Goal: Task Accomplishment & Management: Use online tool/utility

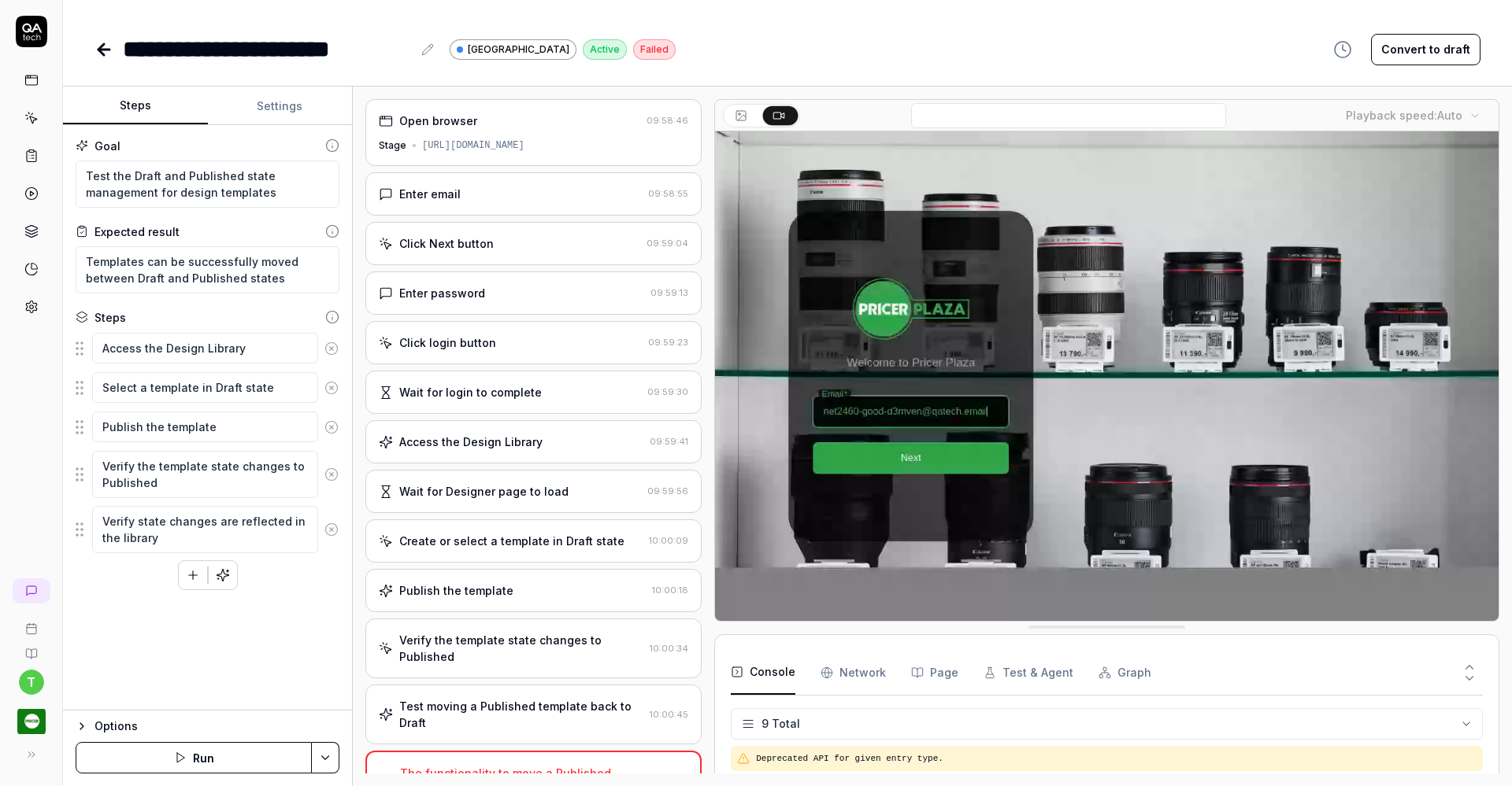
scroll to position [185, 0]
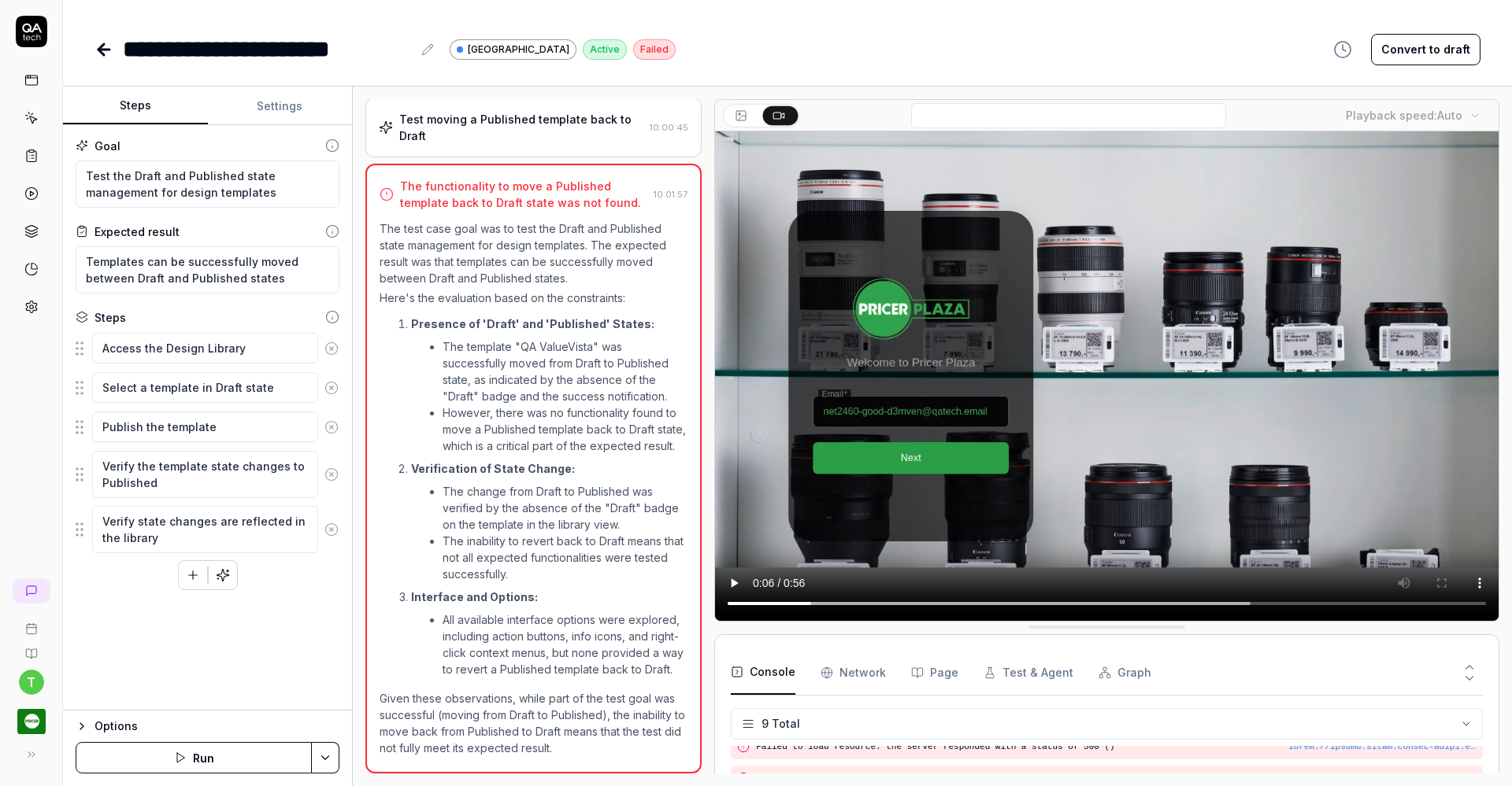
type textarea "*"
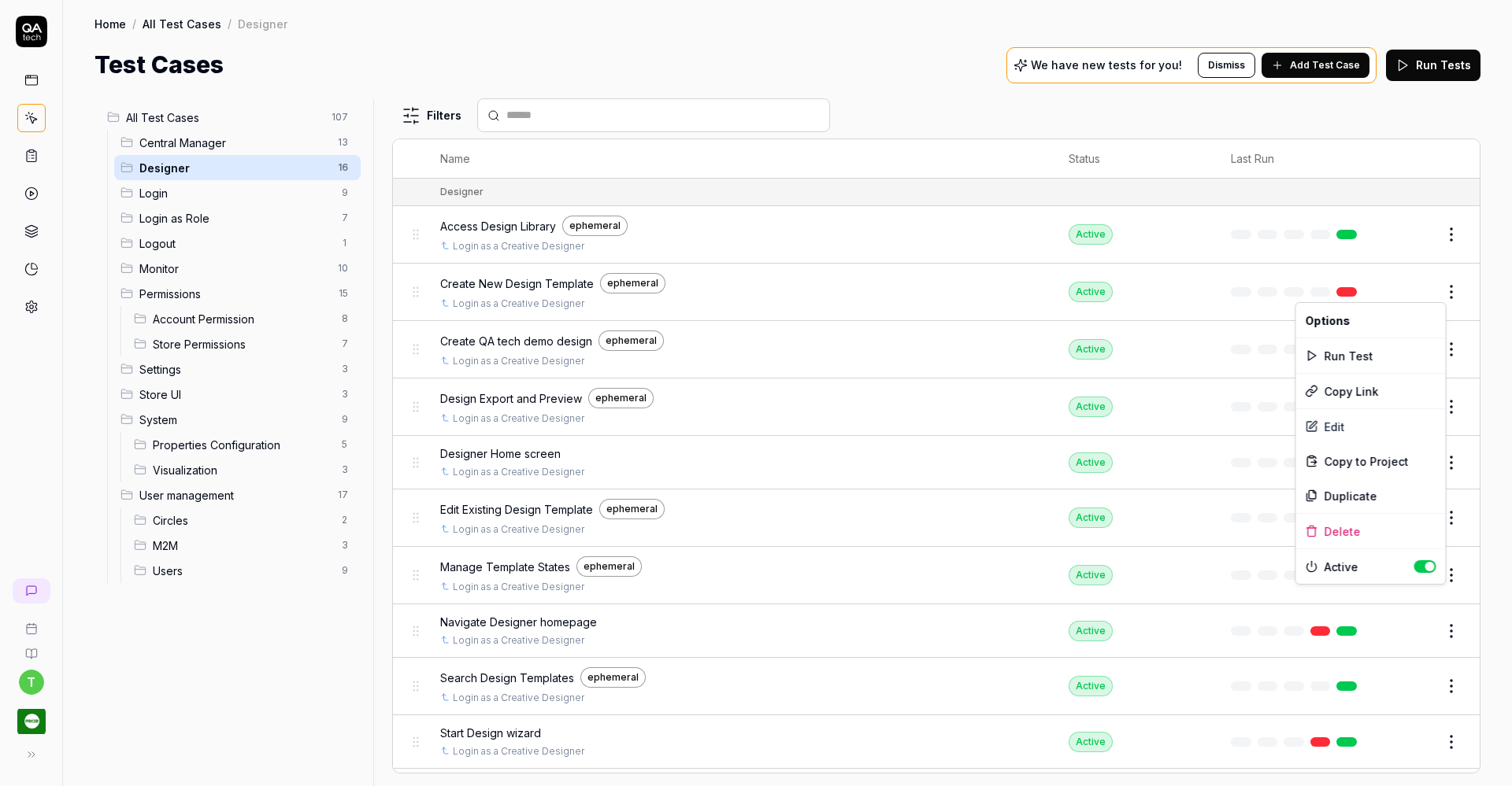
click at [162, 167] on html "t Home / All Test Cases / Designer Home / All Test Cases / Designer Test Cases …" at bounding box center [756, 393] width 1512 height 786
click at [525, 225] on span "Access Design Library" at bounding box center [498, 226] width 116 height 16
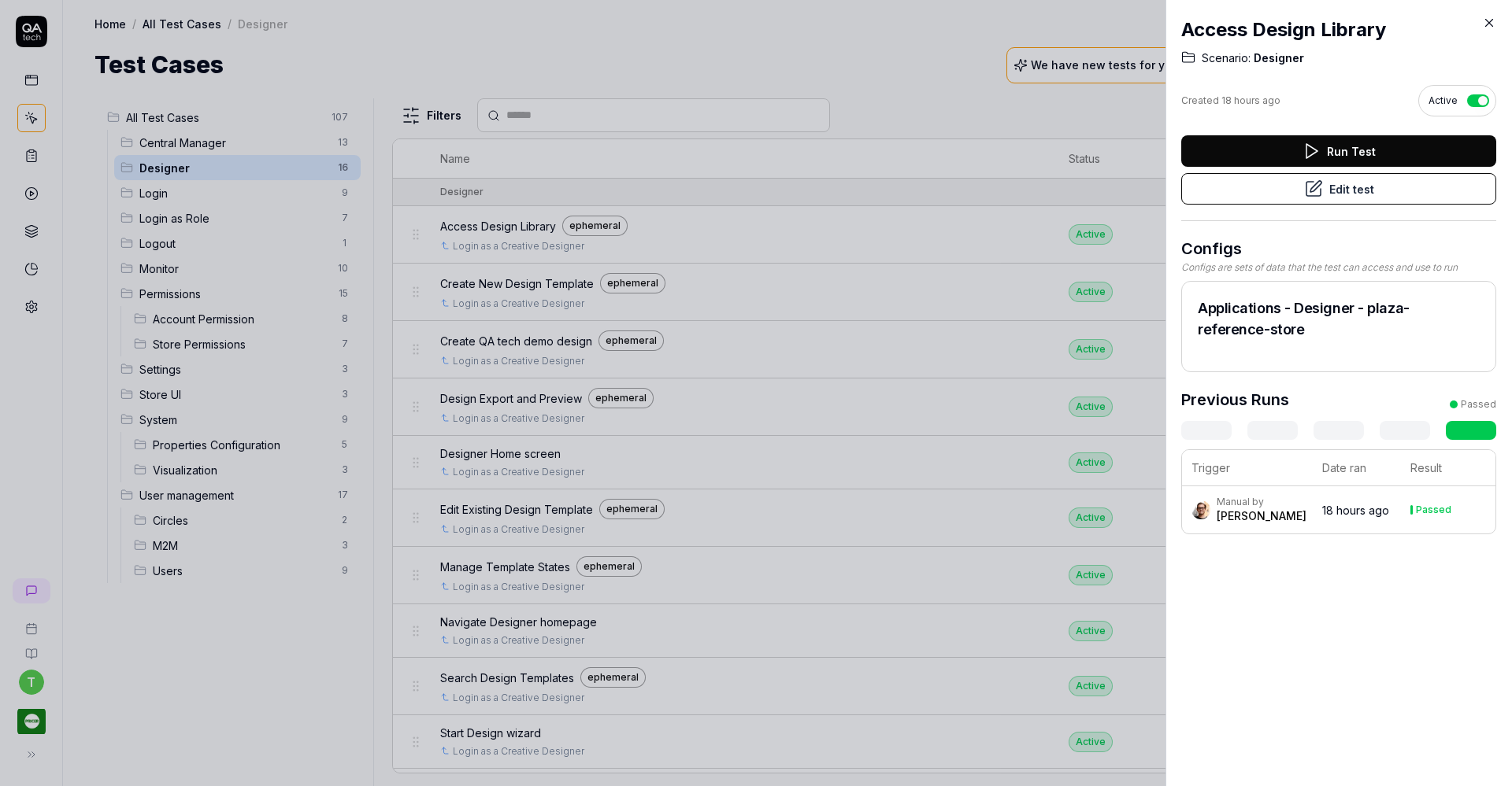
click at [1267, 189] on button "Edit test" at bounding box center [1338, 188] width 315 height 31
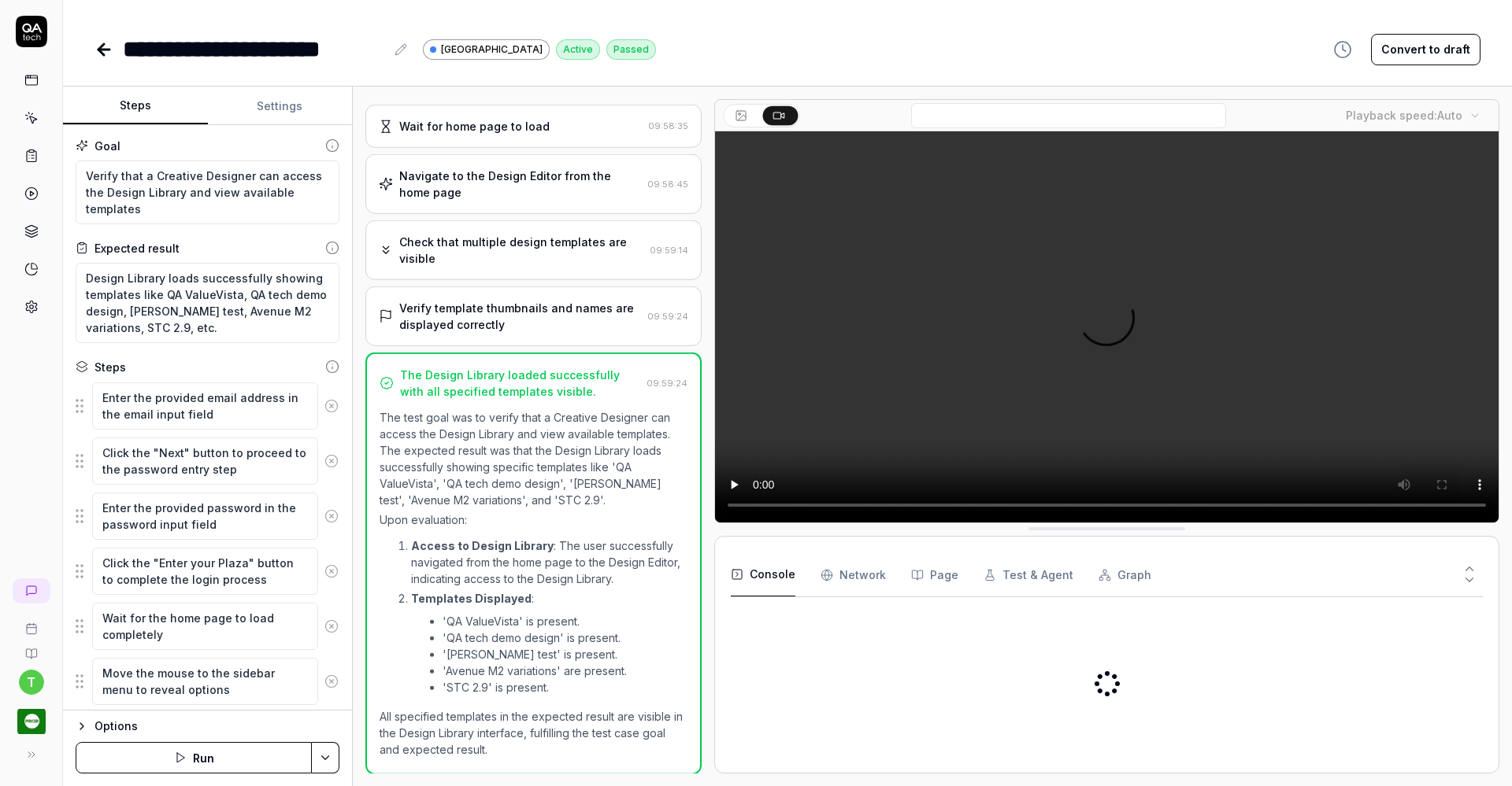
scroll to position [267, 0]
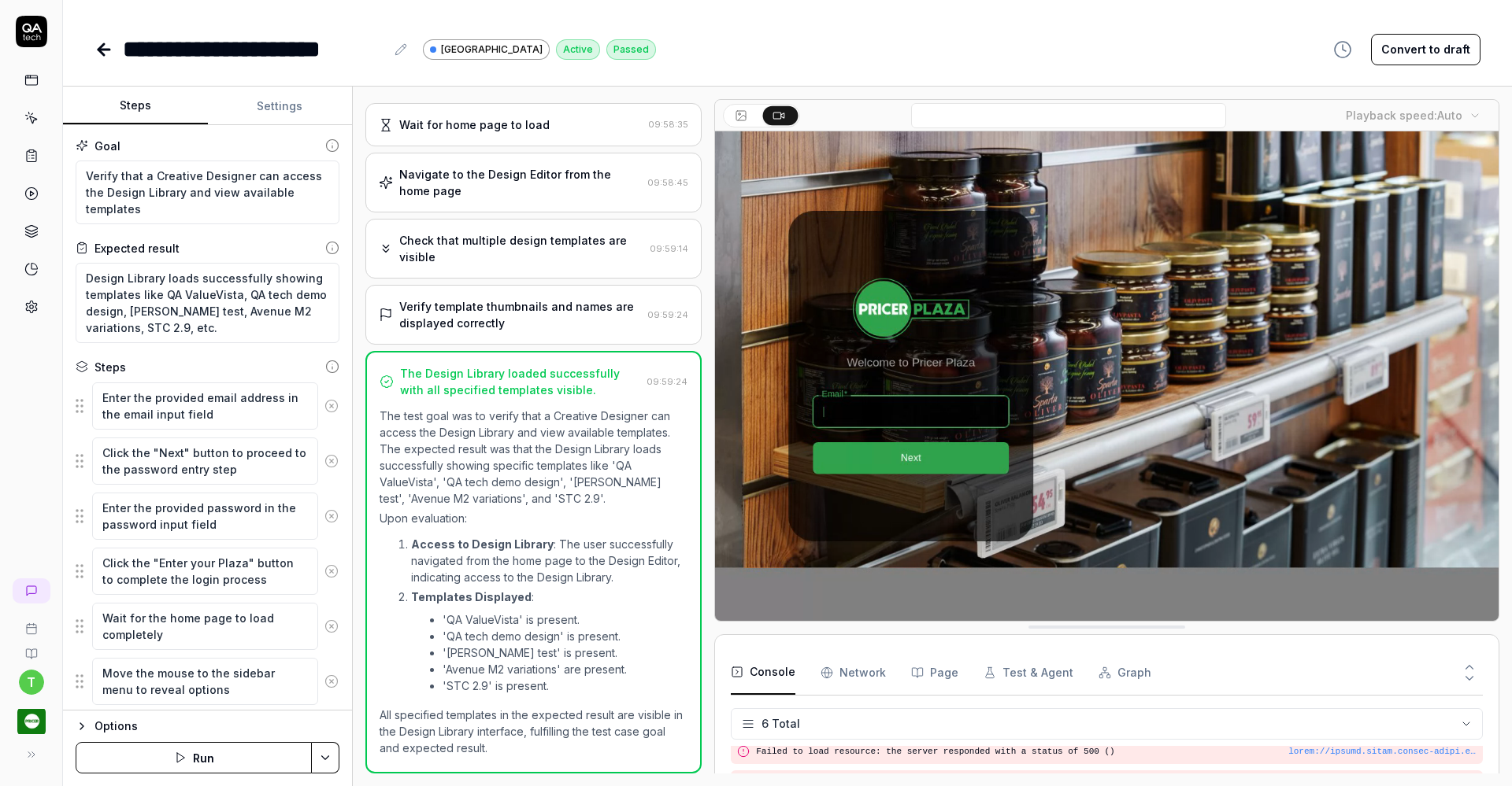
scroll to position [75, 0]
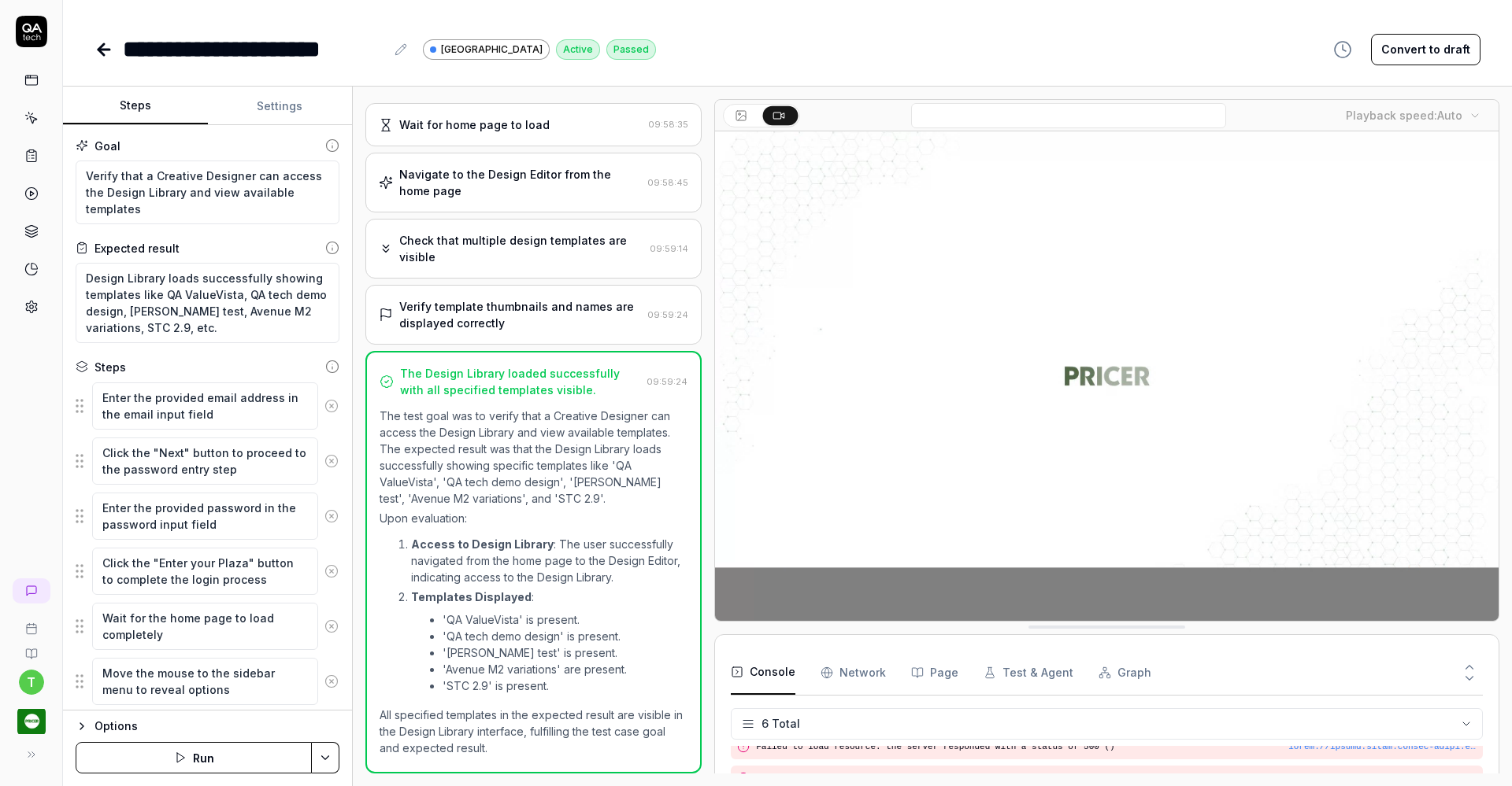
click at [105, 49] on icon at bounding box center [104, 49] width 11 height 0
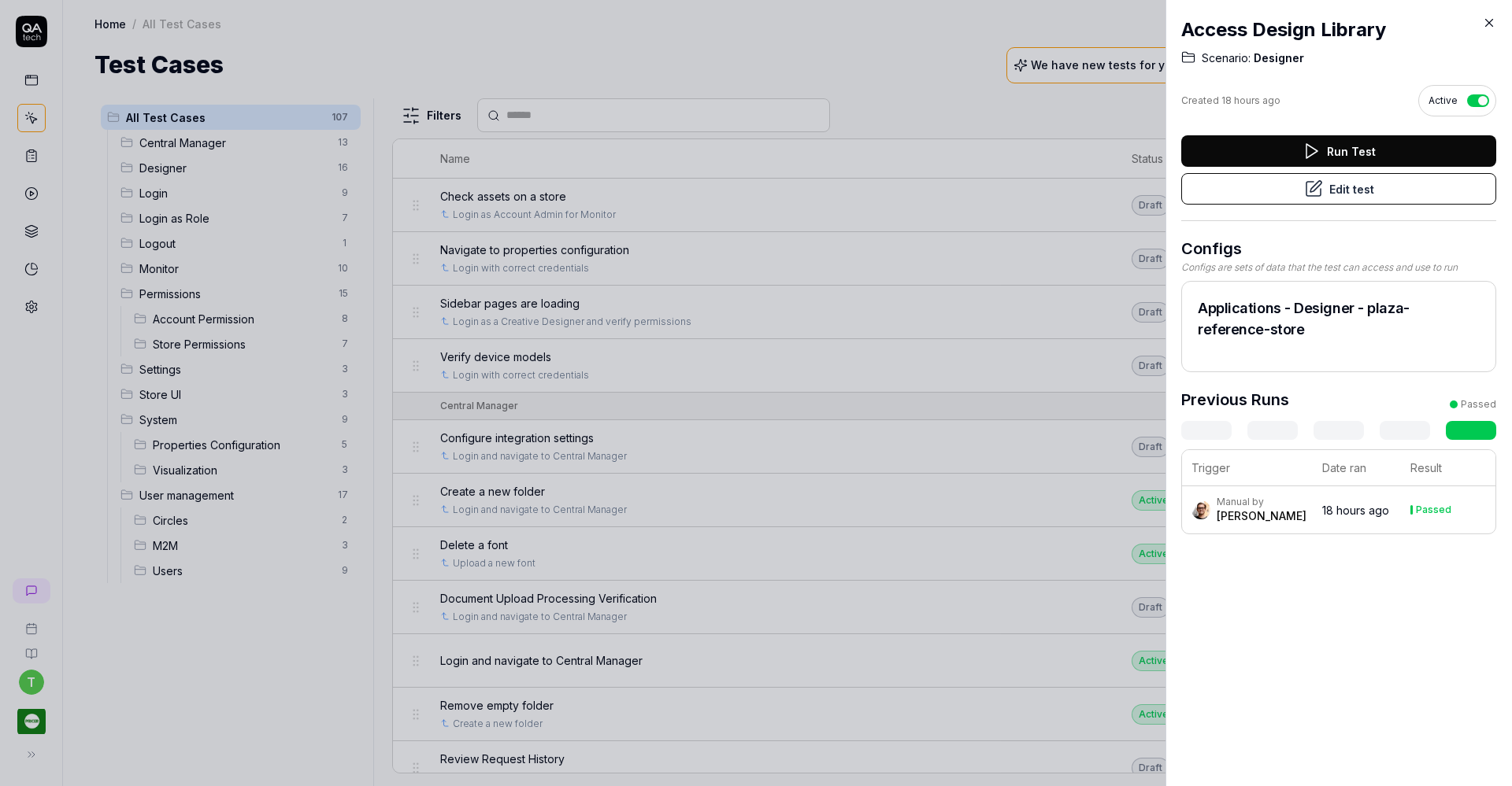
click at [169, 170] on div at bounding box center [756, 393] width 1512 height 786
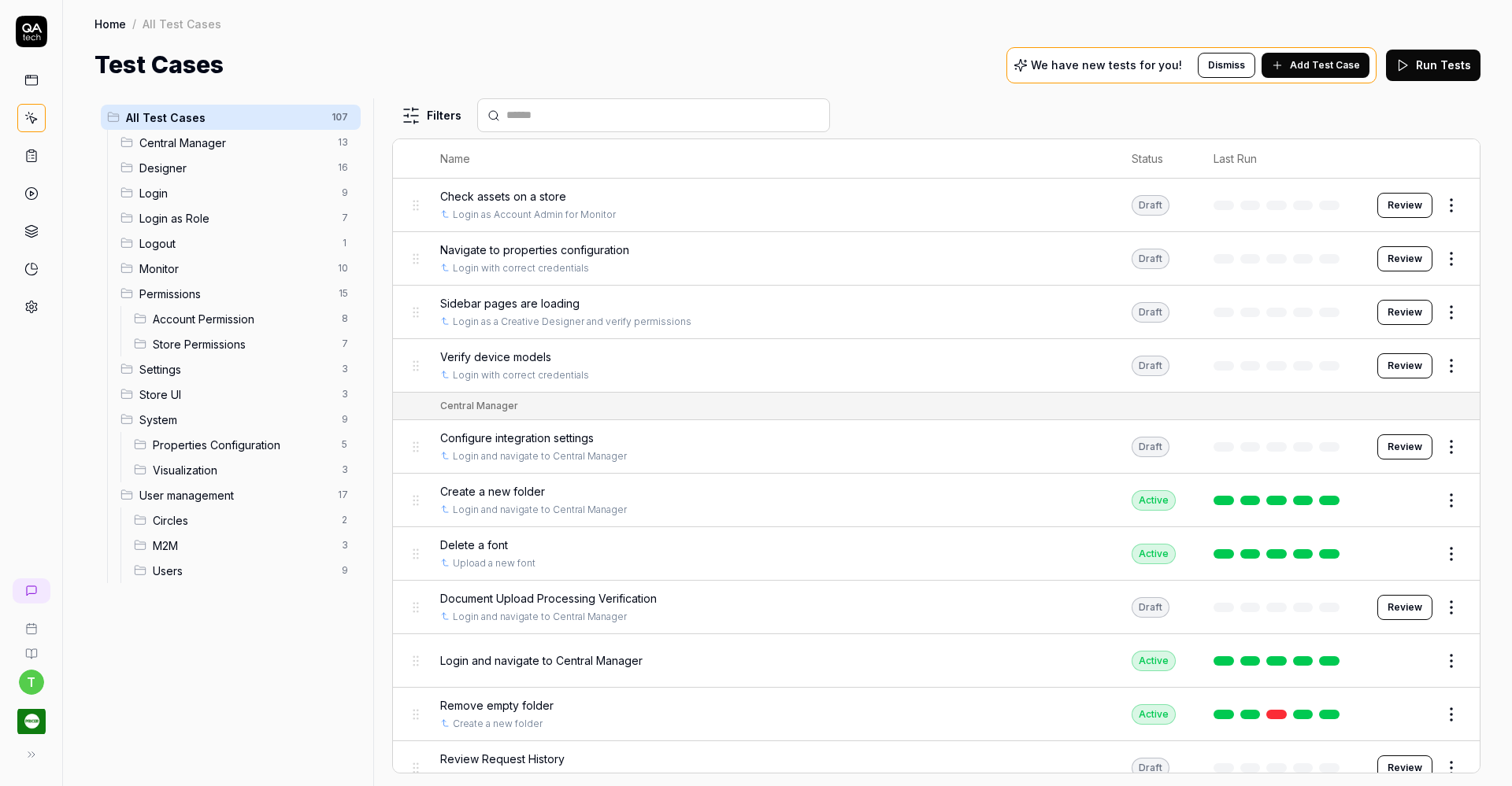
click at [169, 166] on span "Designer" at bounding box center [233, 167] width 189 height 16
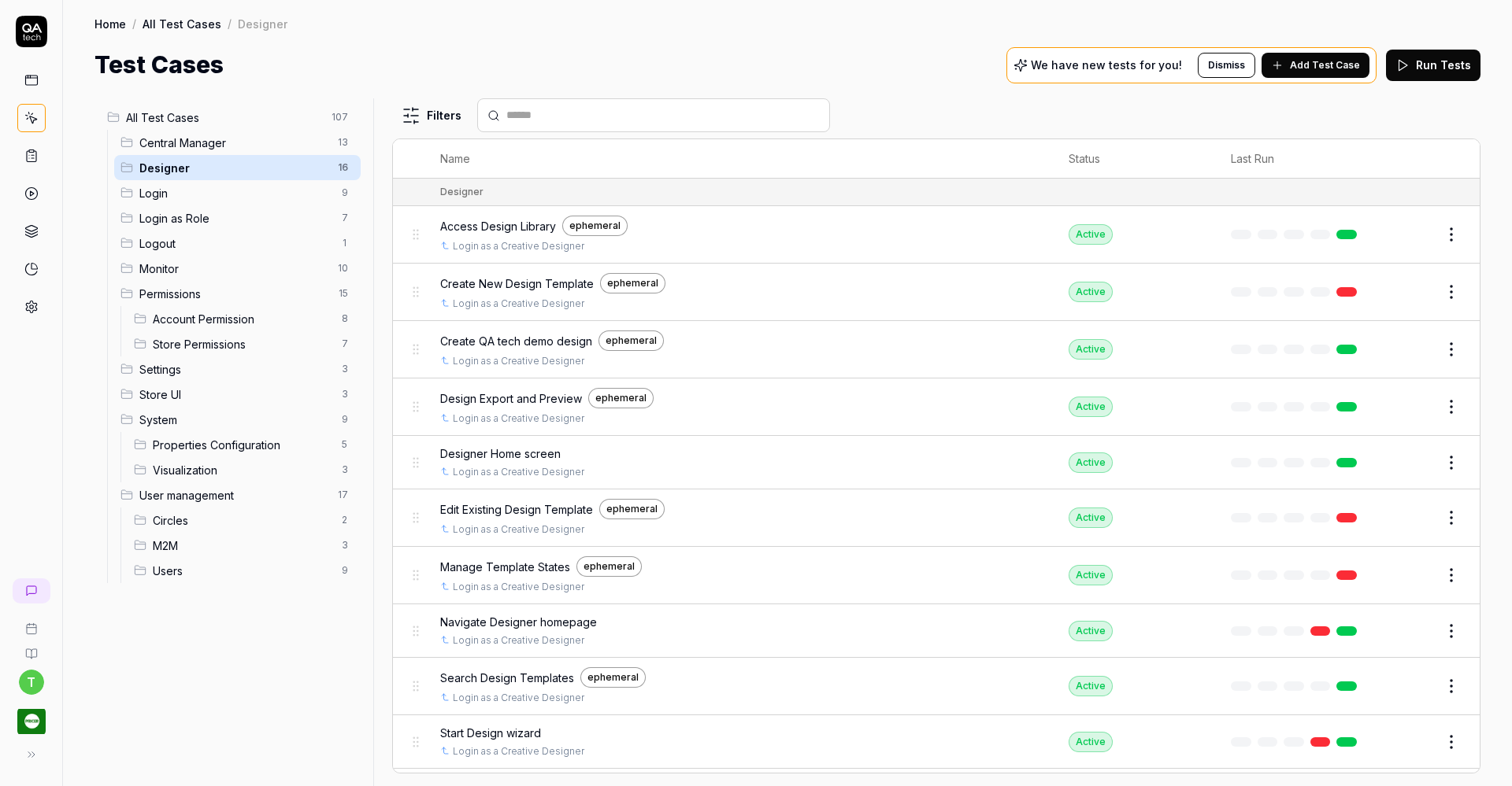
click at [1402, 293] on button "Edit" at bounding box center [1414, 292] width 38 height 25
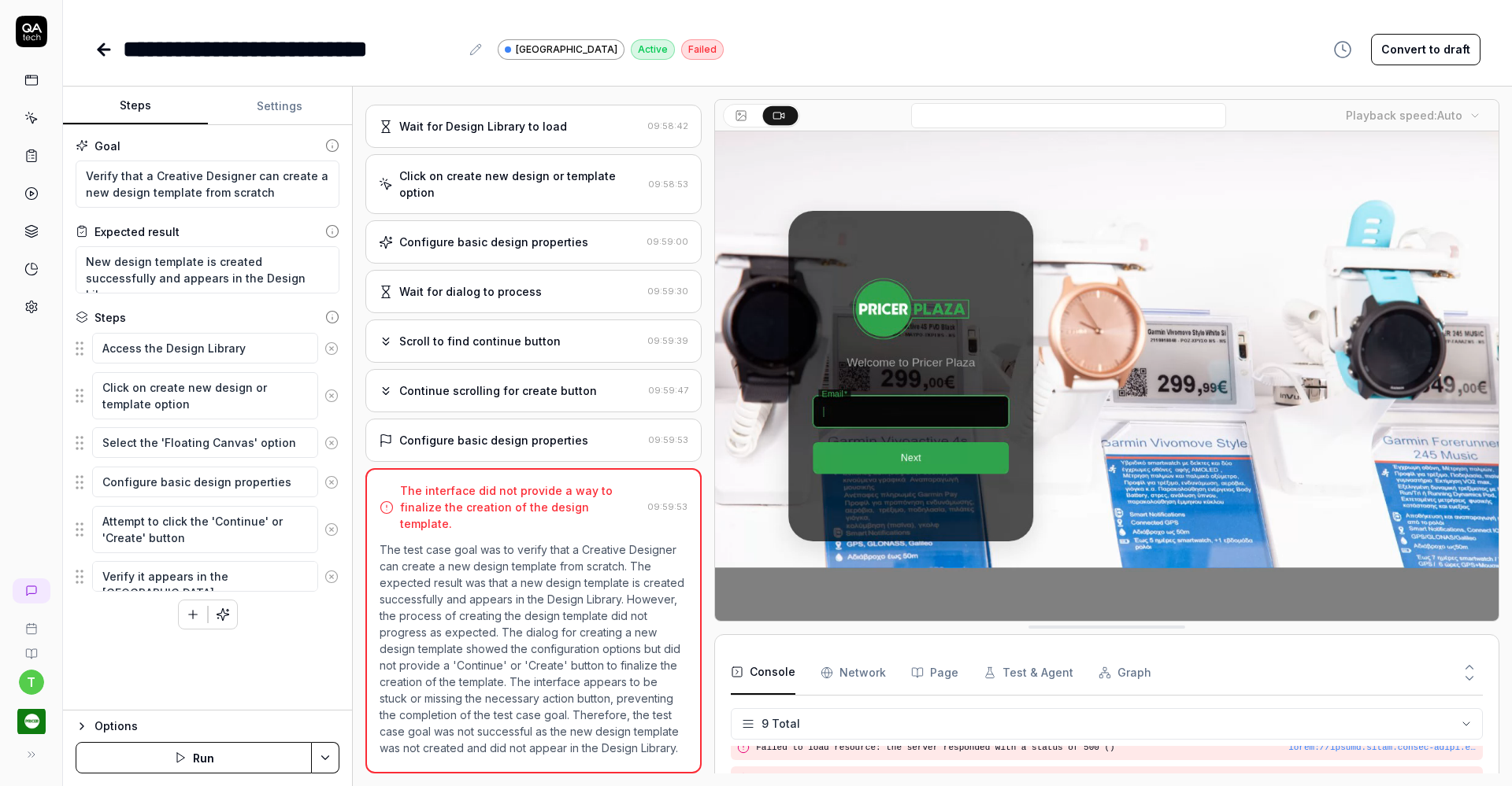
scroll to position [185, 0]
type textarea "*"
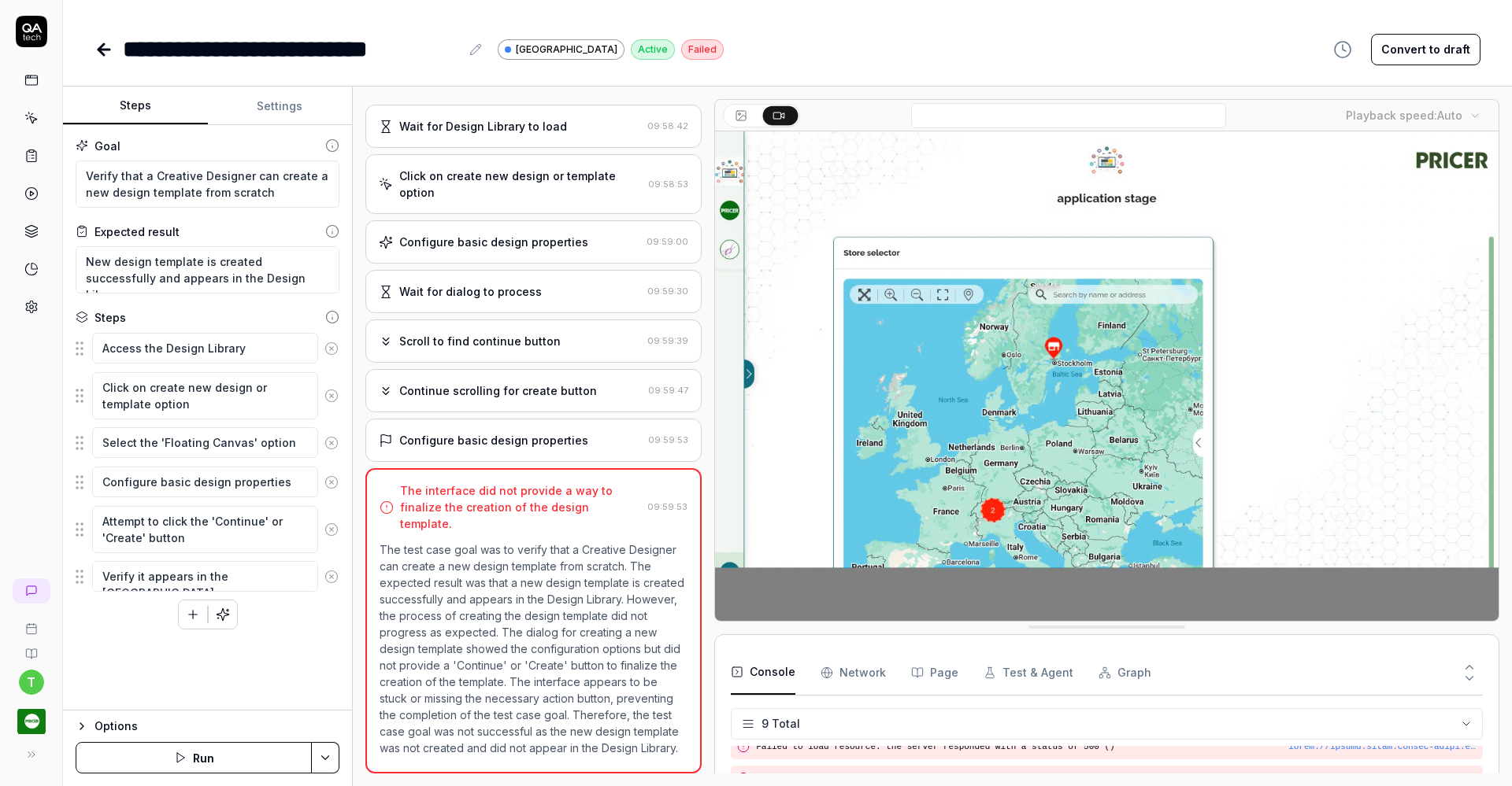
click at [477, 52] on icon at bounding box center [475, 49] width 10 height 10
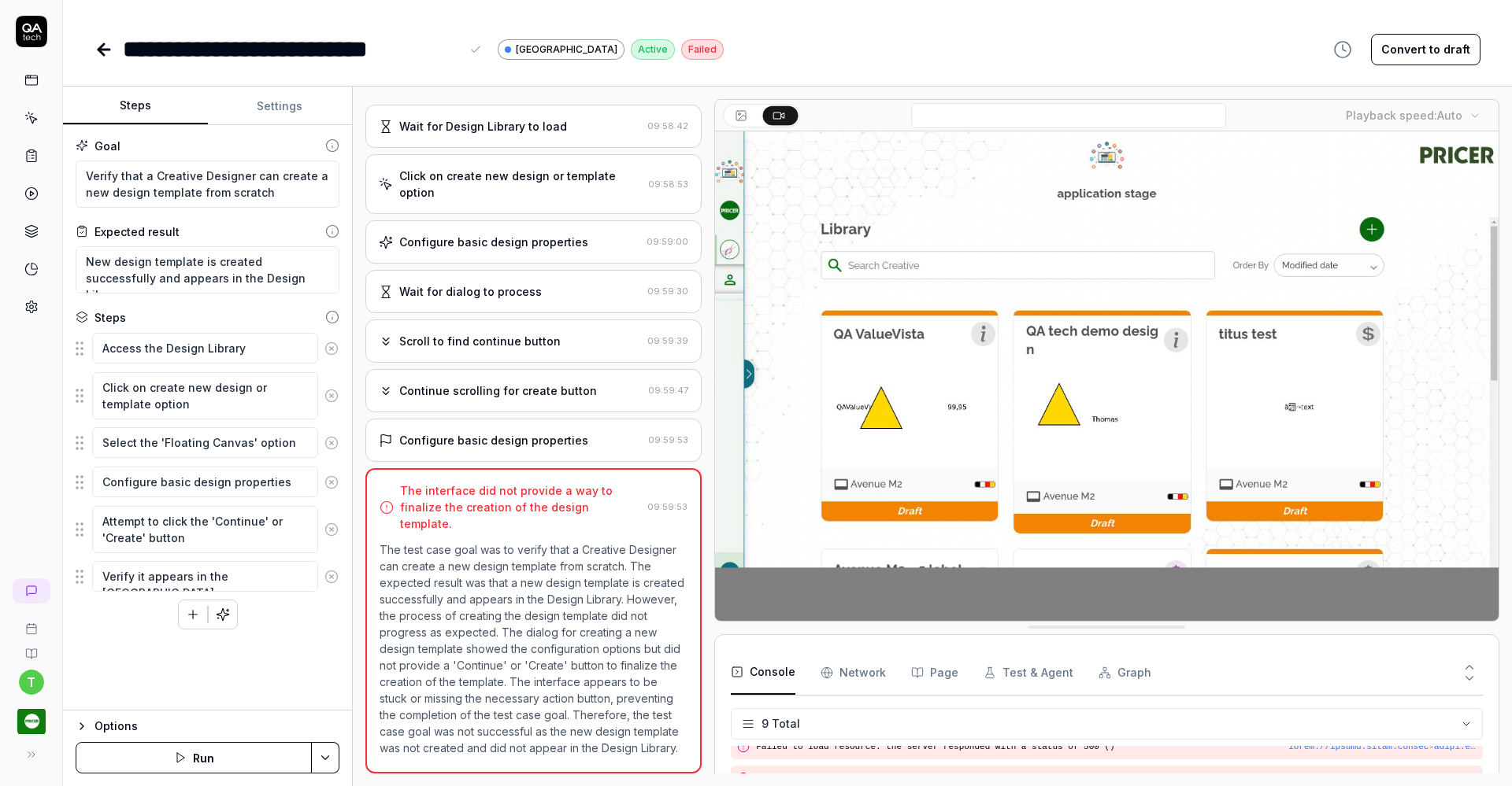
click at [213, 48] on div "**********" at bounding box center [291, 49] width 337 height 35
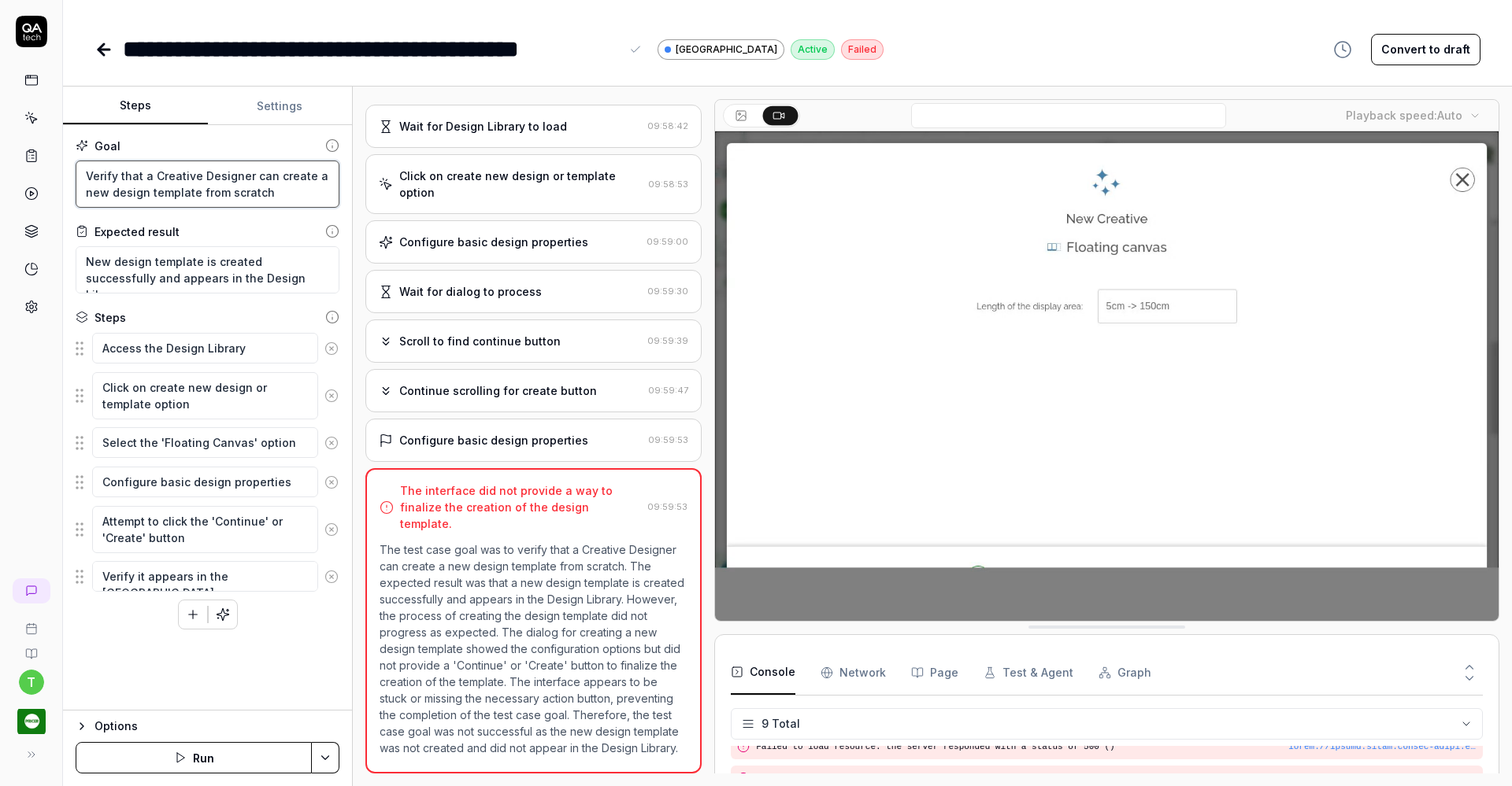
click at [111, 189] on textarea "Verify that a Creative Designer can create a new design template from scratch" at bounding box center [207, 185] width 264 height 48
type textarea "*"
type textarea "Verify that a Creative Designer can create a new fdesign template from scratch"
type textarea "*"
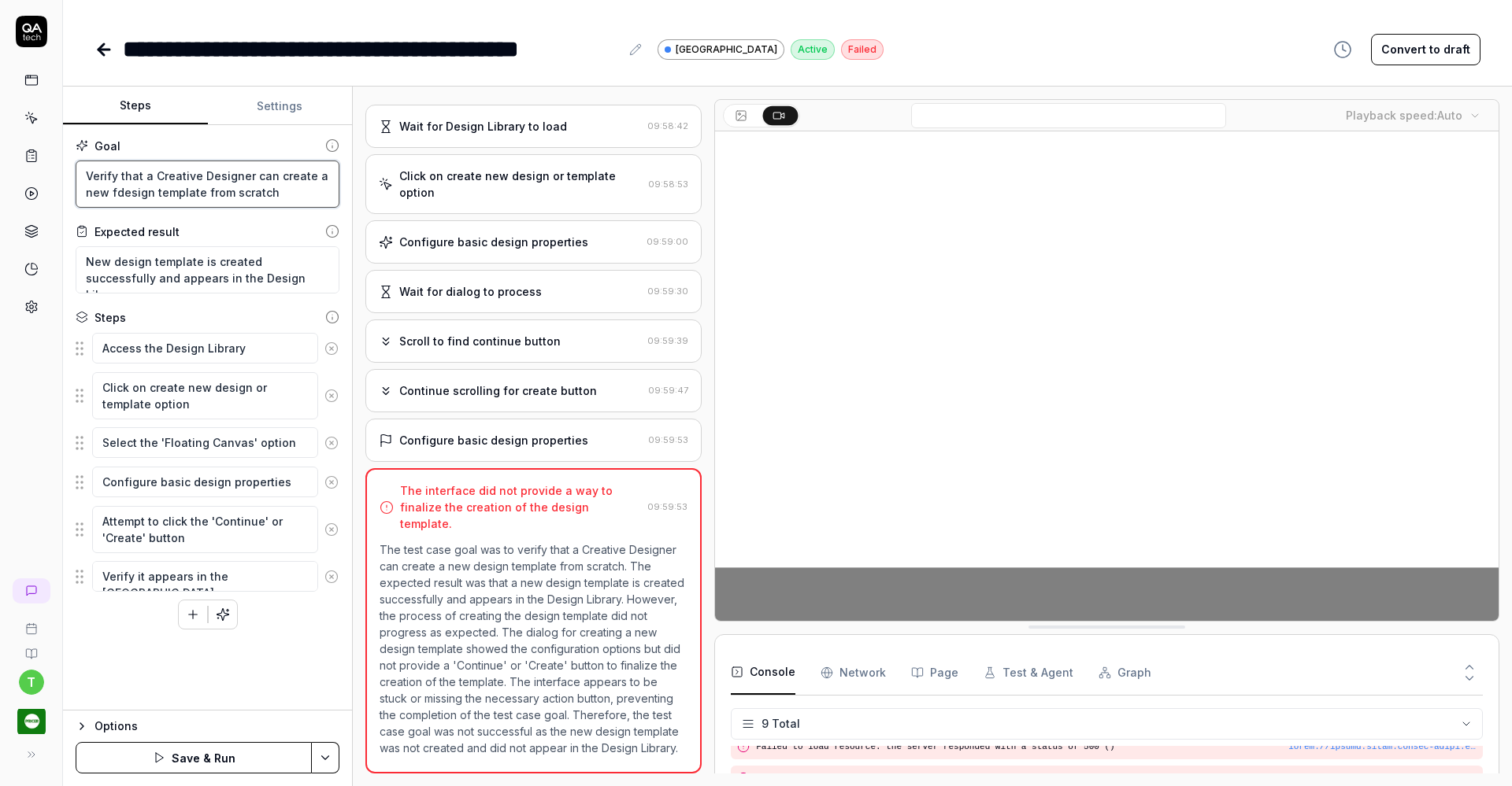
type textarea "Verify that a Creative Designer can create a new fldesign template from scratch"
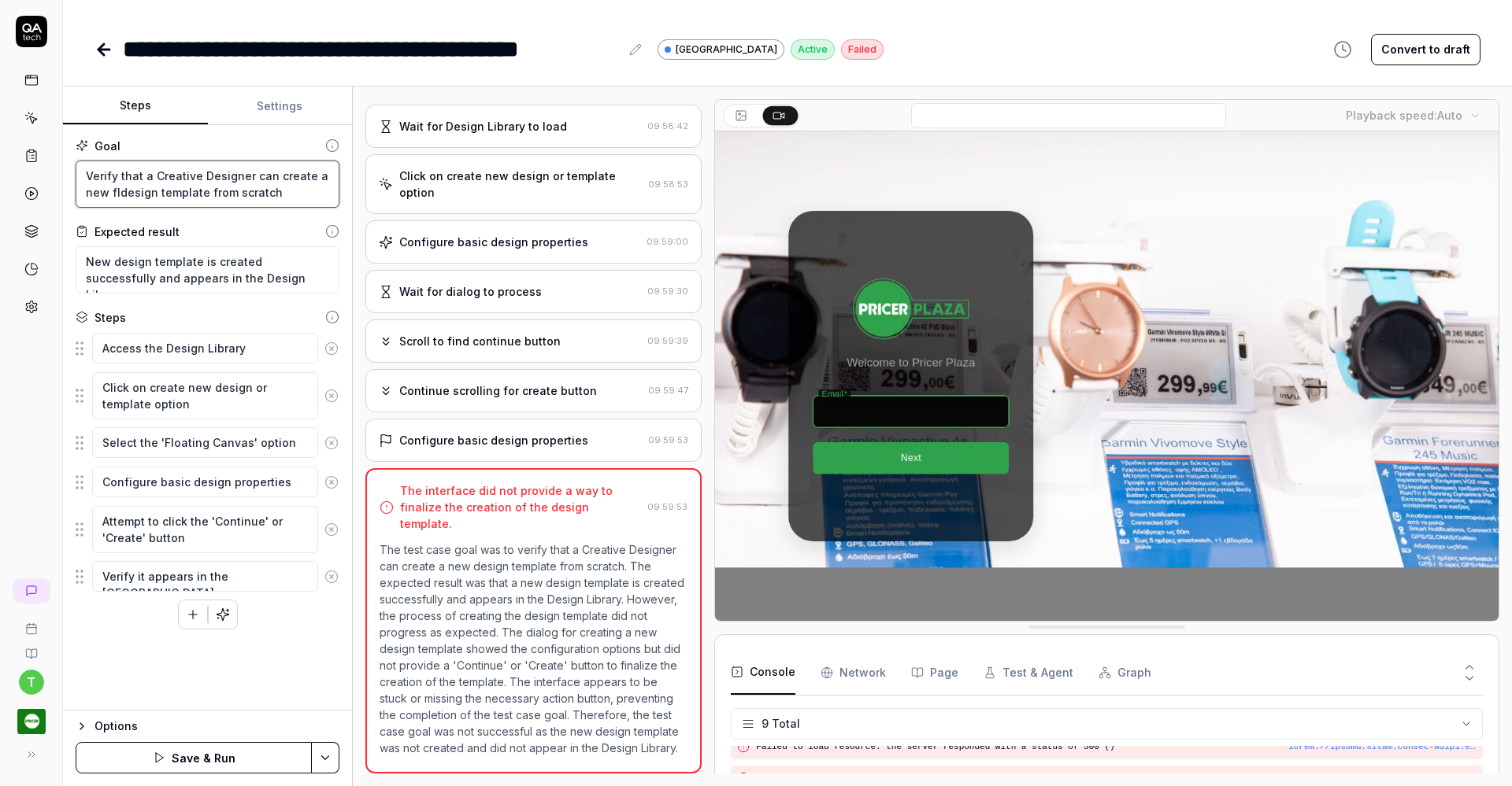
type textarea "*"
type textarea "Verify that a Creative Designer can create a new flodesign template from scratch"
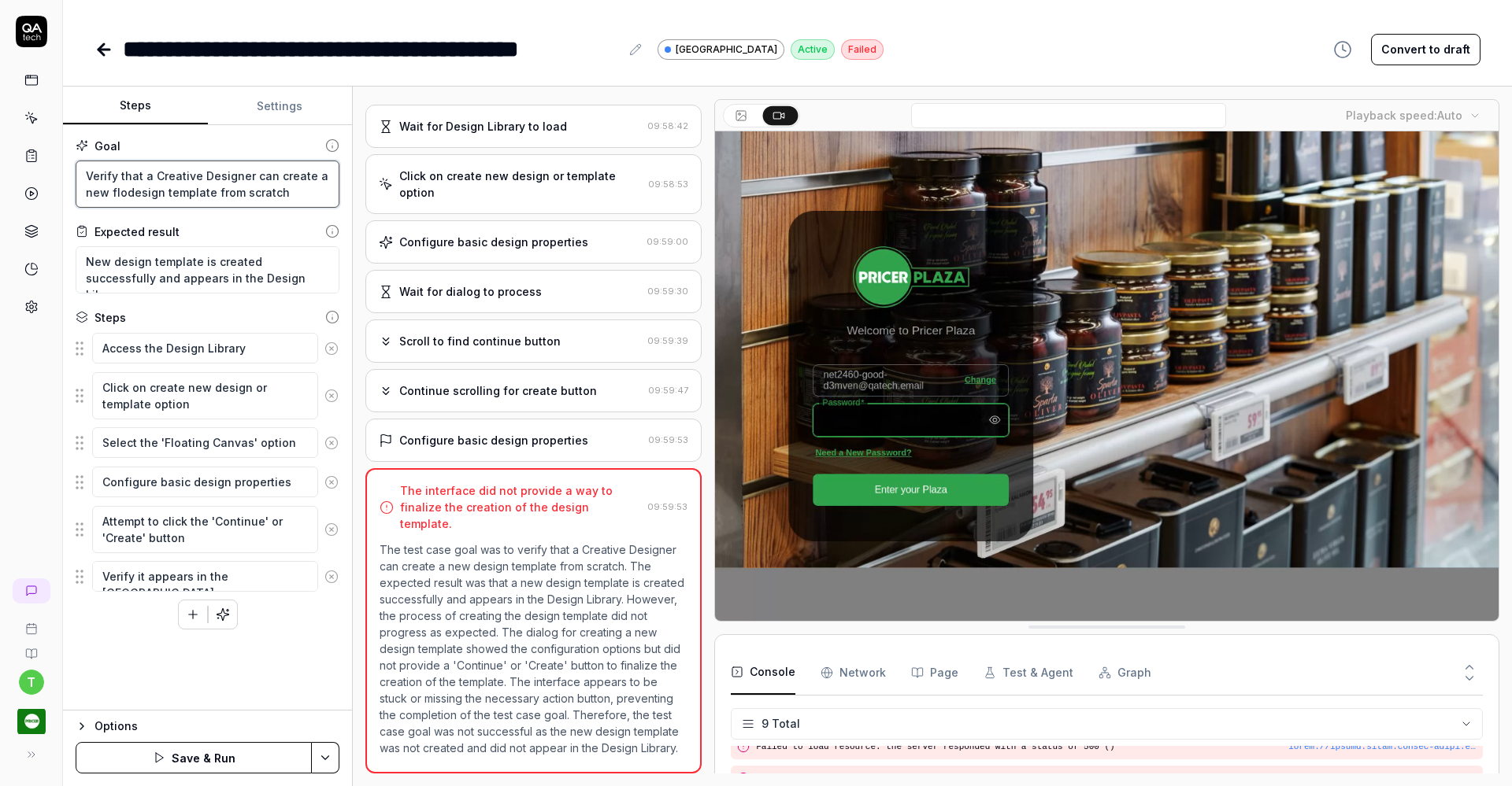
type textarea "*"
type textarea "Verify that a Creative Designer can create a new floadesign template from scrat…"
type textarea "*"
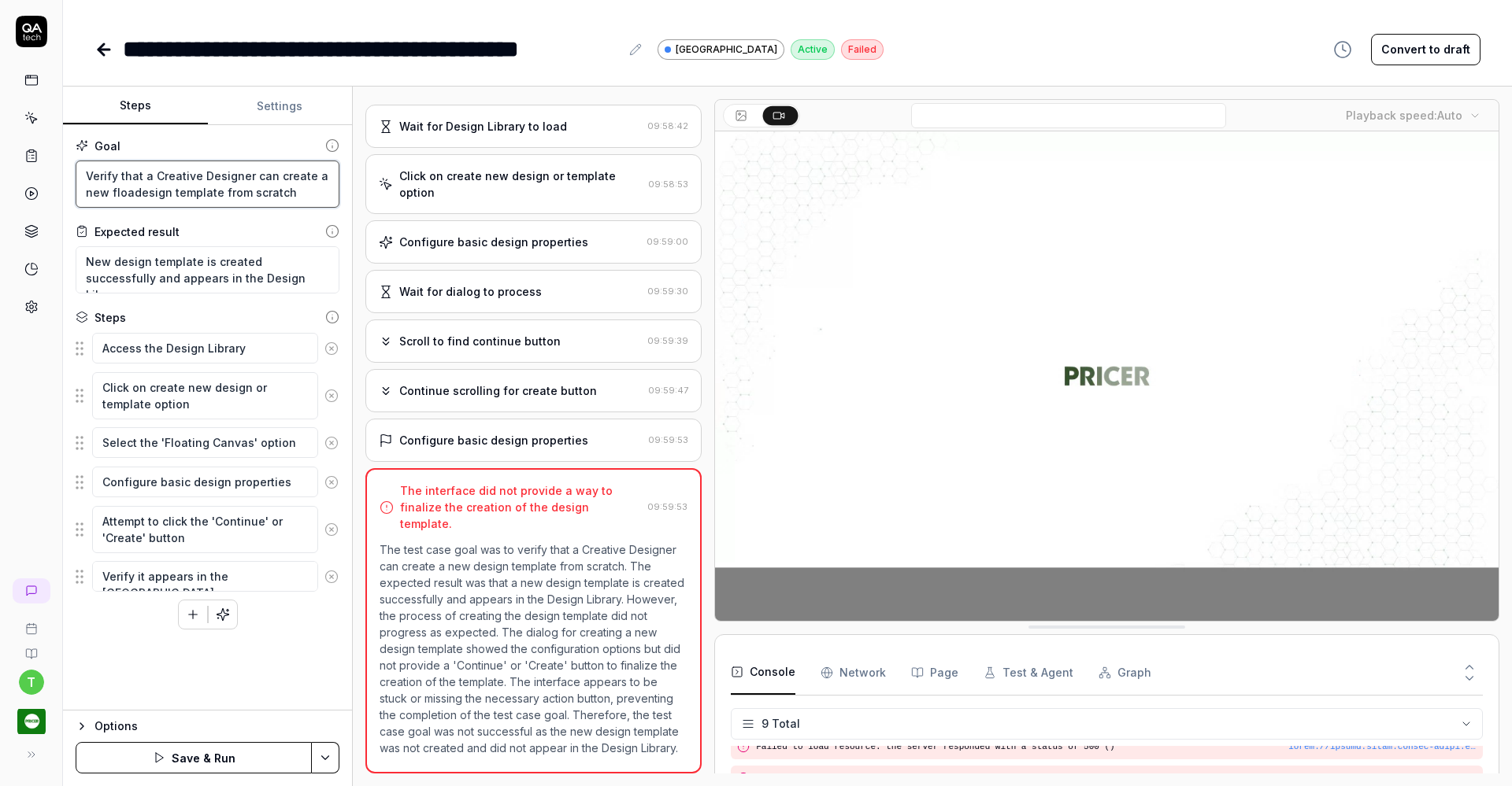
type textarea "Verify that a Creative Designer can create a new floatdesign template from scra…"
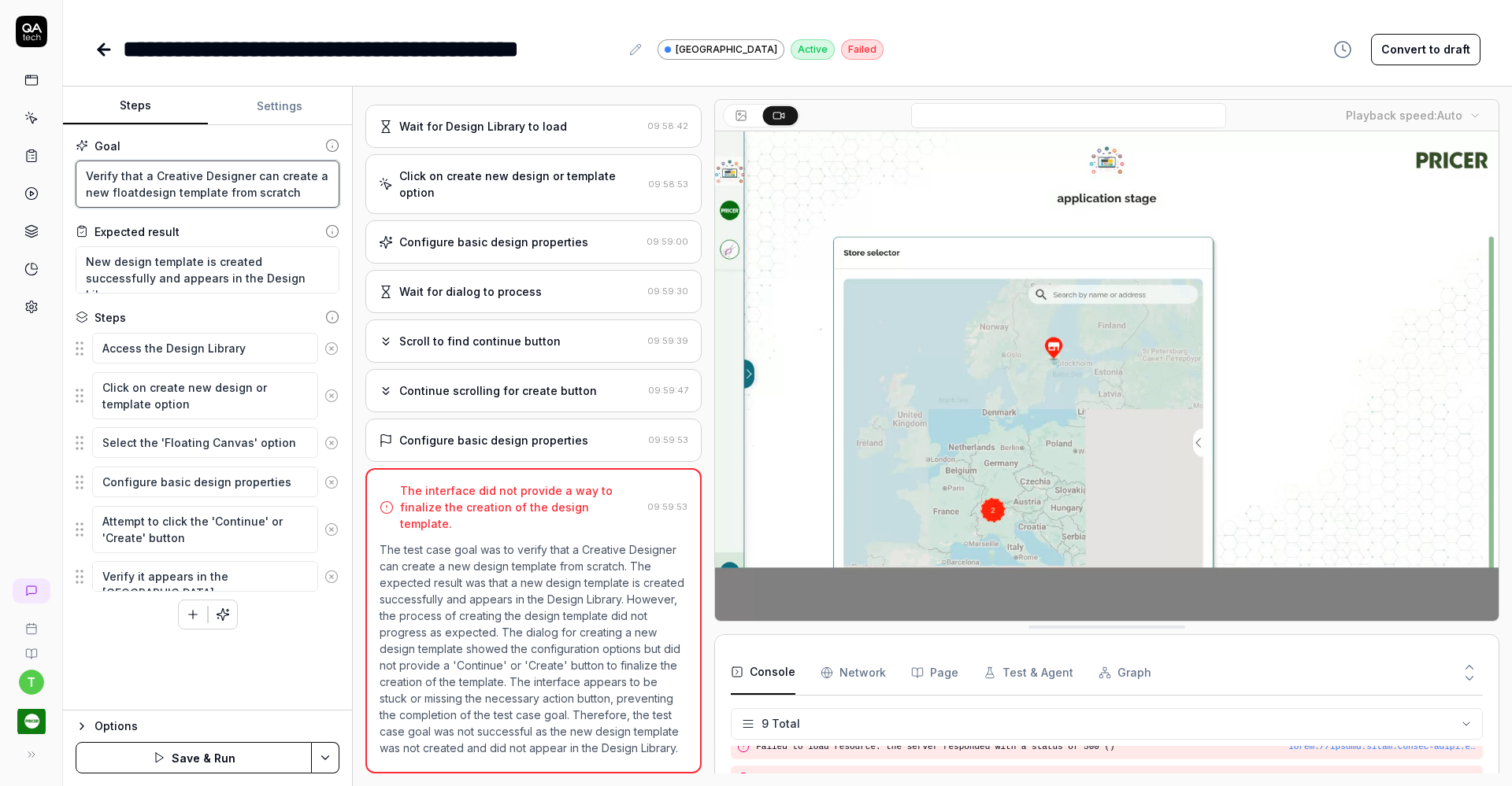
type textarea "*"
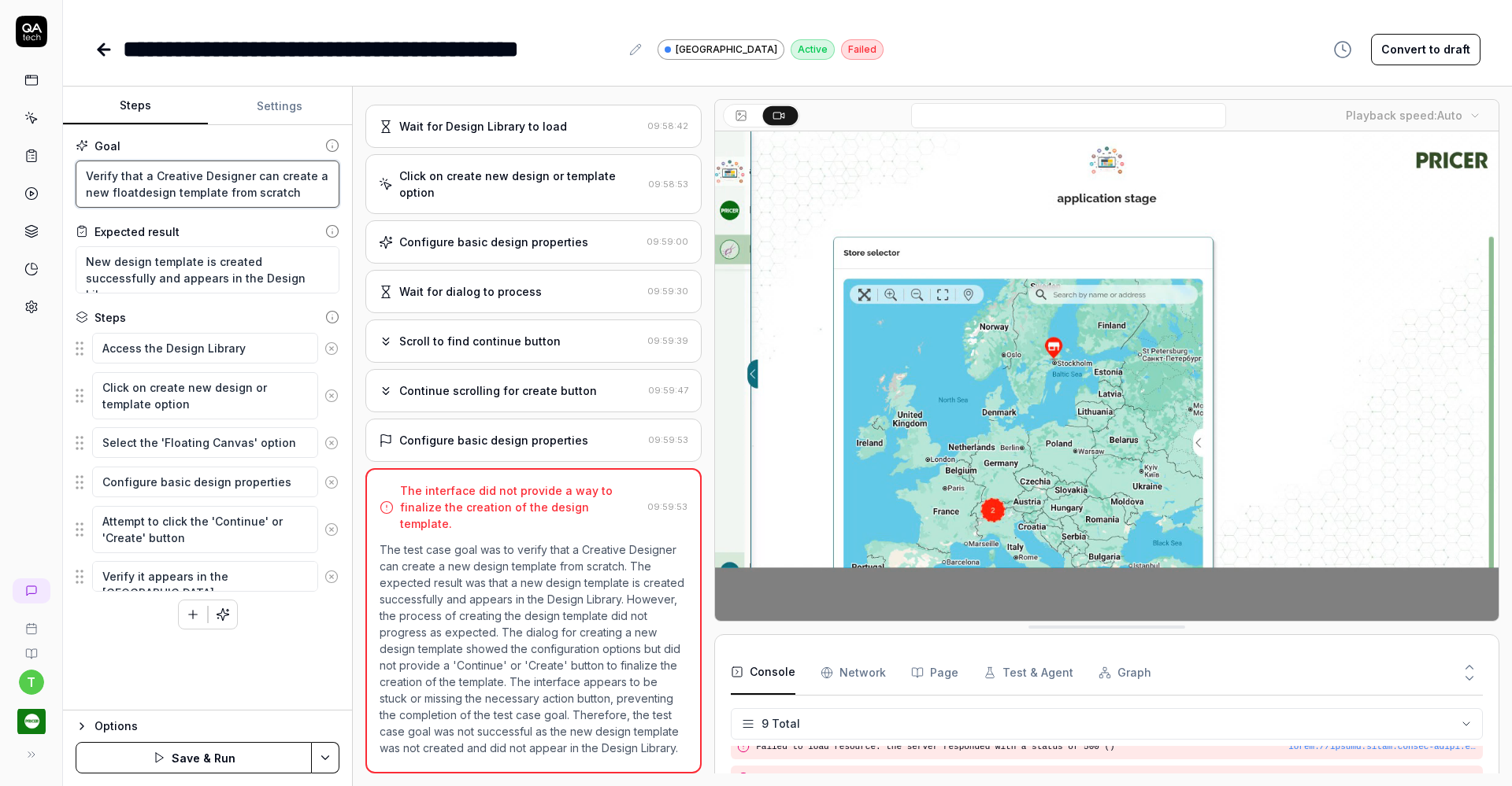
type textarea "Verify that a Creative Designer can create a new floatidesign template from scr…"
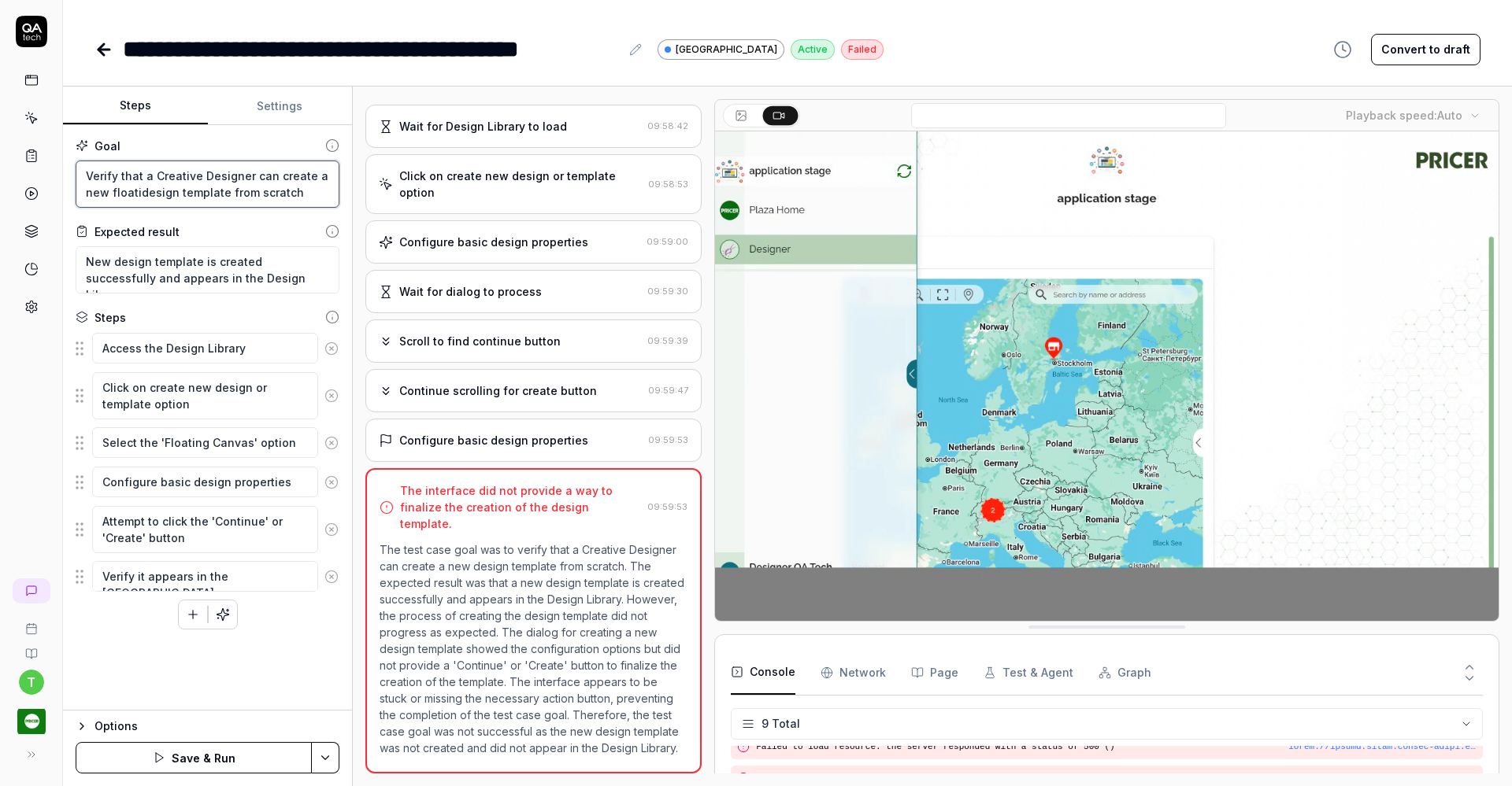
type textarea "*"
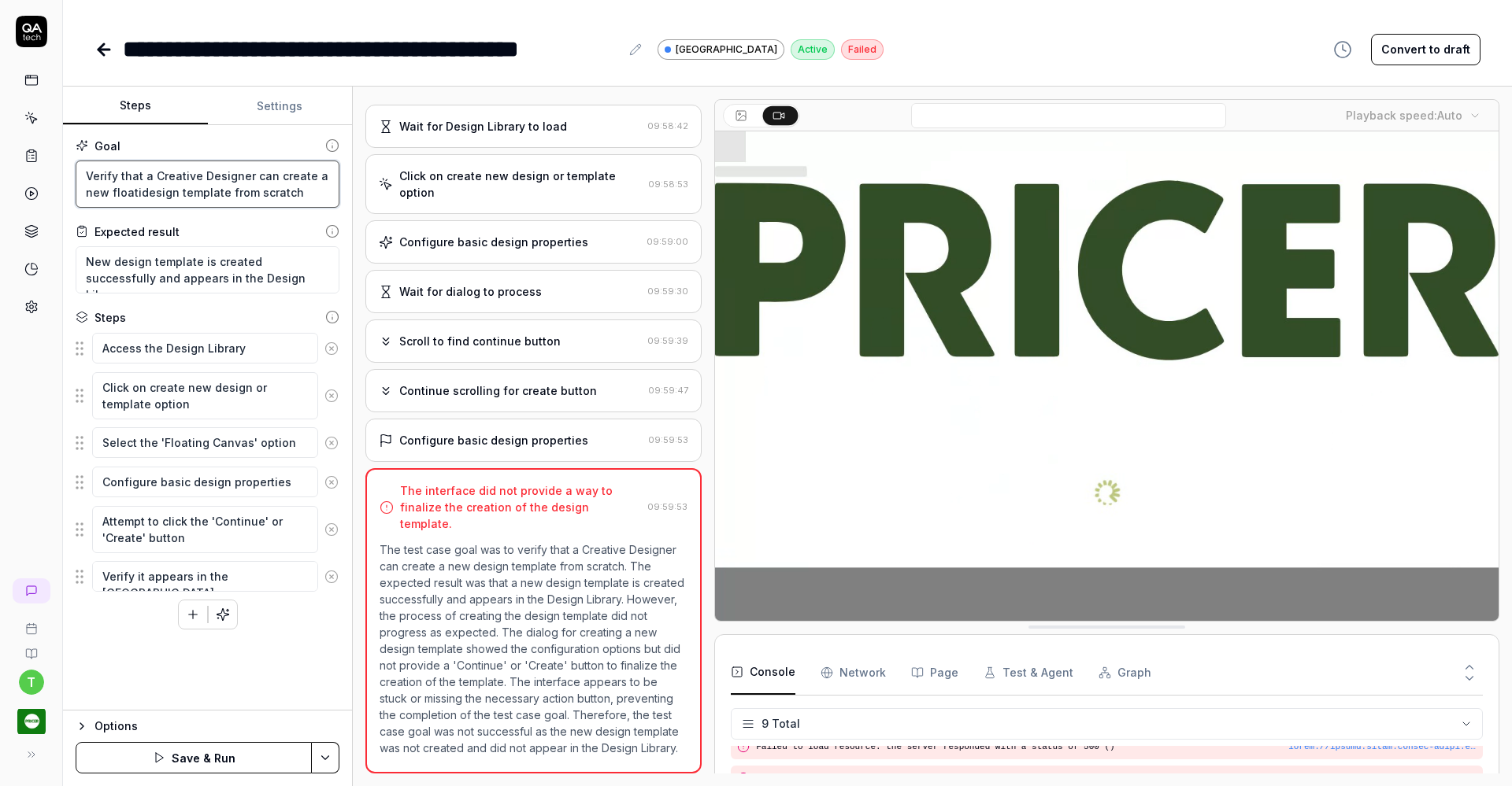
type textarea "Verify that a Creative Designer can create a new floatindesign template from sc…"
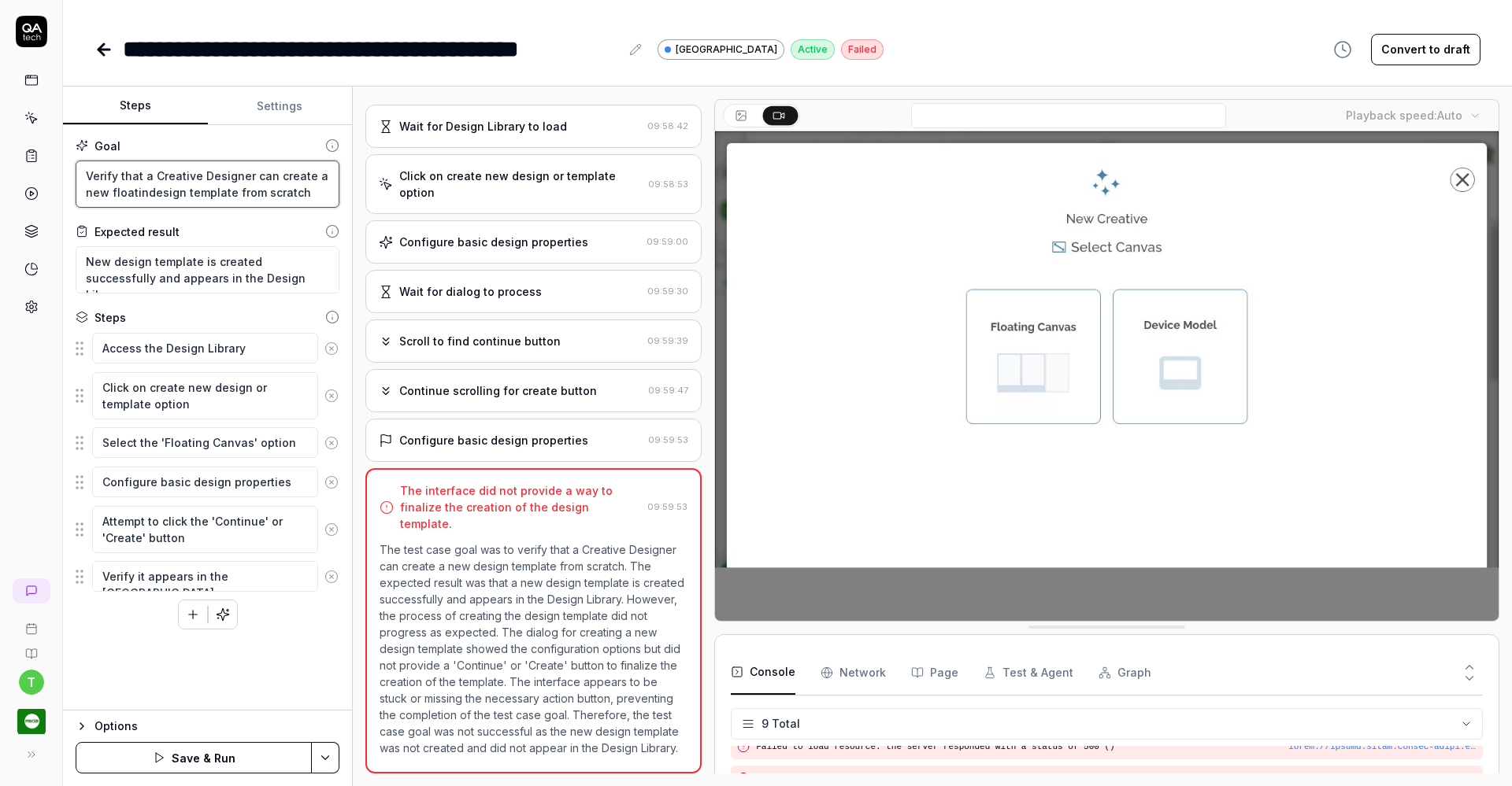
type textarea "*"
type textarea "Verify that a Creative Designer can create a new floatingdesign template from s…"
type textarea "*"
type textarea "Verify that a Creative Designer can create a new floating design template from …"
type textarea "*"
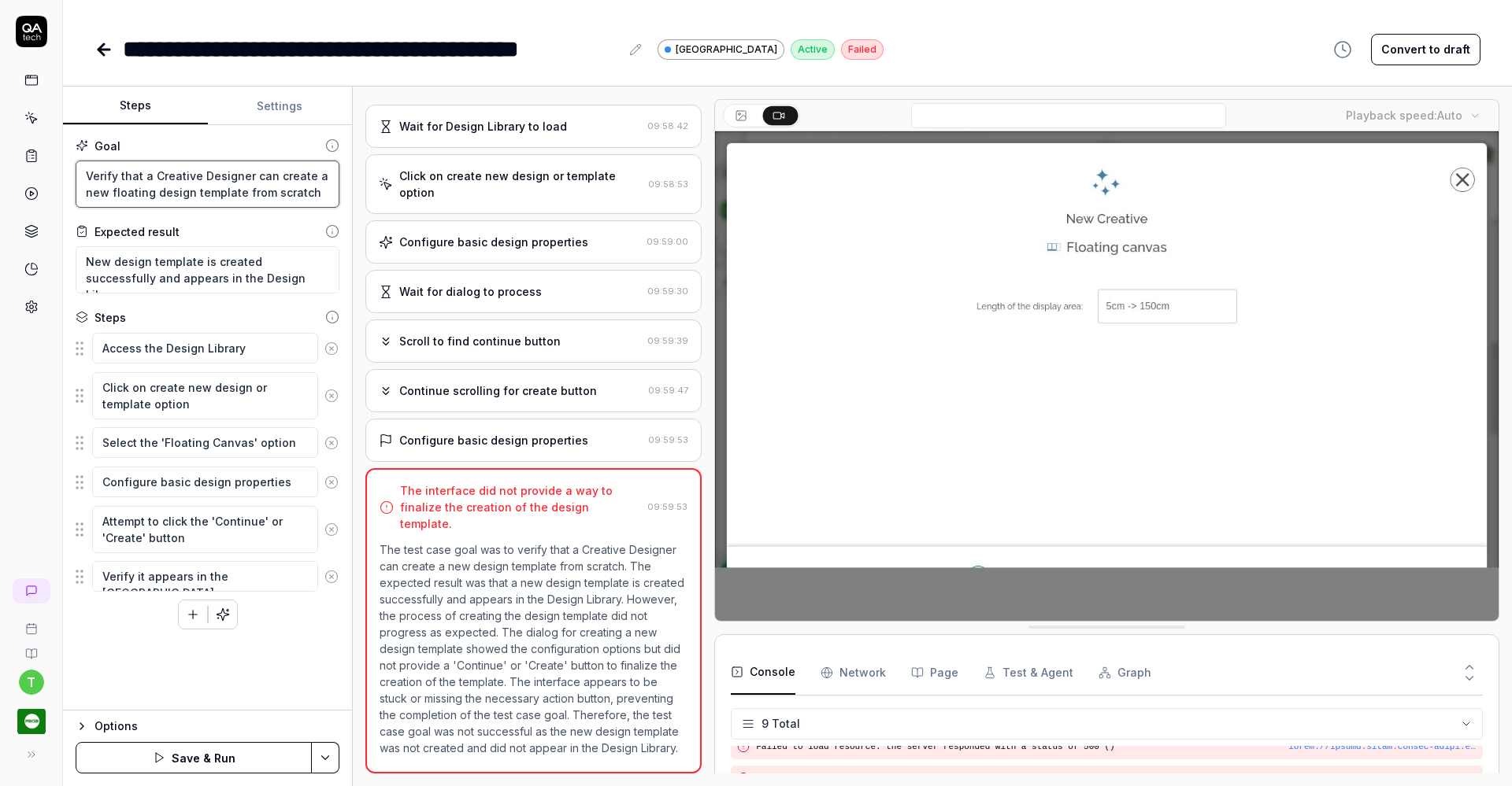
type textarea "Verify that a Creative Designer can create a new floating cdesign template from…"
type textarea "*"
type textarea "Verify that a Creative Designer can create a new floating cadesign template fro…"
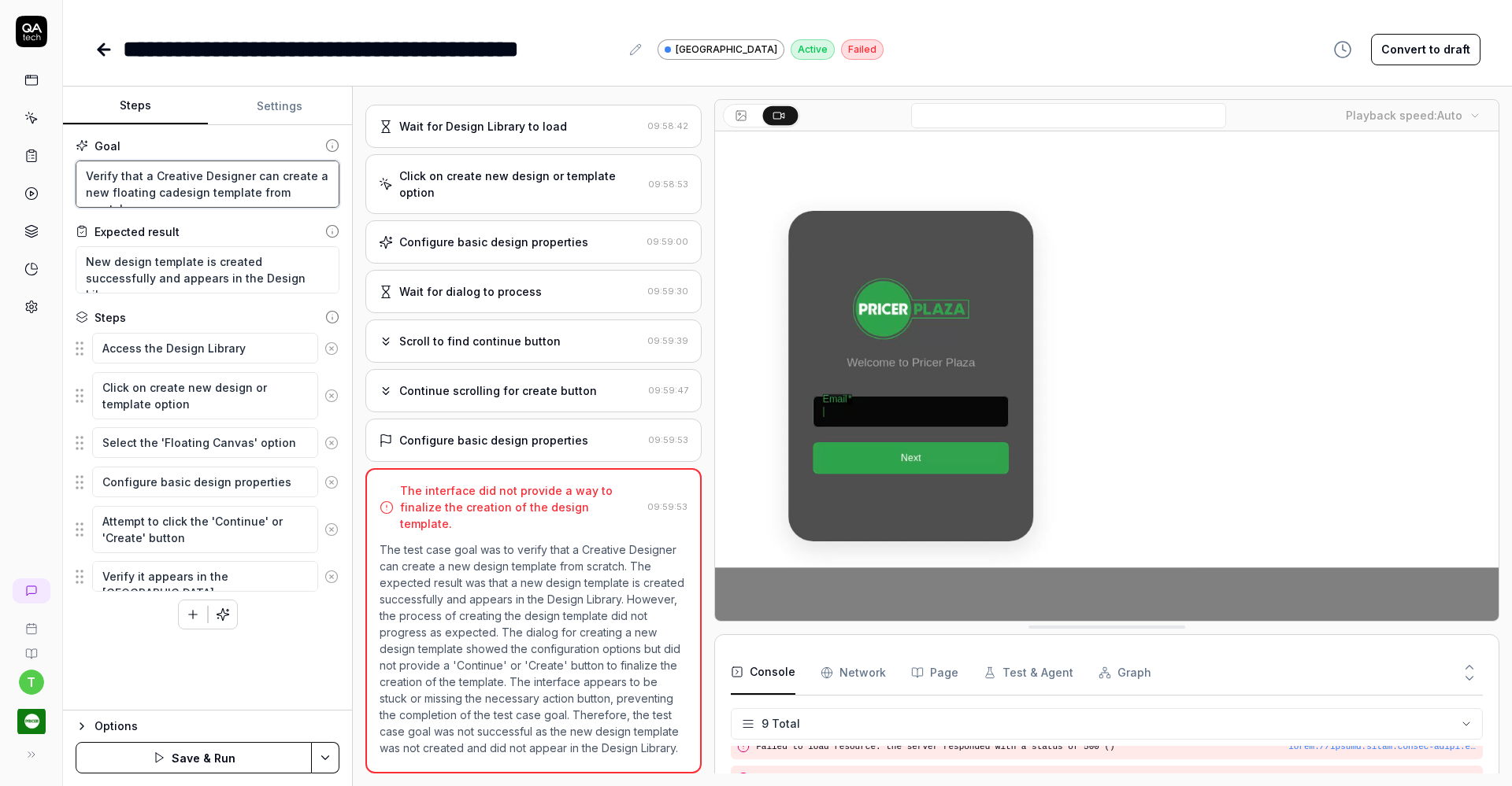
type textarea "*"
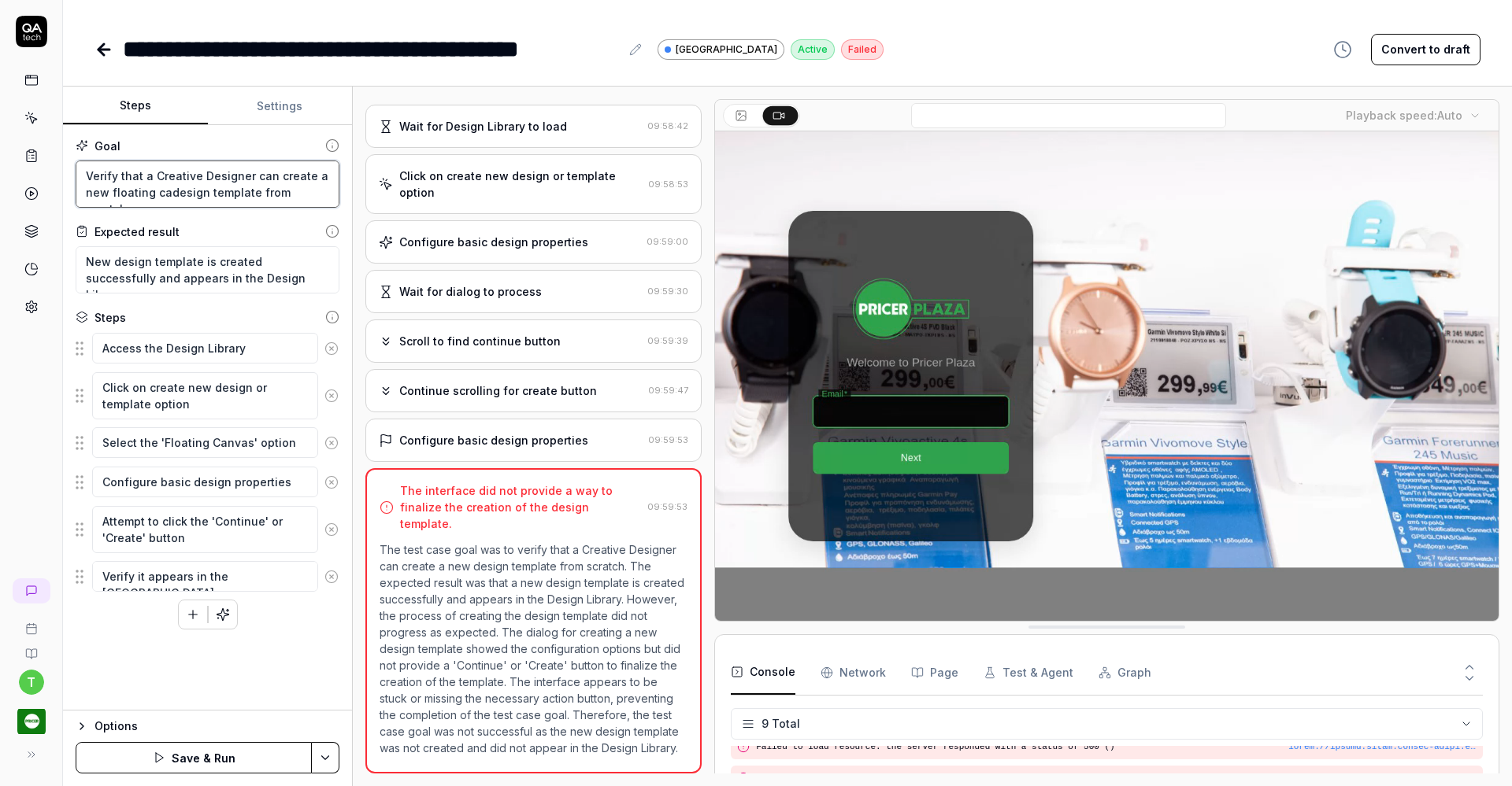
type textarea "Verify that a Creative Designer can create a new floating candesign template fr…"
type textarea "*"
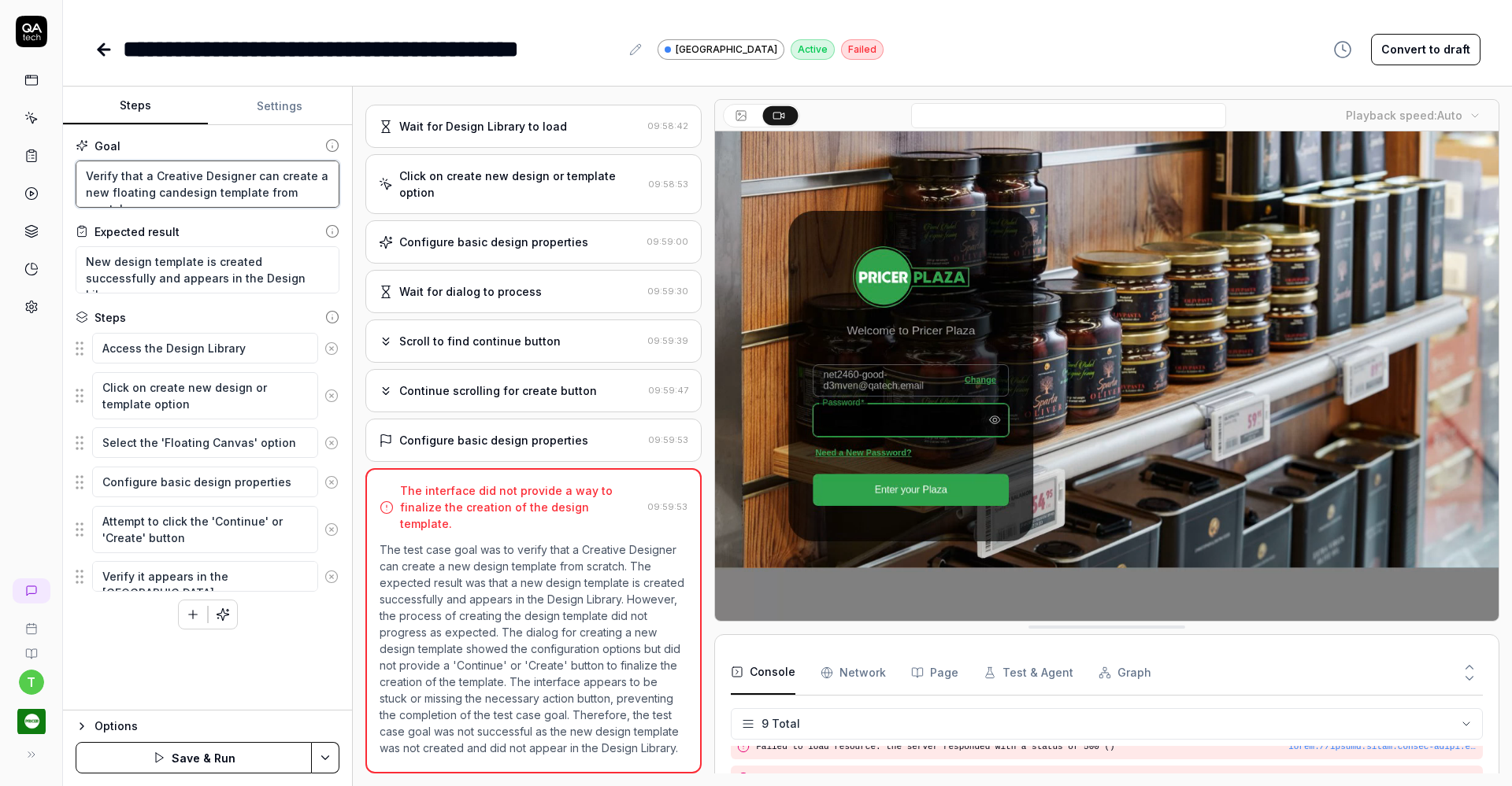
type textarea "Verify that a Creative Designer can create a new floating canvdesign template f…"
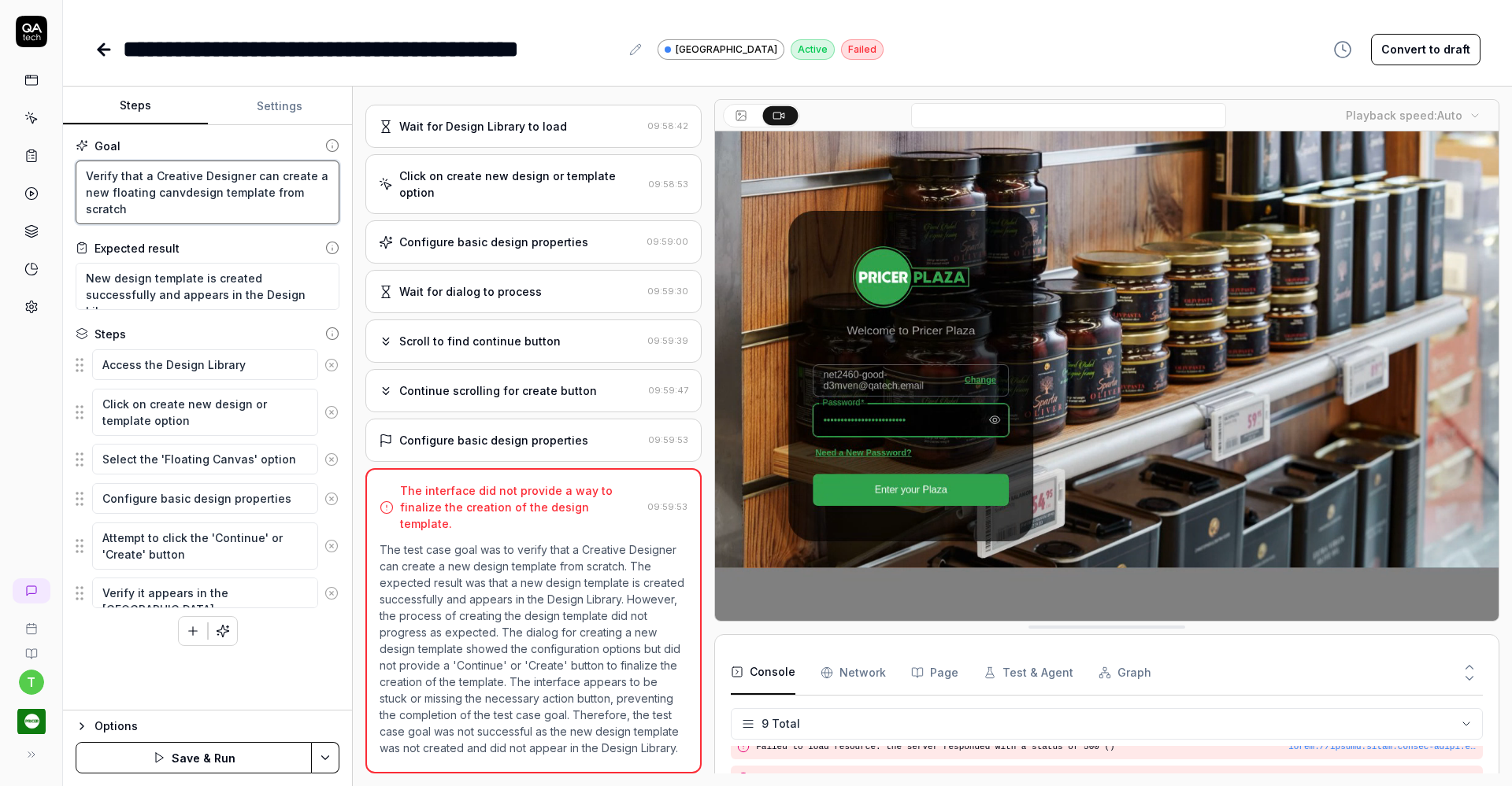
type textarea "*"
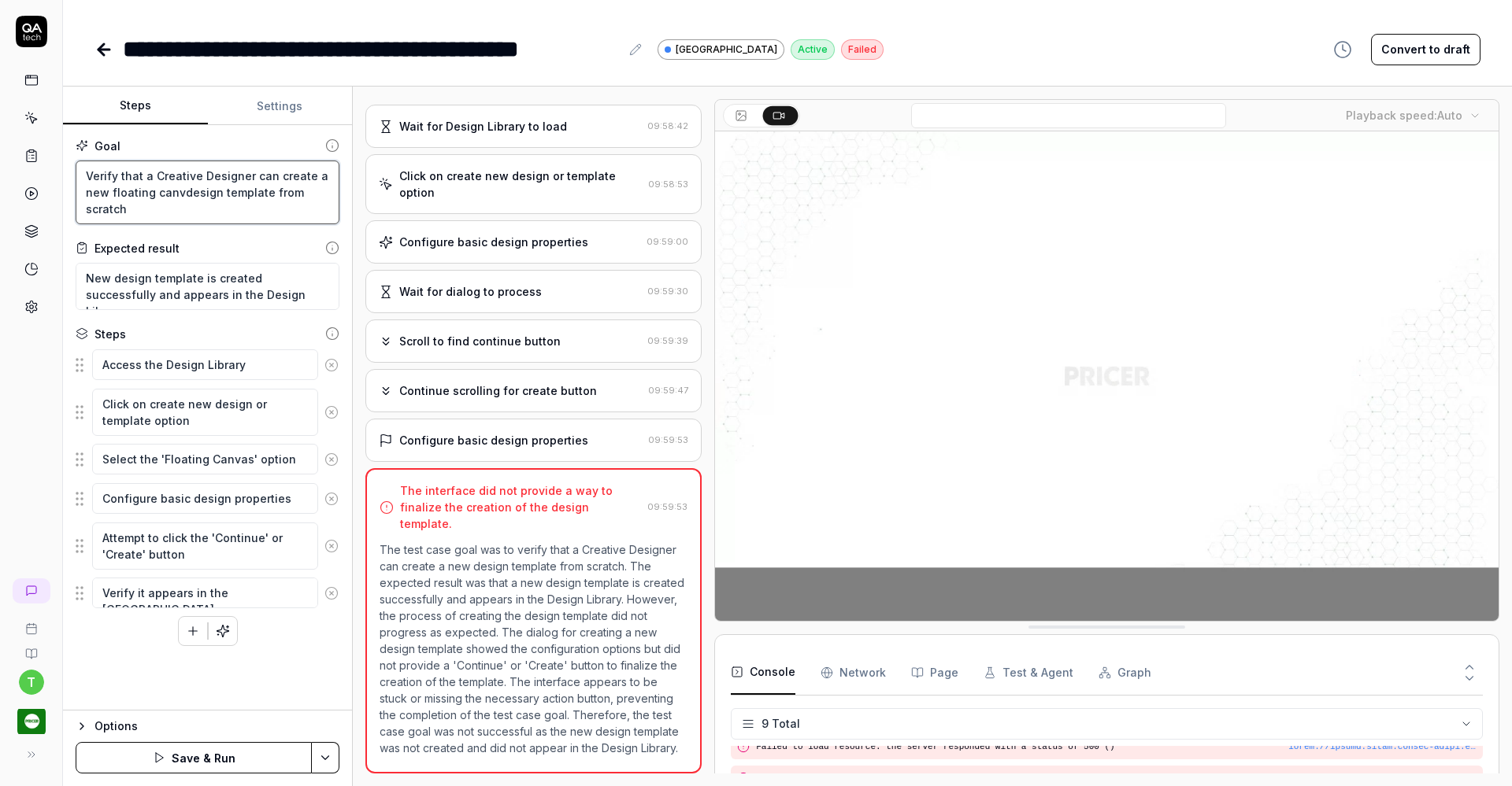
type textarea "Verify that a Creative Designer can create a new floating canvadesign template …"
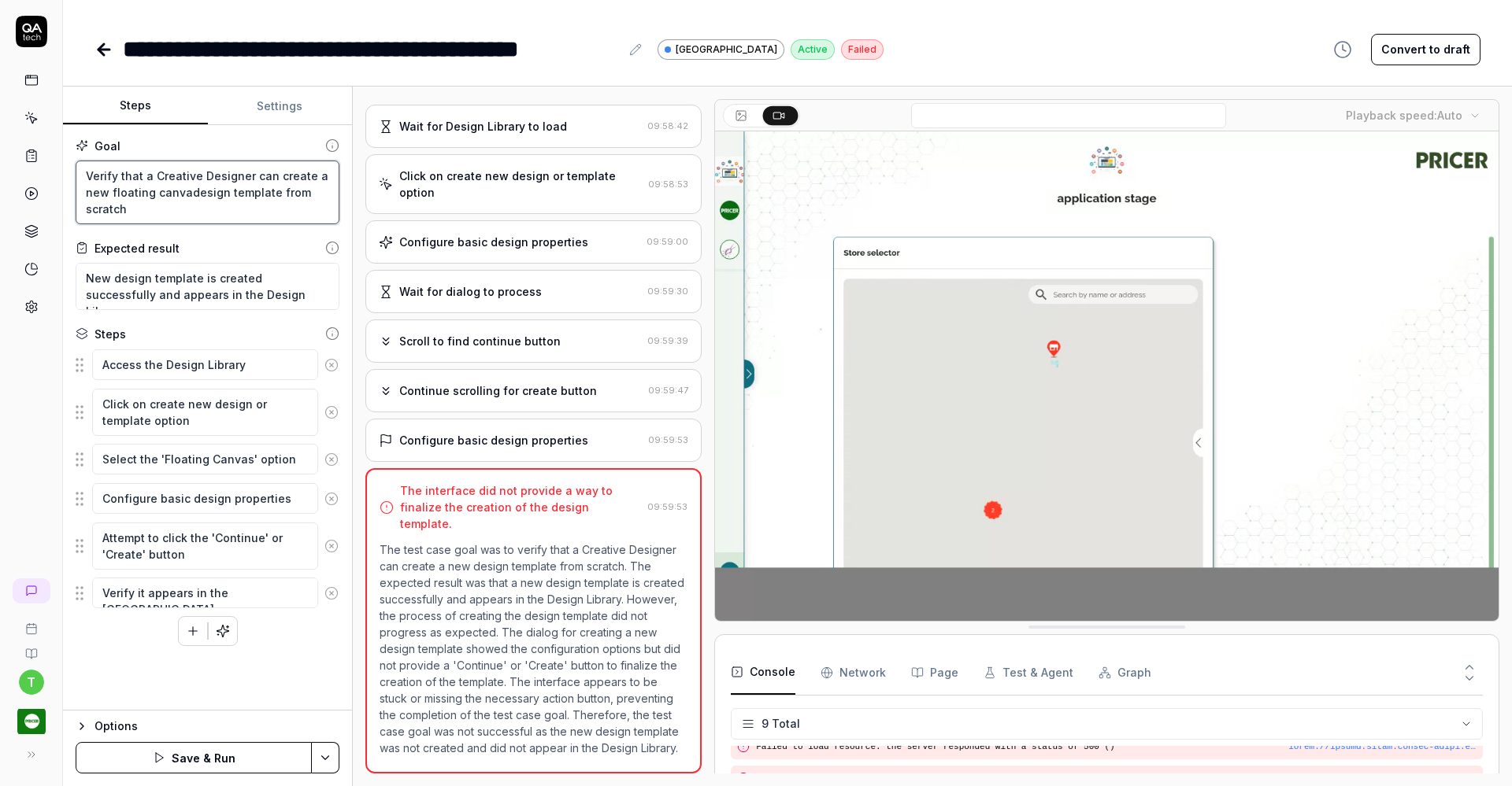
type textarea "*"
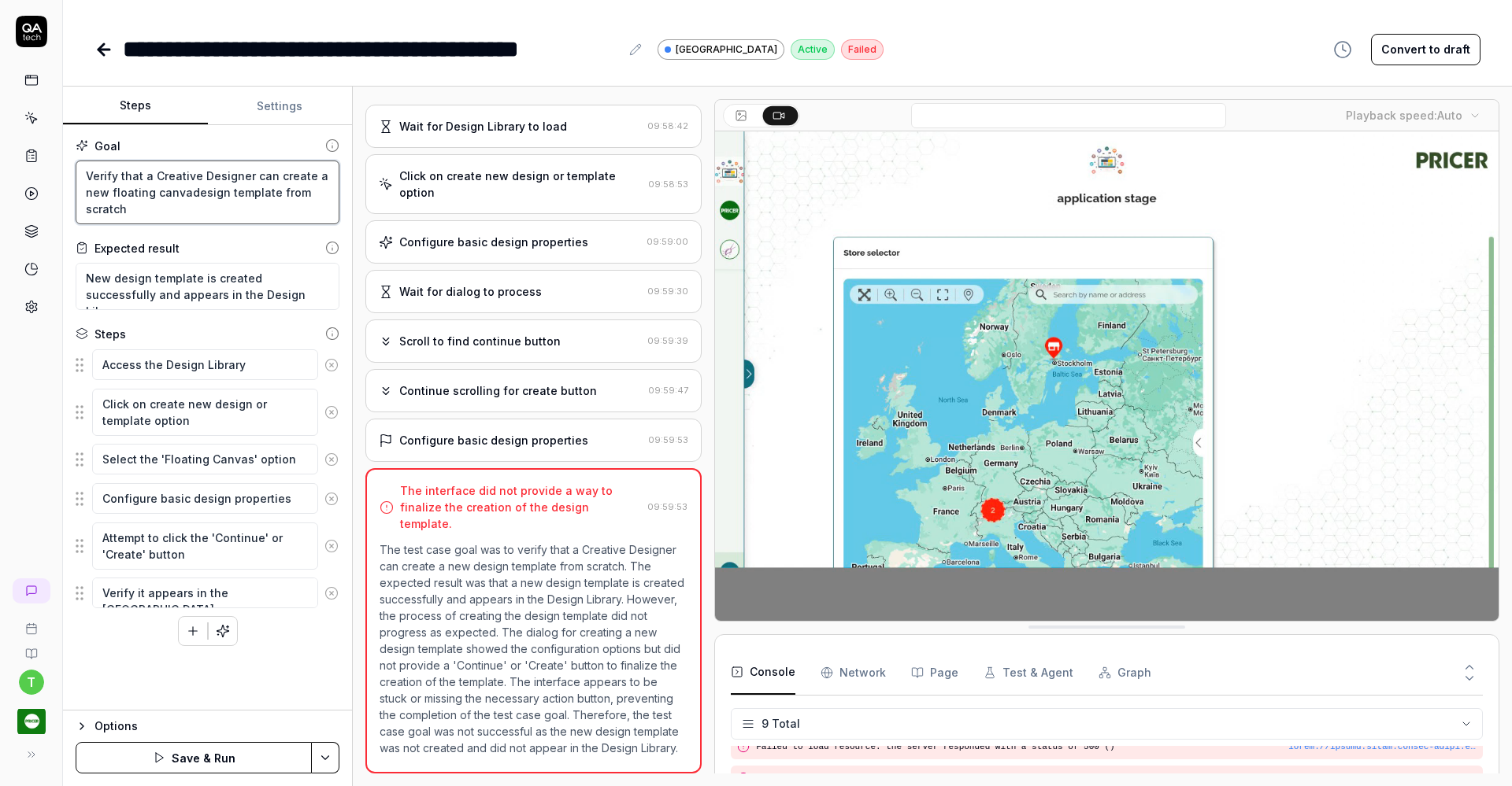
type textarea "Verify that a Creative Designer can create a new floating canvasdesign template…"
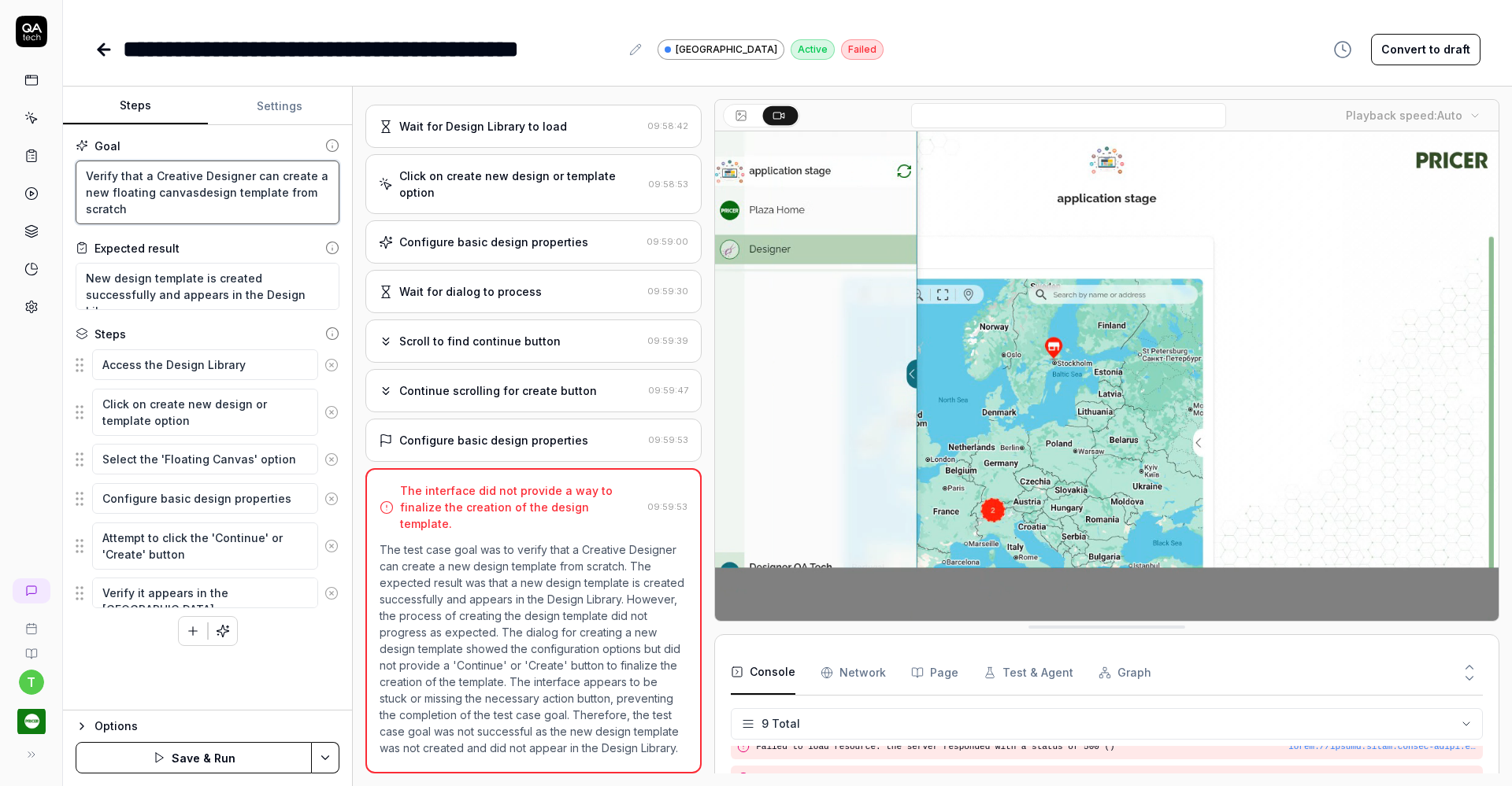
type textarea "*"
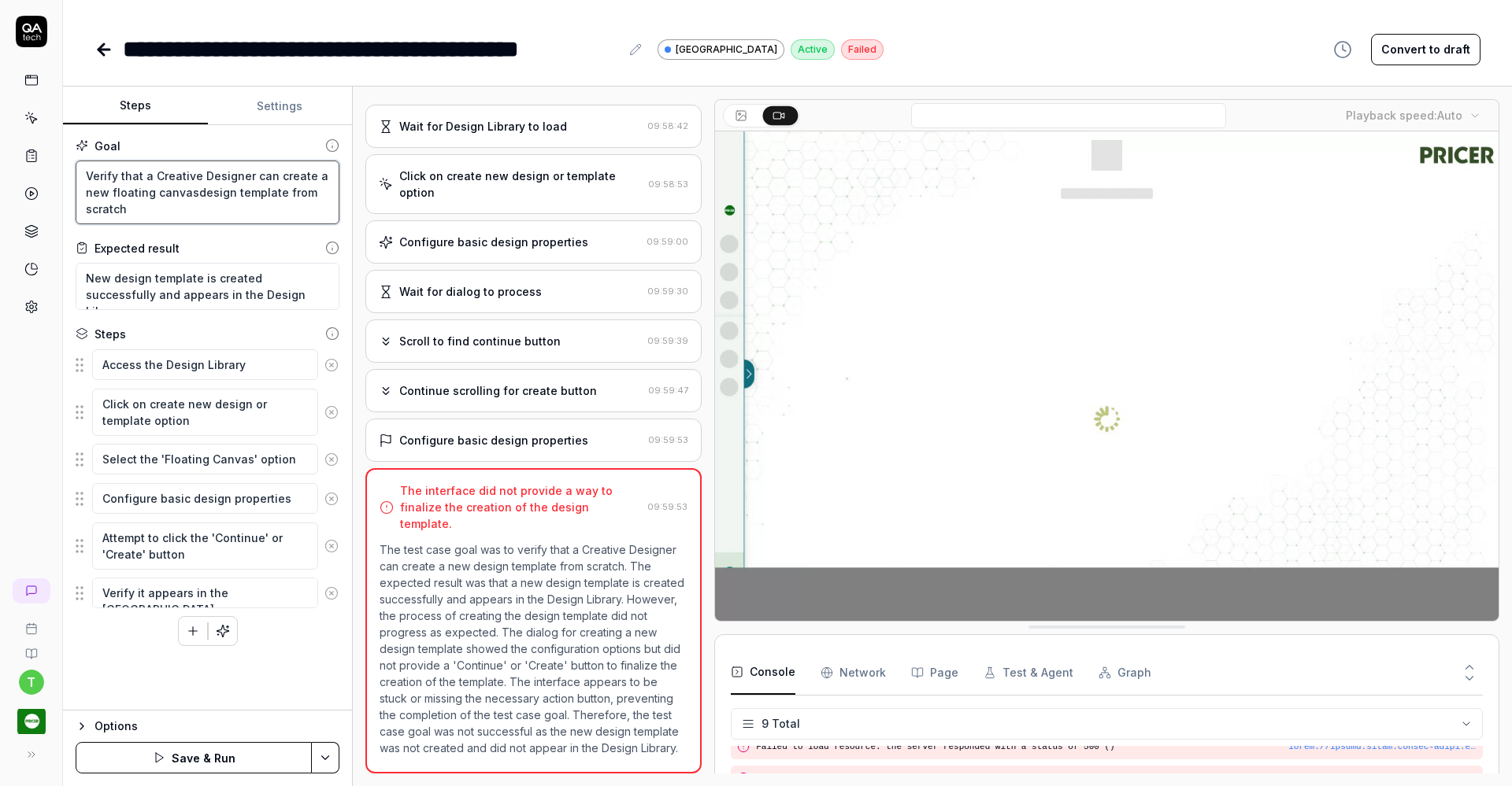
type textarea "Verify that a Creative Designer can create a new floating canvas design templat…"
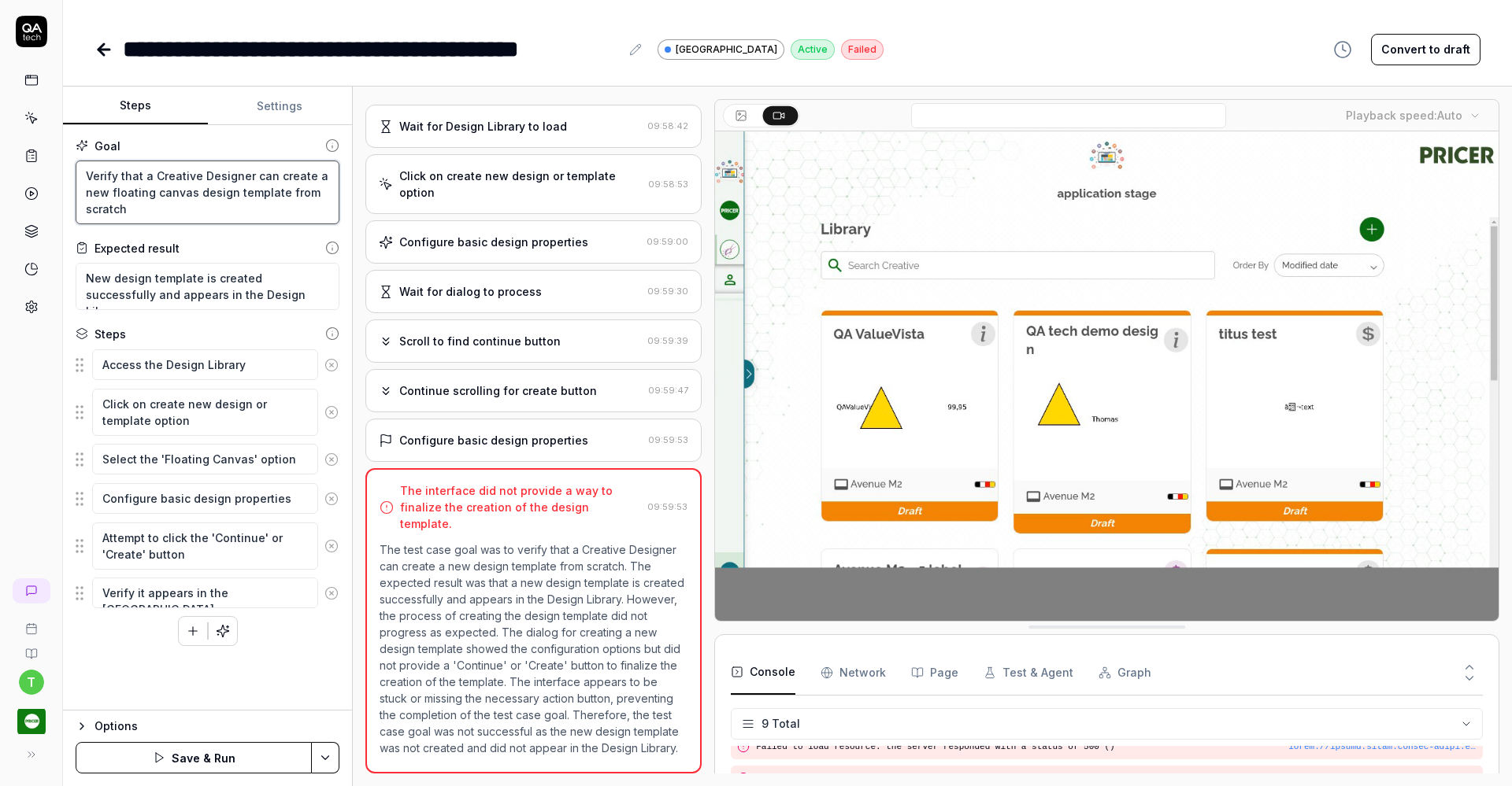
type textarea "*"
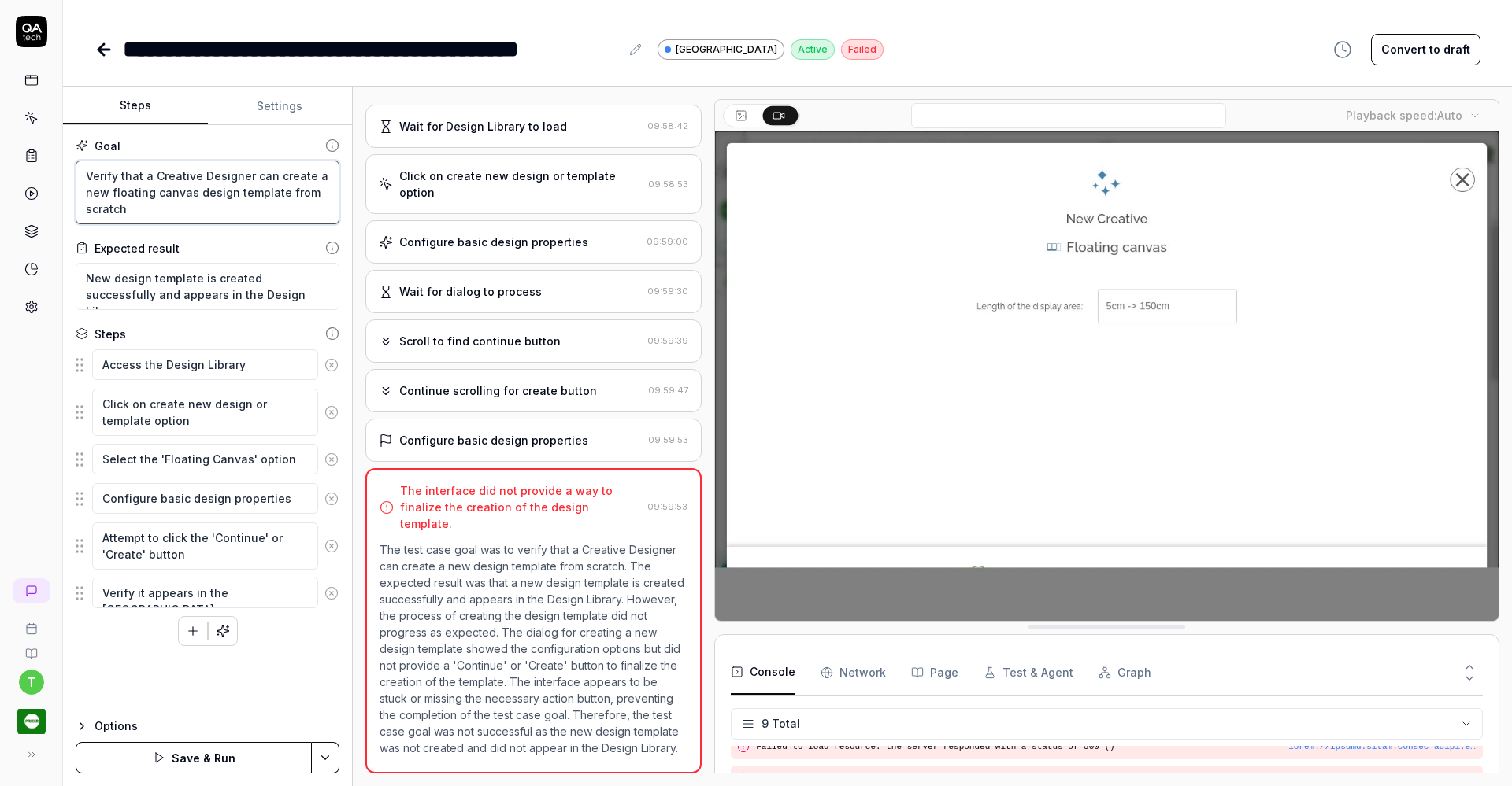
type textarea "Verify that a Creative Designer can create a new floating canvas ddesign templa…"
type textarea "*"
type textarea "Verify that a Creative Designer can create a new floating canvas dedesign templ…"
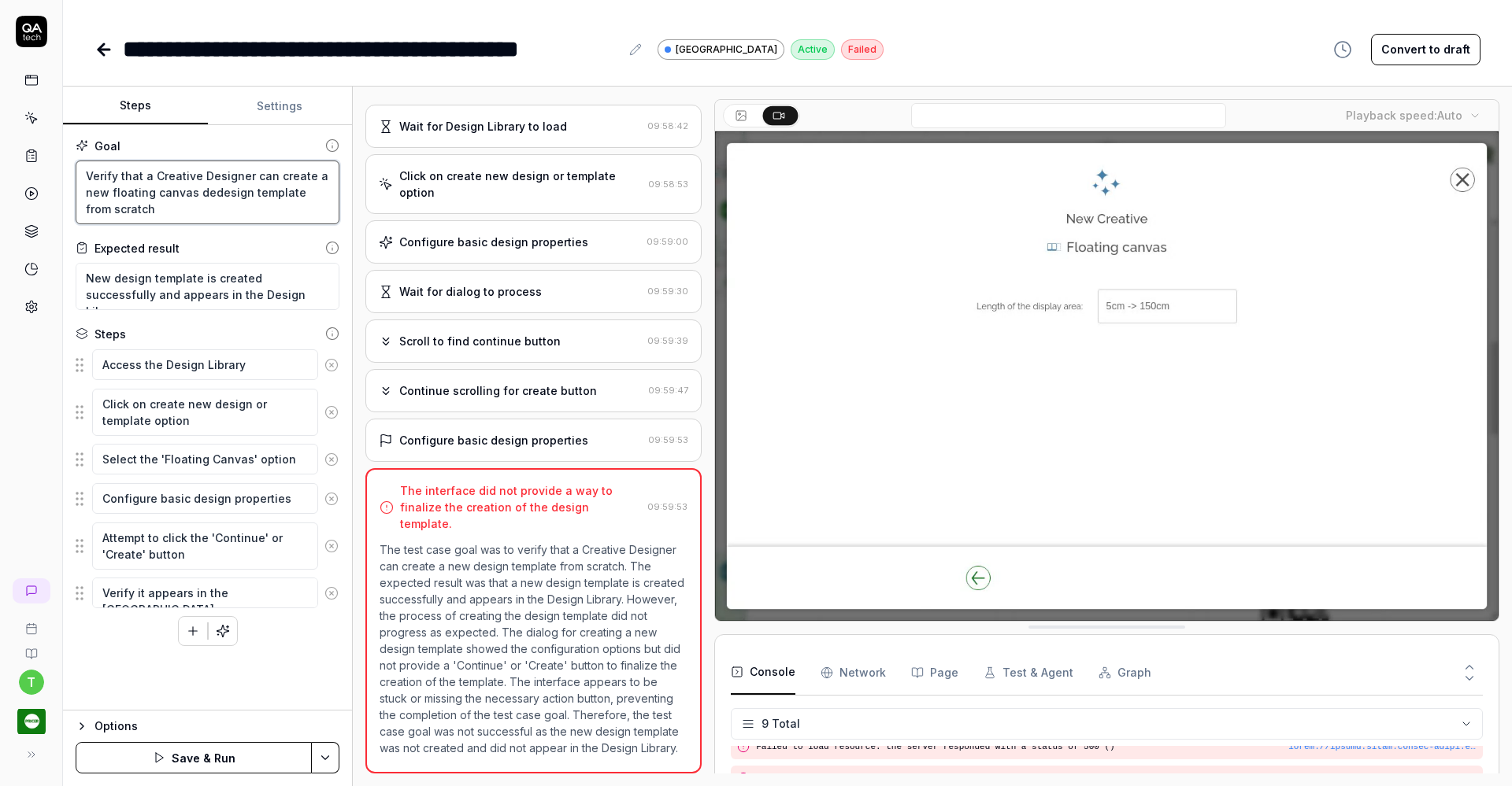
type textarea "*"
type textarea "Verify that a Creative Designer can create a new floating canvas desdesign temp…"
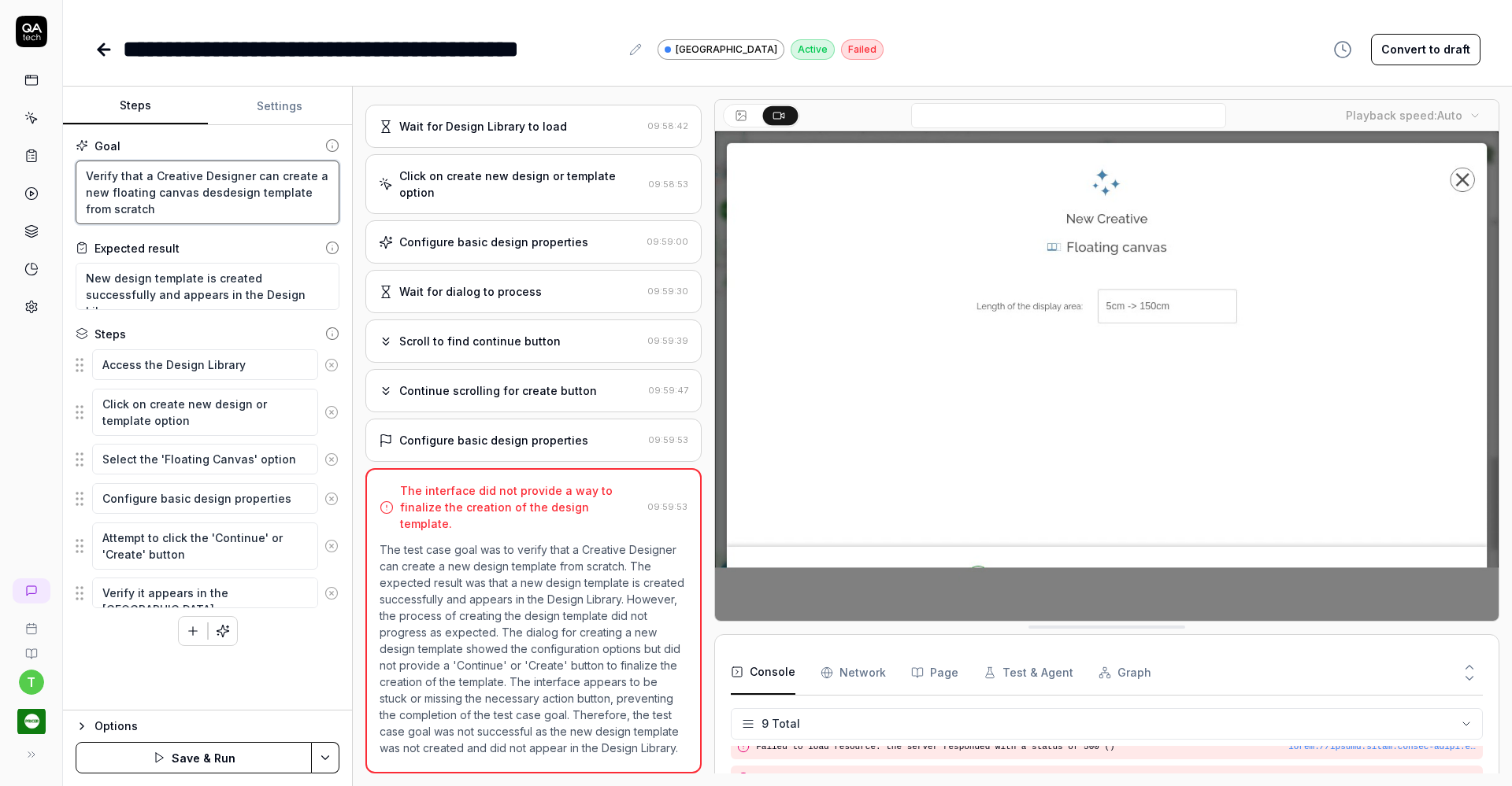
type textarea "*"
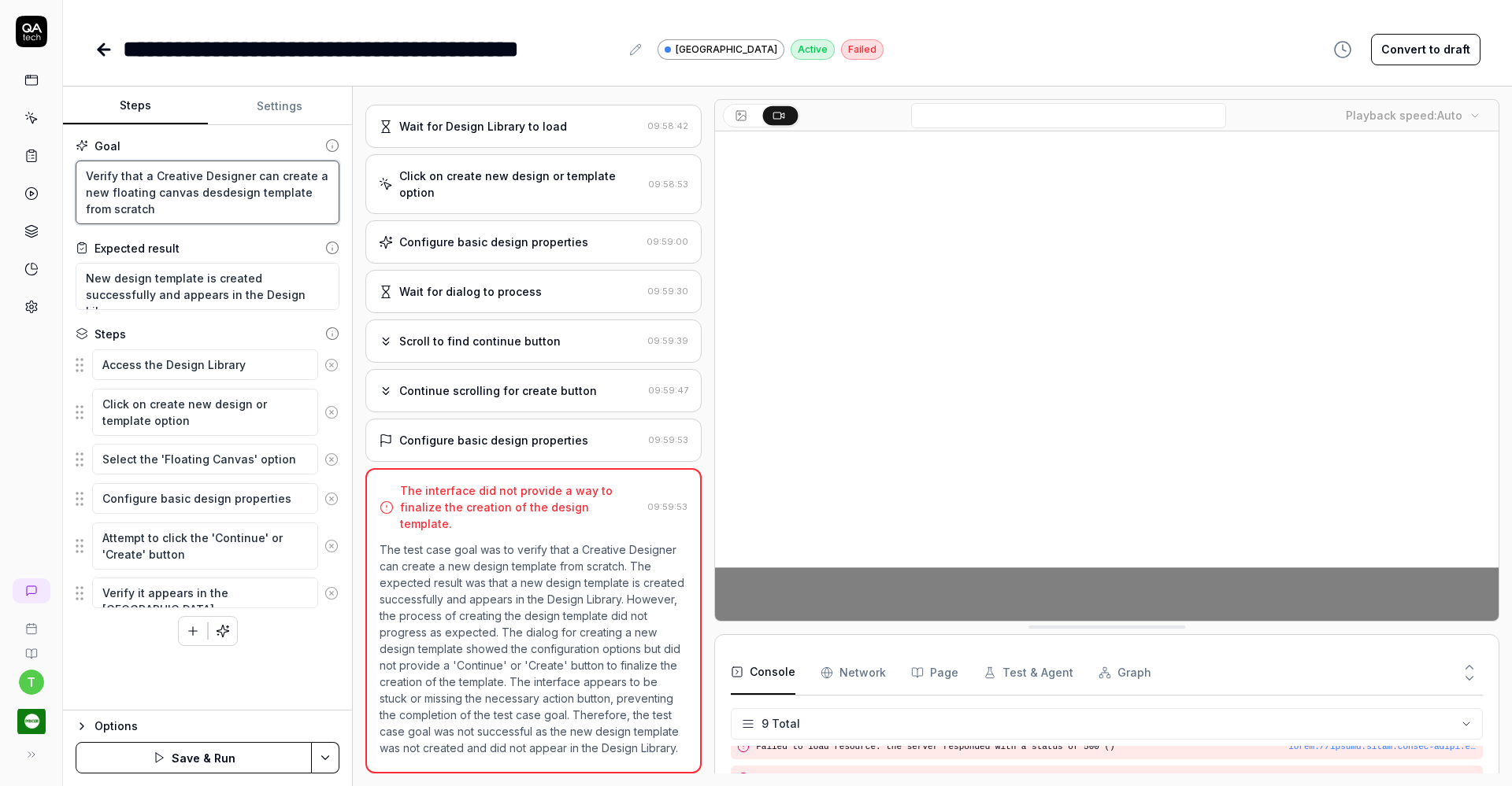
type textarea "Verify that a Creative Designer can create a new floating canvas desidesign tem…"
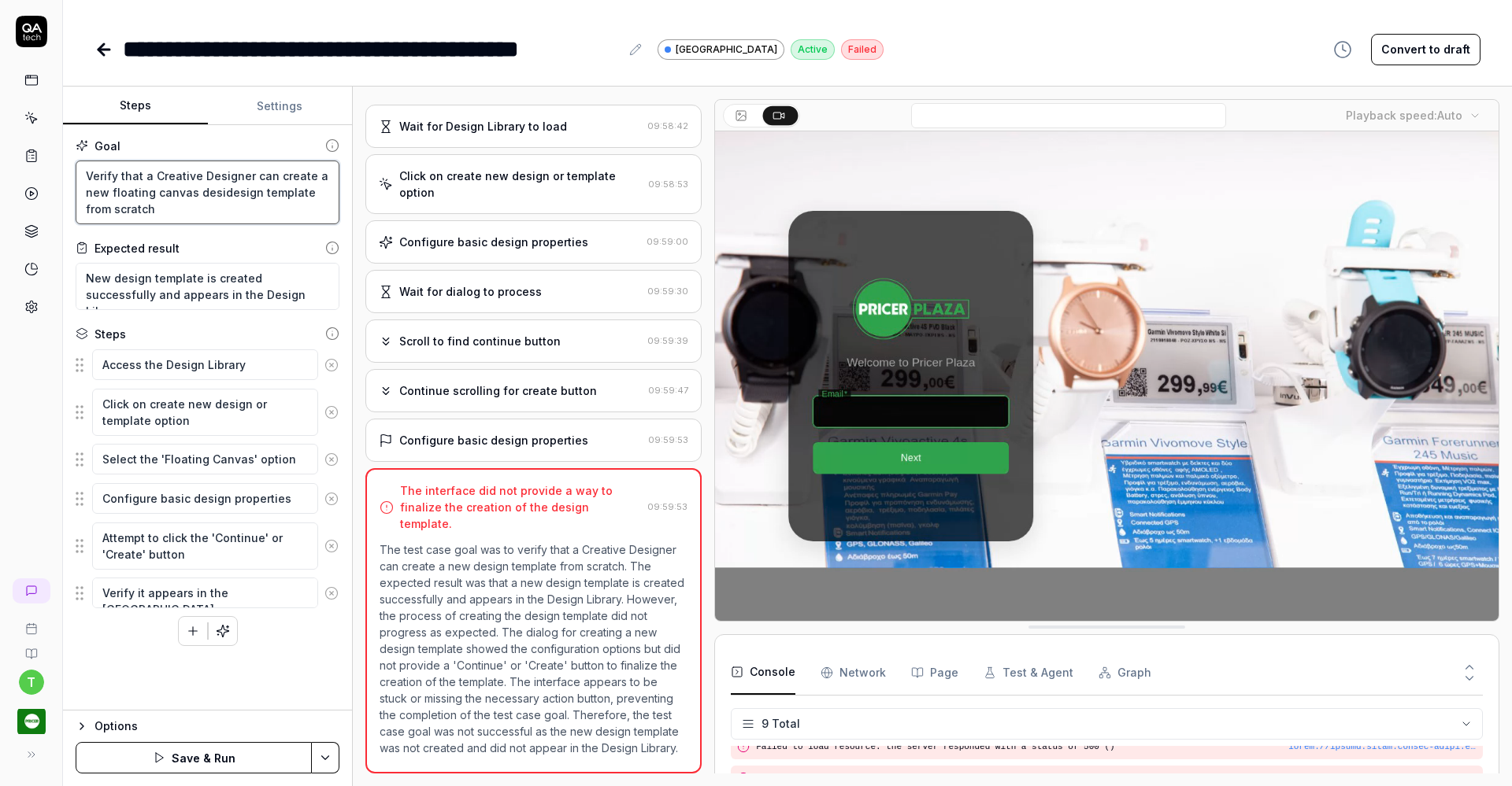
type textarea "*"
type textarea "Verify that a Creative Designer can create a new floating canvas desigdesign te…"
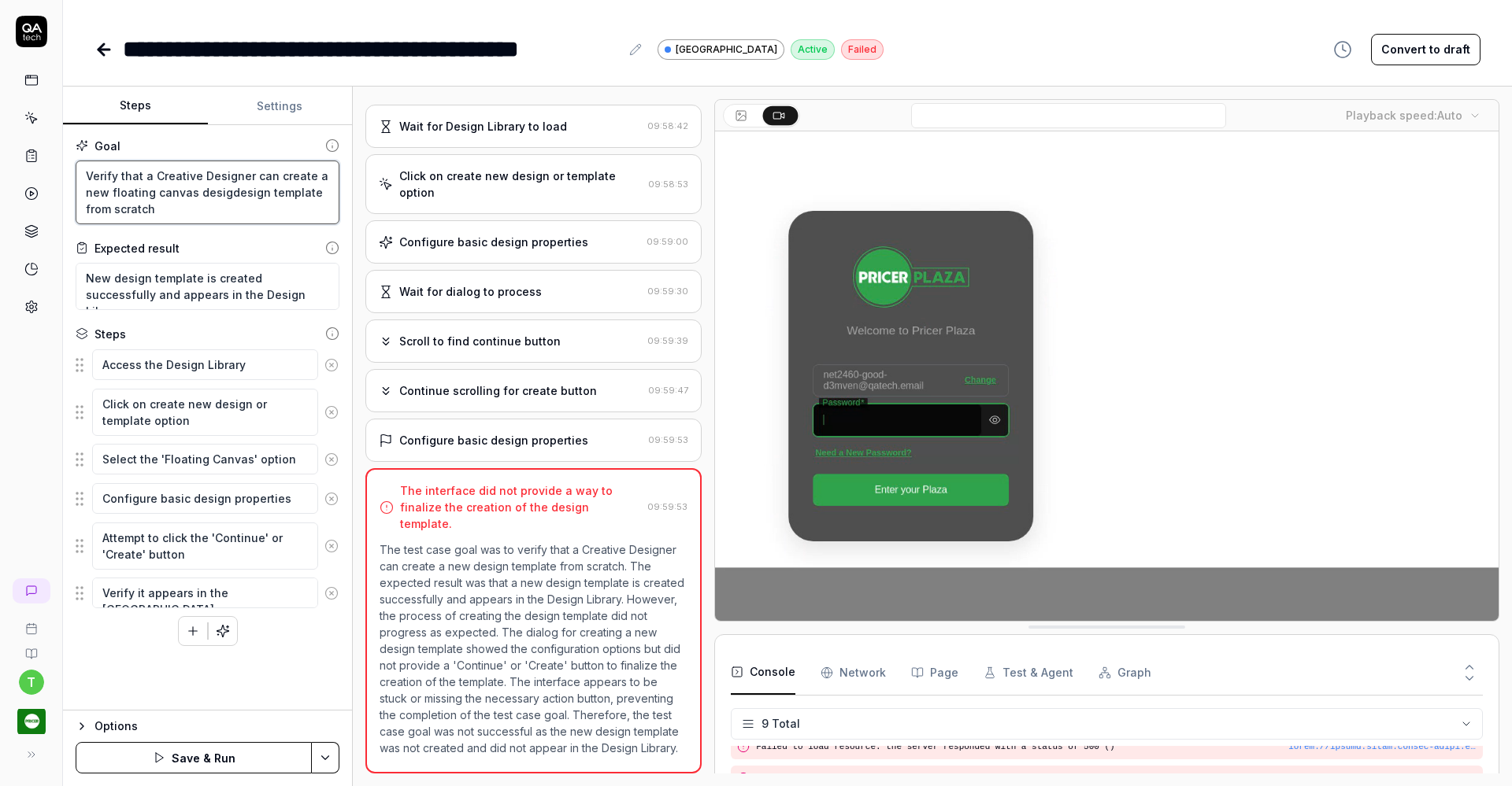
type textarea "*"
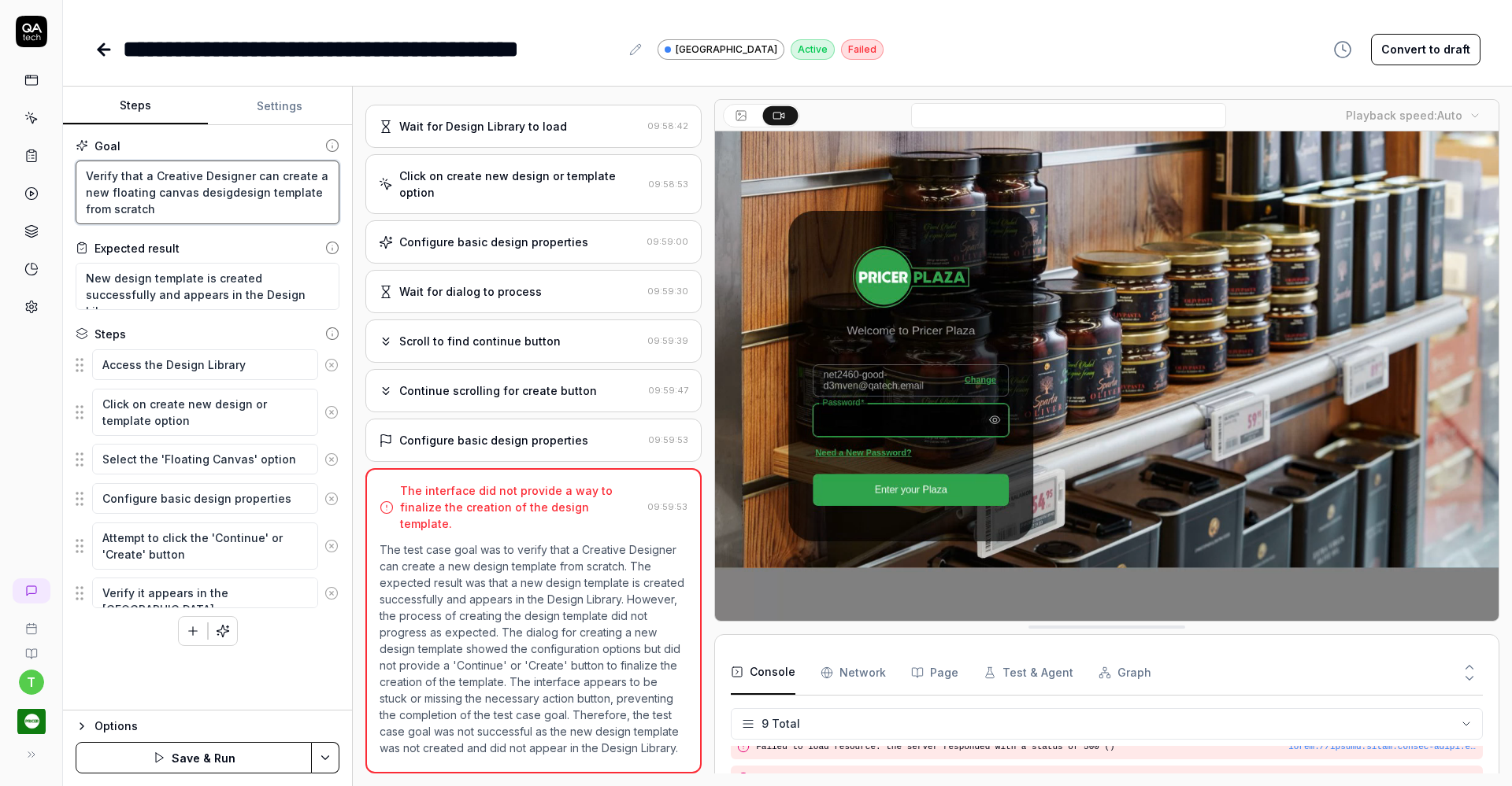
type textarea "Verify that a Creative Designer can create a new floating canvas designdesign t…"
type textarea "*"
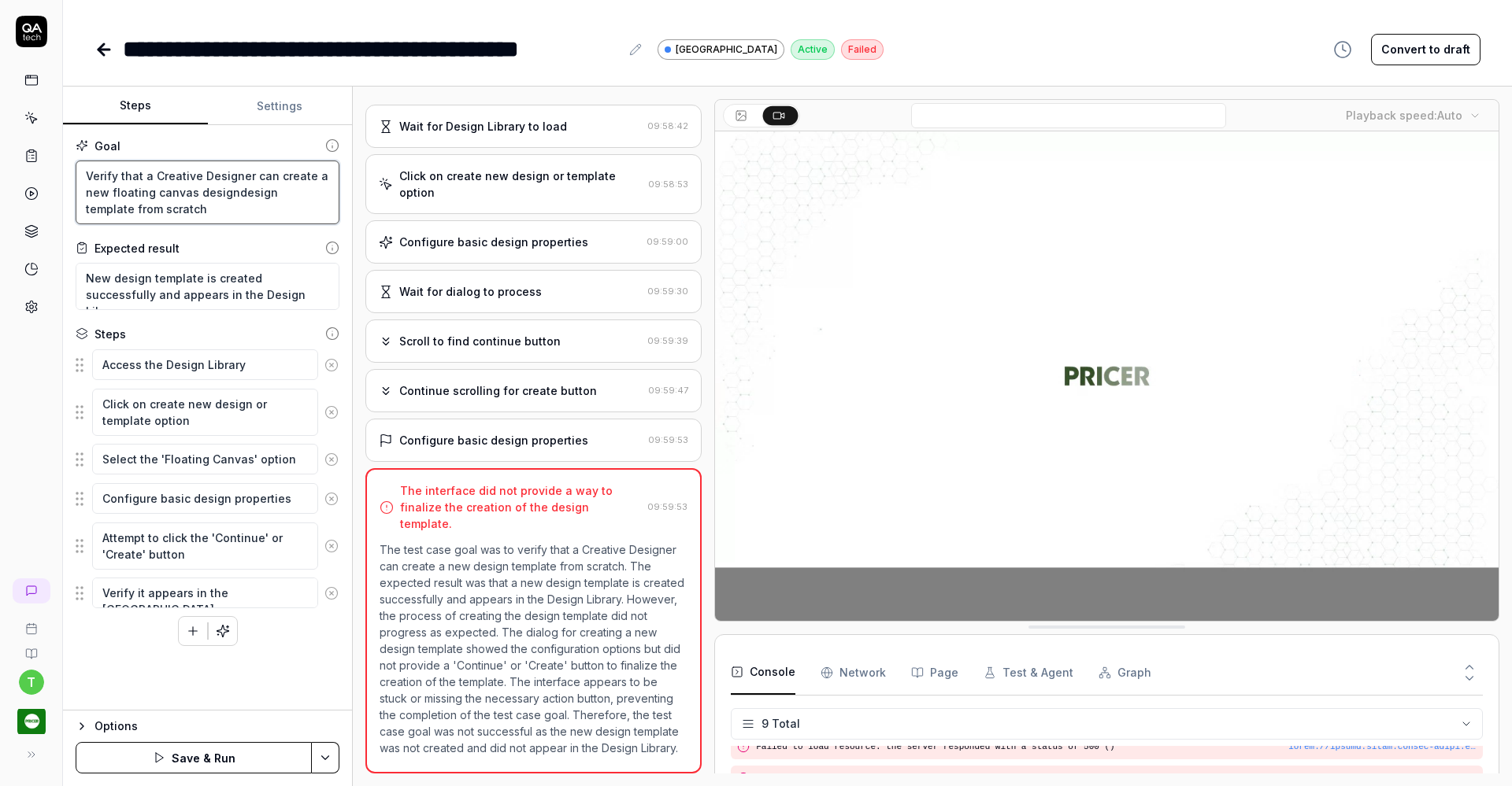
type textarea "Verify that a Creative Designer can create a new floating canvas design design …"
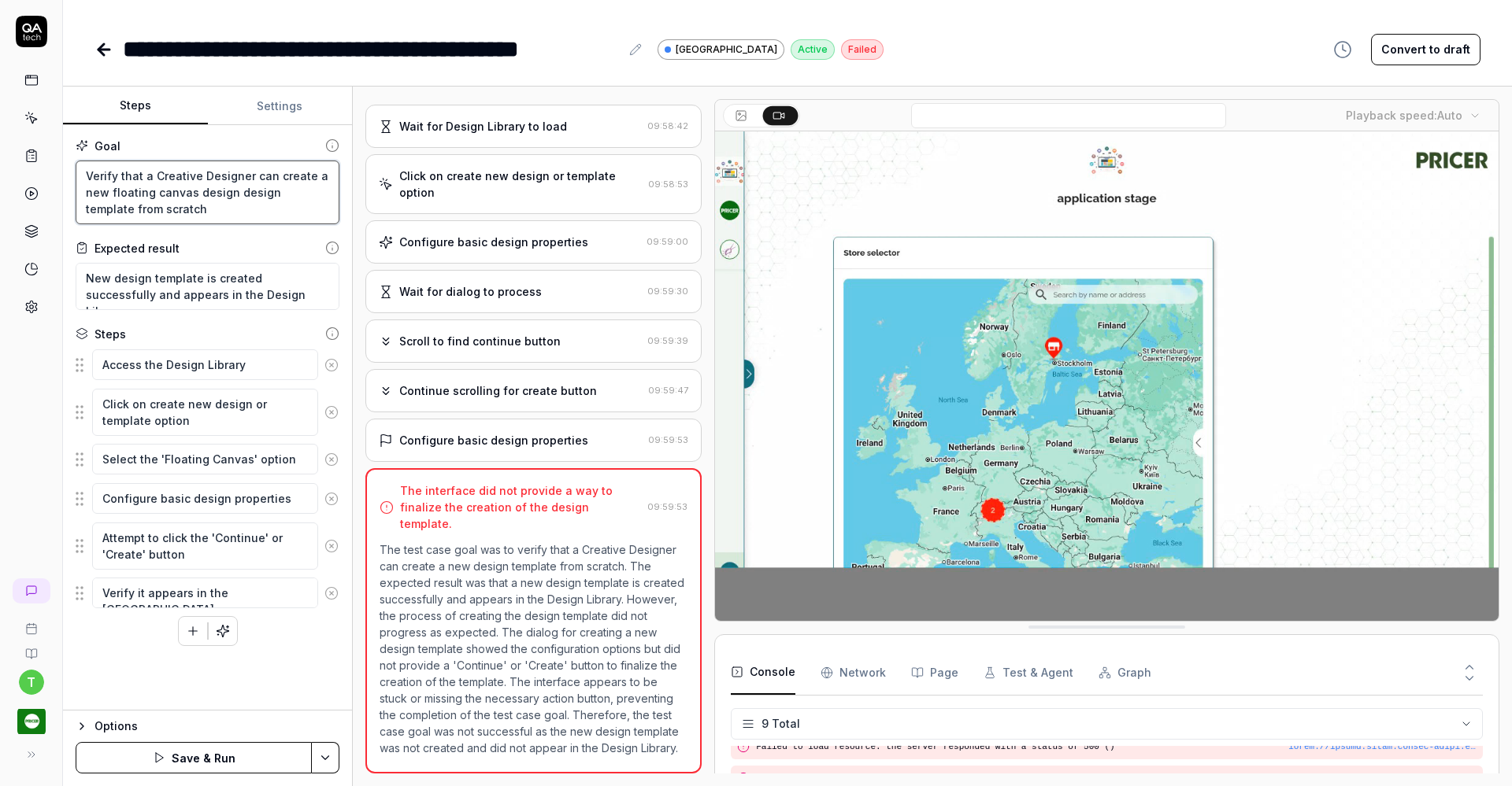
type textarea "*"
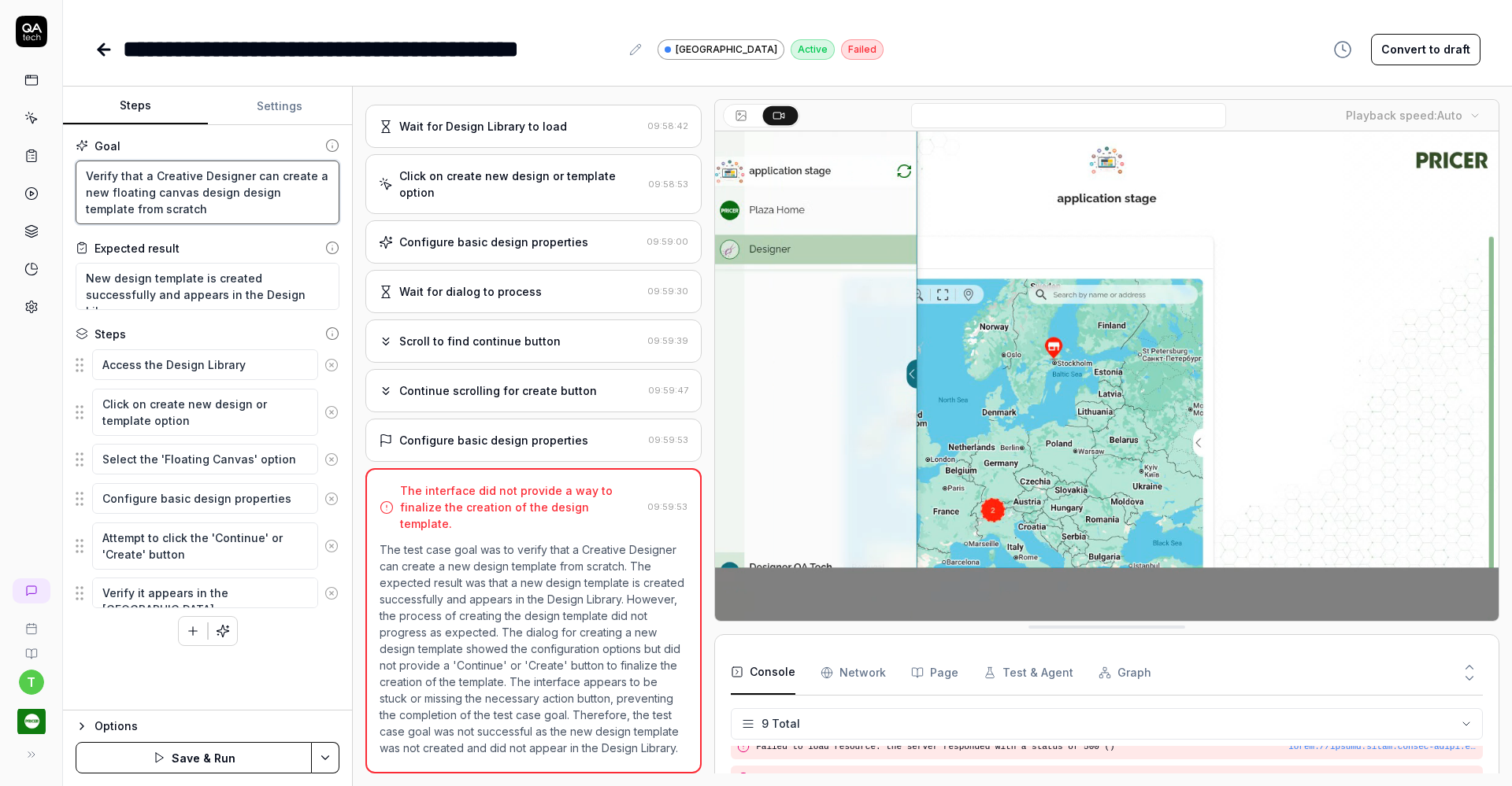
type textarea "Verify that a Creative Designer can create a new floating canvas design fdesign…"
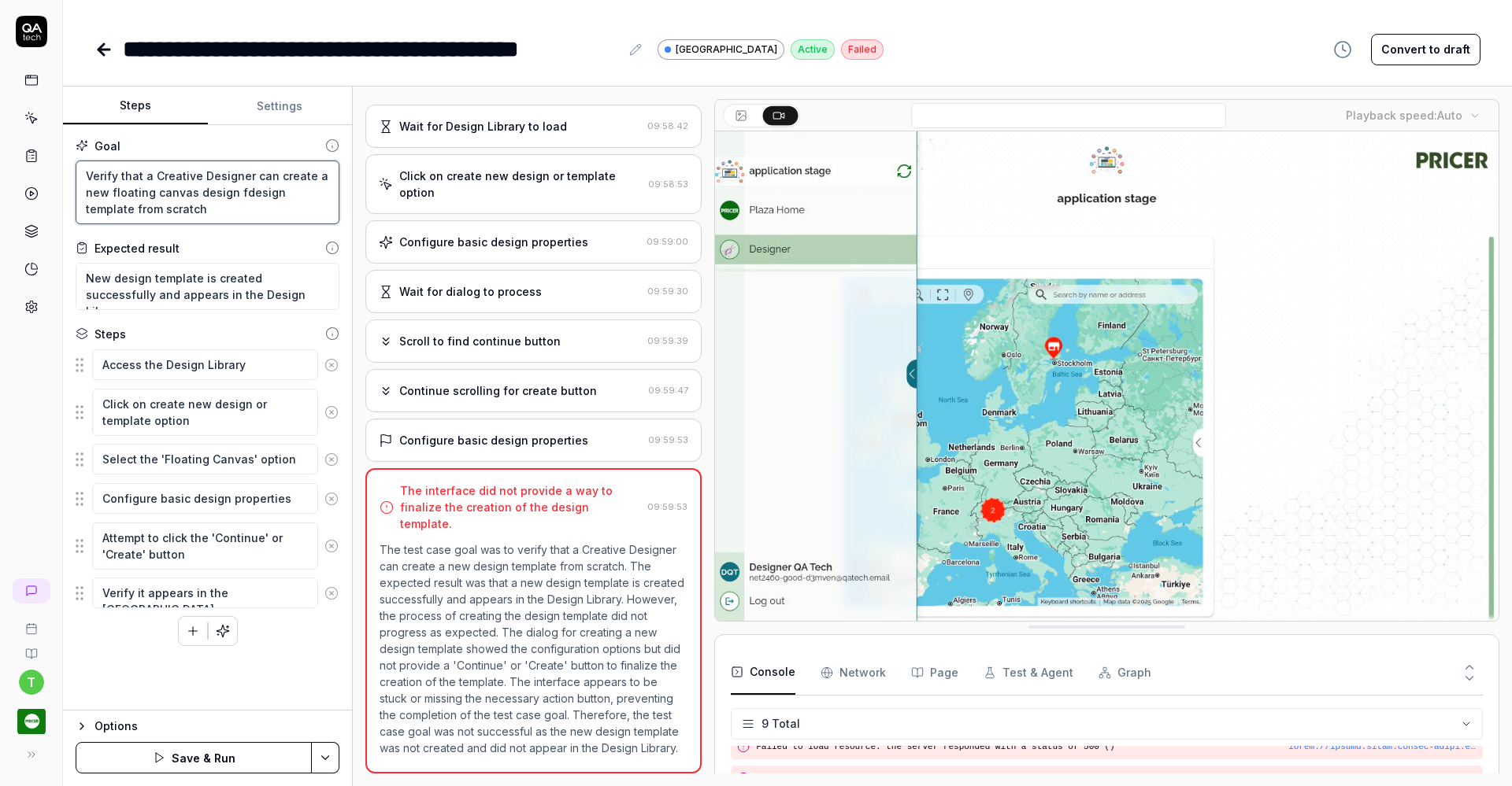
type textarea "*"
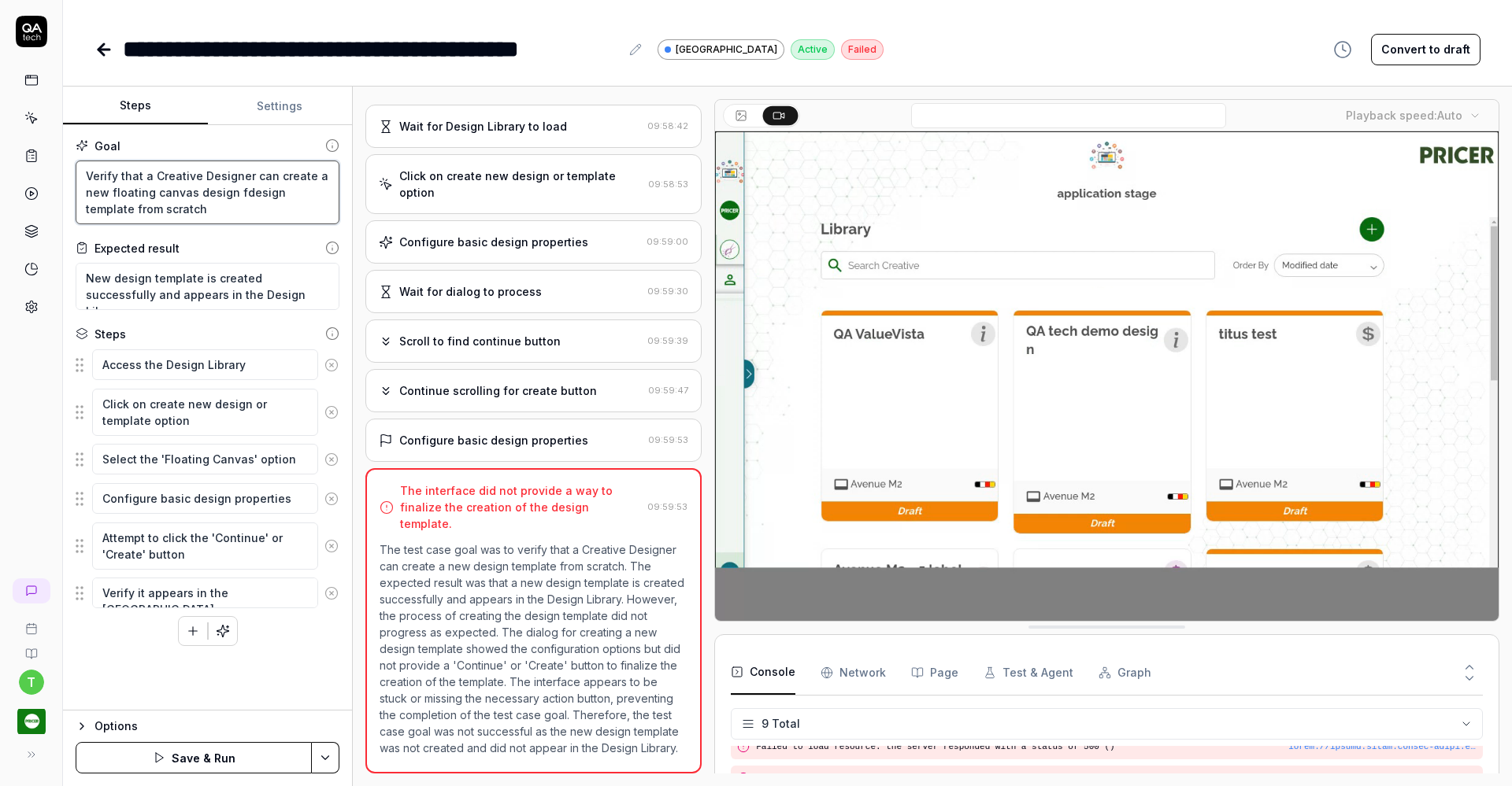
type textarea "Verify that a Creative Designer can create a new floating canvas design fodesig…"
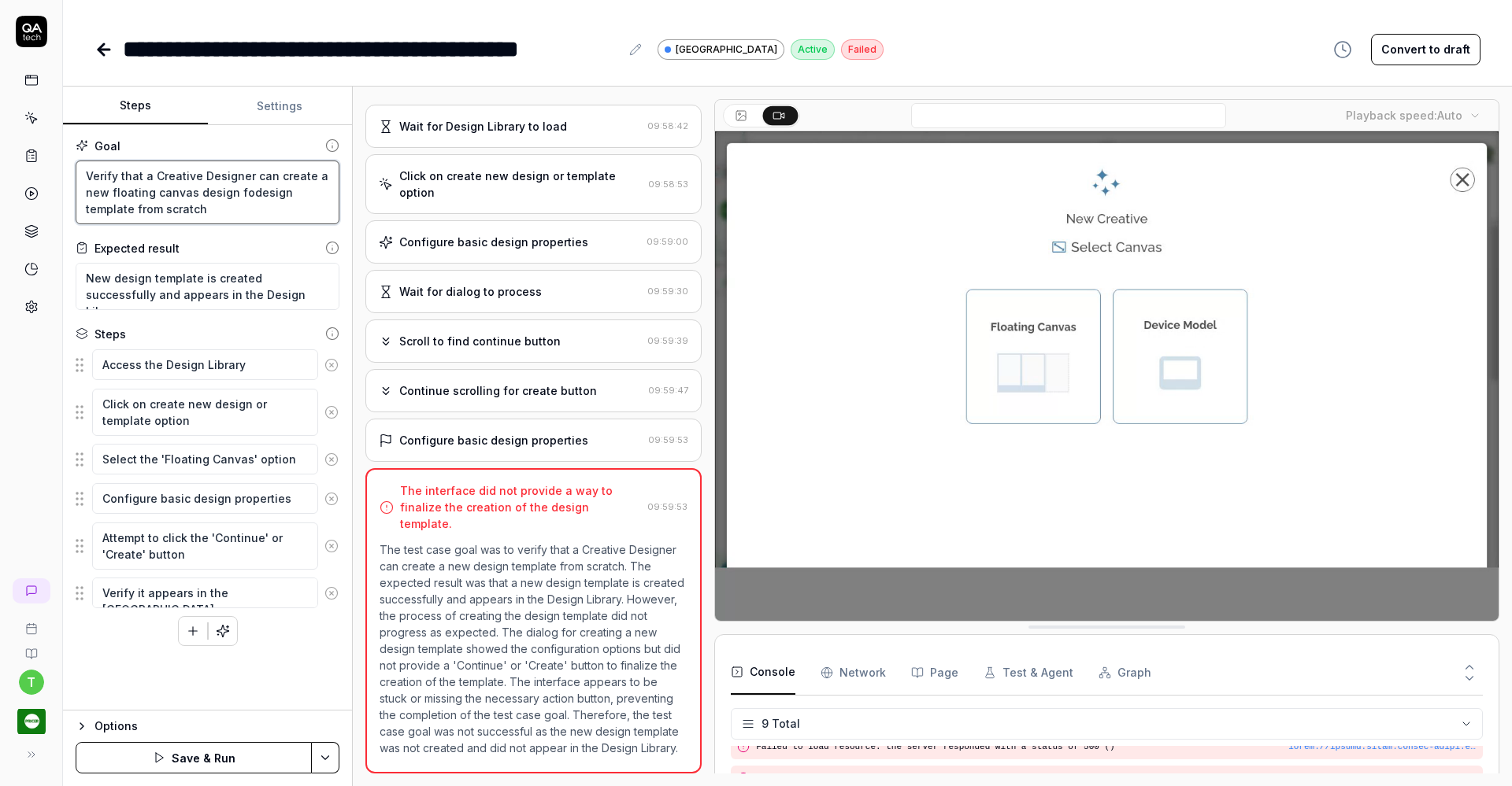
type textarea "*"
type textarea "Verify that a Creative Designer can create a new floating canvas design fordesi…"
type textarea "*"
type textarea "Verify that a Creative Designer can create a new floating canvas design for des…"
type textarea "*"
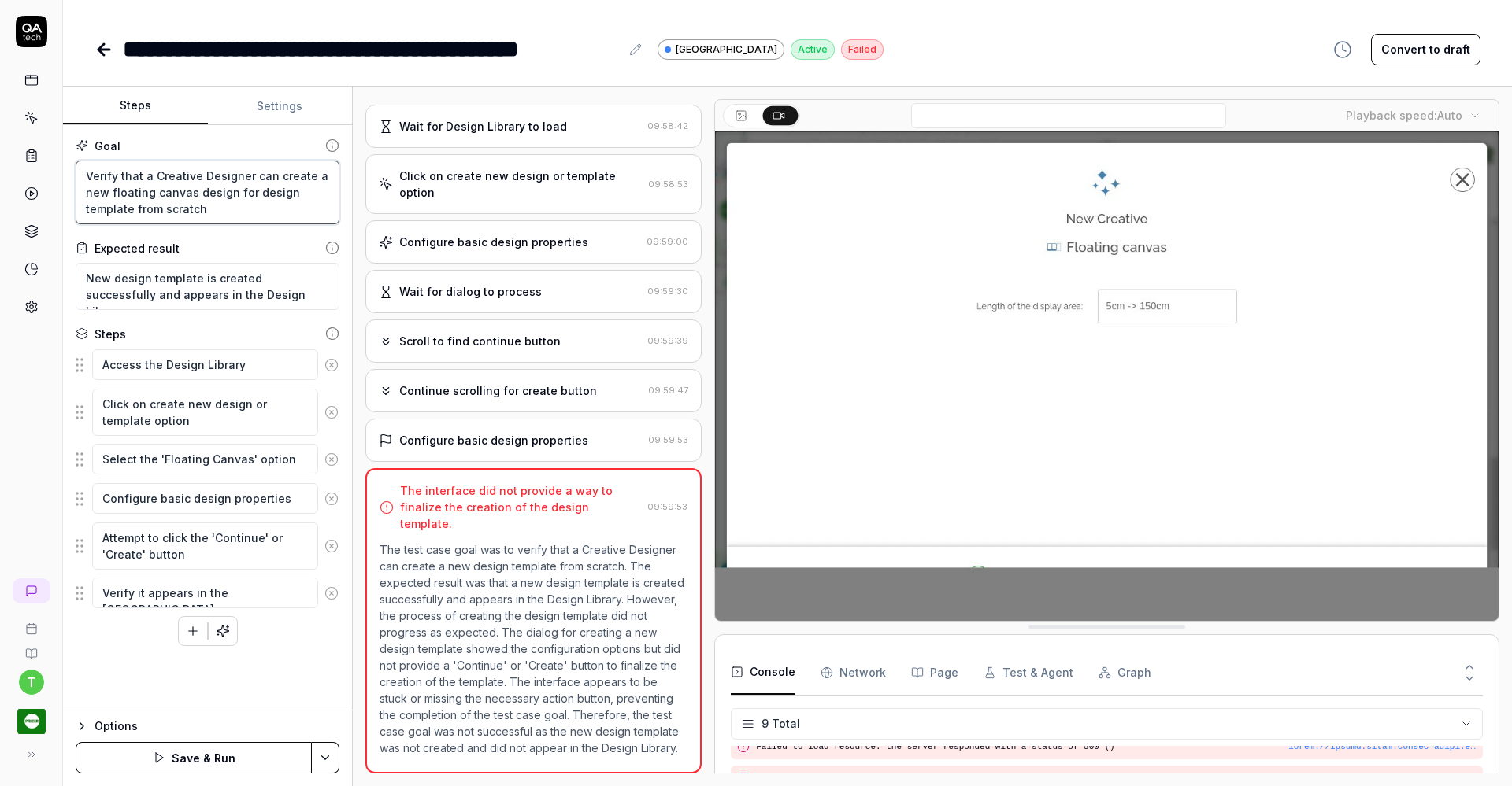
type textarea "Verify that a Creative Designer can create a new floating canvas design for 2de…"
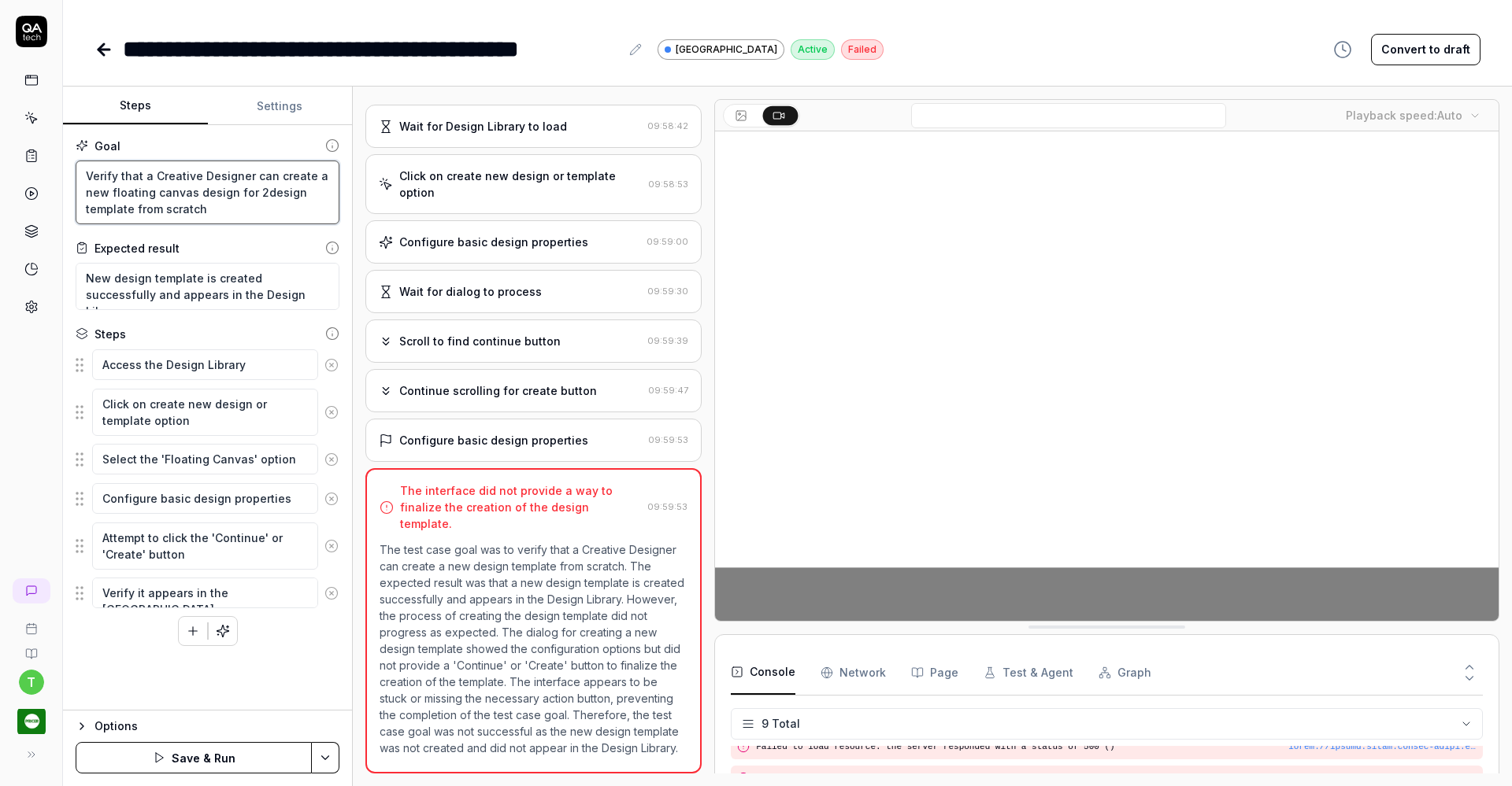
type textarea "*"
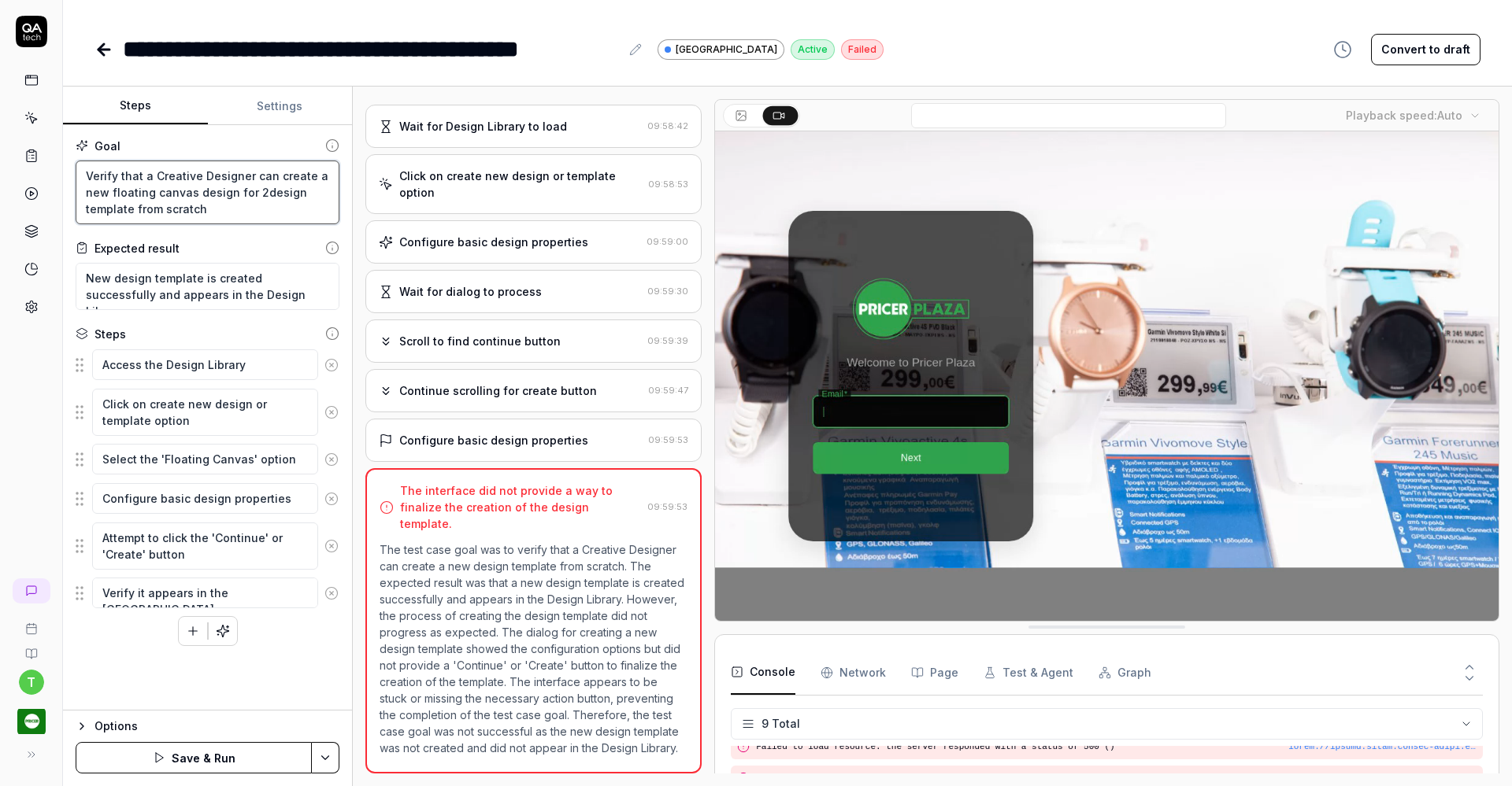
type textarea "Verify that a Creative Designer can create a new floating canvas design for 2Md…"
type textarea "*"
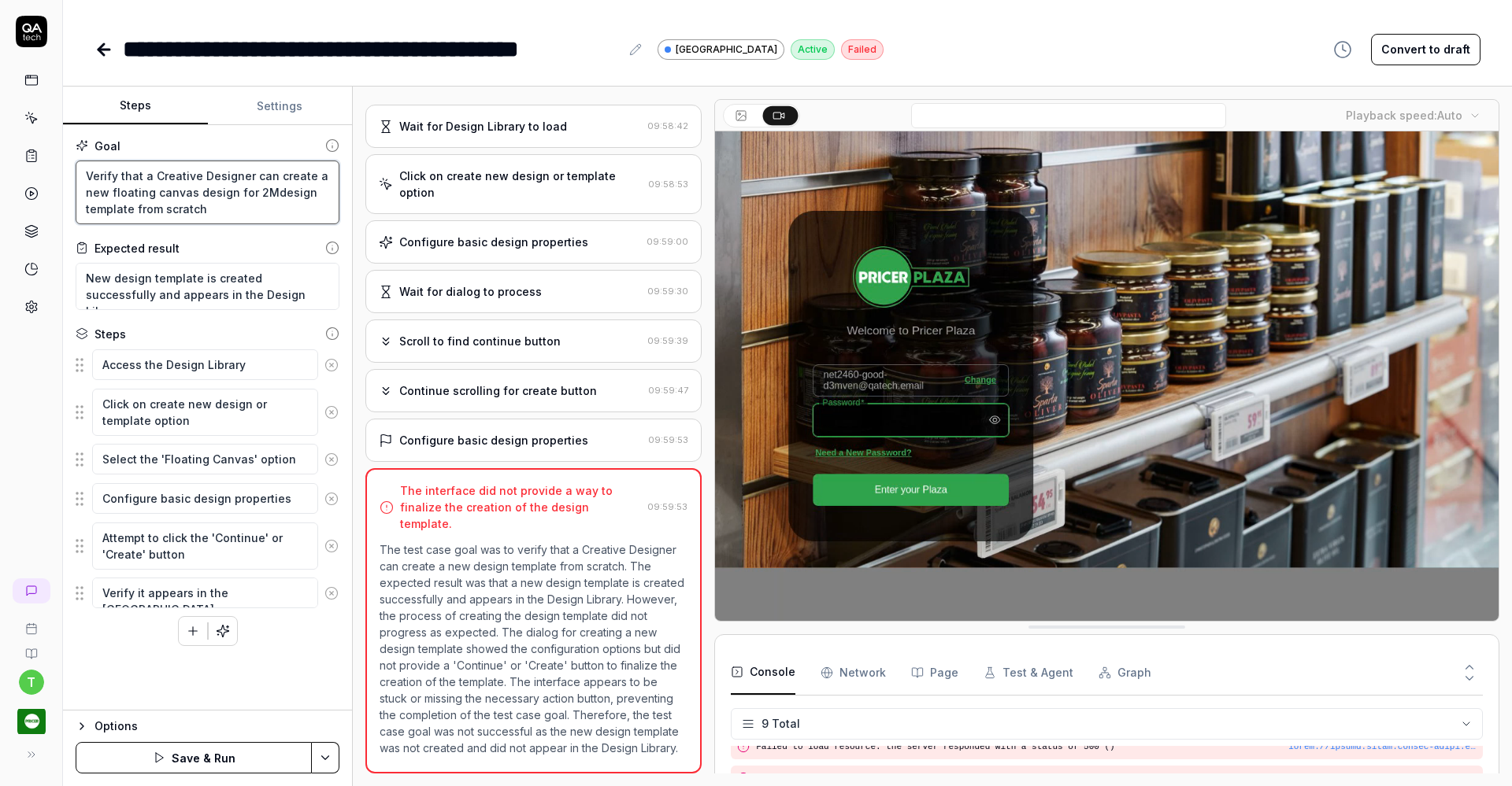
type textarea "Verify that a Creative Designer can create a new floating canvas design for 2M2…"
type textarea "*"
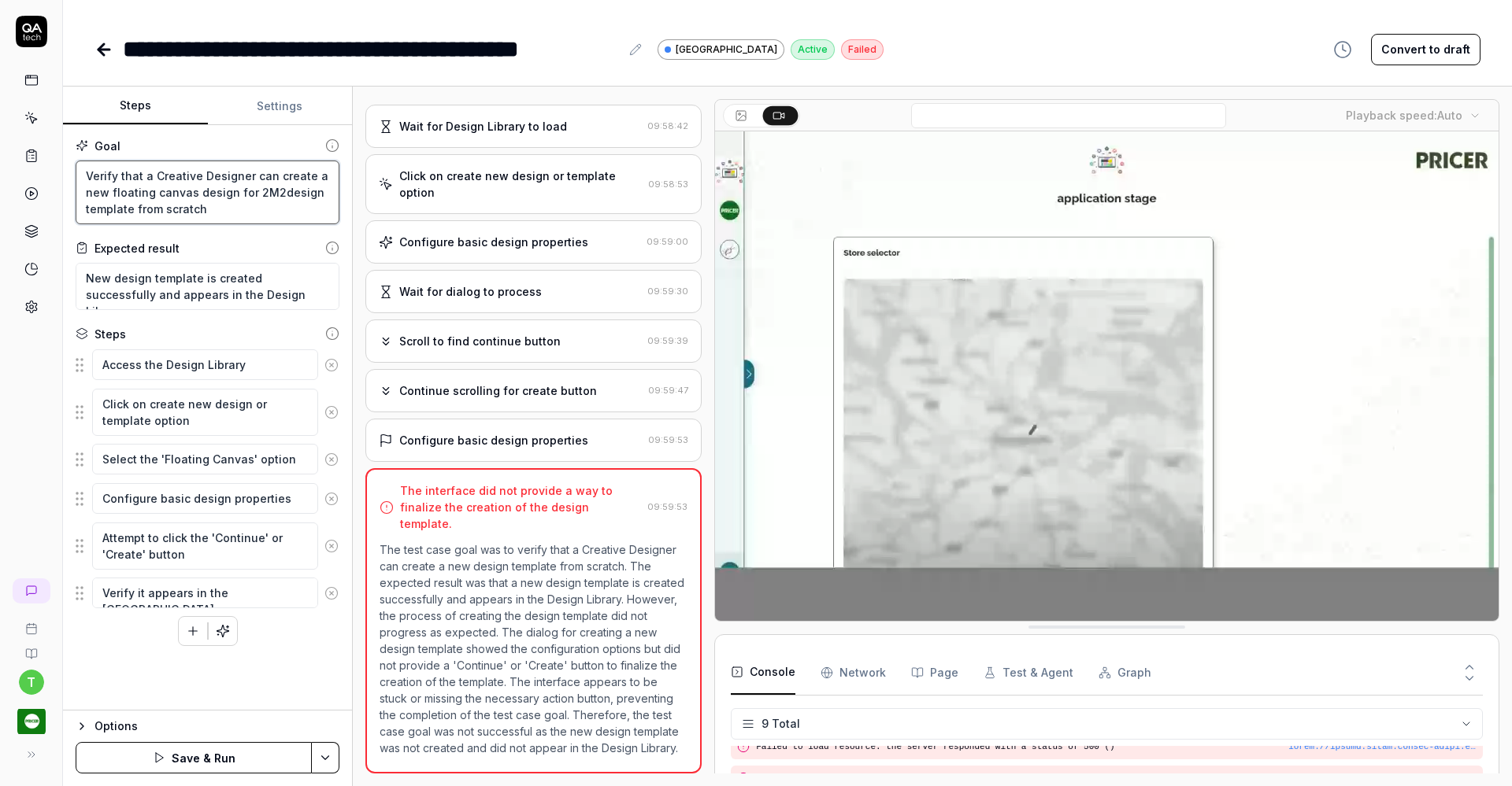
type textarea "Verify that a Creative Designer can create a new floating canvas design for 2Md…"
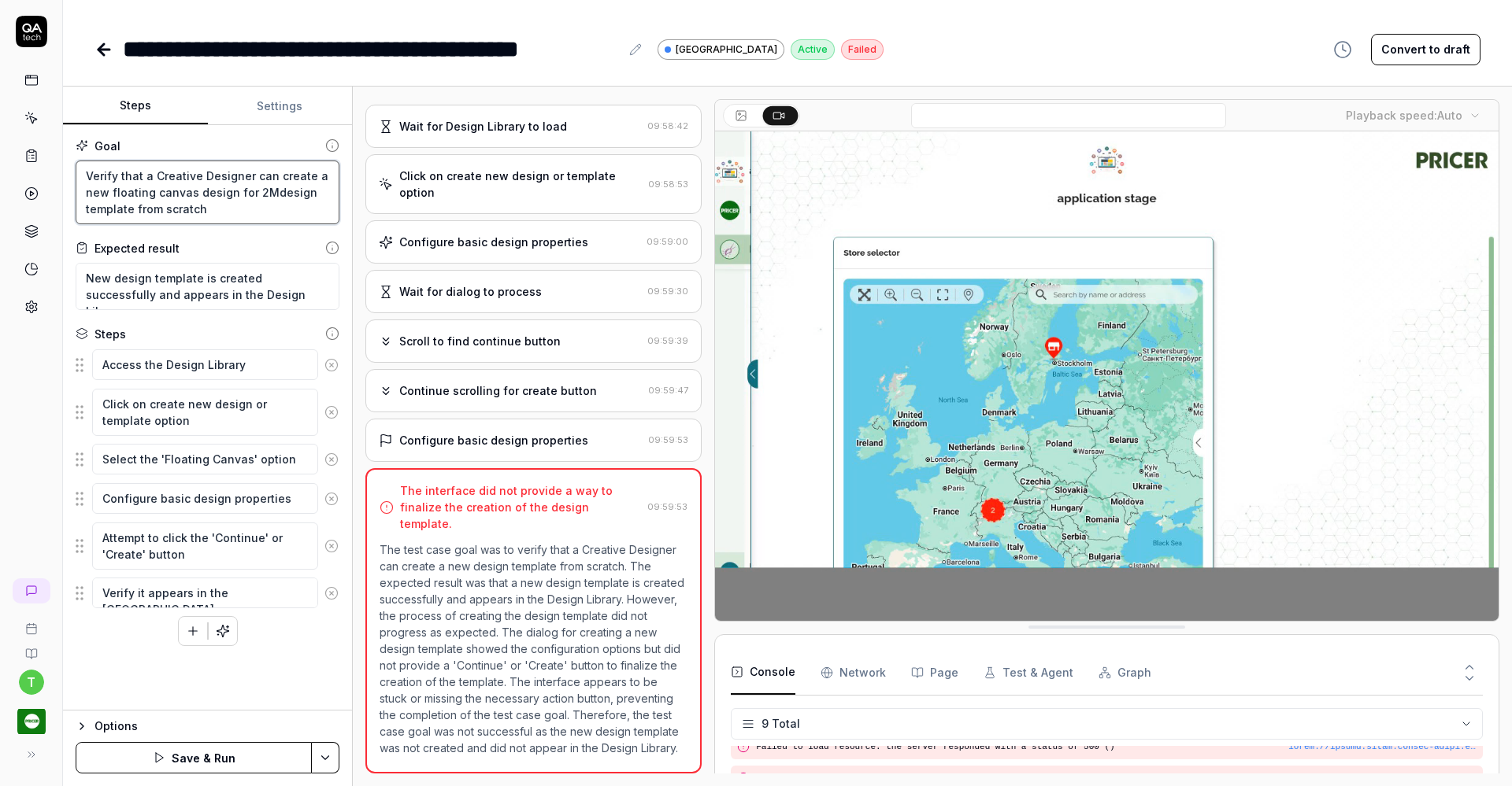
type textarea "*"
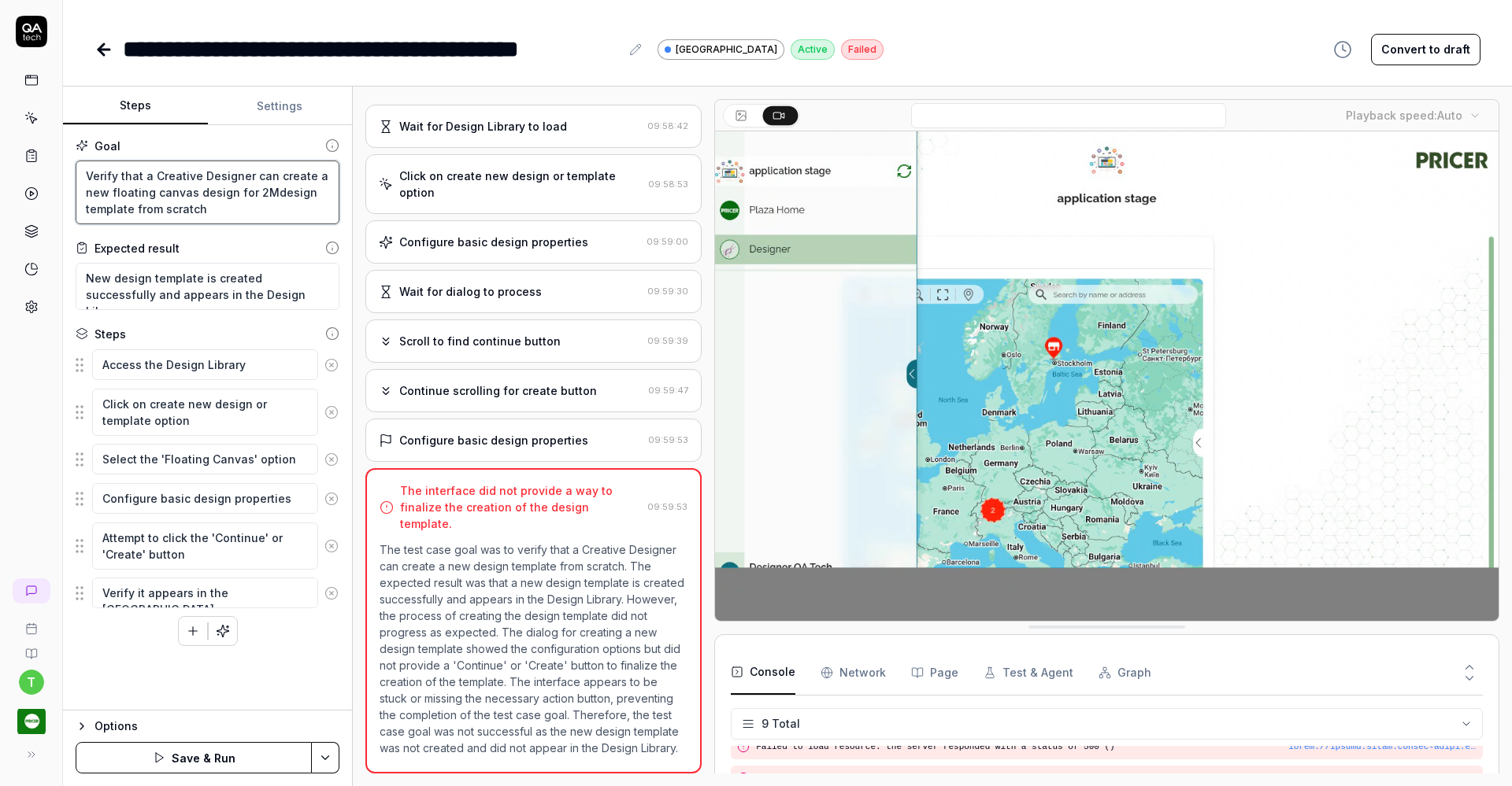
type textarea "Verify that a Creative Designer can create a new floating canvas design for 2de…"
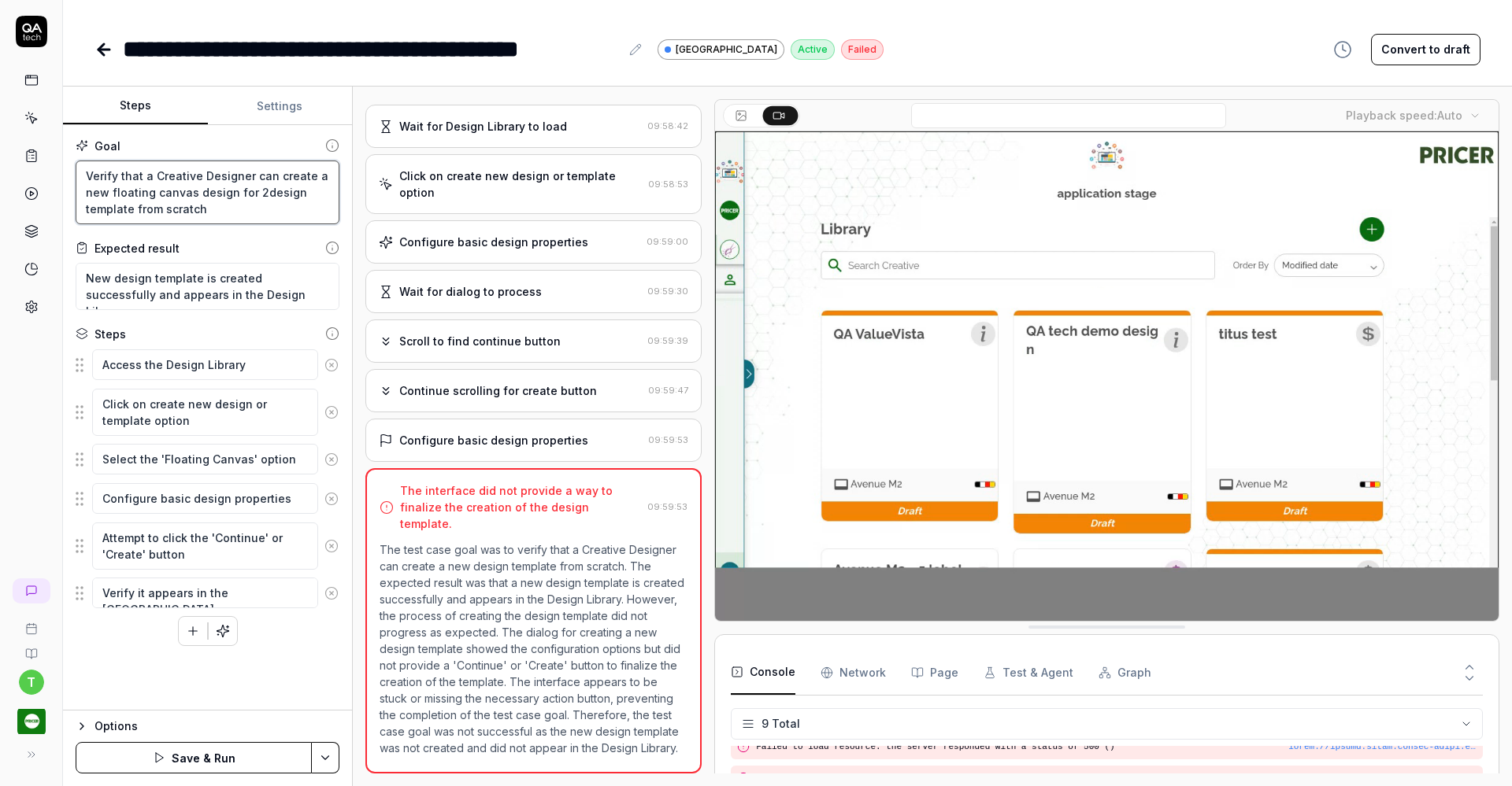
type textarea "*"
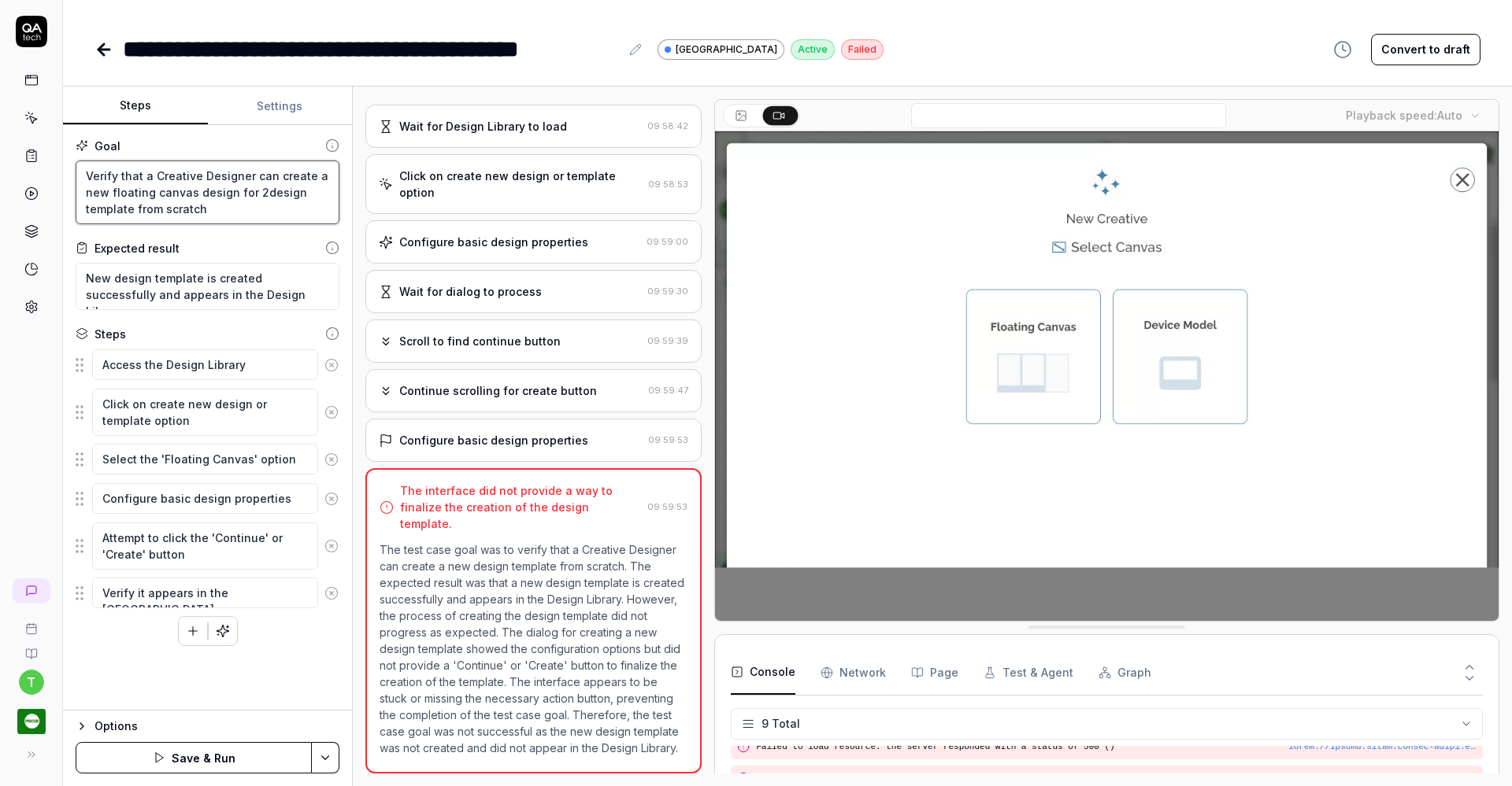
type textarea "Verify that a Creative Designer can create a new floating canvas design for des…"
type textarea "*"
type textarea "Verify that a Creative Designer can create a new floating canvas design for tde…"
type textarea "*"
type textarea "Verify that a Creative Designer can create a new floating canvas design for twd…"
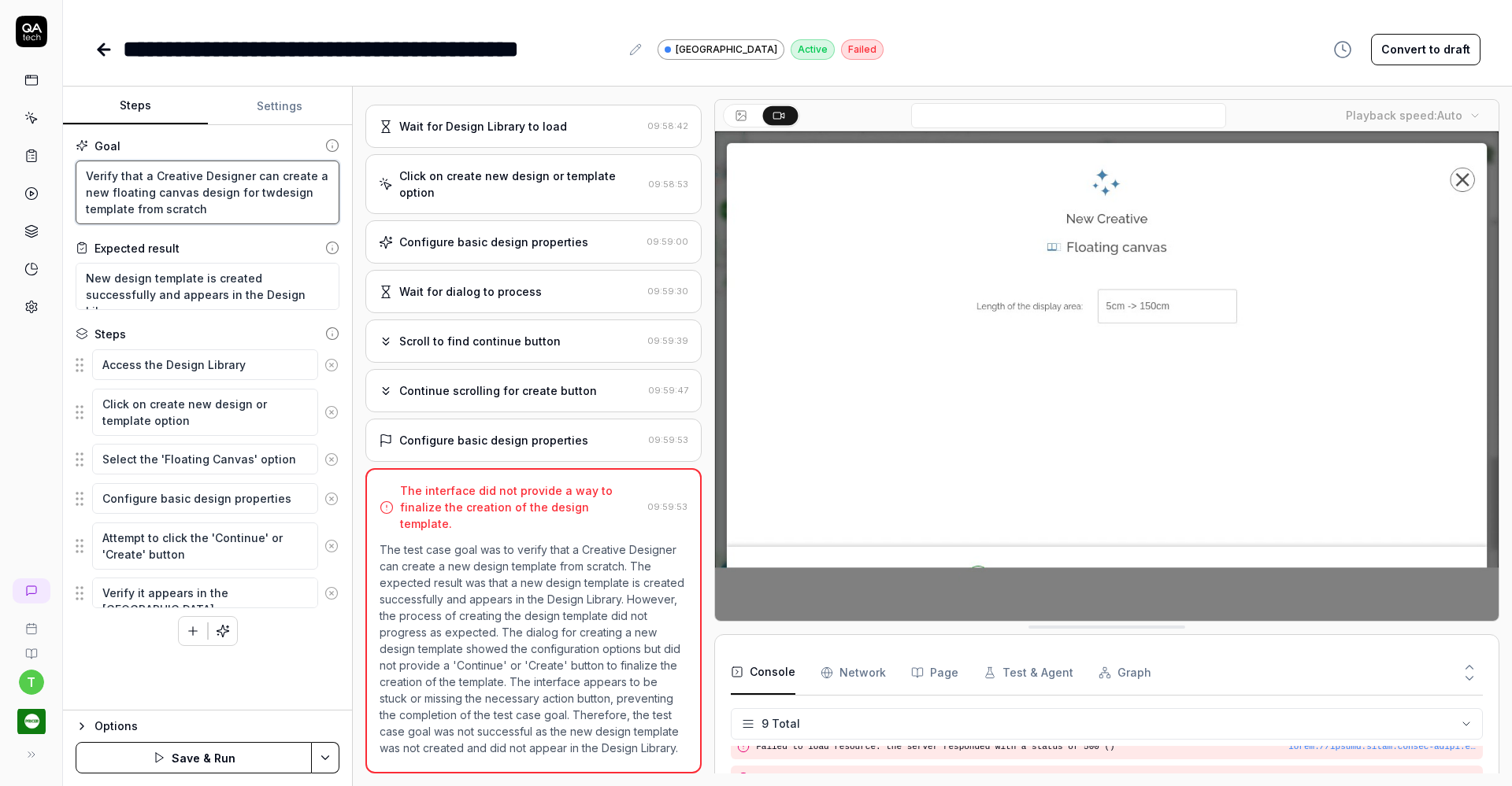
type textarea "*"
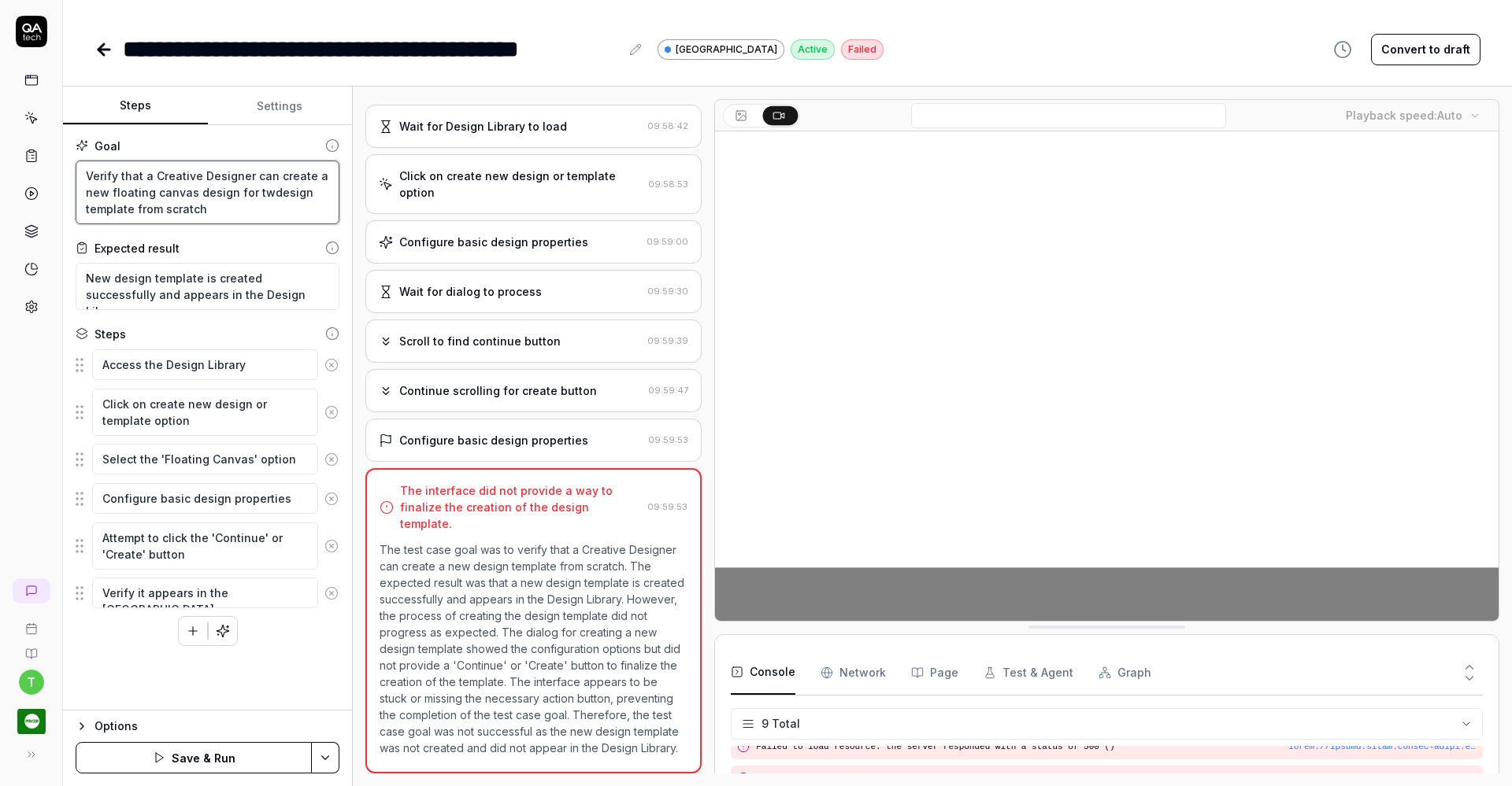
type textarea "Verify that a Creative Designer can create a new floating canvas design for two…"
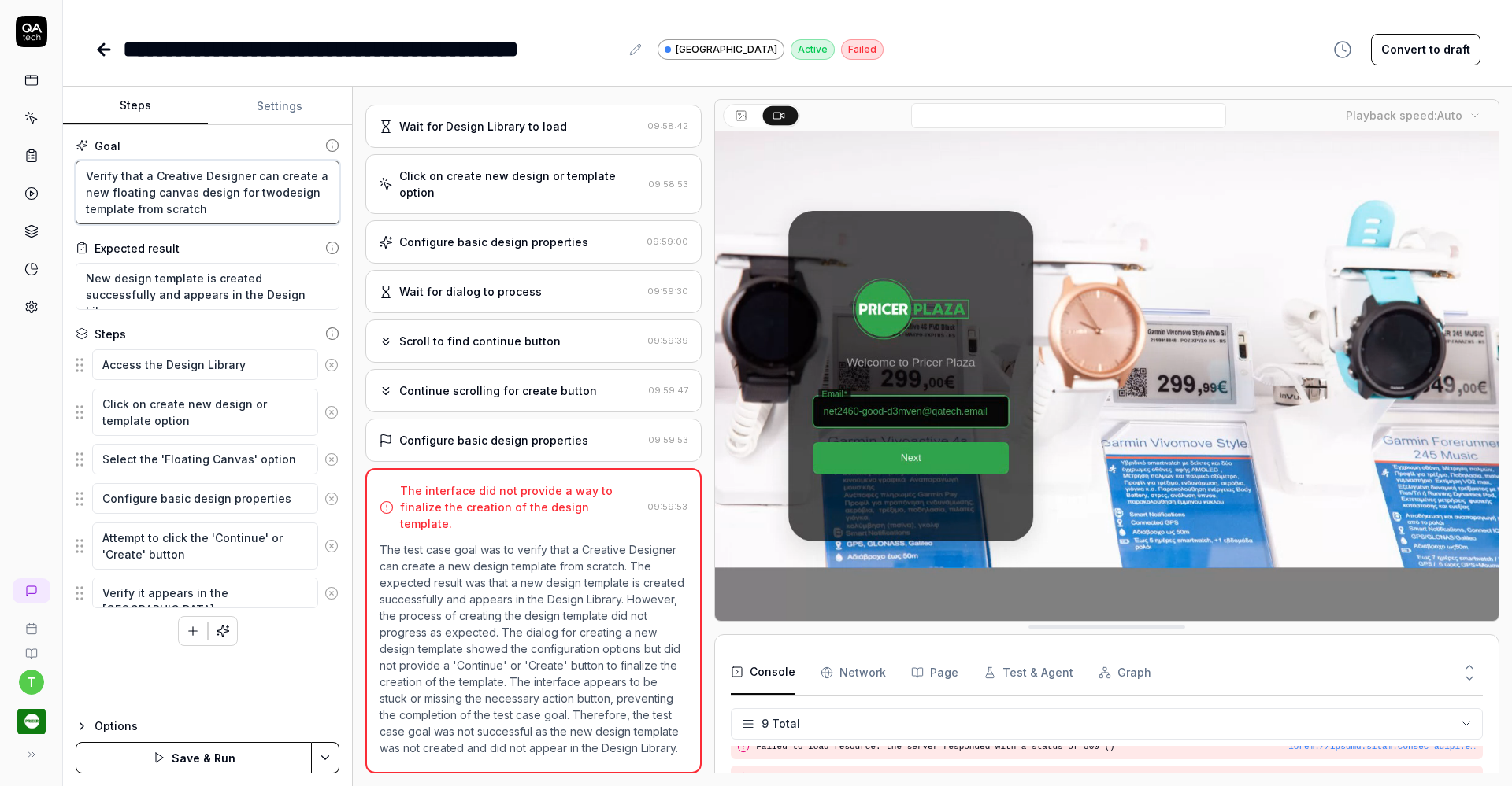
type textarea "*"
type textarea "Verify that a Creative Designer can create a new floating canvas design for two…"
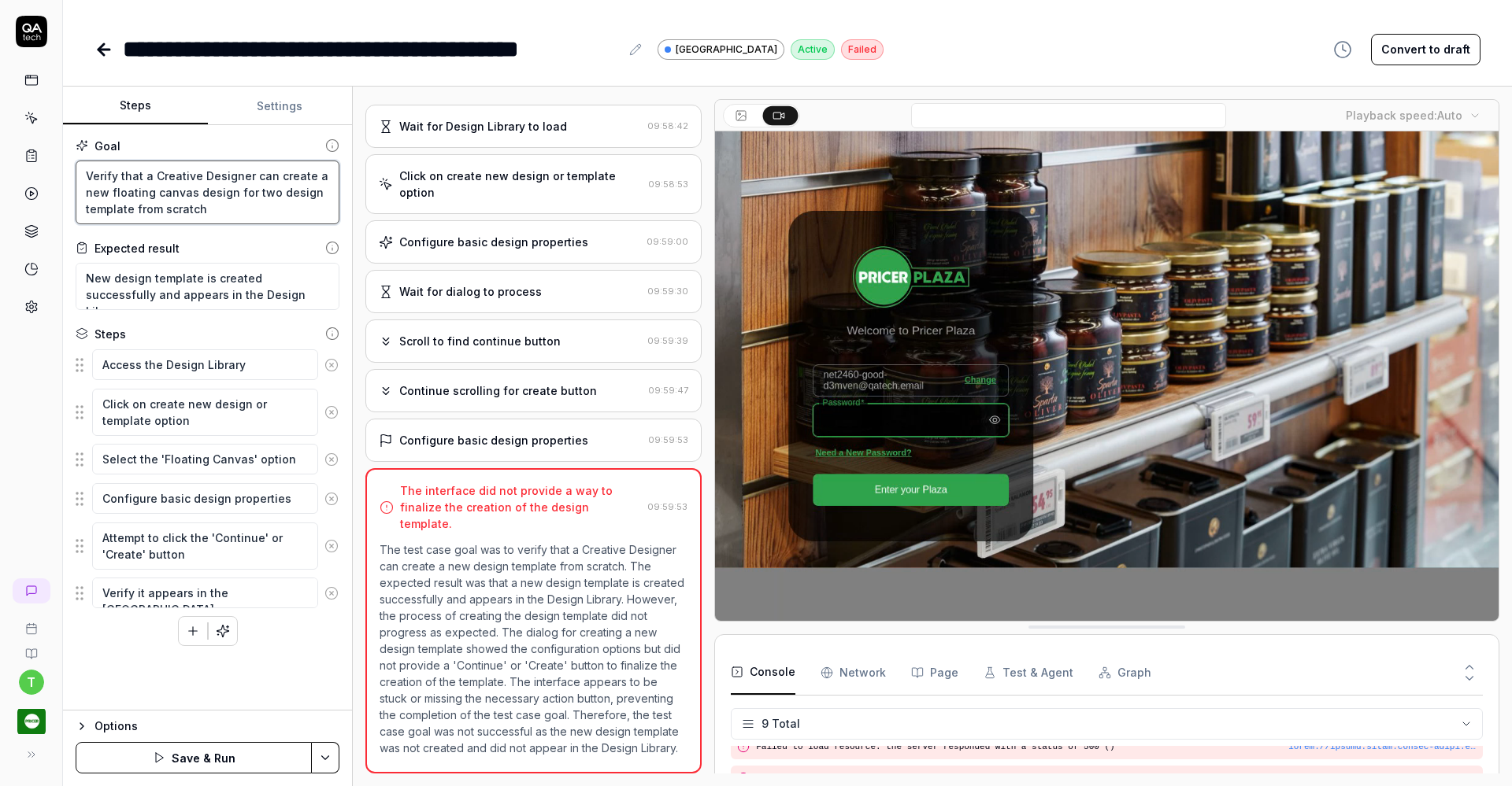
type textarea "*"
type textarea "Verify that a Creative Designer can create a new floating canvas design for two…"
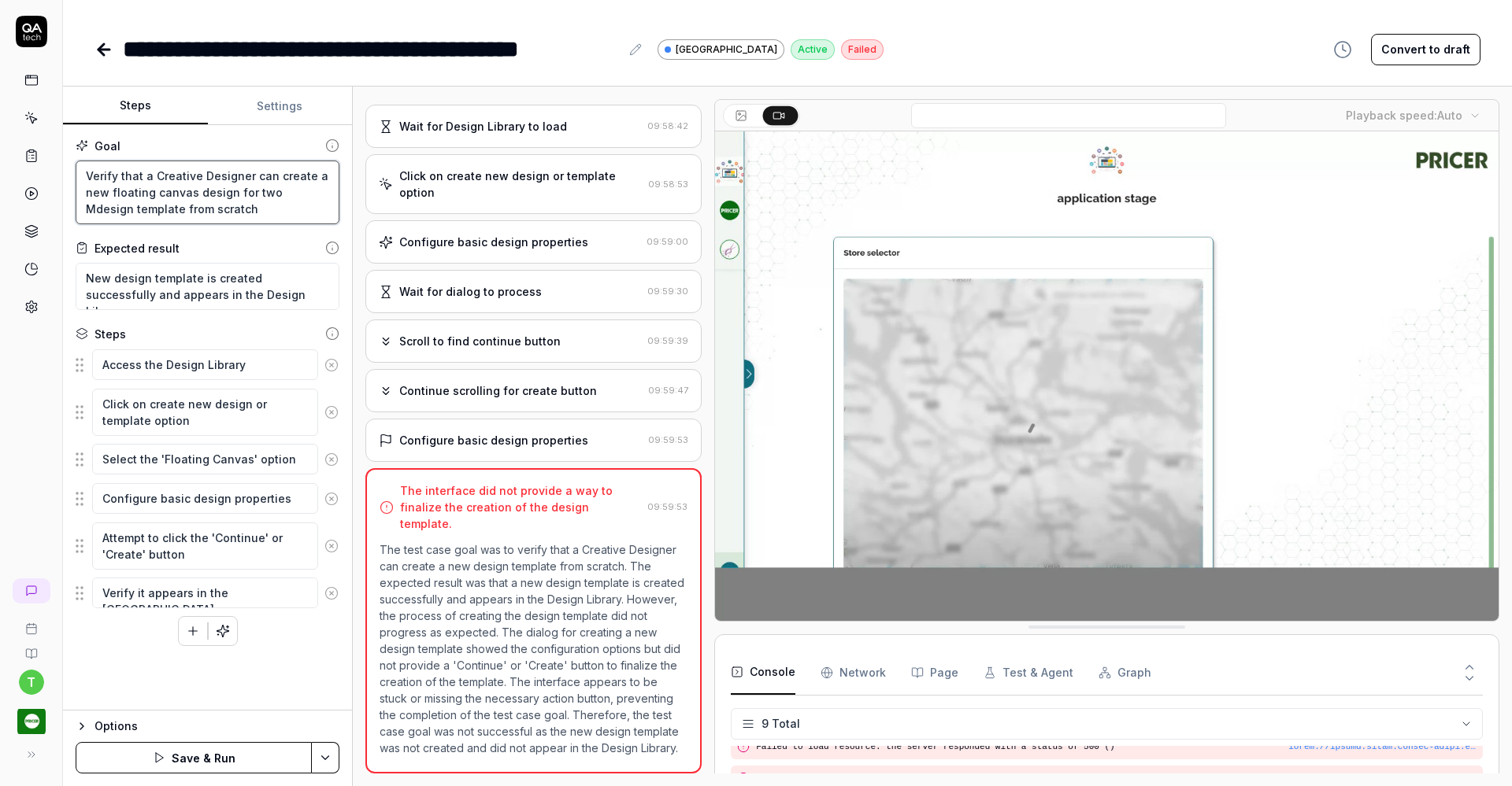
type textarea "*"
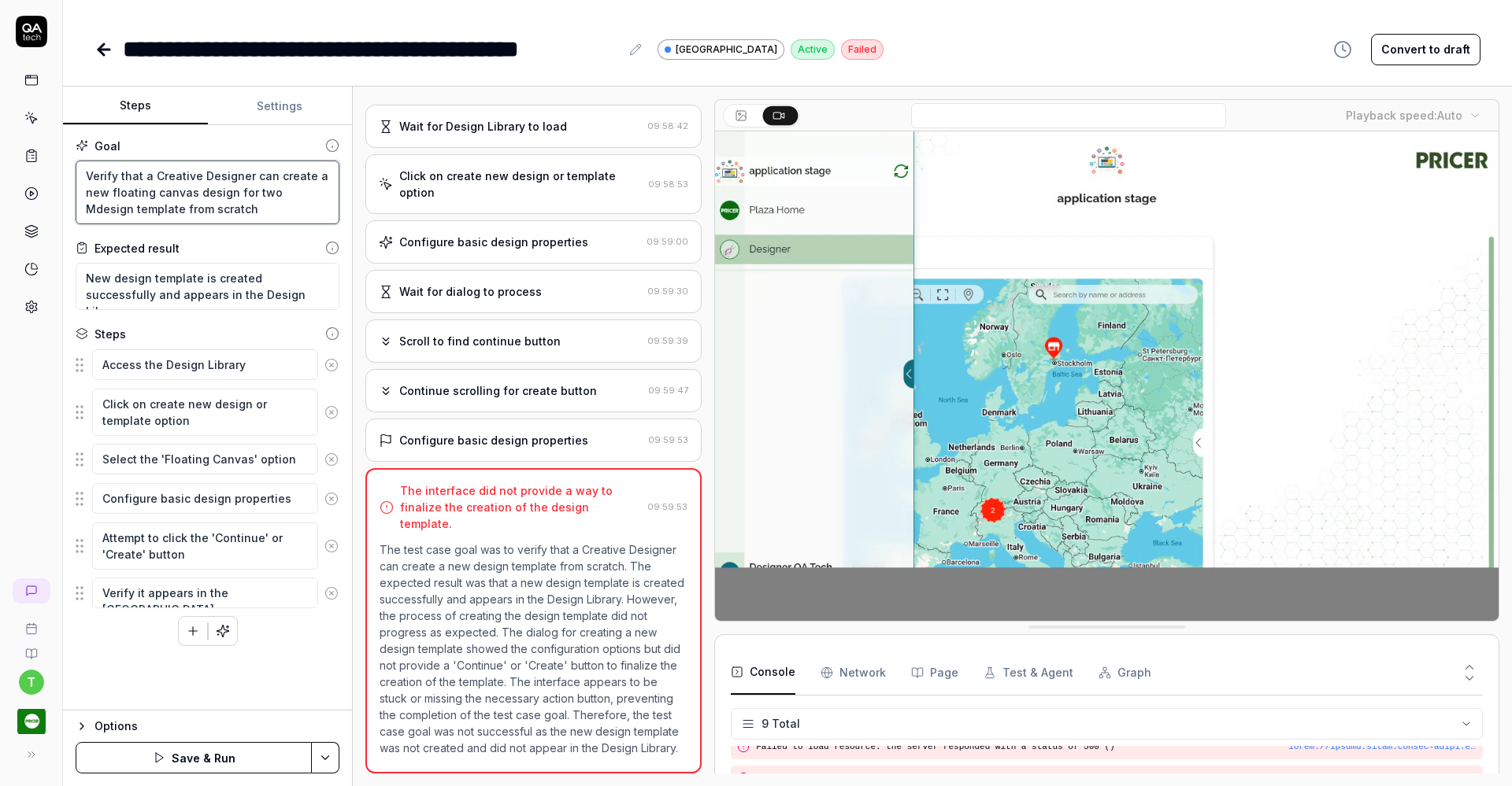
type textarea "Verify that a Creative Designer can create a new floating canvas design for two…"
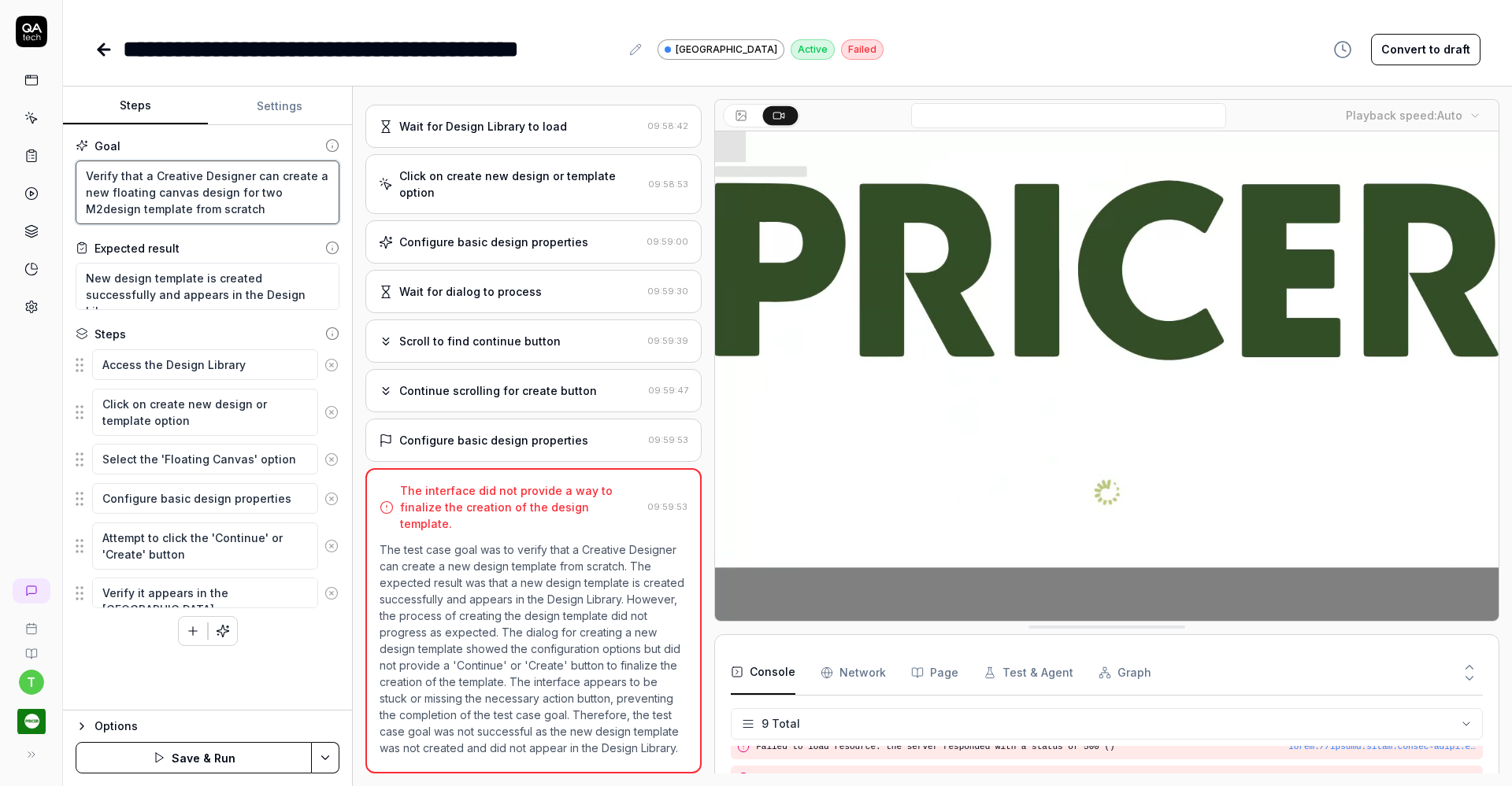
type textarea "*"
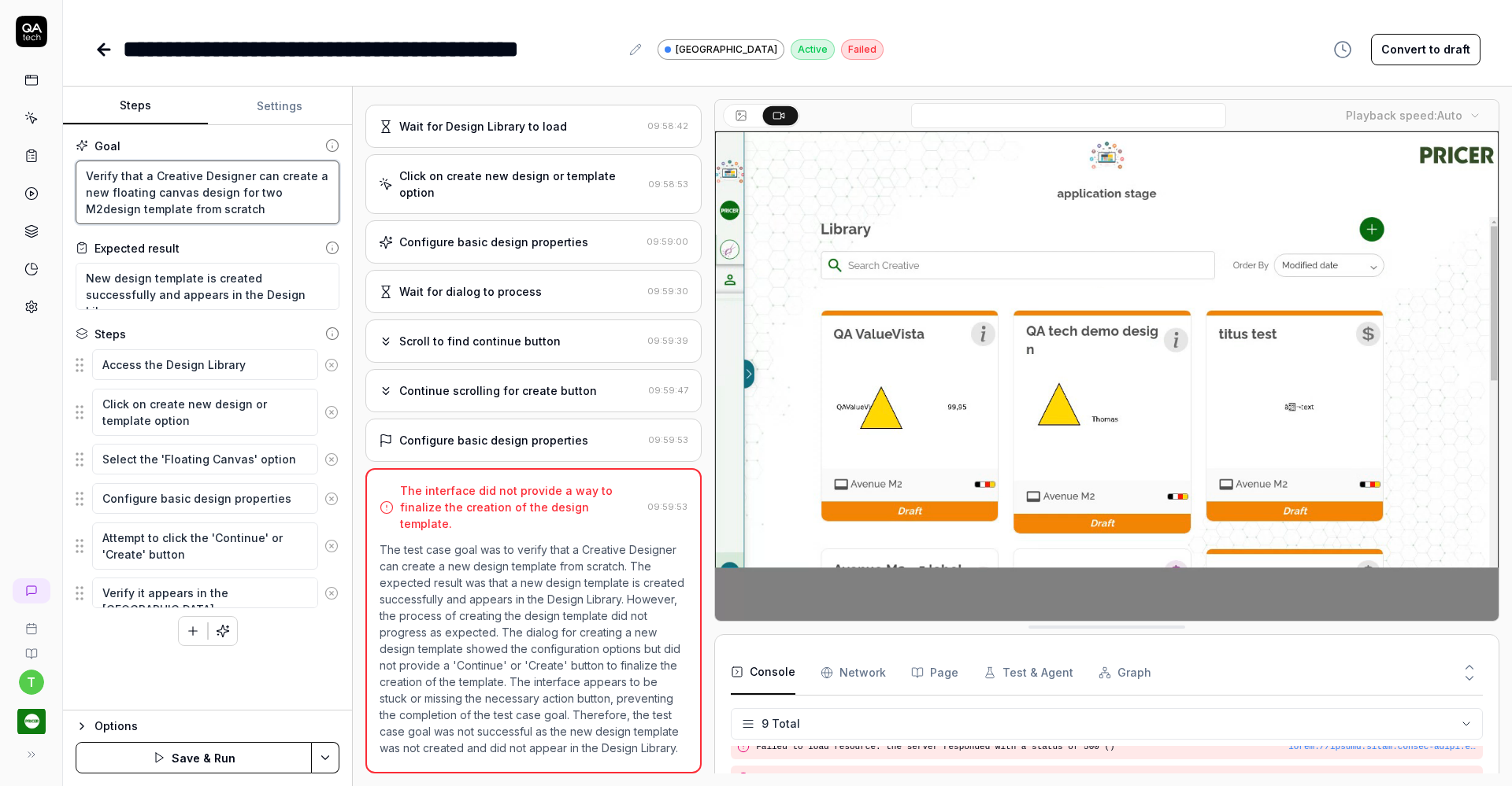
type textarea "Verify that a Creative Designer can create a new floating canvas design for two…"
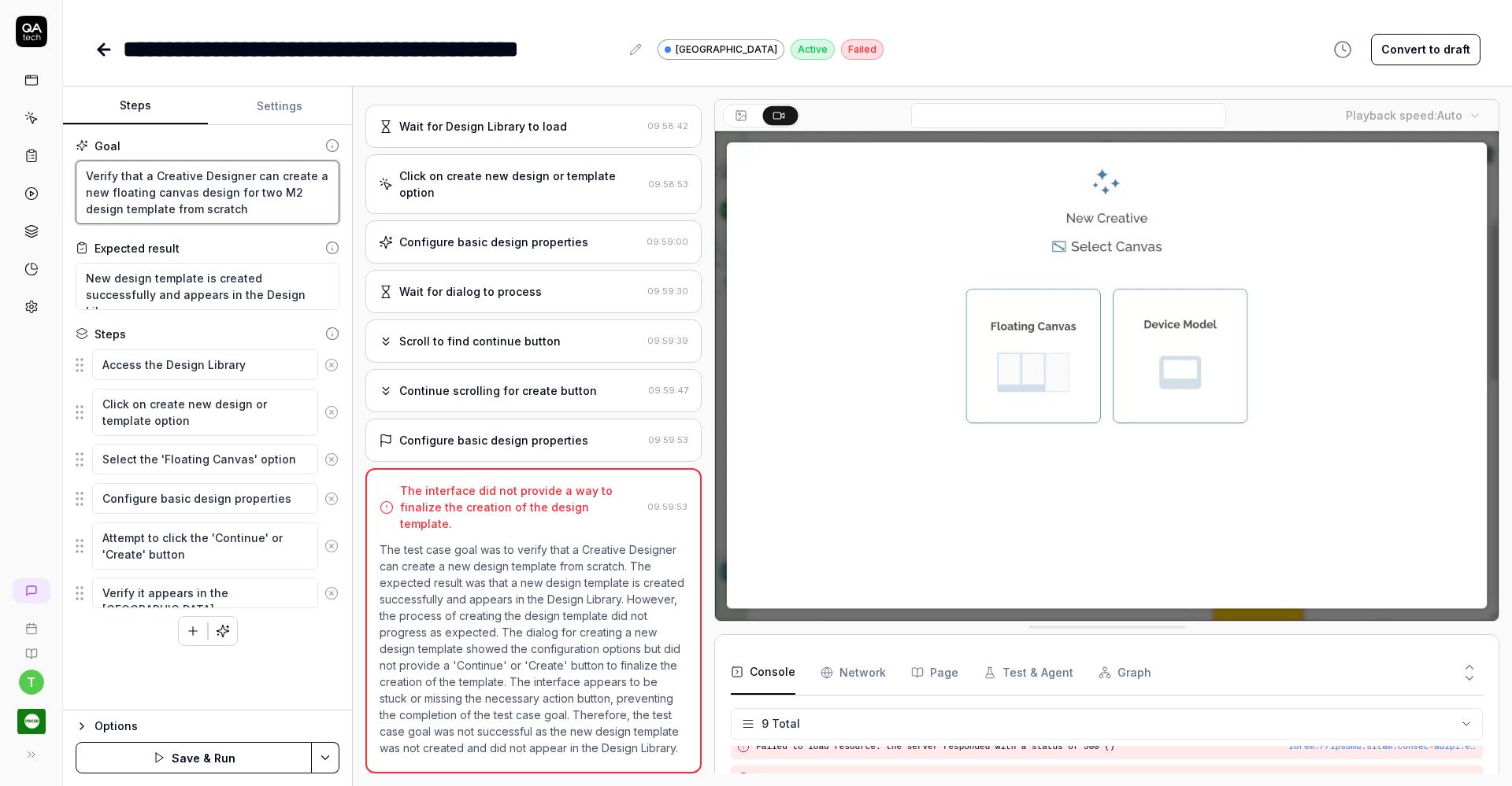
type textarea "*"
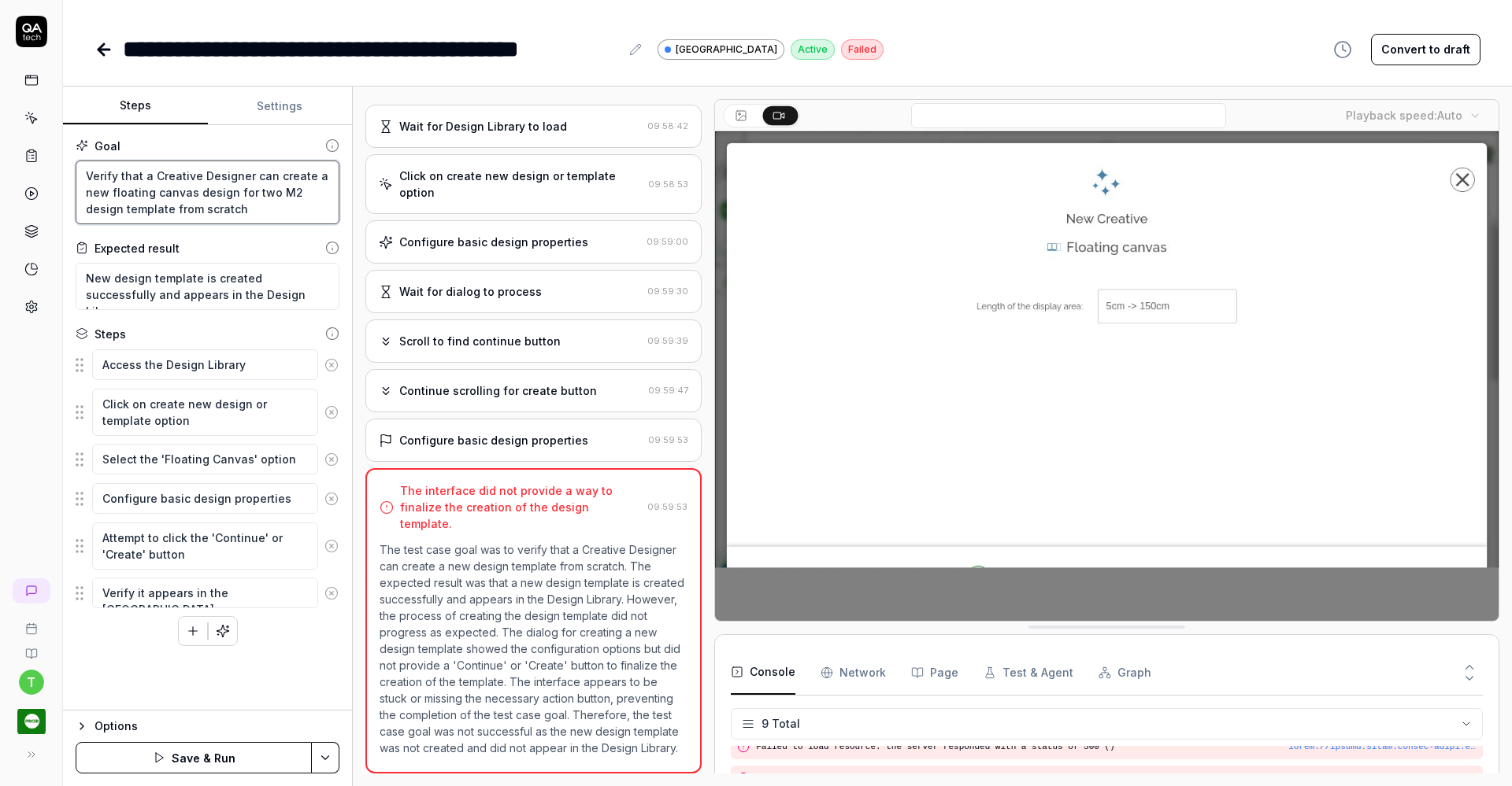
type textarea "Verify that a Creative Designer can create a new floating canvas design for two…"
type textarea "*"
type textarea "Verify that a Creative Designer can create a new floating canvas design for two…"
type textarea "*"
type textarea "Verify that a Creative Designer can create a new floating canvas design for two…"
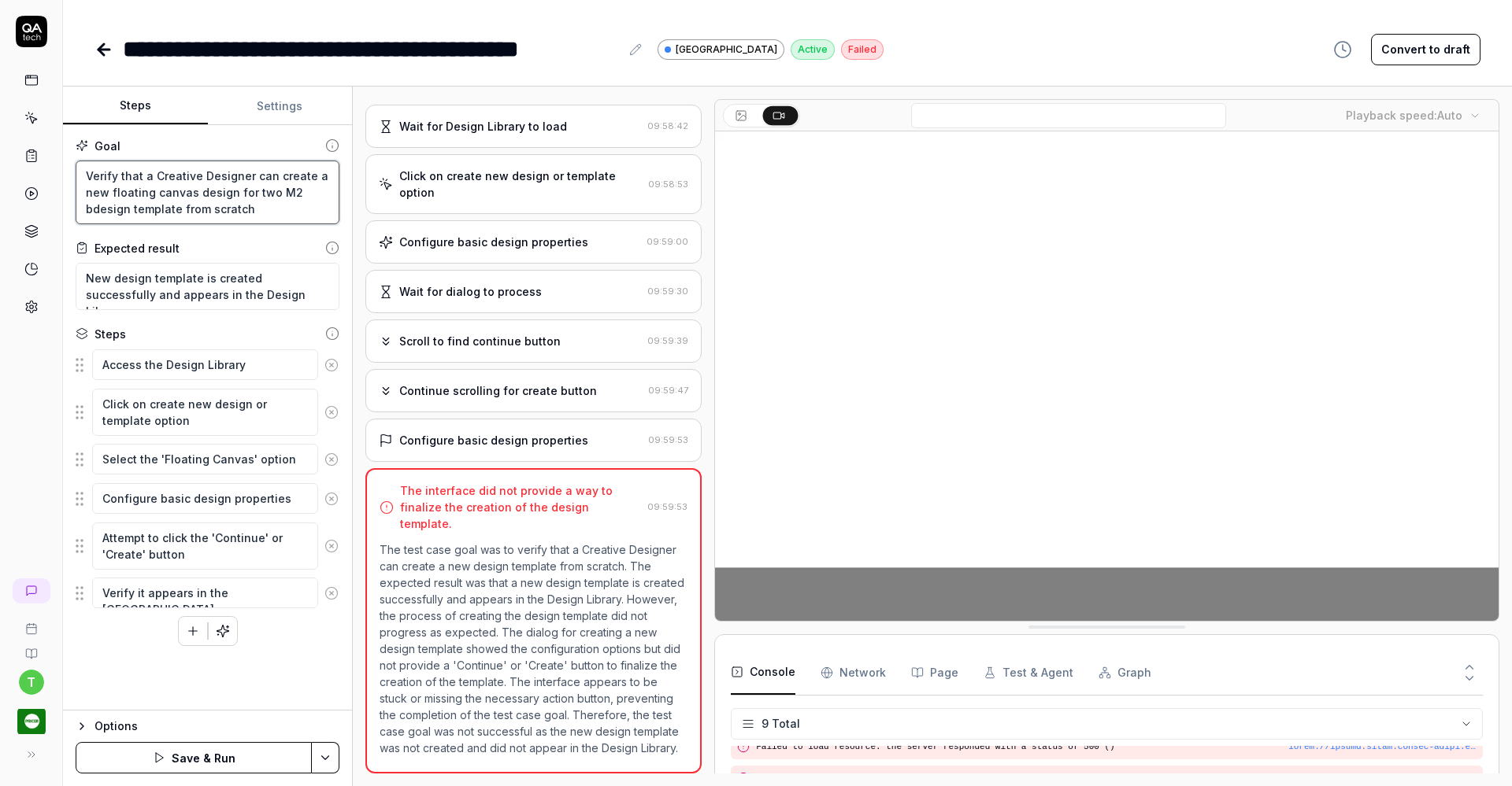
type textarea "*"
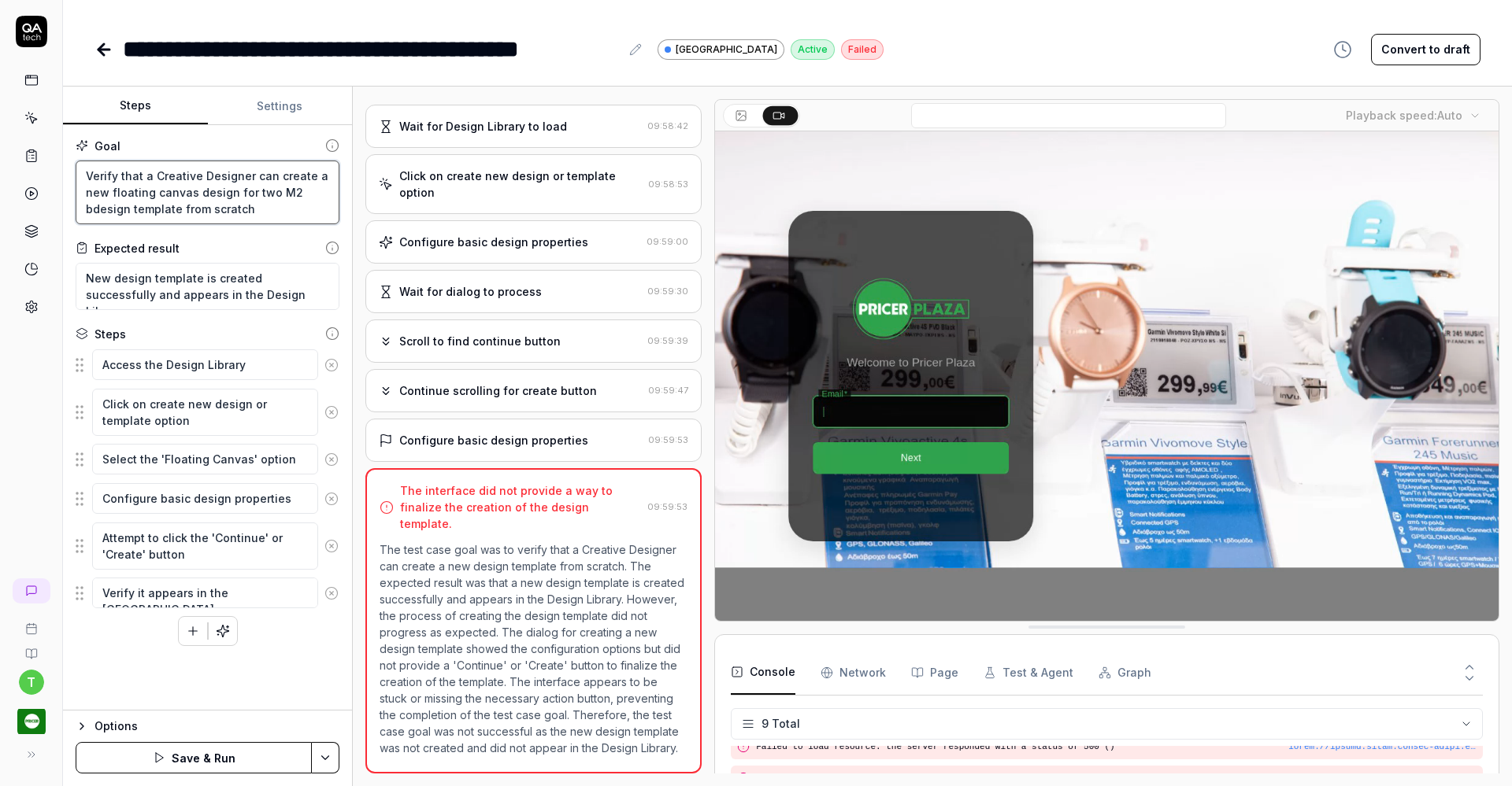
type textarea "Verify that a Creative Designer can create a new floating canvas design for two…"
type textarea "*"
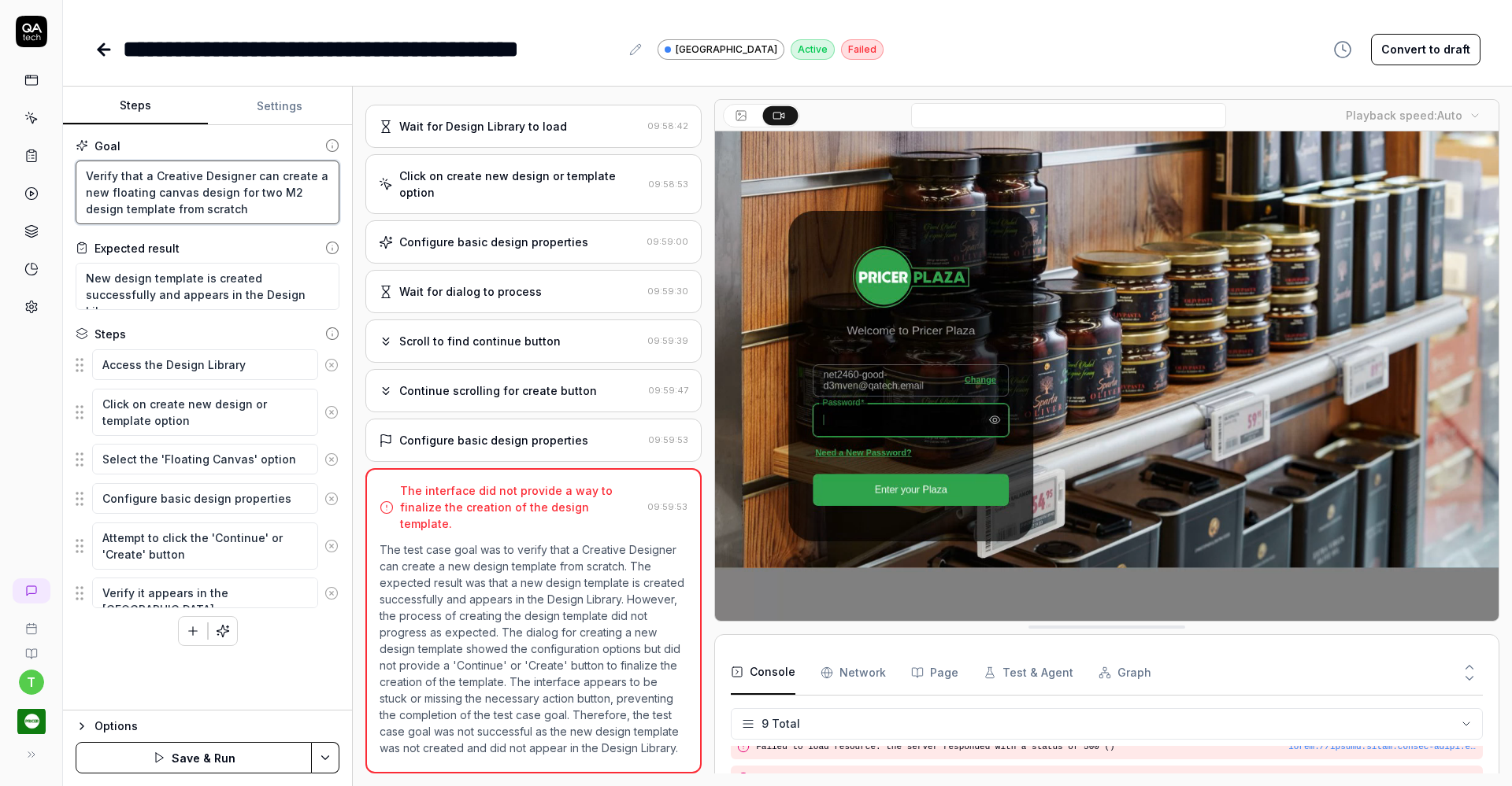
type textarea "Verify that a Creative Designer can create a new floating canvas design for two…"
type textarea "*"
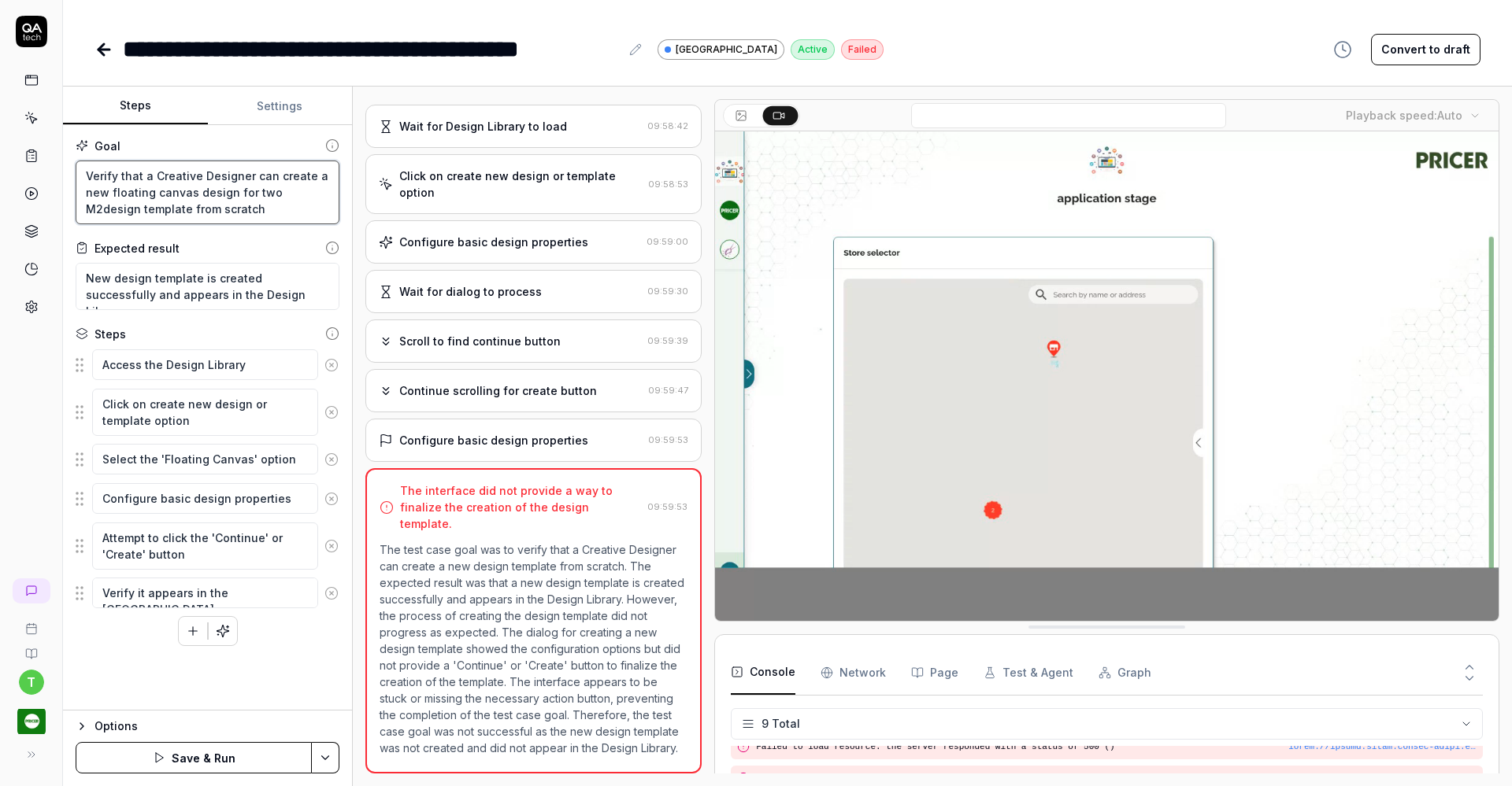
type textarea "Verify that a Creative Designer can create a new floating canvas design for two…"
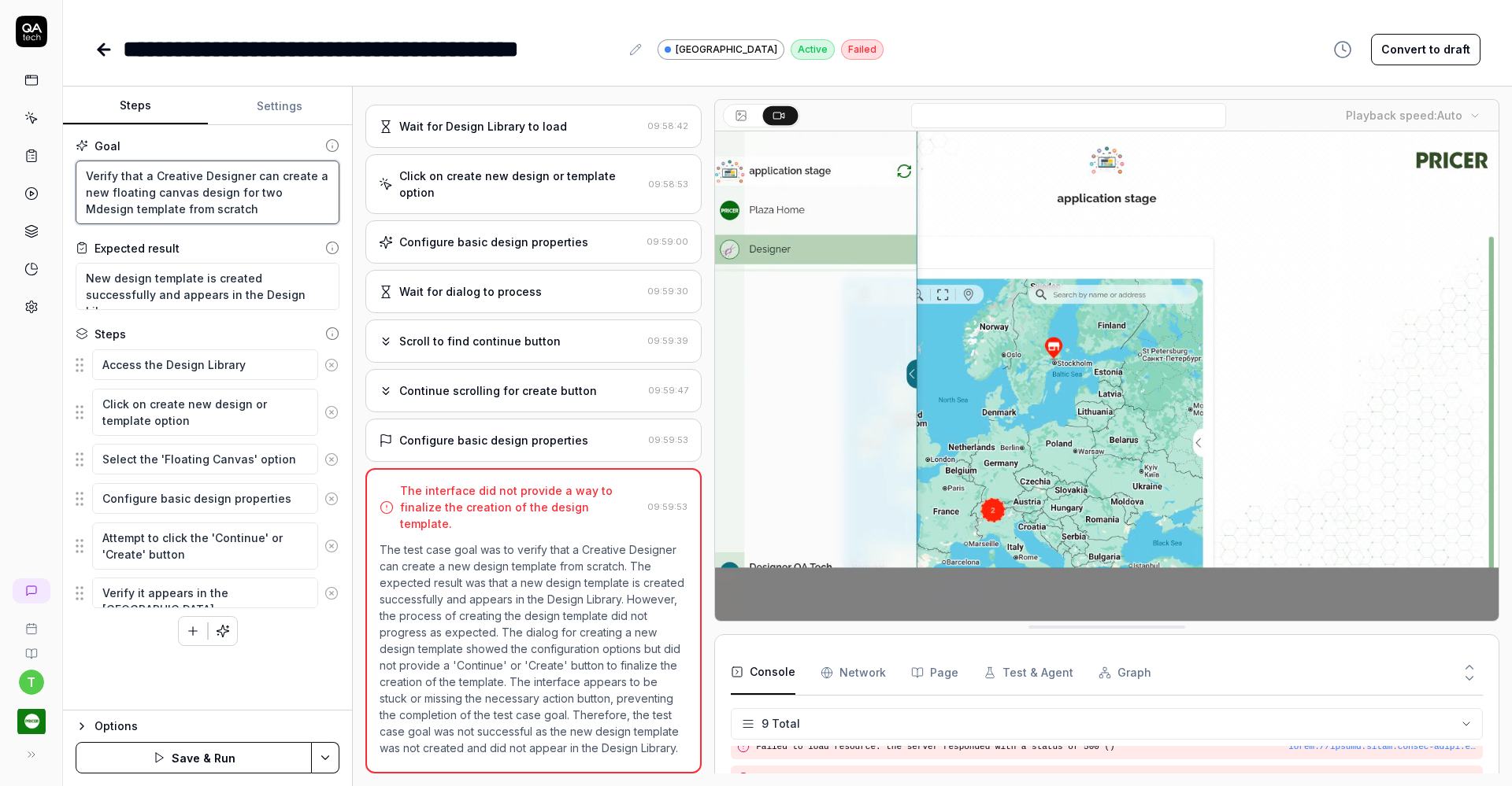
type textarea "*"
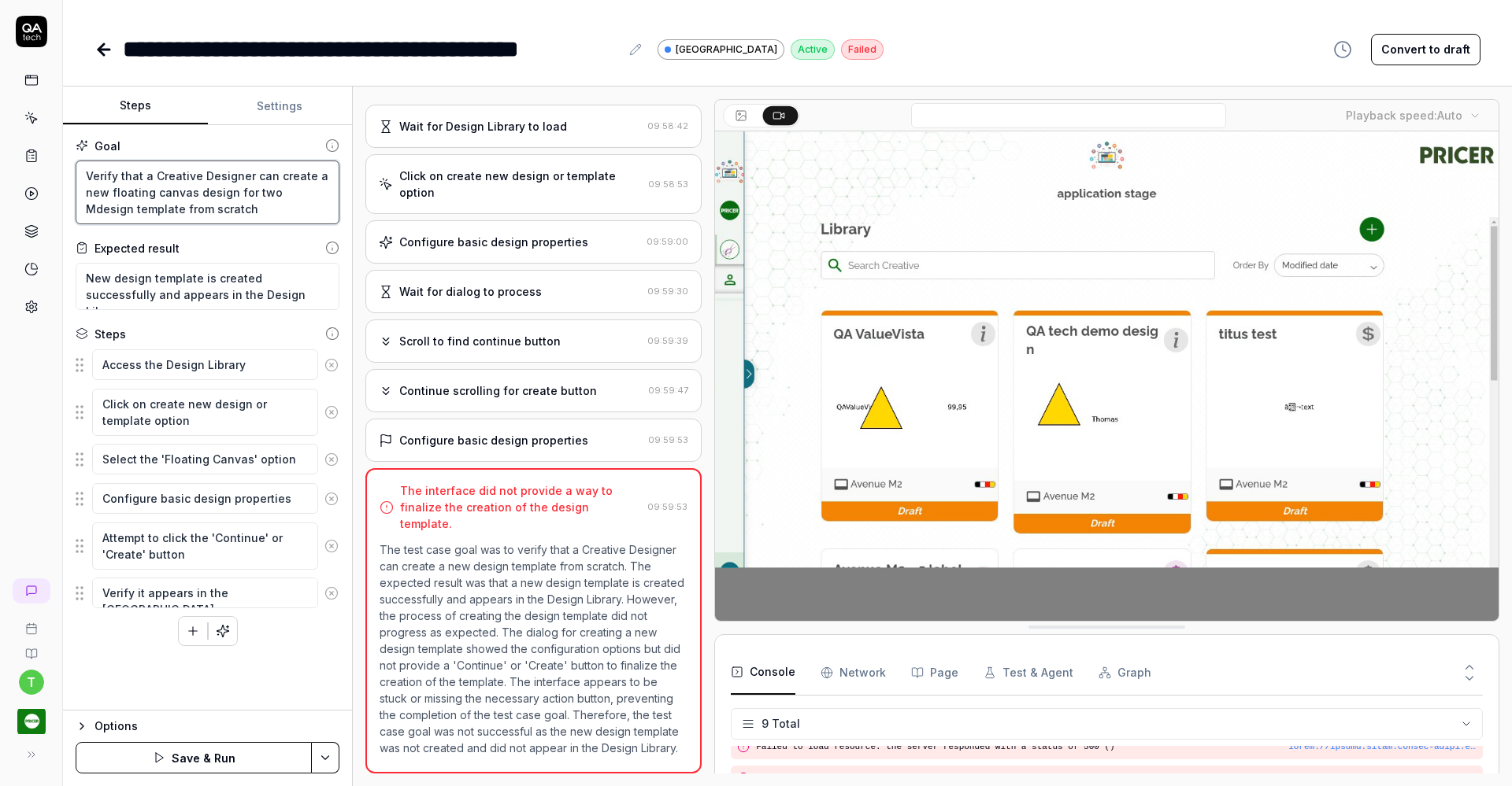
type textarea "Verify that a Creative Designer can create a new floating canvas design for two…"
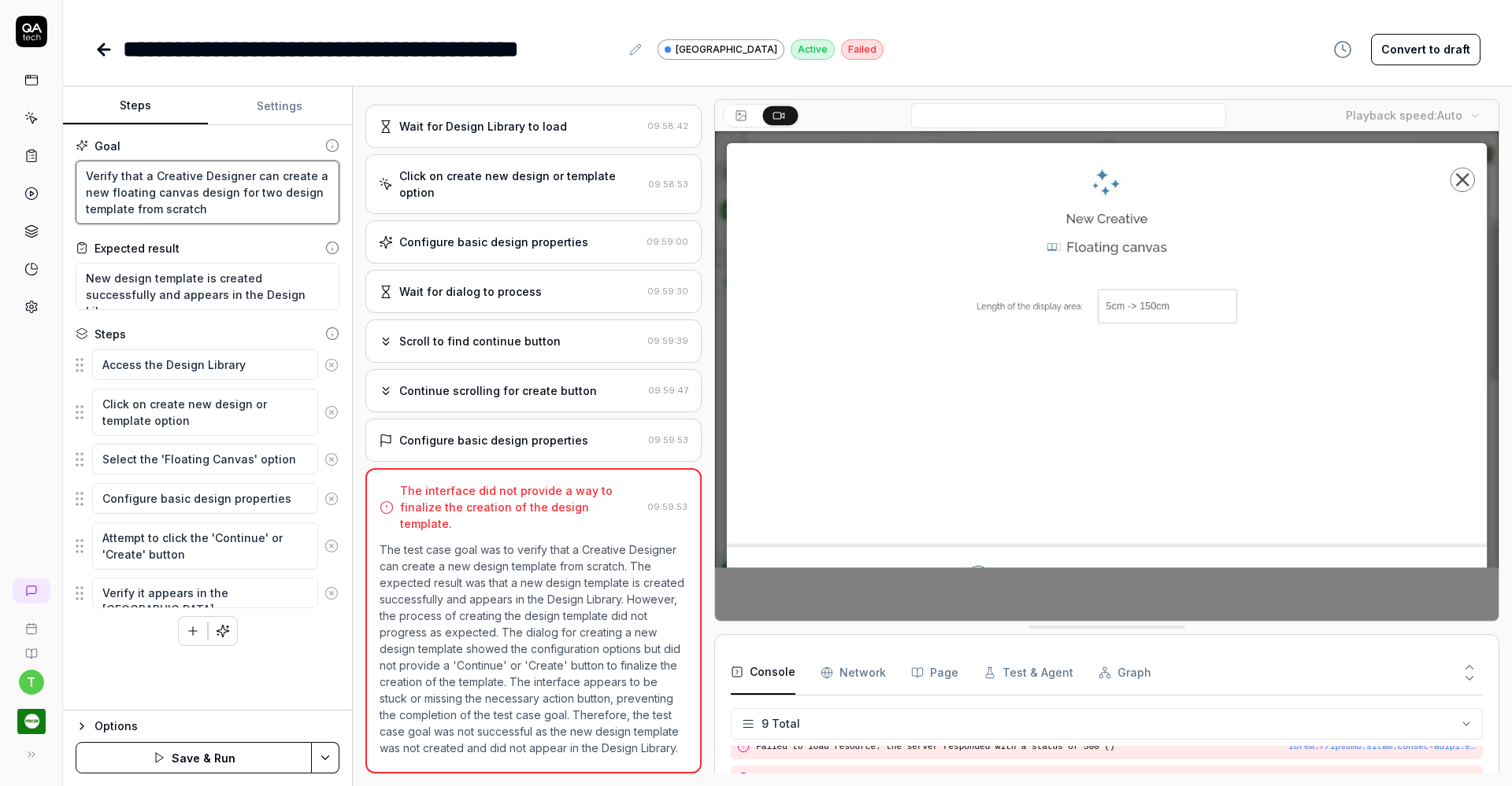
type textarea "*"
type textarea "Verify that a Creative Designer can create a new floating canvas design for two…"
type textarea "*"
type textarea "Verify that a Creative Designer can create a new floating canvas design for twd…"
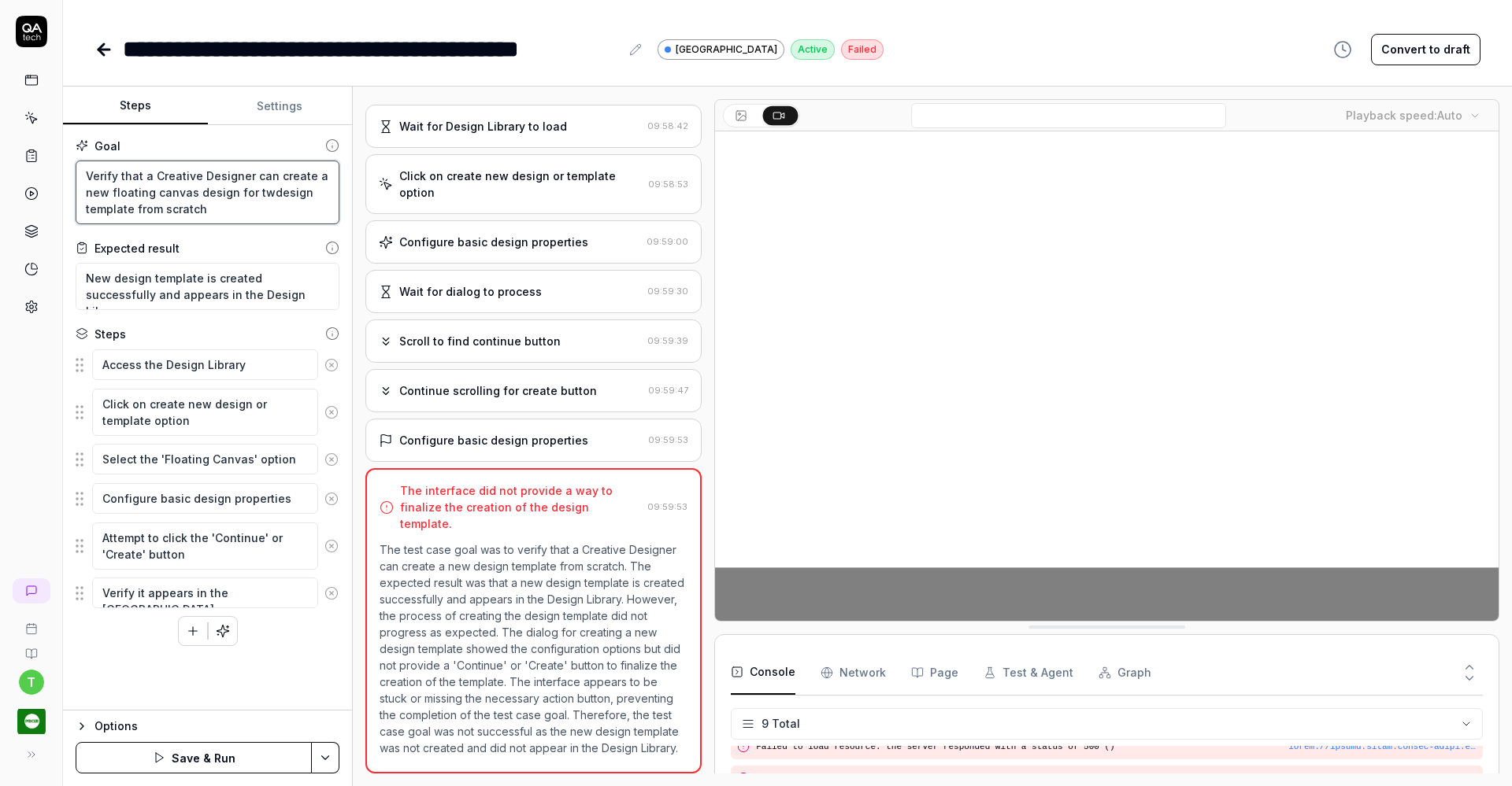
type textarea "*"
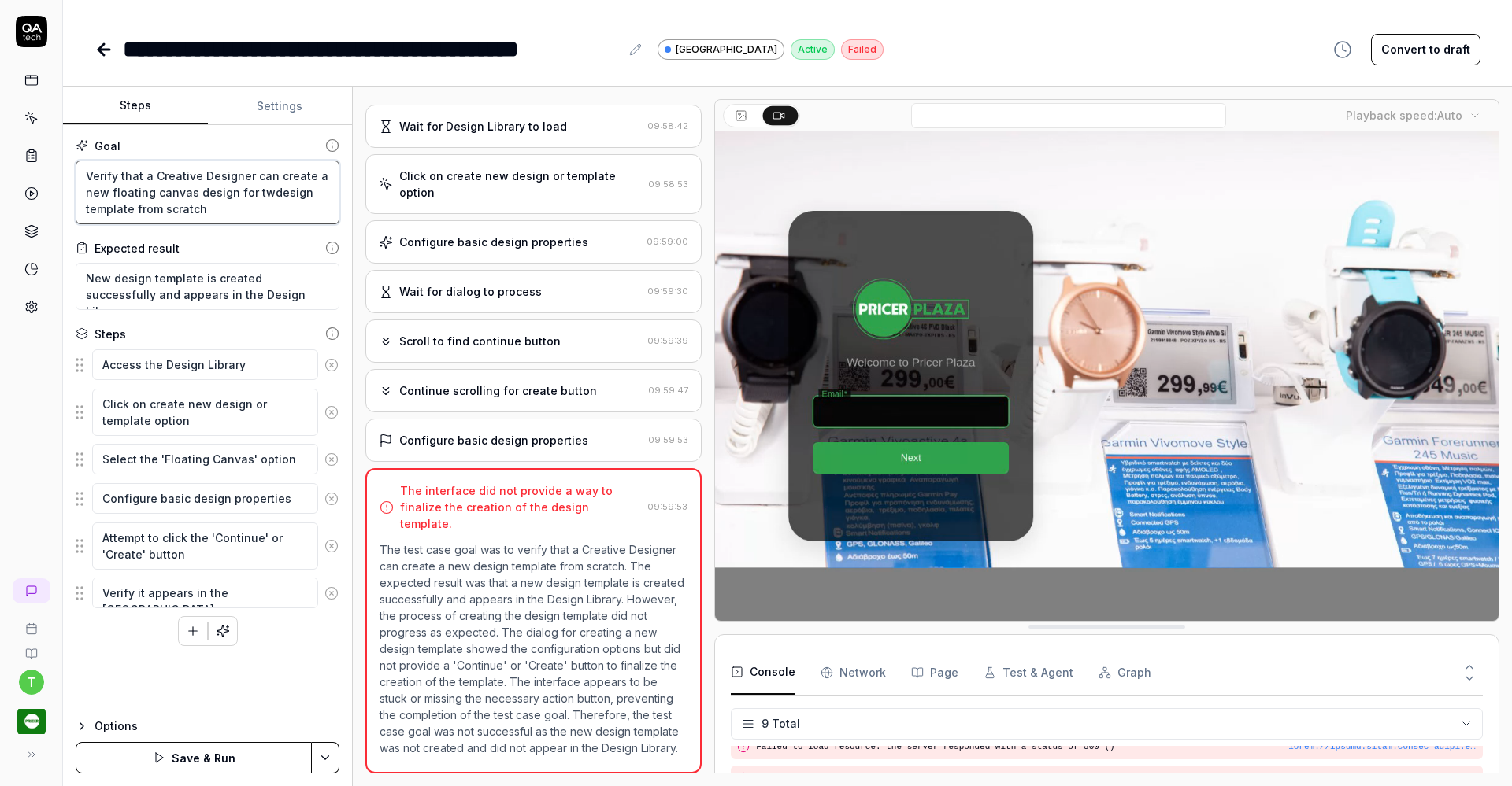
type textarea "Verify that a Creative Designer can create a new floating canvas design for tde…"
type textarea "*"
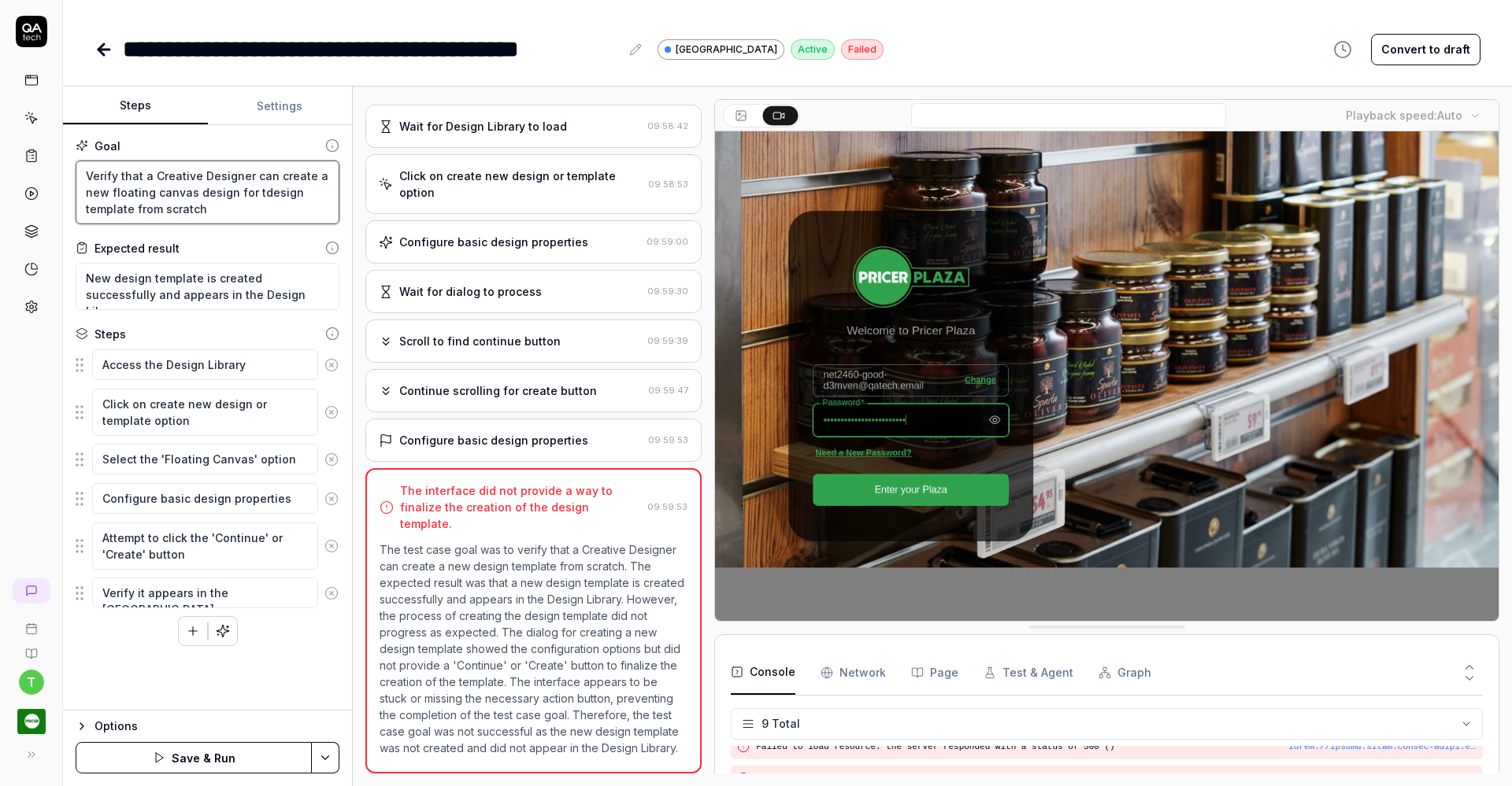
type textarea "Verify that a Creative Designer can create a new floating canvas design for des…"
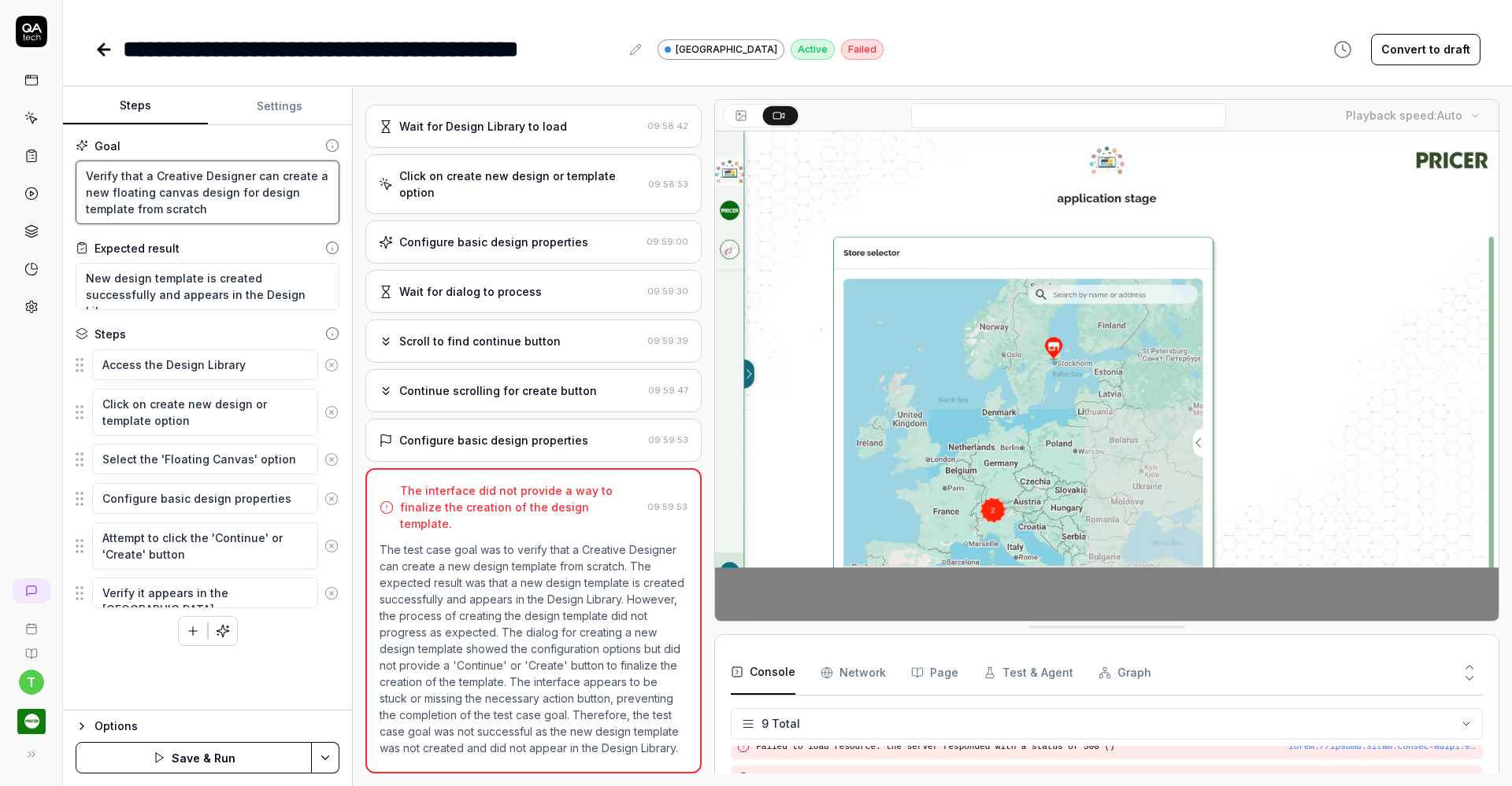
type textarea "*"
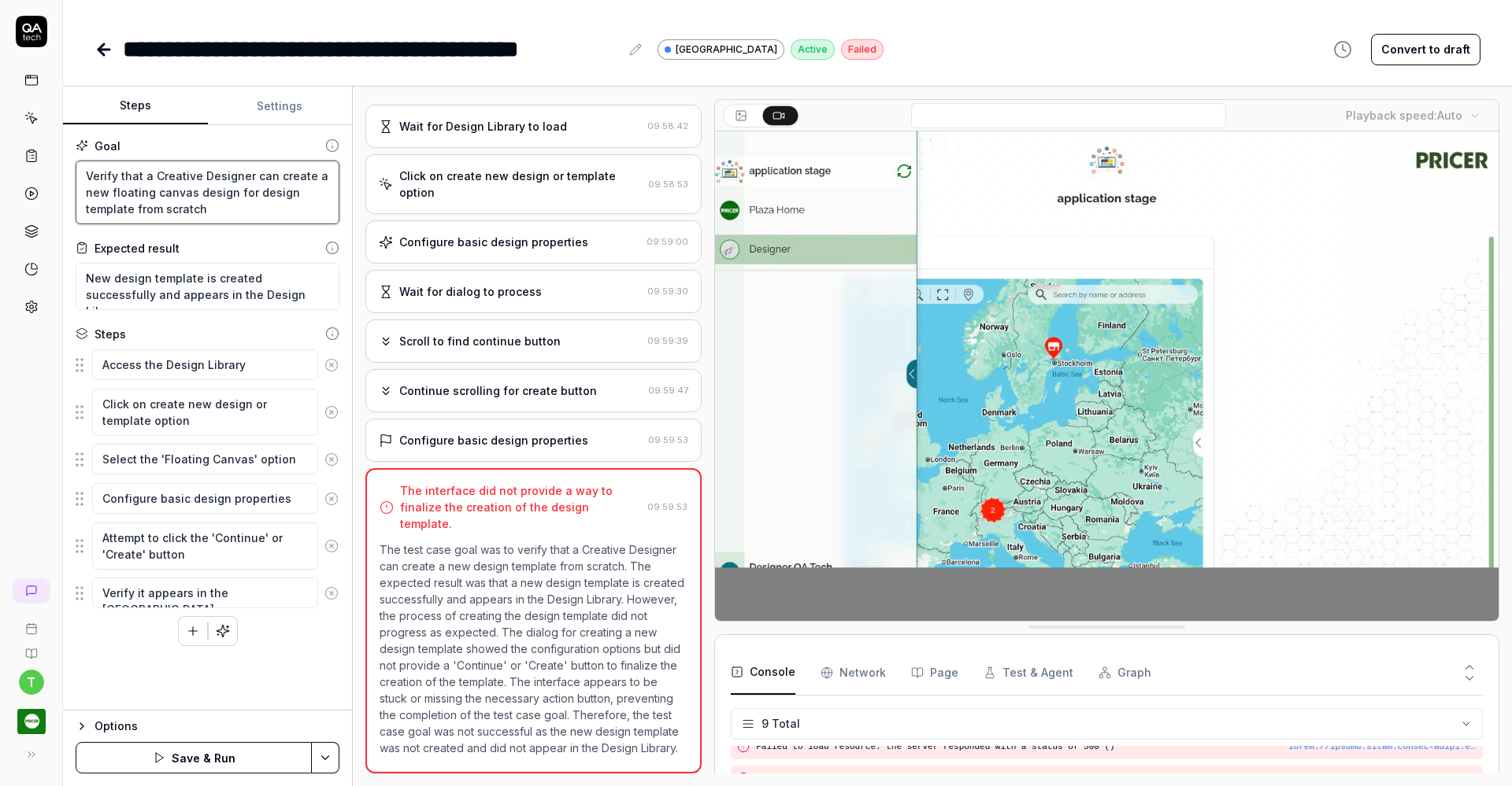
type textarea "Verify that a Creative Designer can create a new floating canvas design fordesi…"
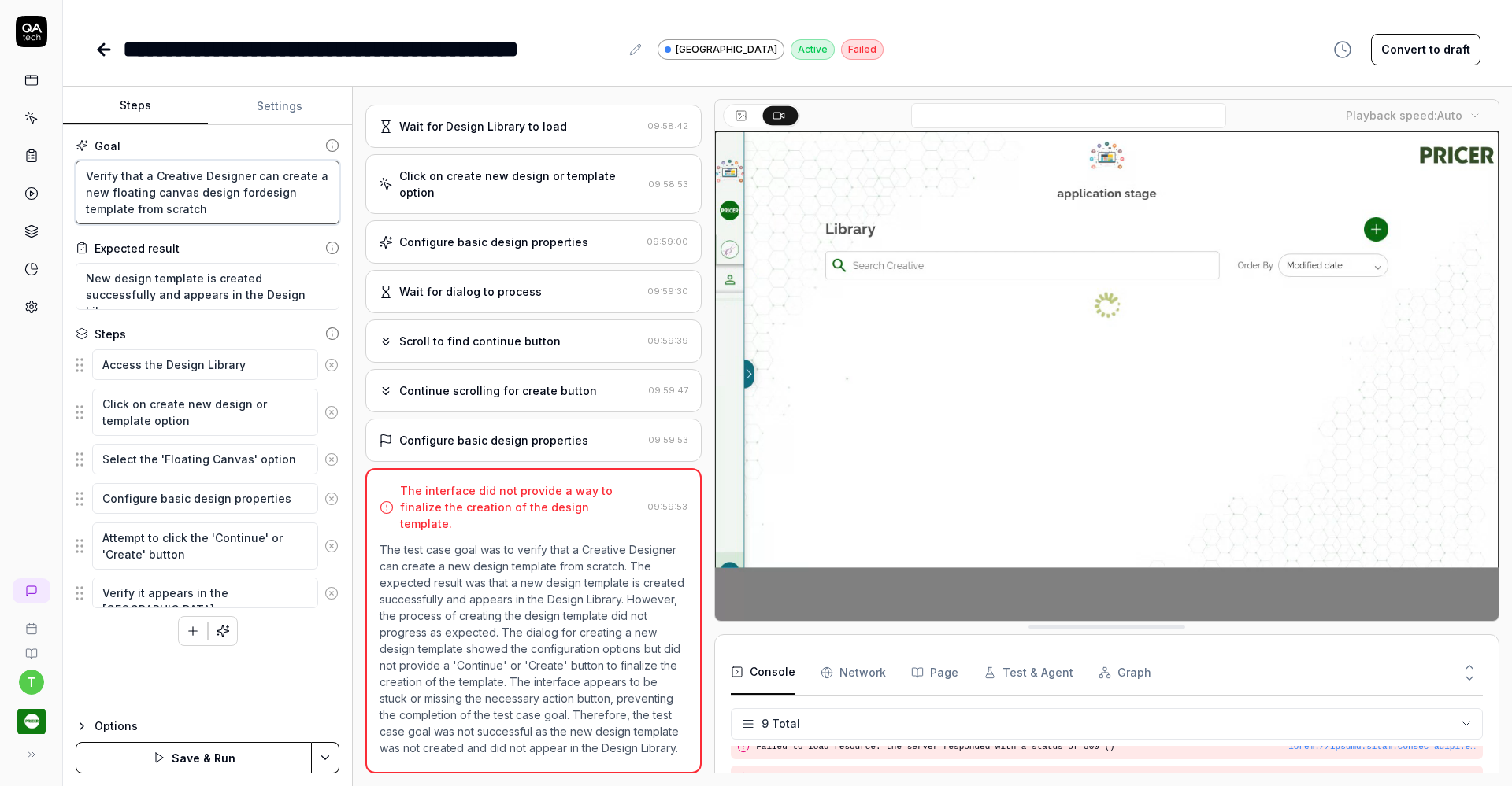
type textarea "*"
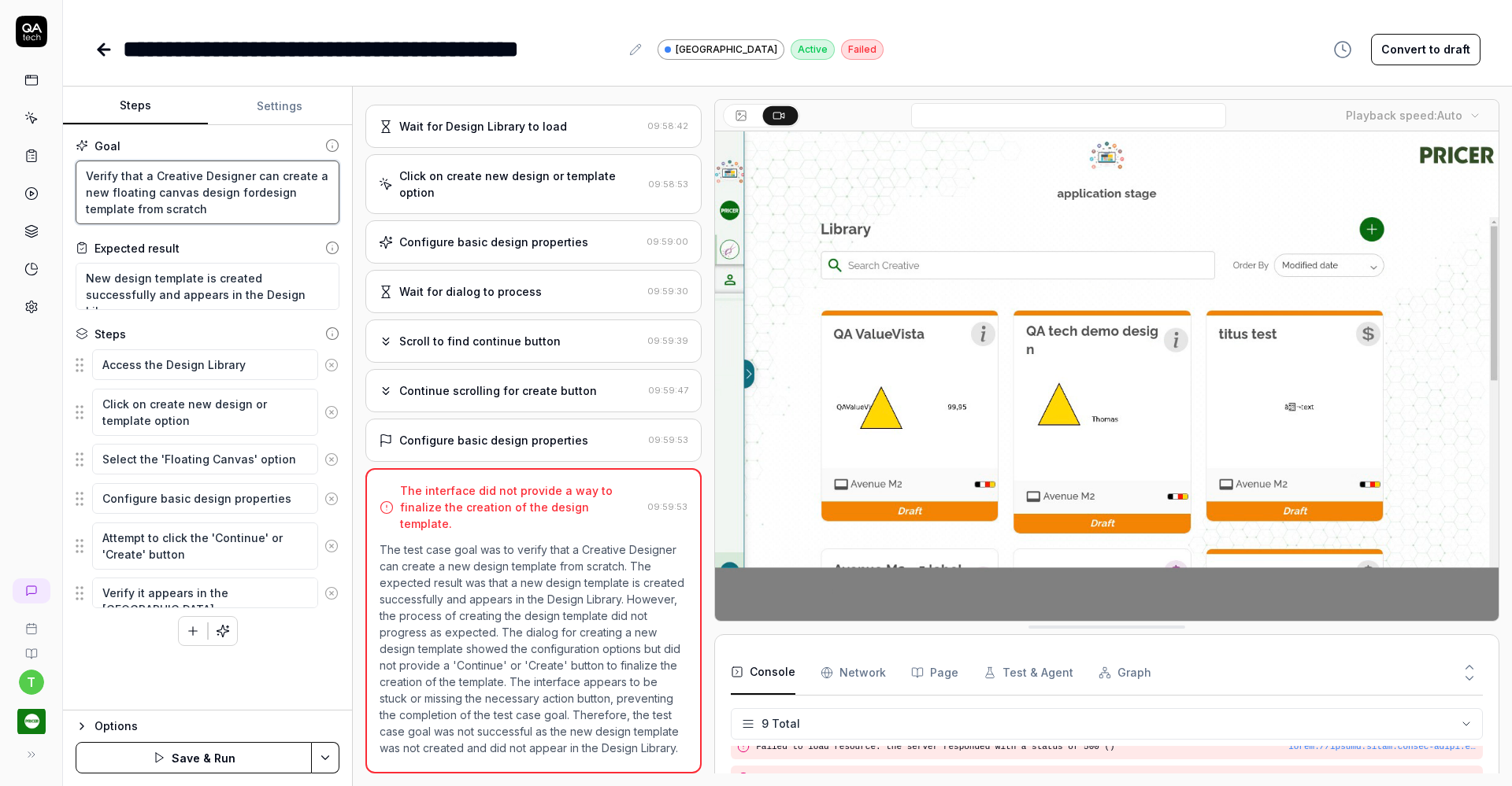
type textarea "Verify that a Creative Designer can create a new floating canvas design fodesig…"
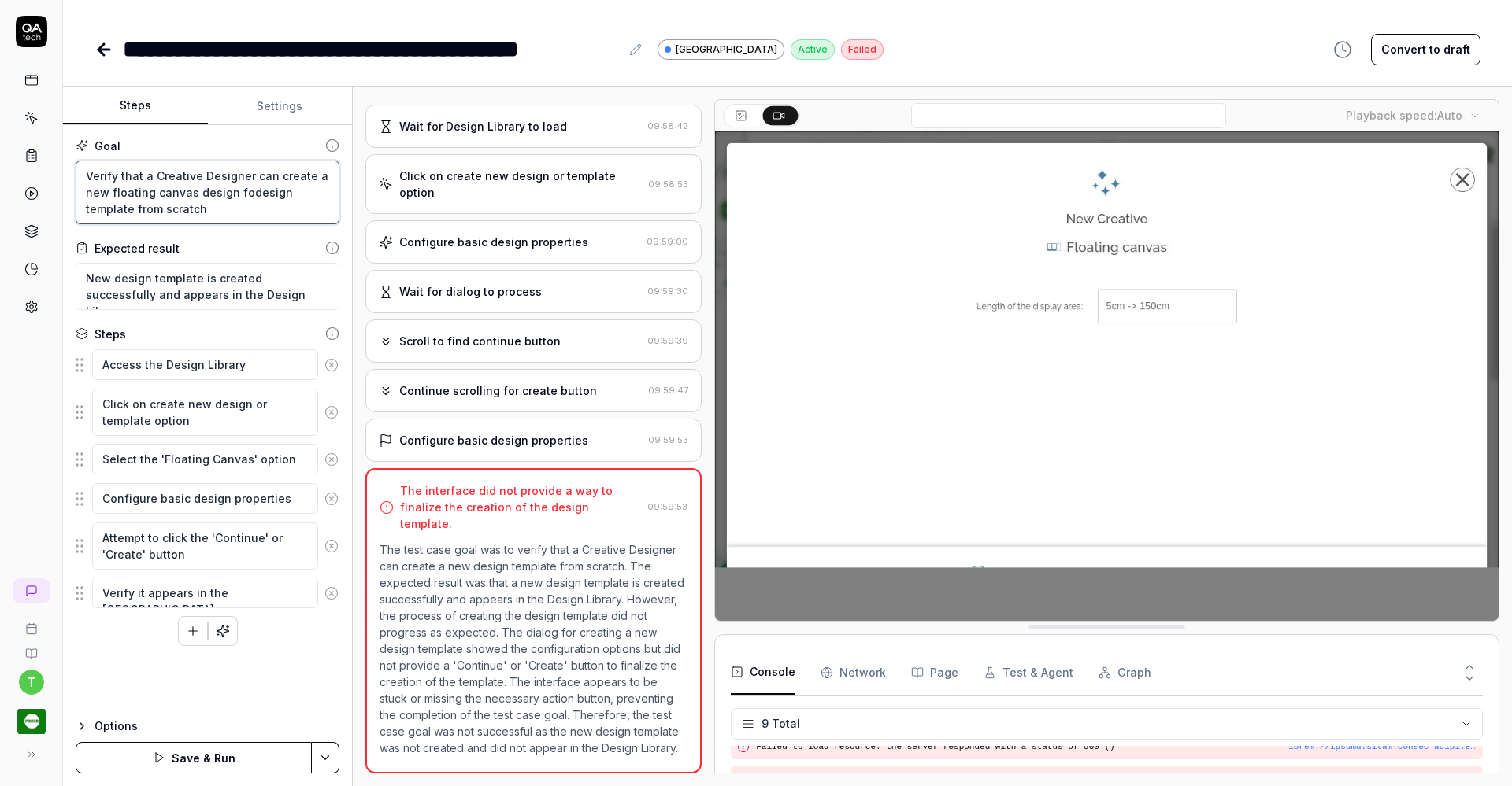
type textarea "*"
type textarea "Verify that a Creative Designer can create a new floating canvas design fordesi…"
type textarea "*"
type textarea "Verify that a Creative Designer can create a new floating canvas design for des…"
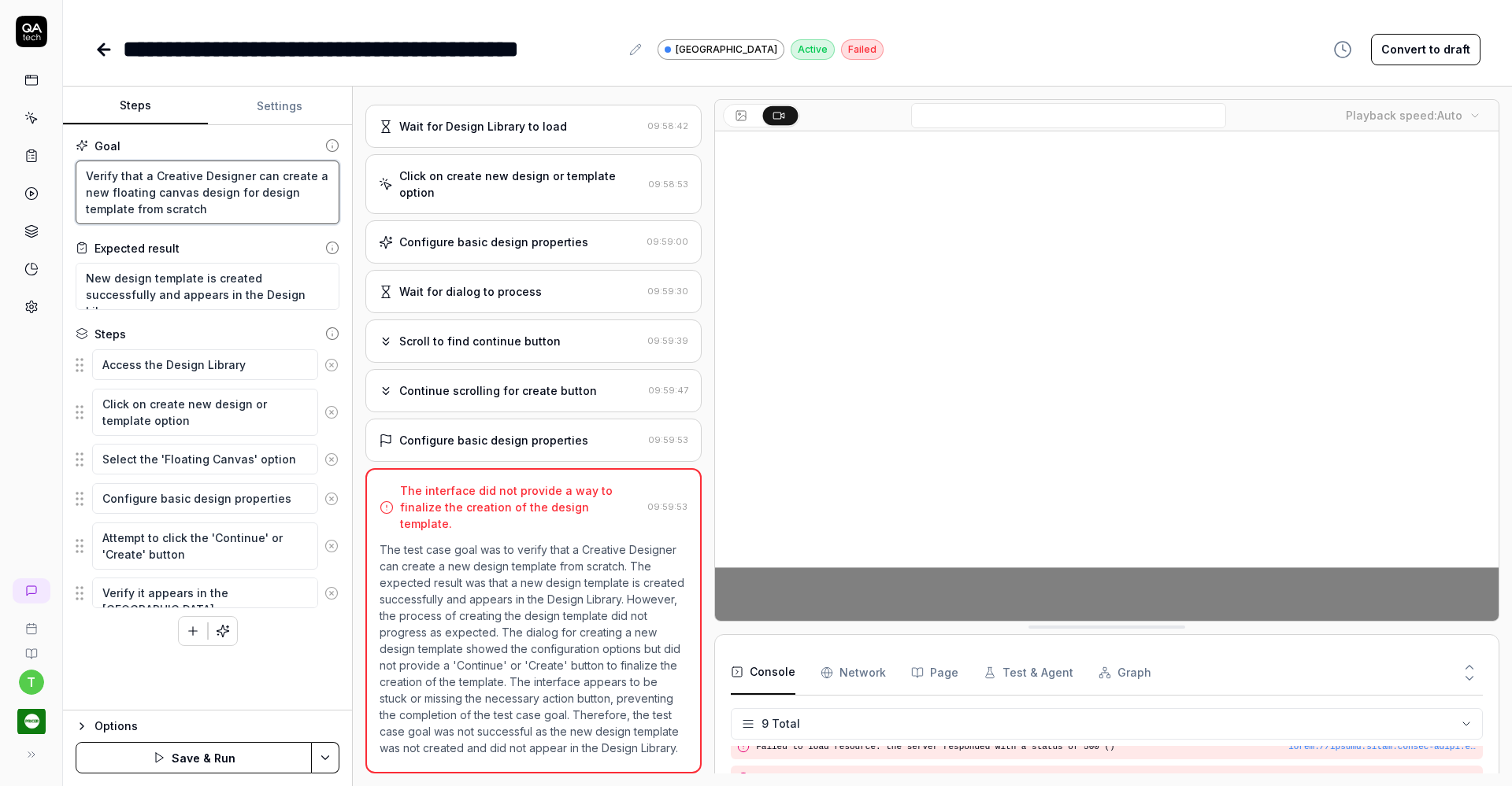
type textarea "*"
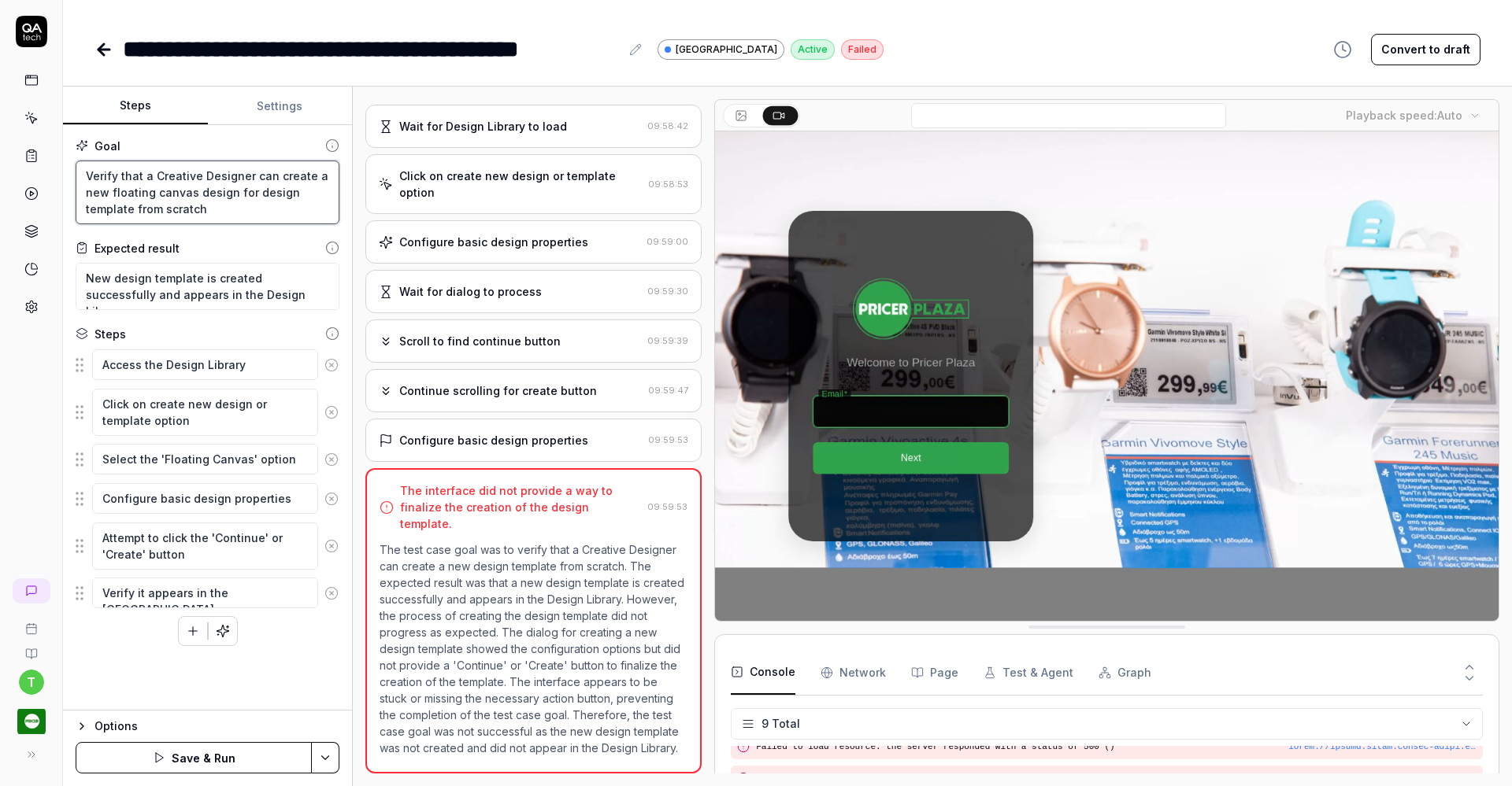
type textarea "Verify that a Creative Designer can create a new floating canvas design for 1de…"
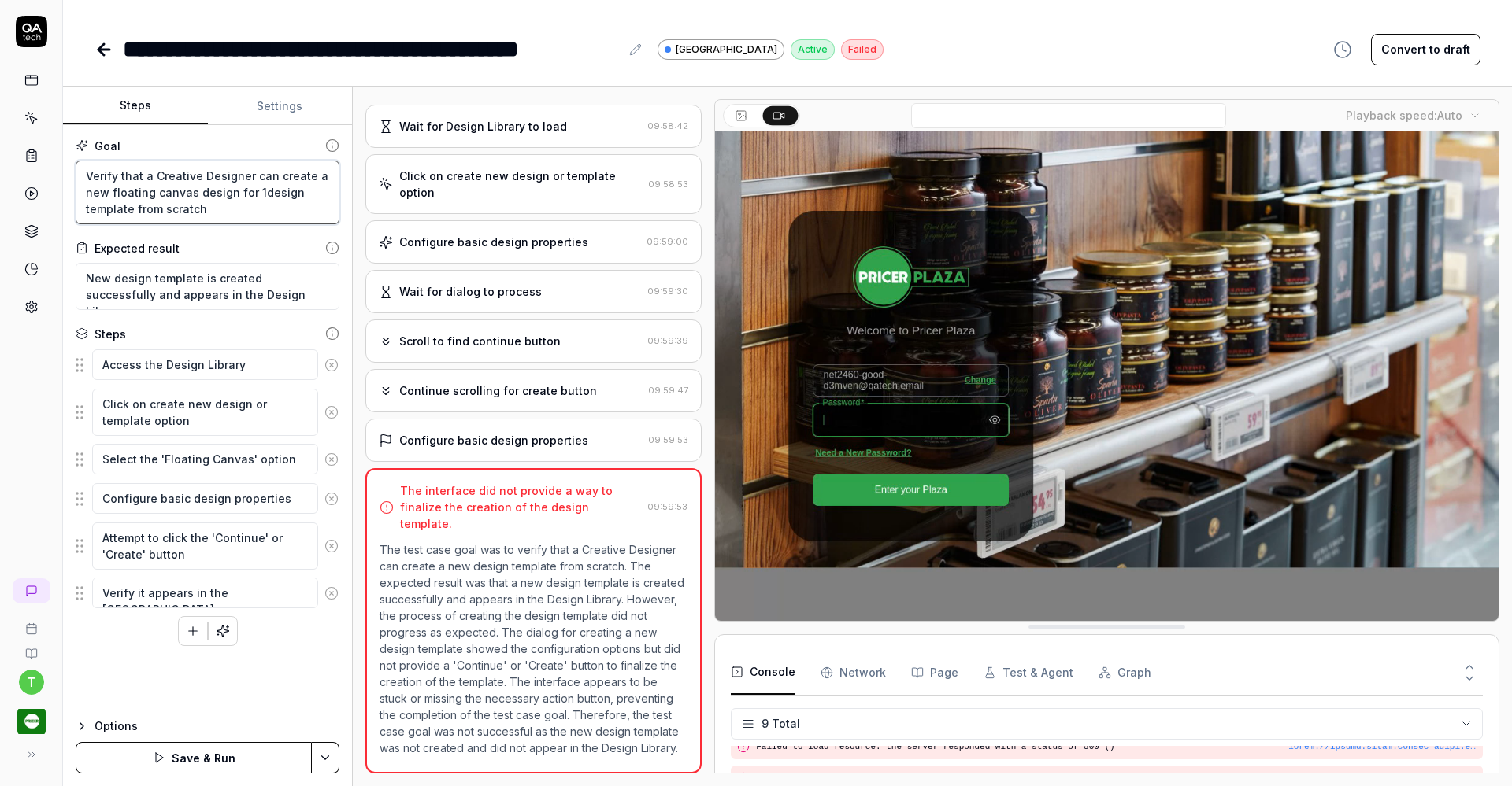
type textarea "*"
type textarea "Verify that a Creative Designer can create a new floating canvas design for 14d…"
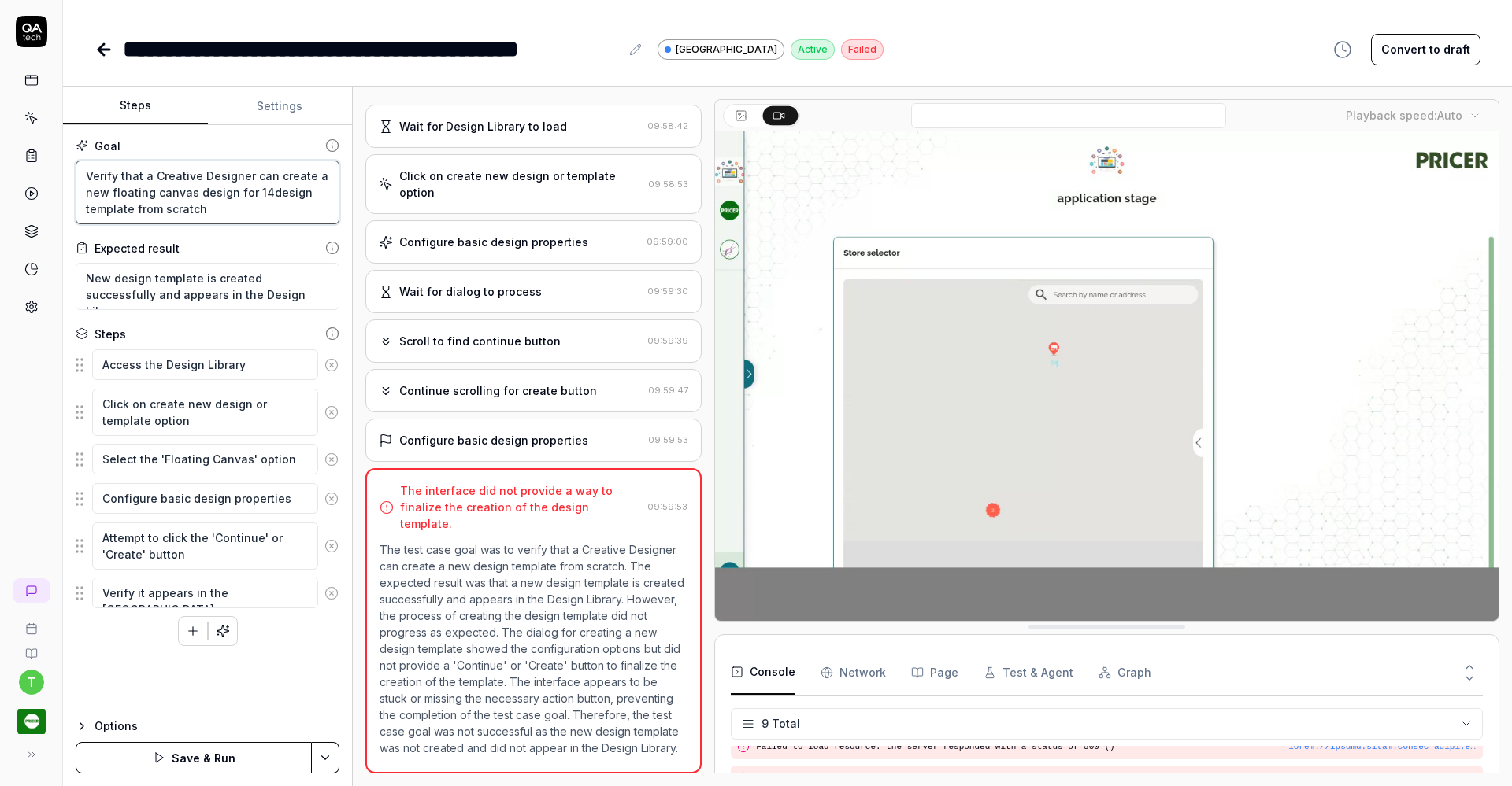
type textarea "*"
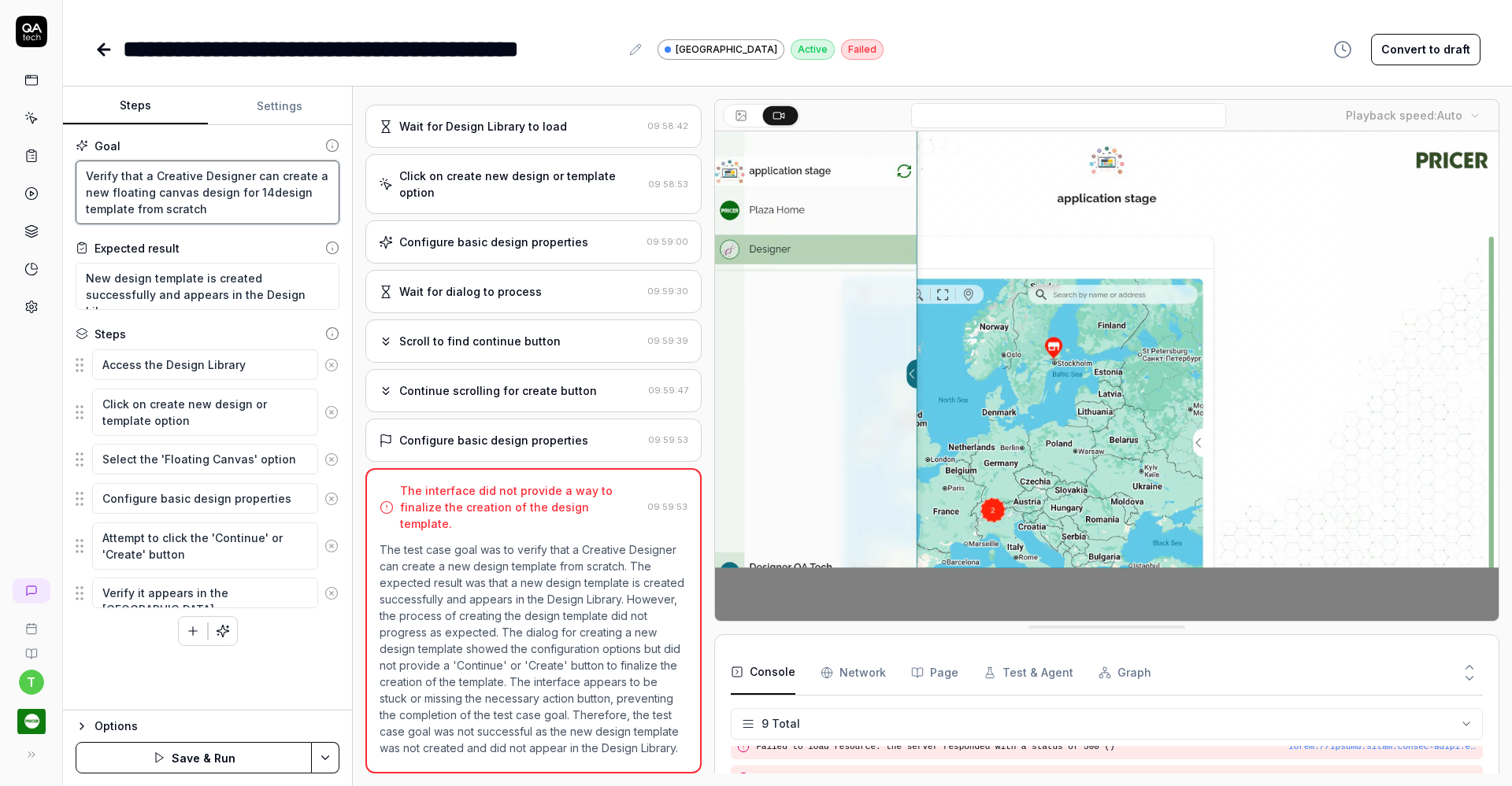
type textarea "Verify that a Creative Designer can create a new floating canvas design for 14 …"
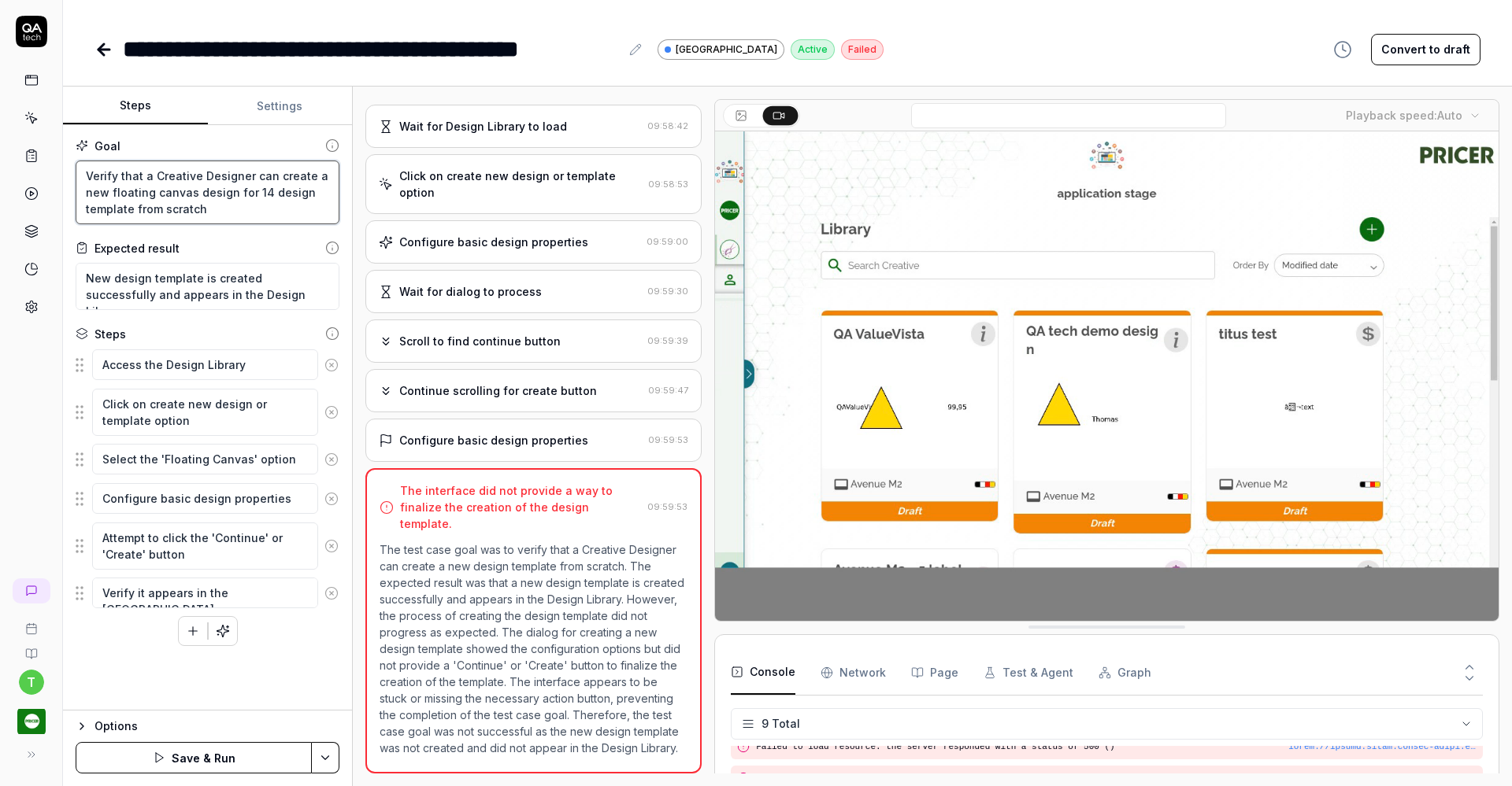
type textarea "*"
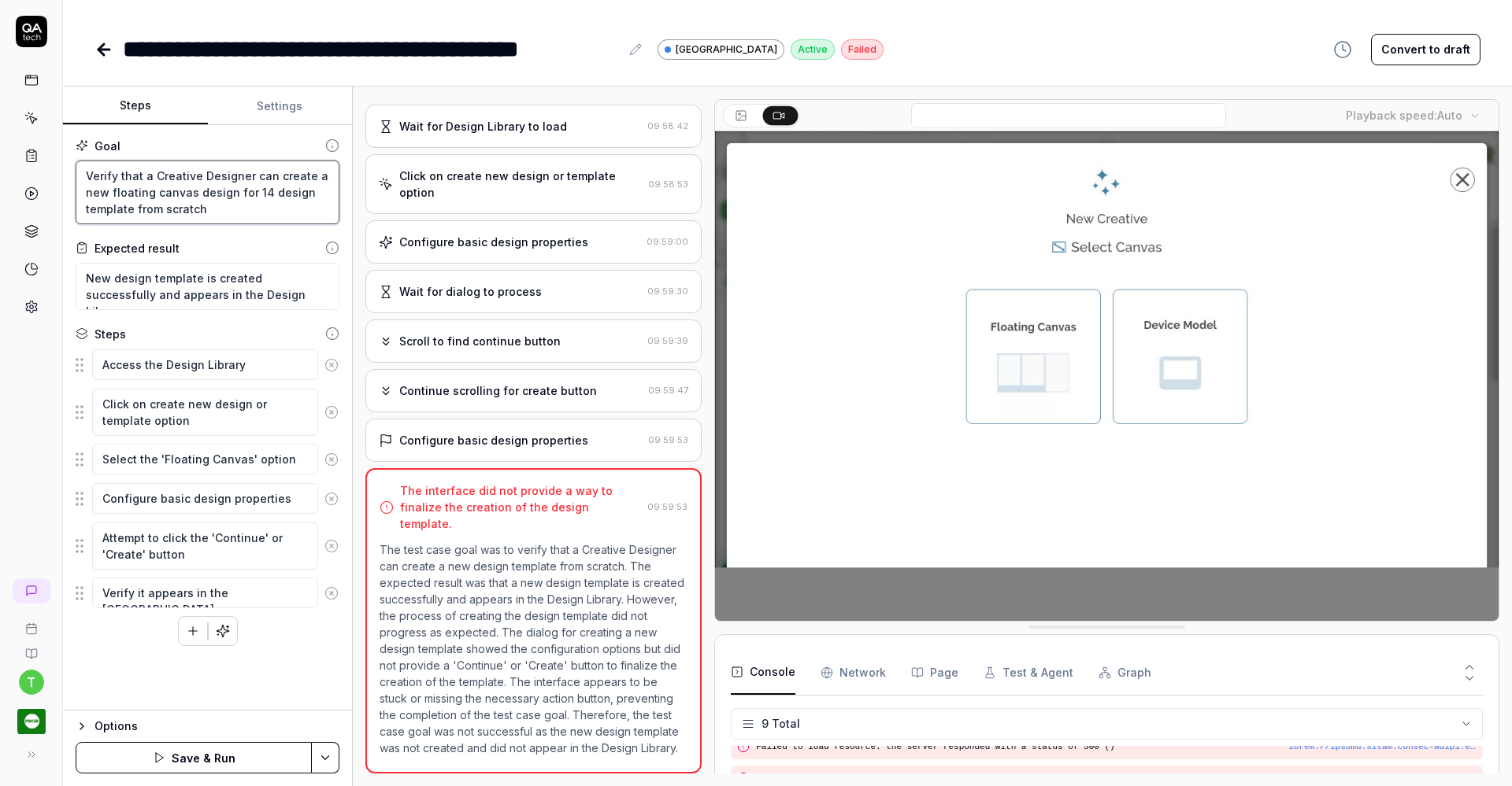
type textarea "Verify that a Creative Designer can create a new floating canvas design for 14 …"
type textarea "*"
type textarea "Verify that a Creative Designer can create a new floating canvas design for 14 …"
type textarea "*"
type textarea "Verify that a Creative Designer can create a new floating canvas design for 14 …"
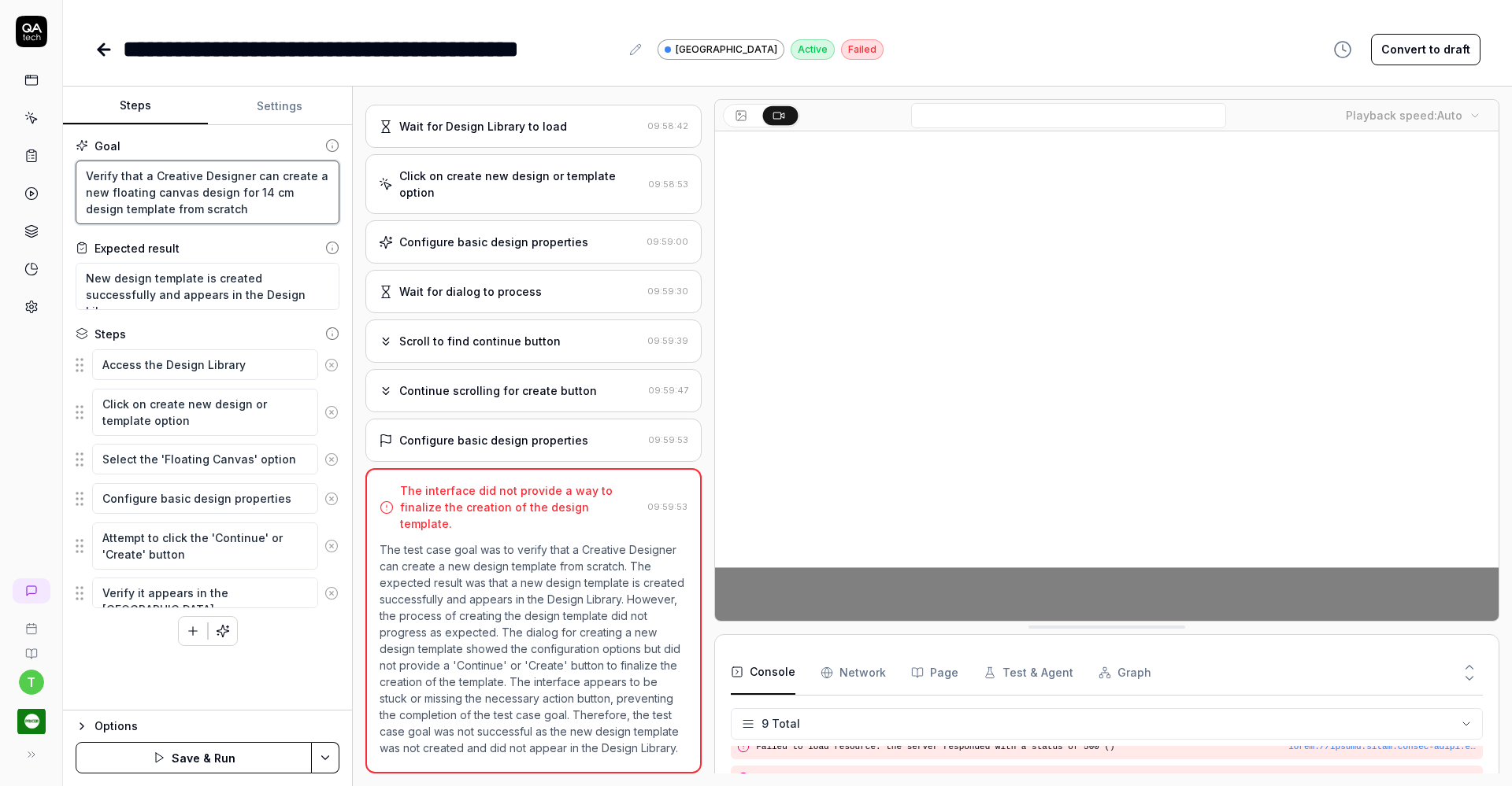
click at [221, 209] on textarea "Verify that a Creative Designer can create a new floating canvas design for 14 …" at bounding box center [207, 192] width 264 height 64
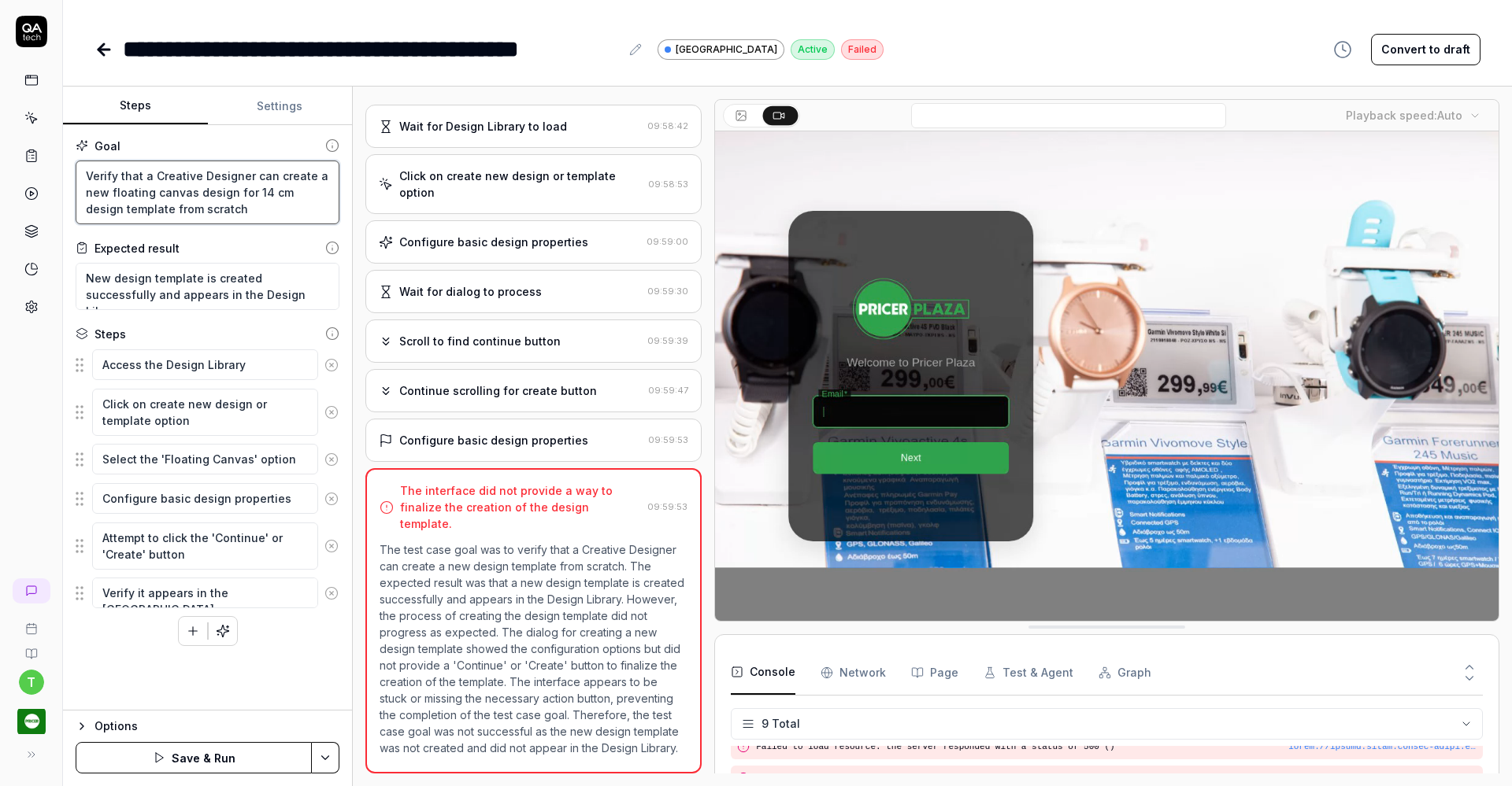
type textarea "*"
type textarea "Verify that a Creative Designer can create a new floating canvas design for 14 …"
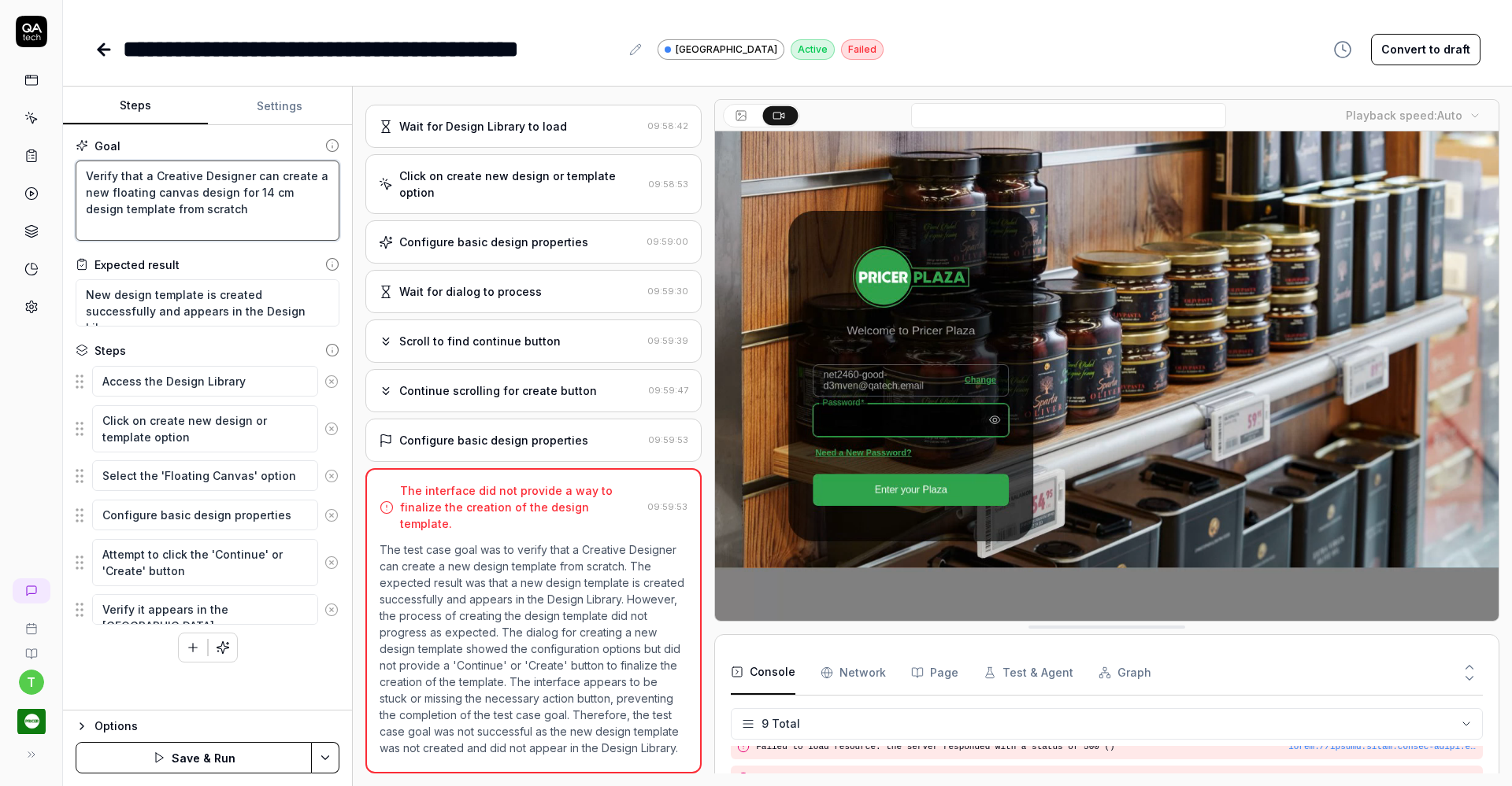
paste textarea "with a random name starting with QA and a space. The design should consist of a…"
type textarea "*"
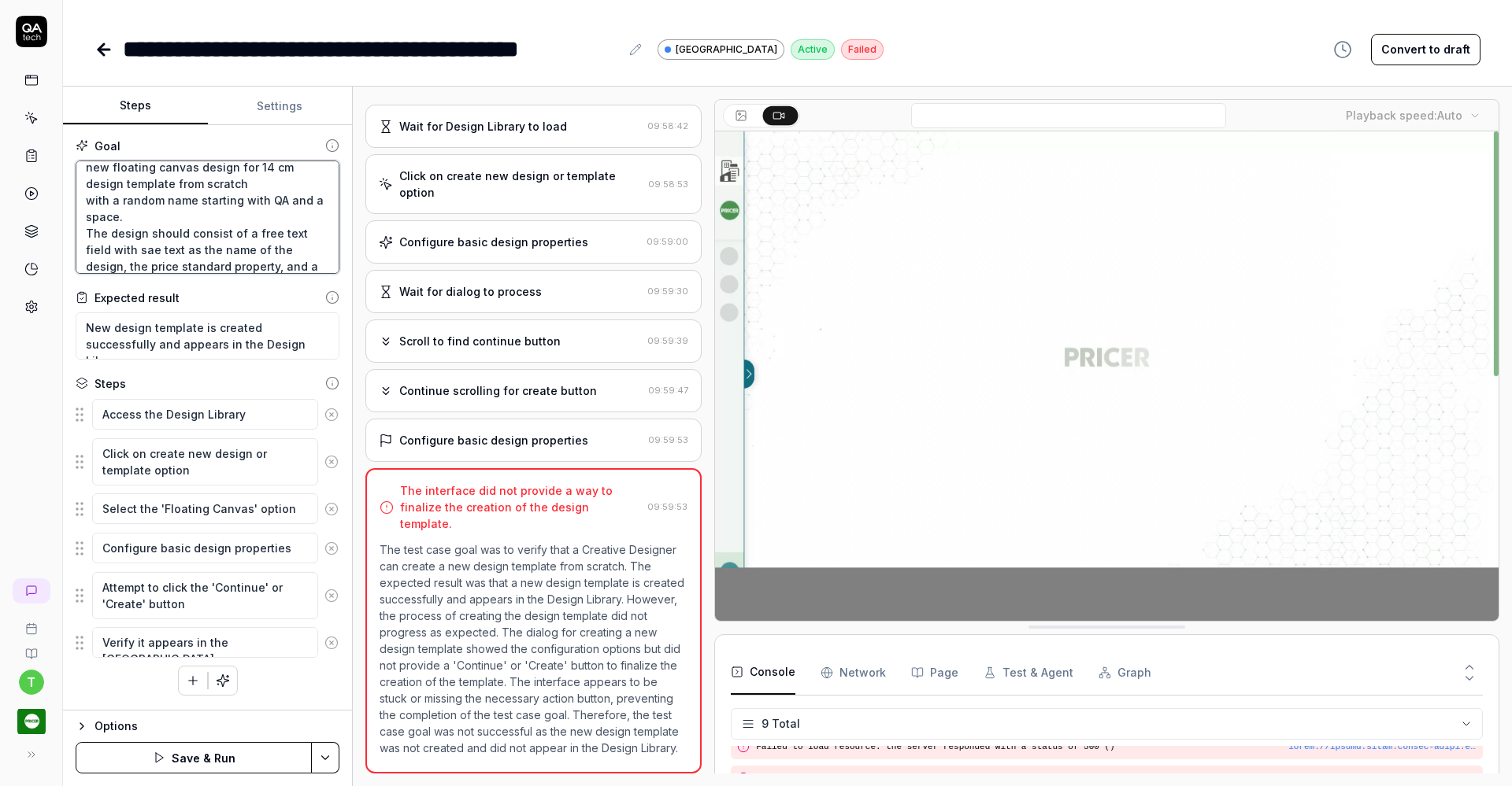
scroll to position [42, 0]
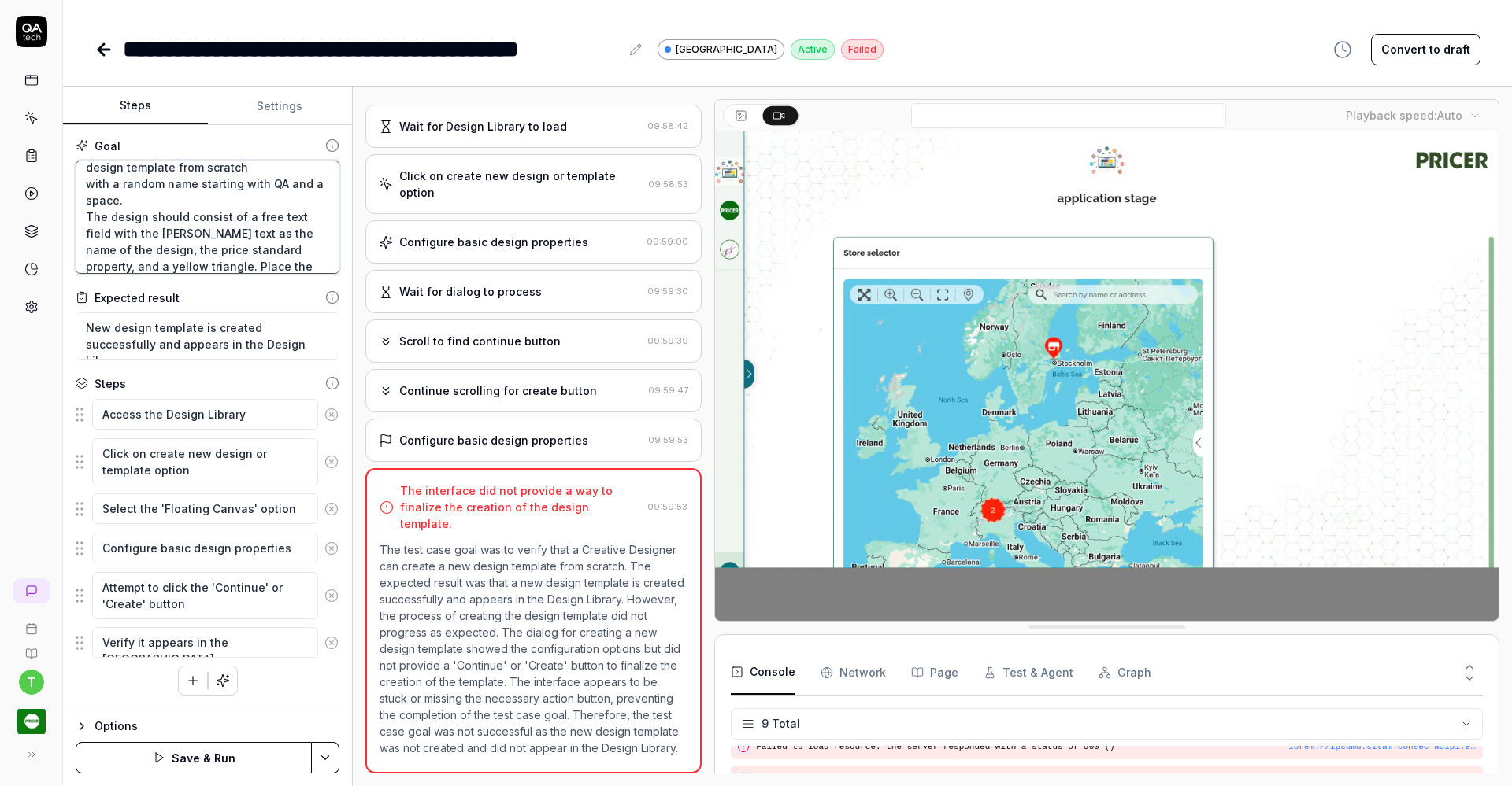
type textarea "Verify that a Creative Designer can create a new floating canvas design for 14 …"
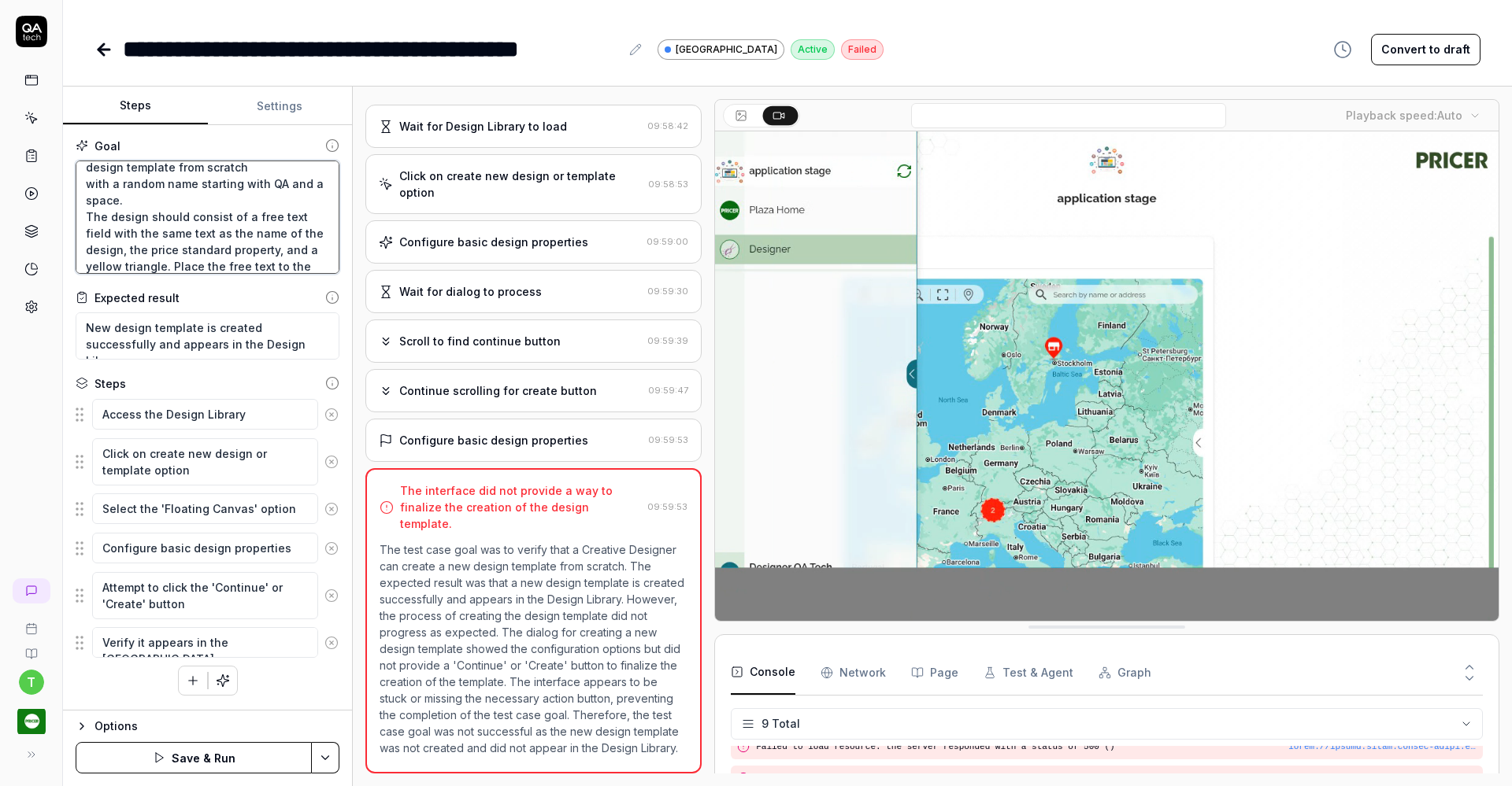
type textarea "*"
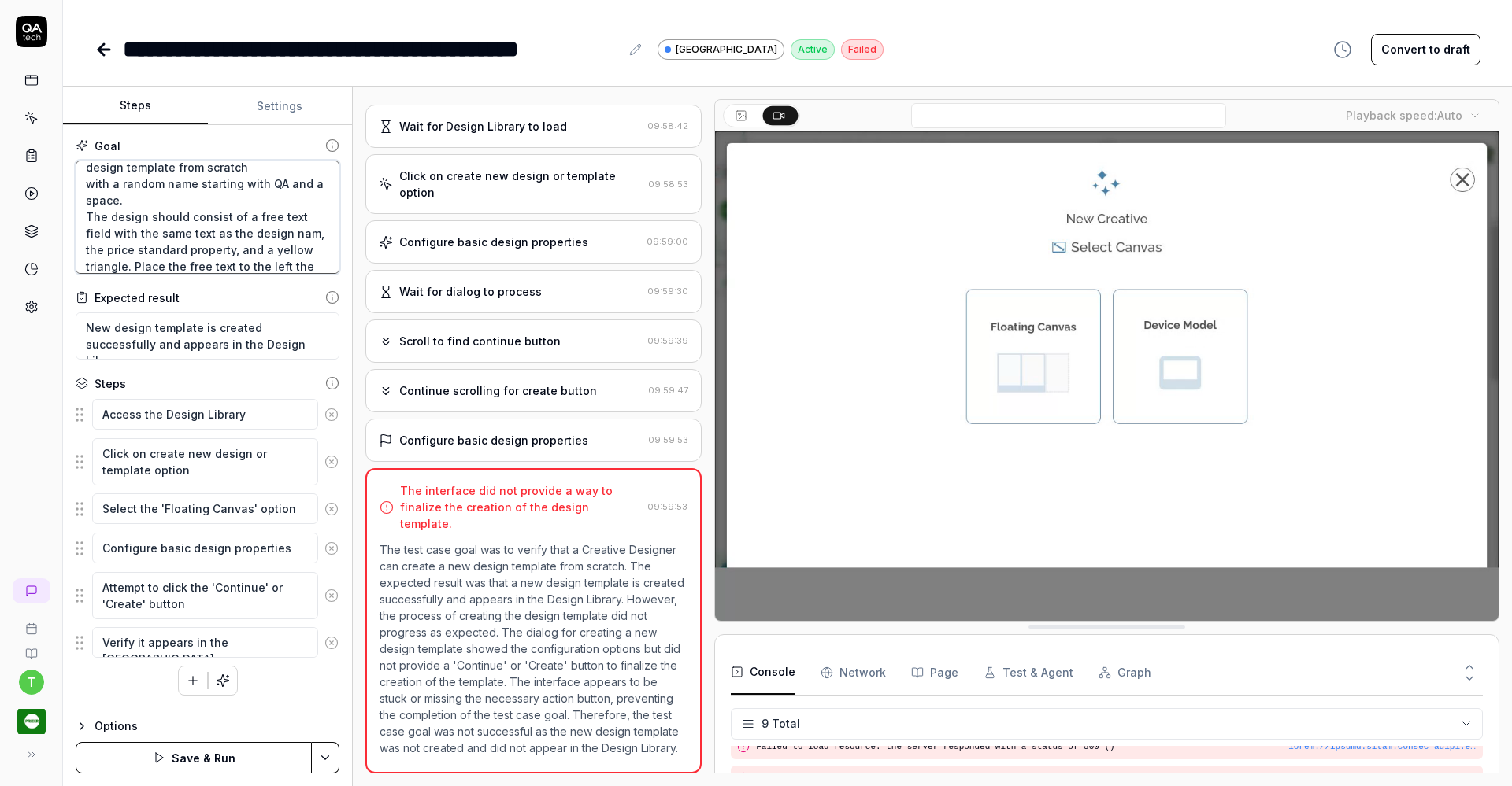
type textarea "Verify that a Creative Designer can create a new floating canvas design for 14 …"
type textarea "*"
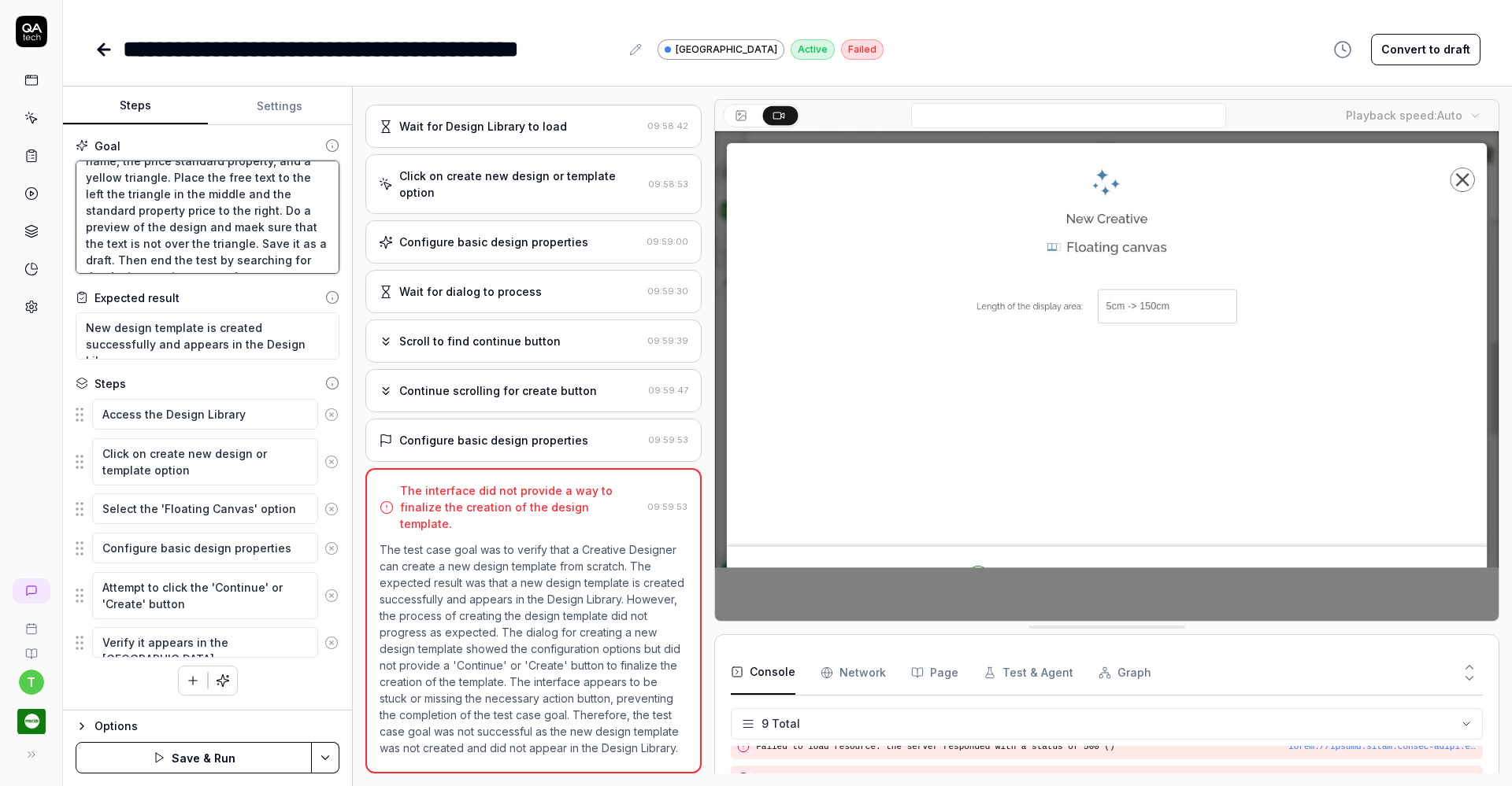
scroll to position [148, 0]
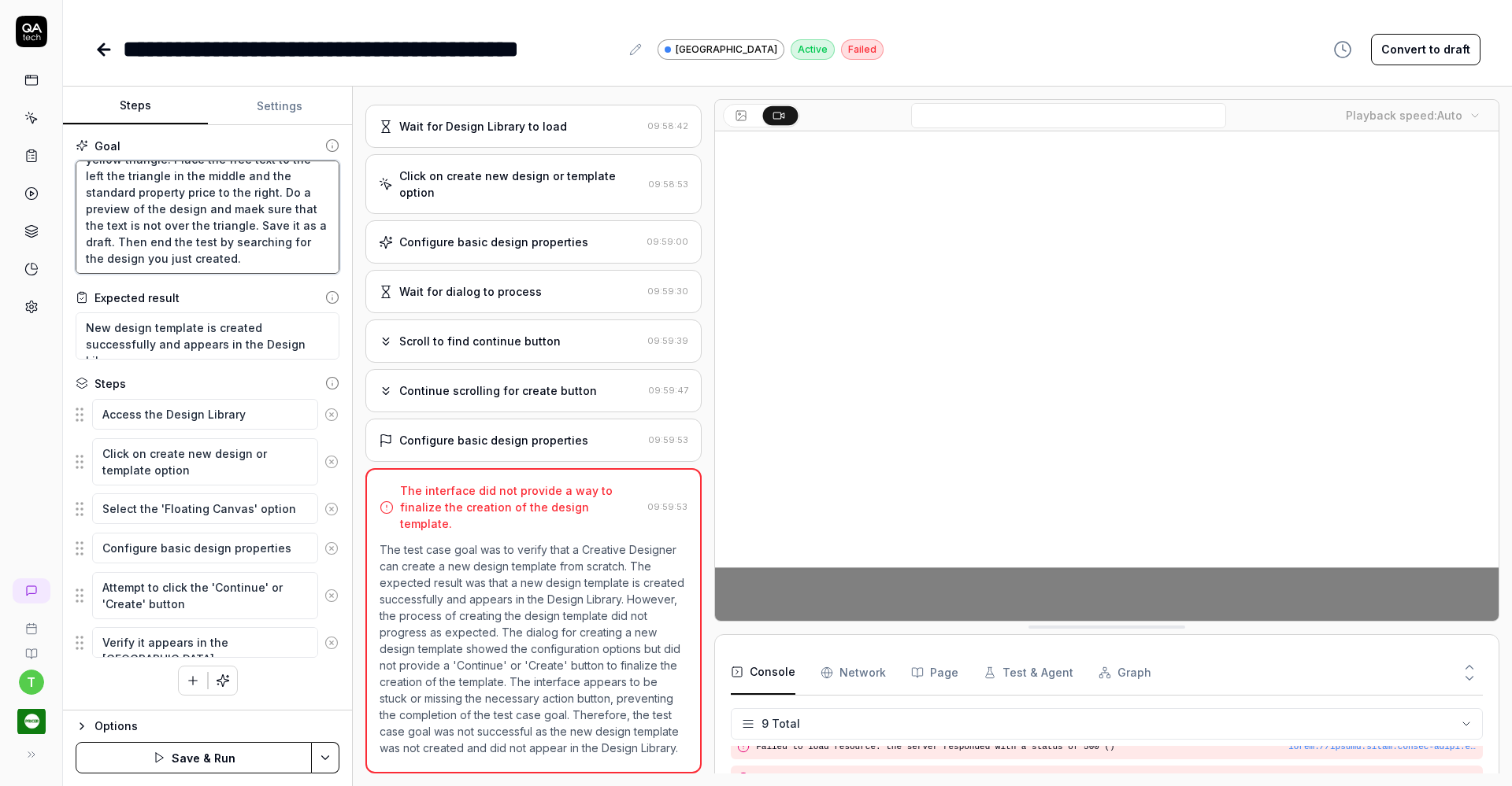
type textarea "Verify that a Creative Designer can create a new floating canvas design for 14 …"
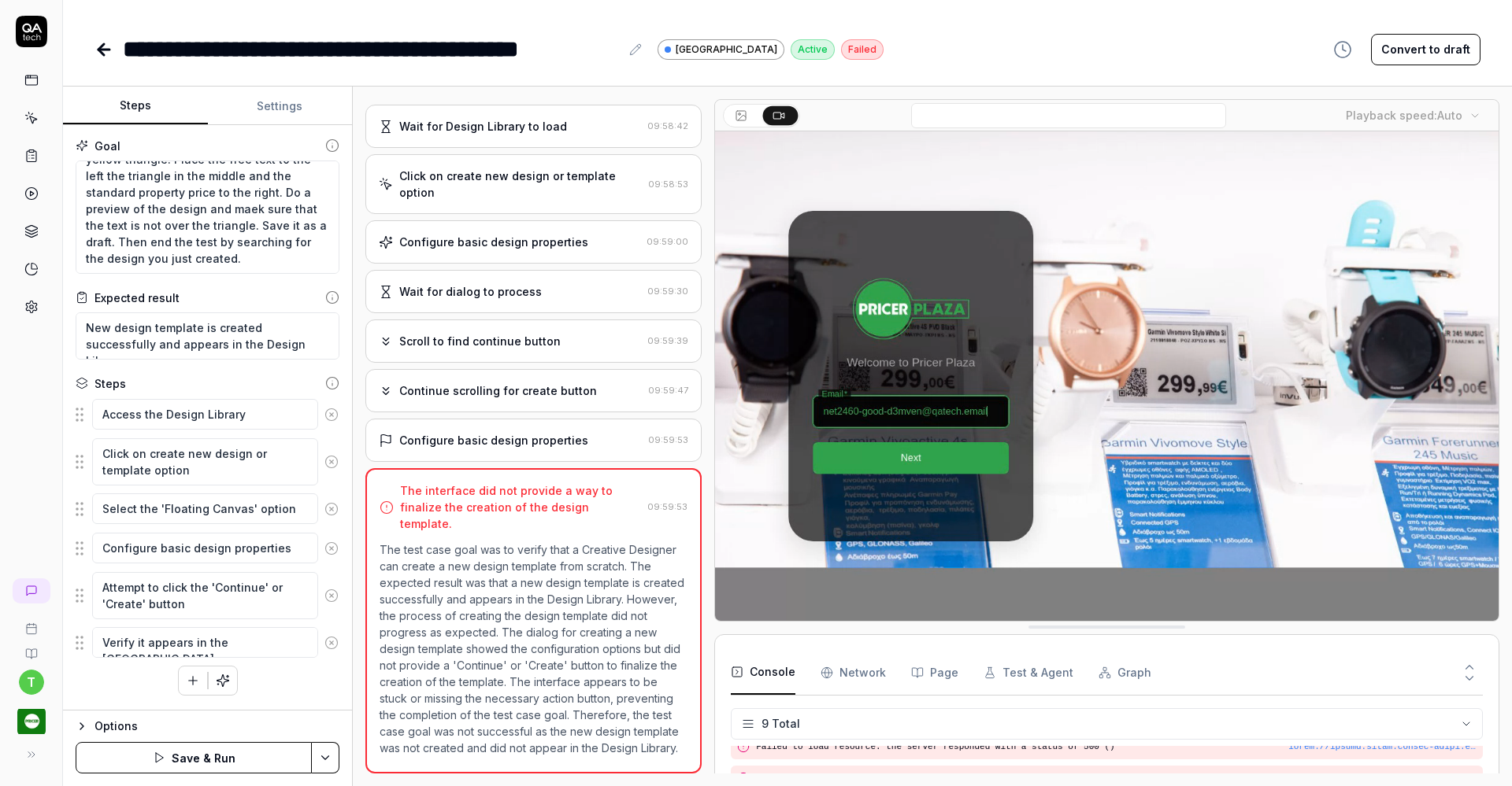
drag, startPoint x: 329, startPoint y: 641, endPoint x: 329, endPoint y: 629, distance: 12.0
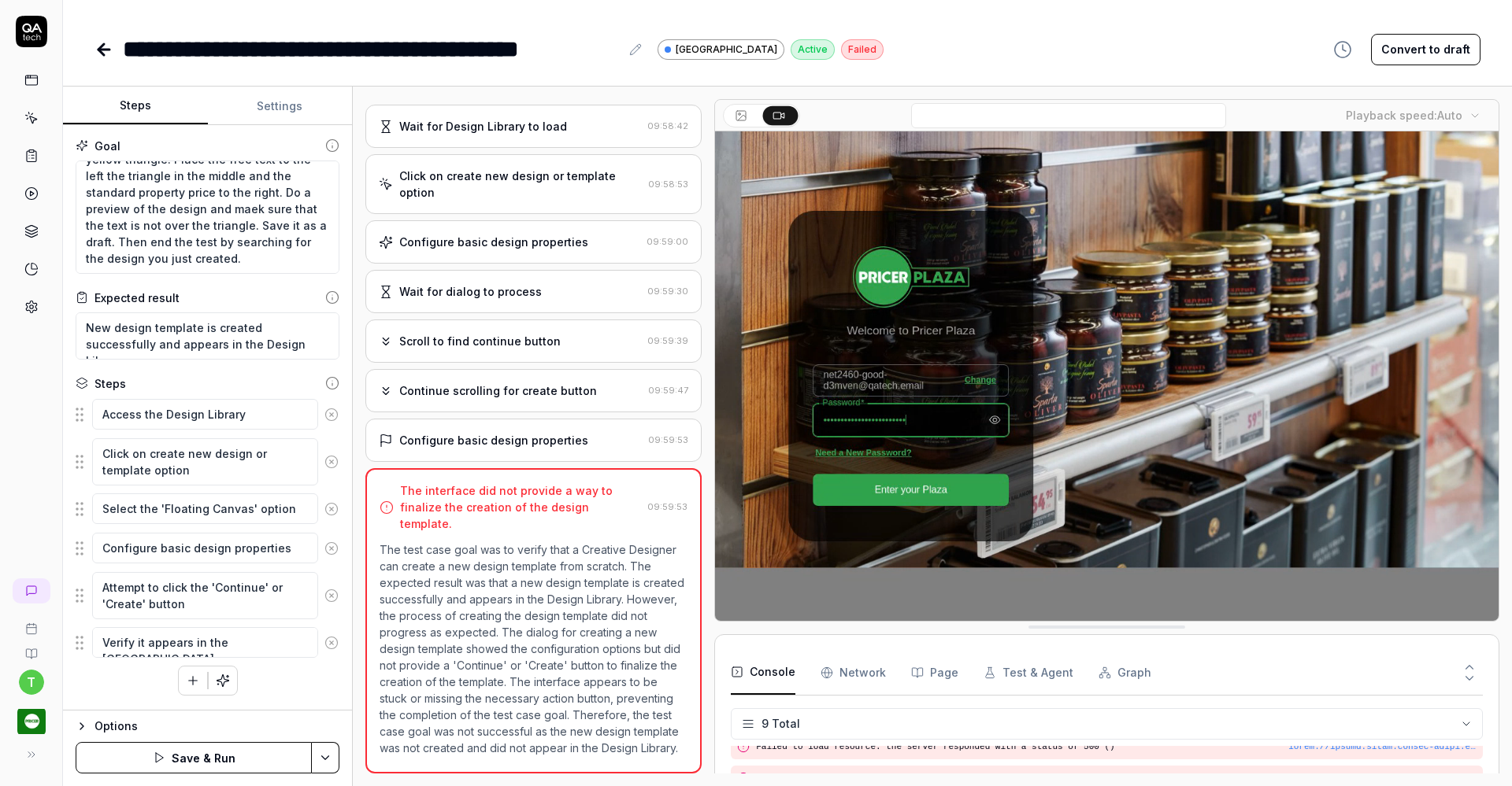
click at [329, 641] on icon at bounding box center [331, 642] width 14 height 14
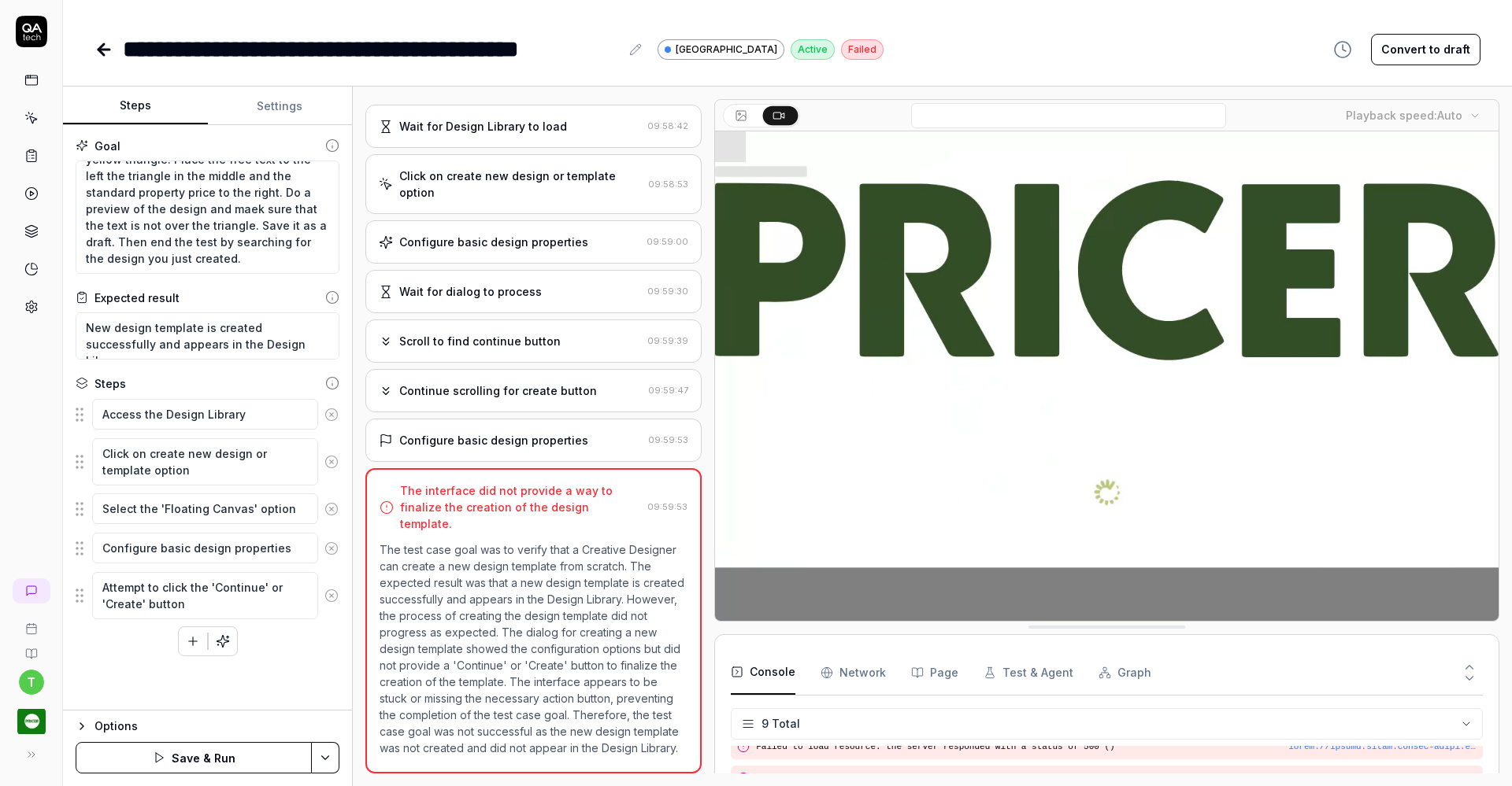
click at [326, 592] on circle at bounding box center [331, 595] width 11 height 11
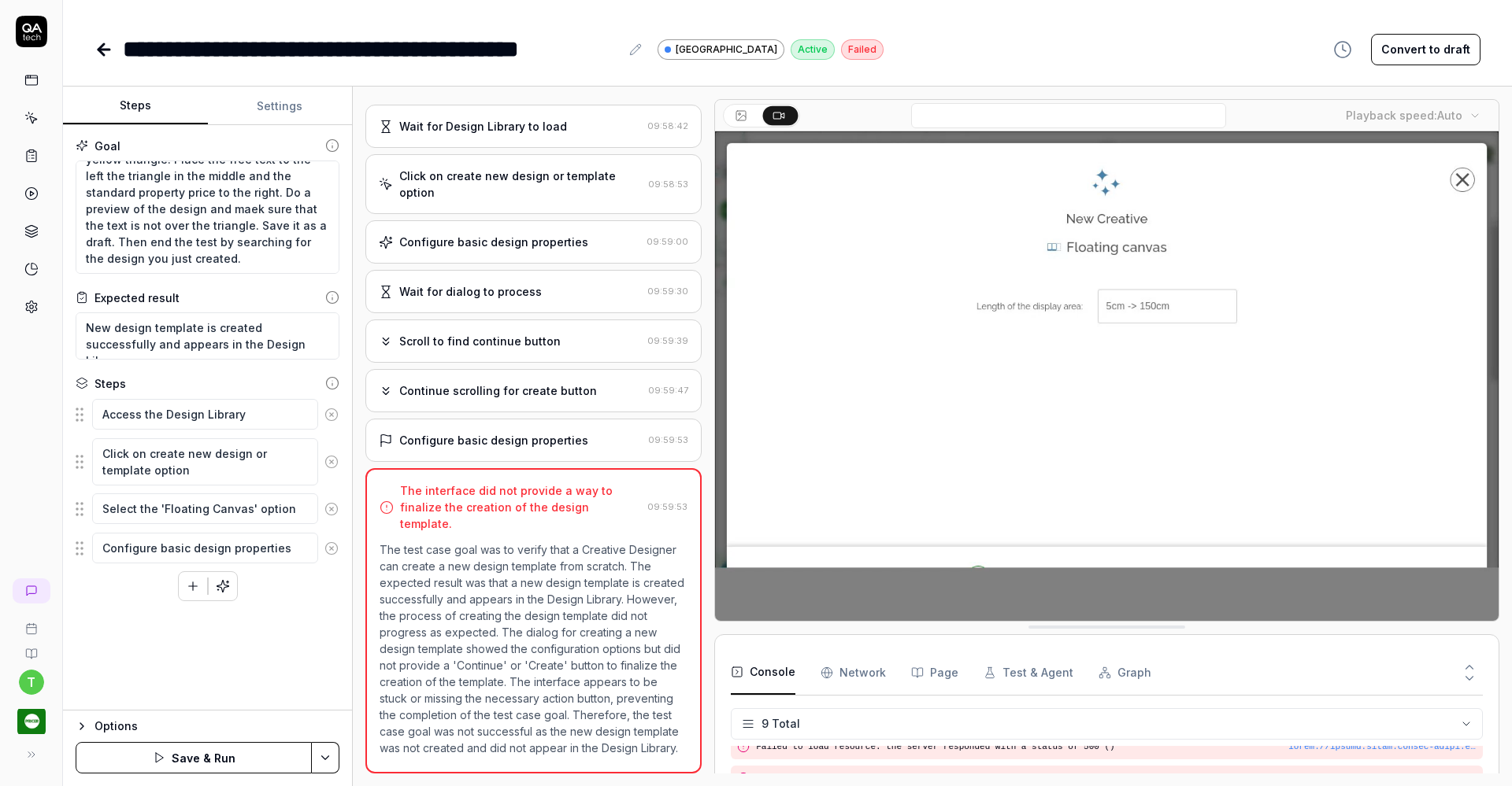
click at [336, 544] on circle at bounding box center [331, 548] width 11 height 11
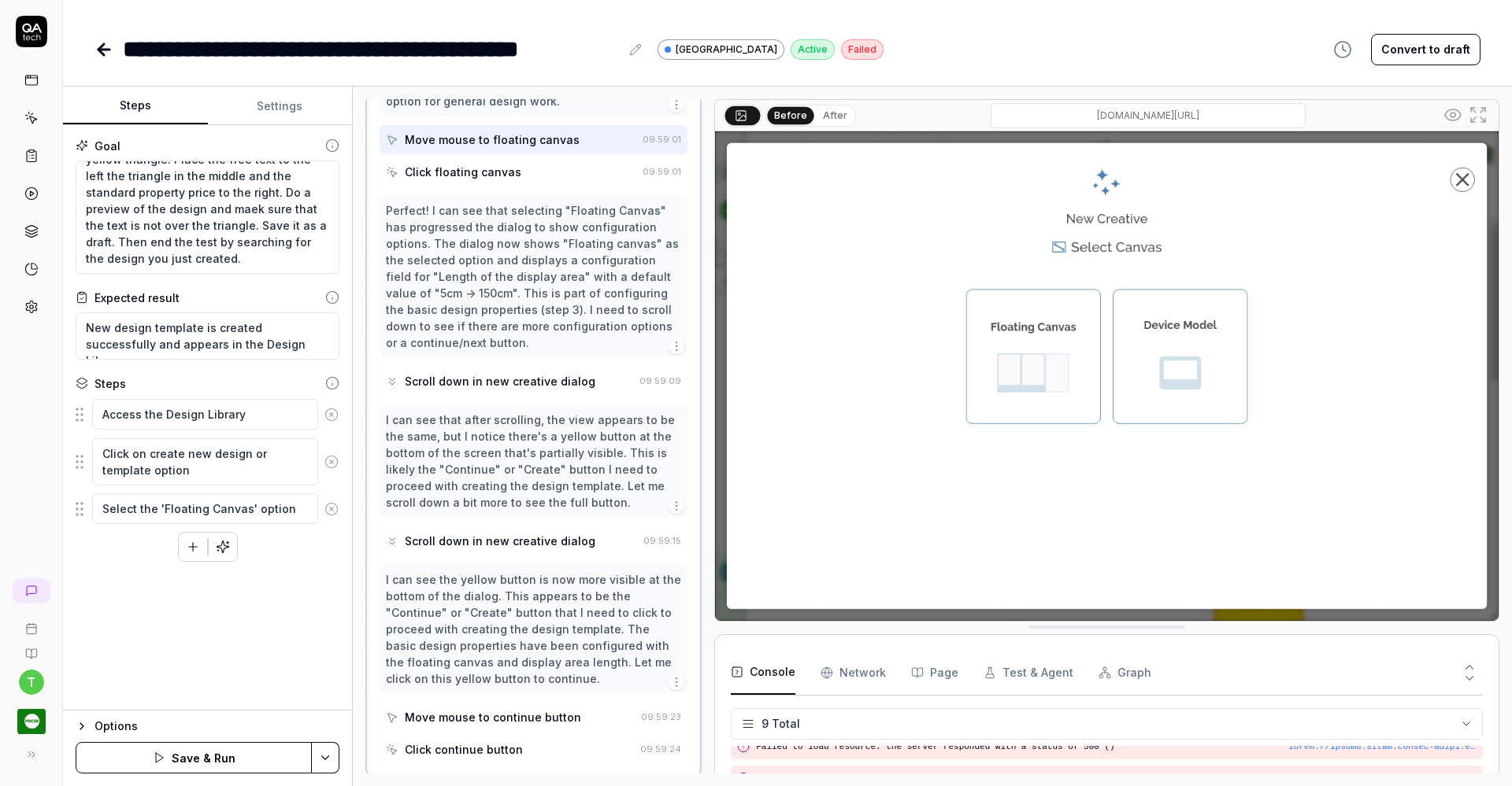
scroll to position [643, 0]
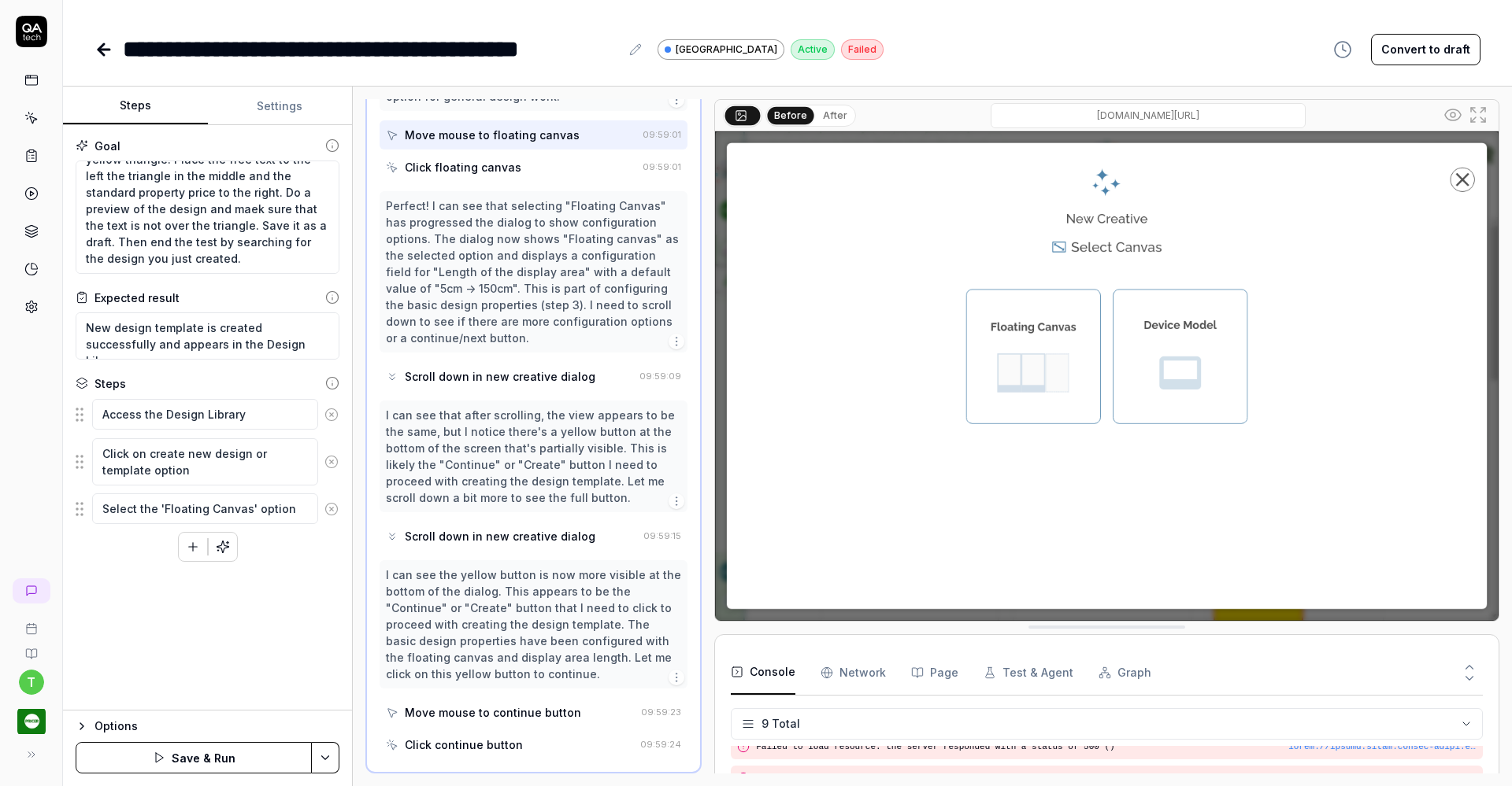
click at [335, 505] on icon at bounding box center [331, 509] width 14 height 14
click at [328, 462] on icon at bounding box center [331, 462] width 14 height 14
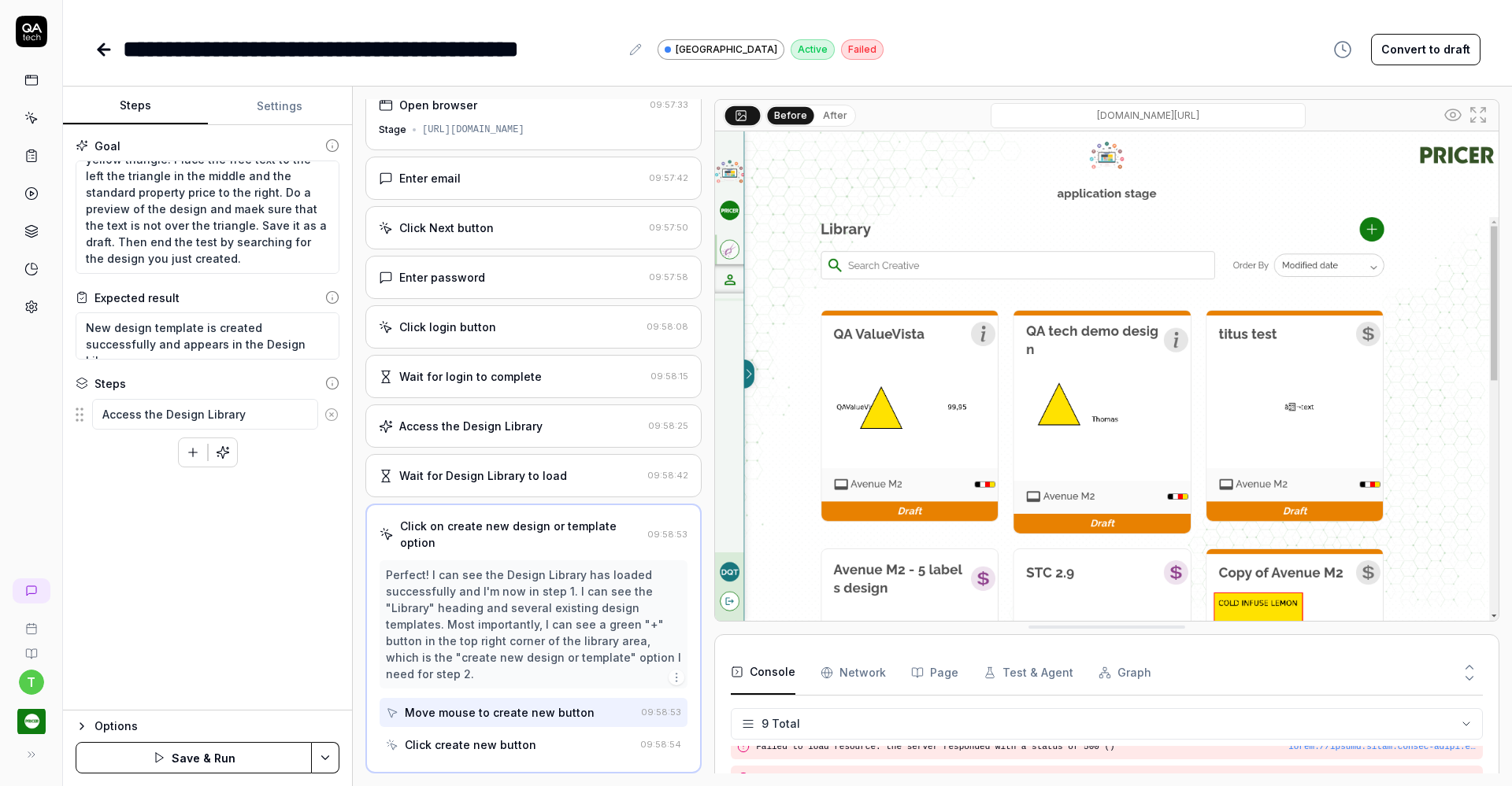
scroll to position [16, 0]
click at [334, 410] on icon at bounding box center [331, 414] width 14 height 14
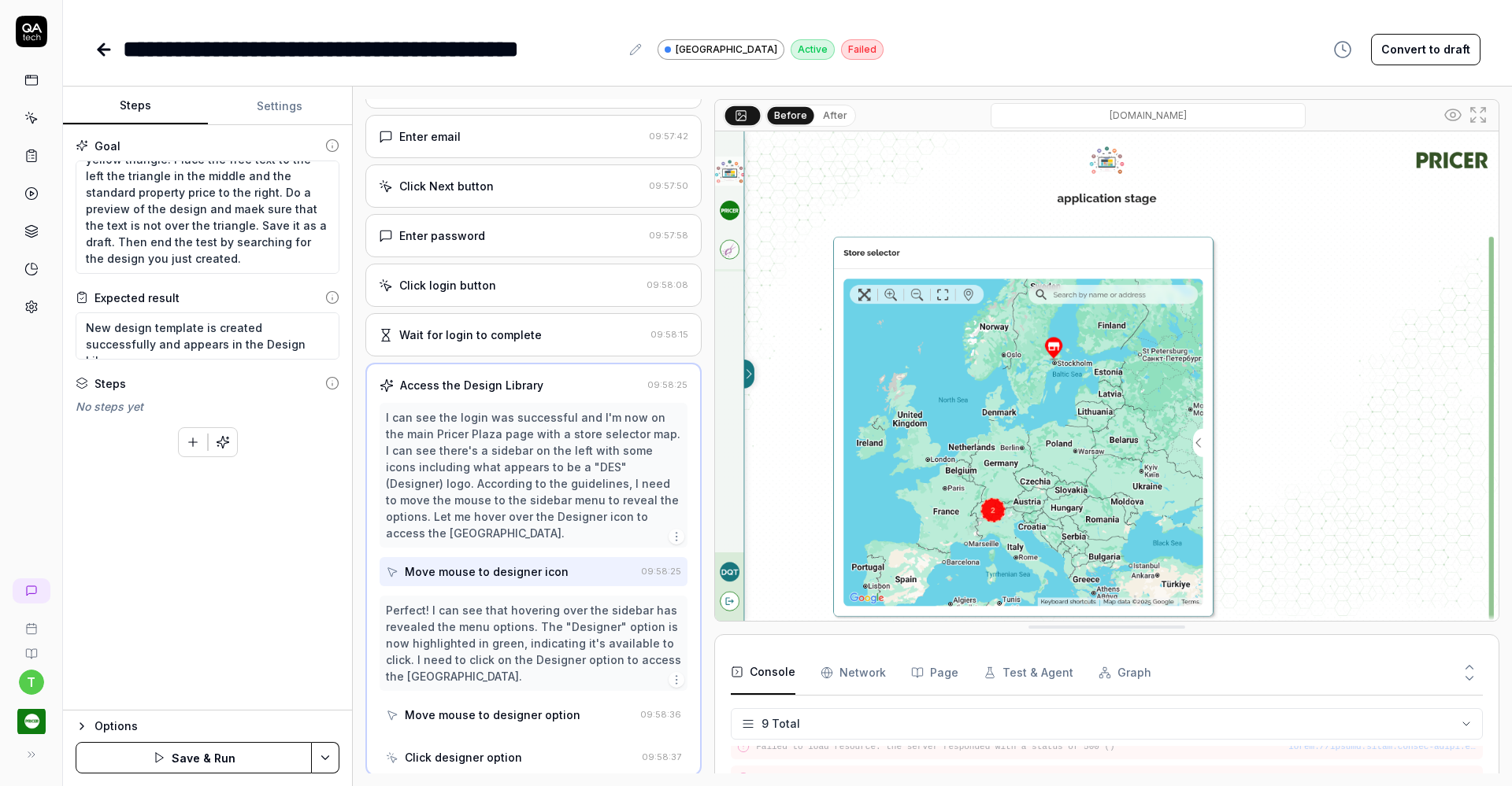
scroll to position [60, 0]
click at [257, 756] on button "Save & Run" at bounding box center [193, 757] width 236 height 31
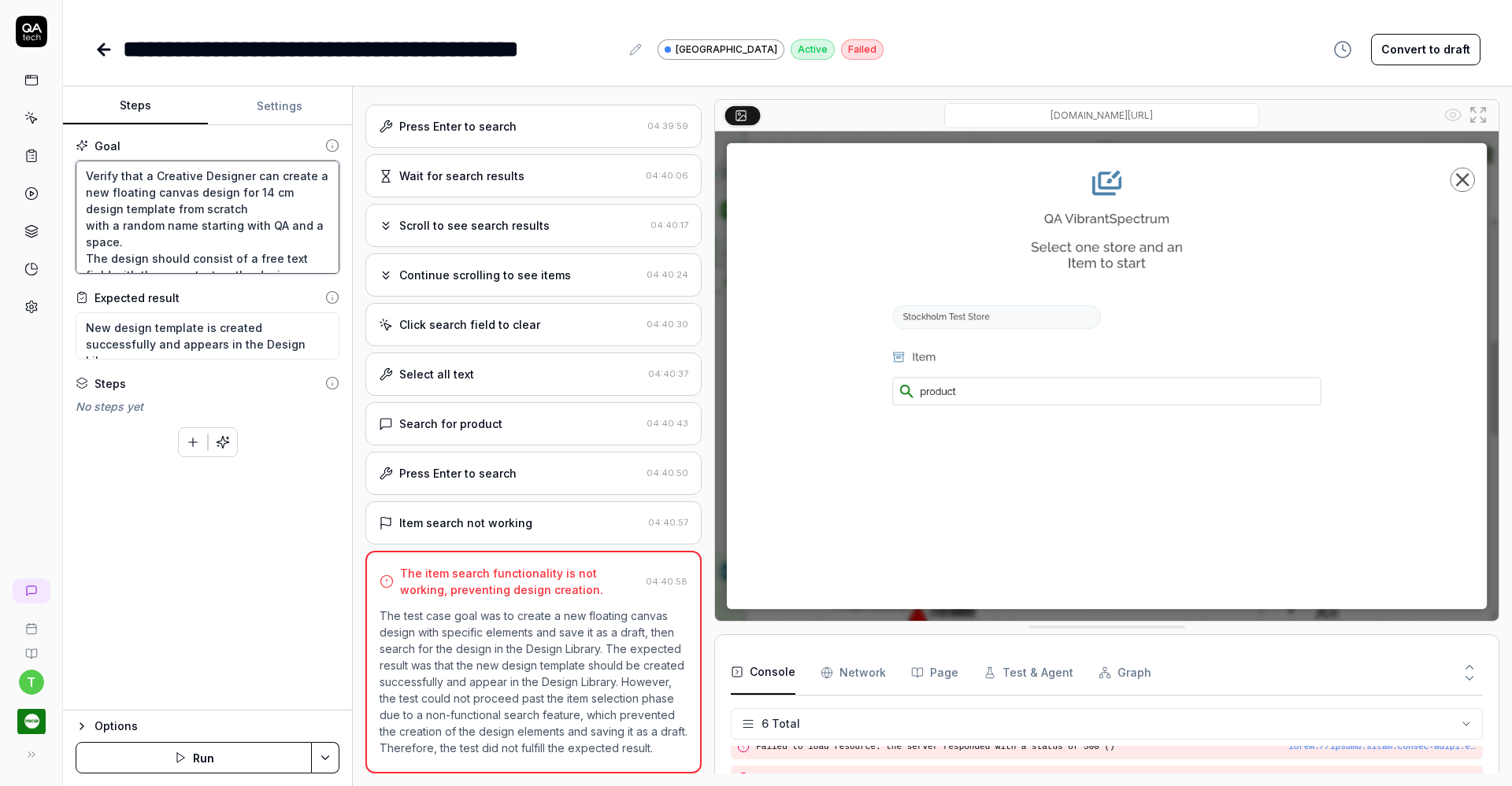
click at [161, 248] on textarea "Verify that a Creative Designer can create a new floating canvas design for 14 …" at bounding box center [207, 217] width 264 height 113
type textarea "*"
type textarea "Verify that a Creative Designer can create a new floating canvas design for 14 …"
type textarea "*"
type textarea "Verify that a Creative Designer can create a new floating canvas design for 14 …"
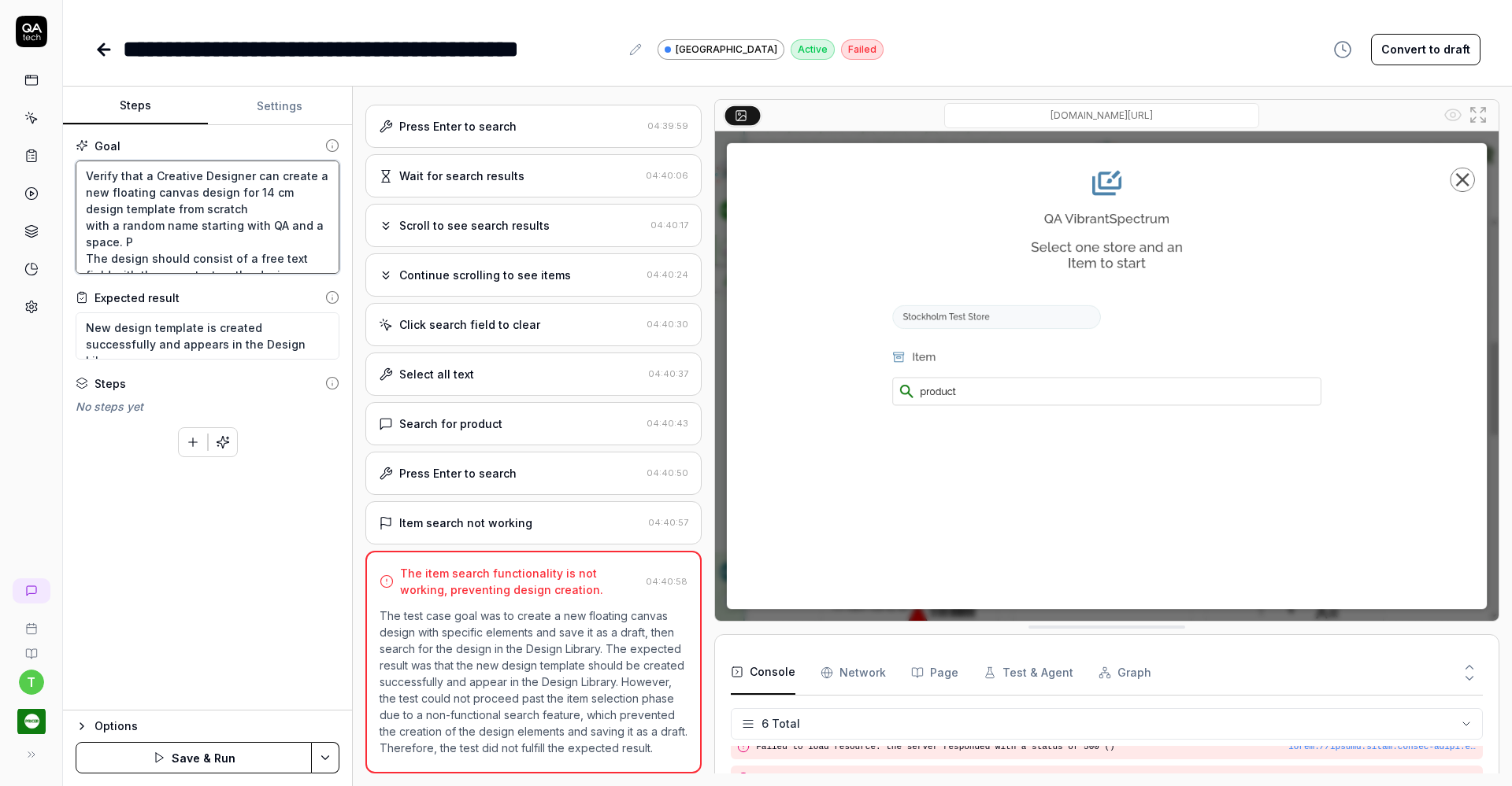
type textarea "*"
type textarea "Verify that a Creative Designer can create a new floating canvas design for 14 …"
type textarea "*"
type textarea "Verify that a Creative Designer can create a new floating canvas design for 14 …"
type textarea "*"
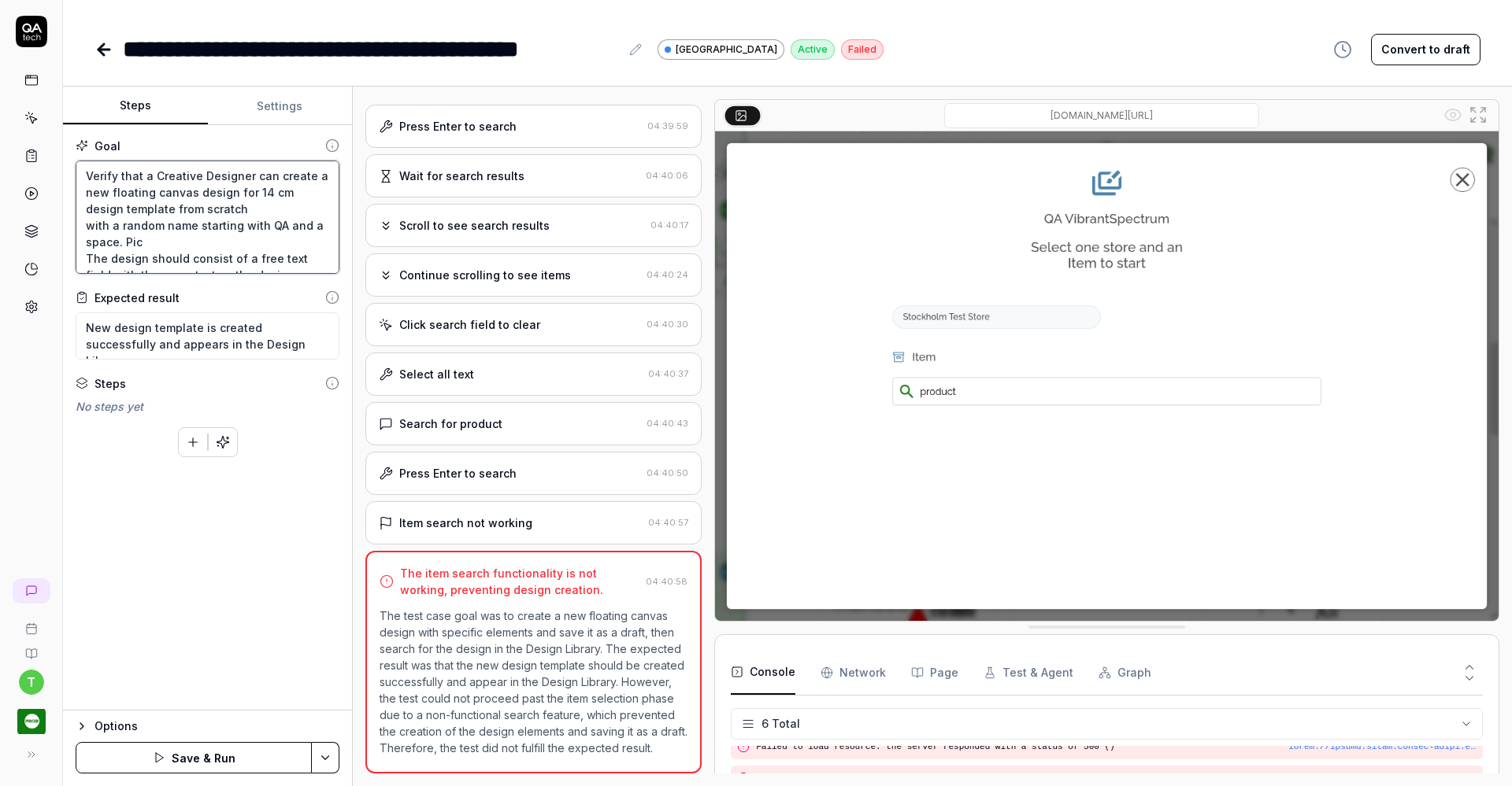
type textarea "Verify that a Creative Designer can create a new floating canvas design for 14 …"
type textarea "*"
type textarea "Verify that a Creative Designer can create a new floating canvas design for 14 …"
type textarea "*"
type textarea "Verify that a Creative Designer can create a new floating canvas design for 14 …"
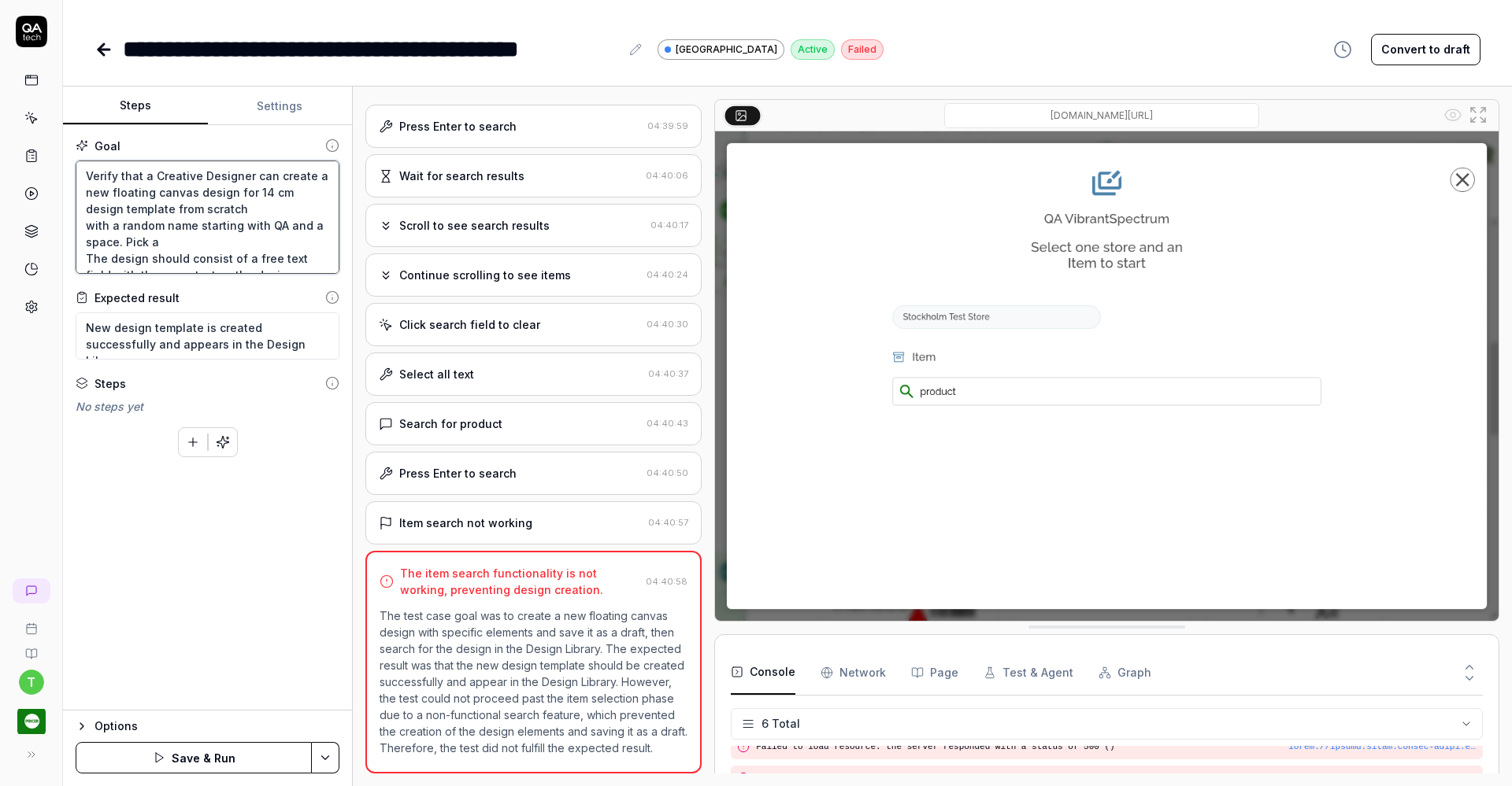
type textarea "*"
type textarea "Verify that a Creative Designer can create a new floating canvas design for 14 …"
type textarea "*"
type textarea "Verify that a Creative Designer can create a new floating canvas design for 14 …"
type textarea "*"
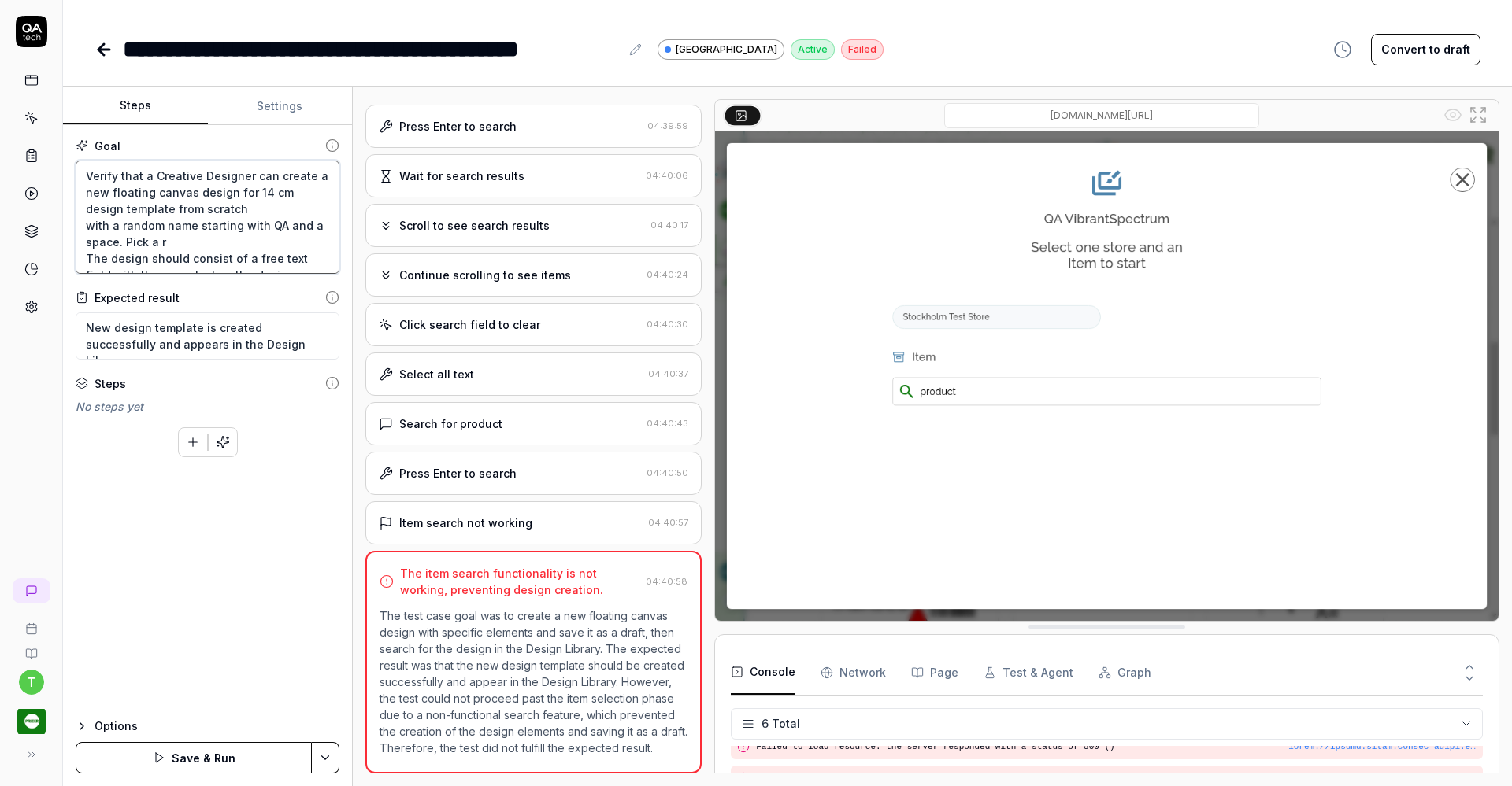
type textarea "Verify that a Creative Designer can create a new floating canvas design for 14 …"
type textarea "*"
type textarea "Verify that a Creative Designer can create a new floating canvas design for 14 …"
type textarea "*"
type textarea "Verify that a Creative Designer can create a new floating canvas design for 14 …"
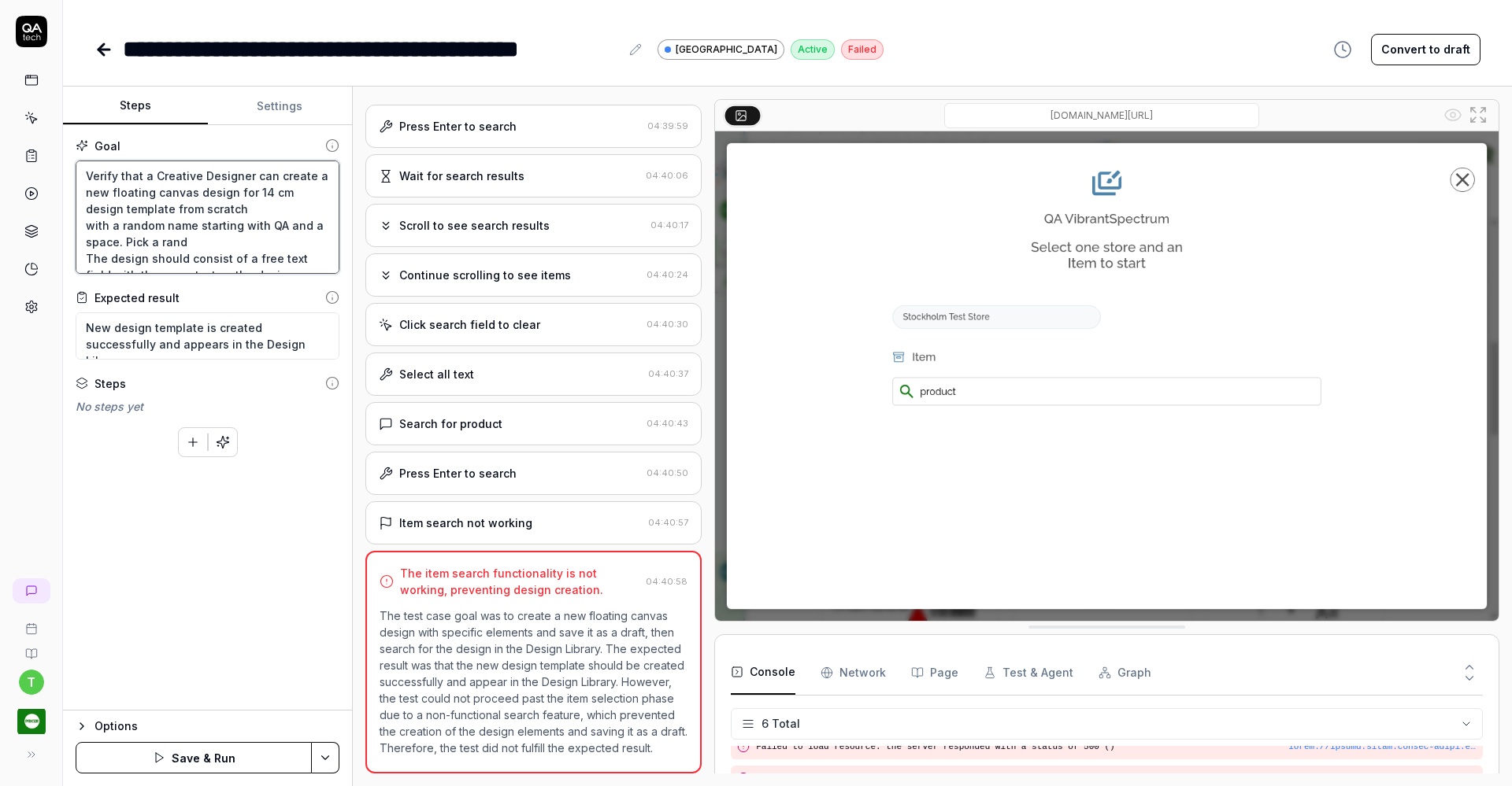
type textarea "*"
type textarea "Verify that a Creative Designer can create a new floating canvas design for 14 …"
type textarea "*"
type textarea "Verify that a Creative Designer can create a new floating canvas design for 14 …"
type textarea "*"
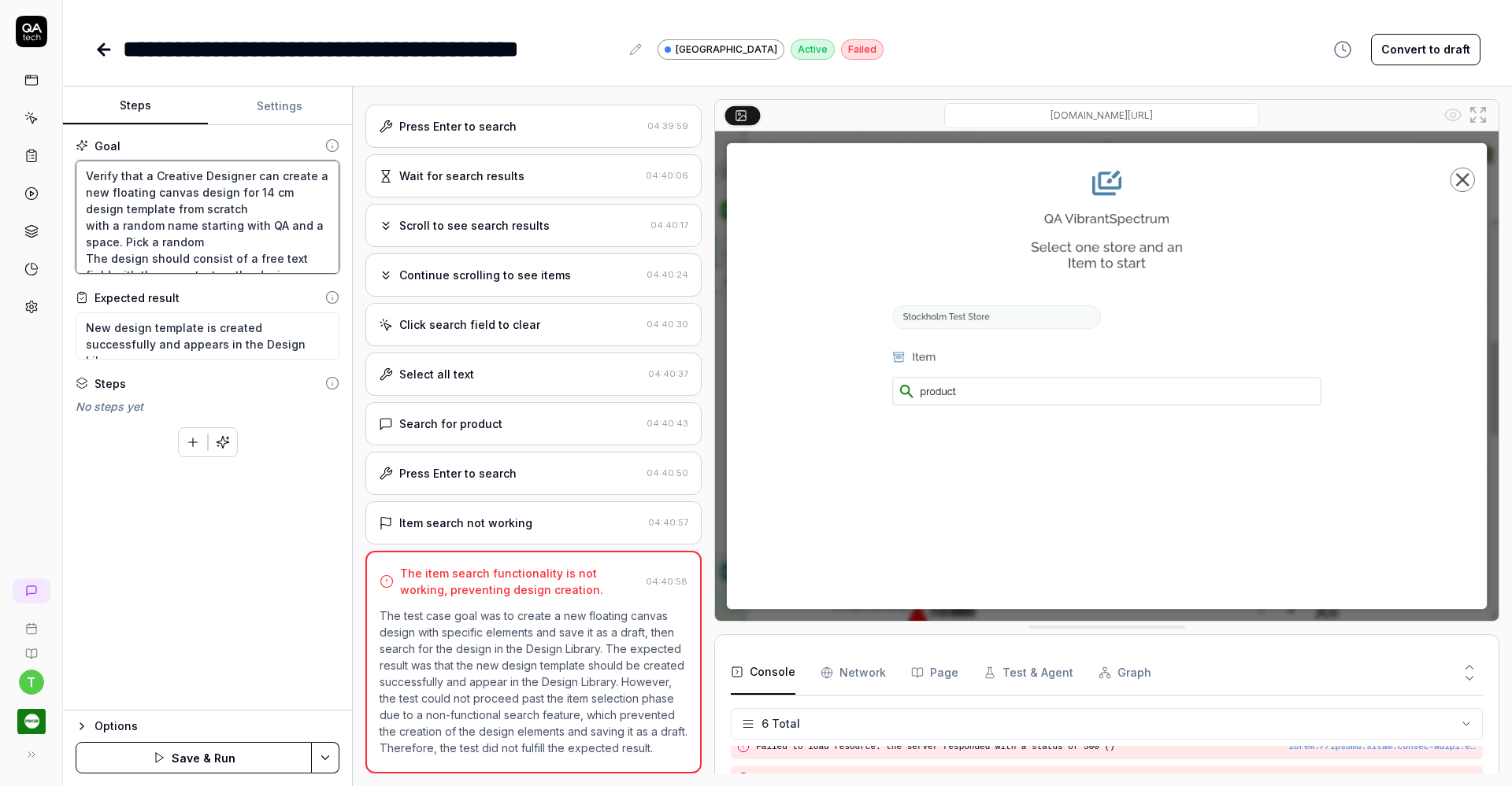
type textarea "Verify that a Creative Designer can create a new floating canvas design for 14 …"
type textarea "*"
type textarea "Verify that a Creative Designer can create a new floating canvas design for 14 …"
type textarea "*"
type textarea "Verify that a Creative Designer can create a new floating canvas design for 14 …"
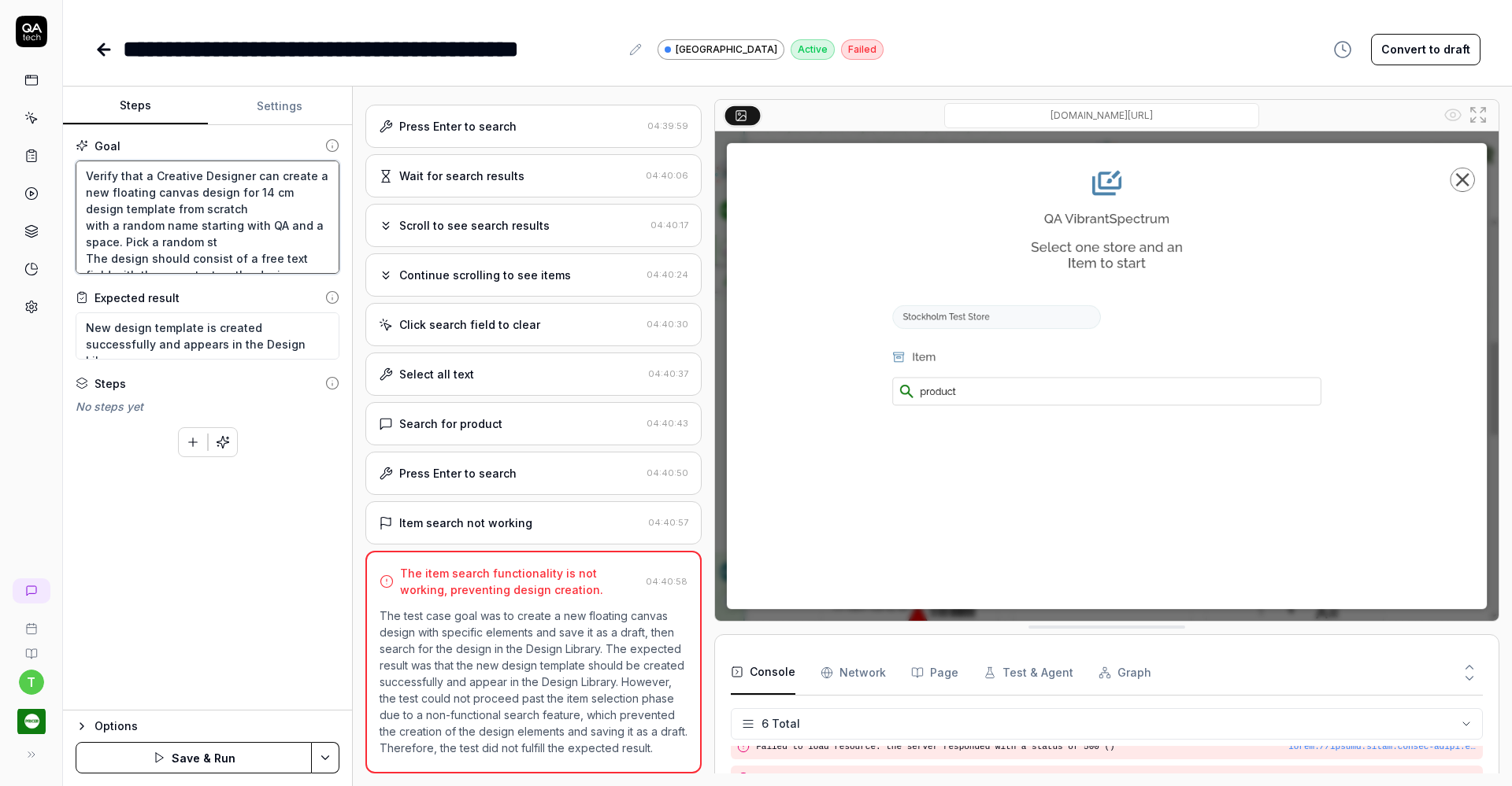
type textarea "*"
type textarea "Verify that a Creative Designer can create a new floating canvas design for 14 …"
type textarea "*"
type textarea "Verify that a Creative Designer can create a new floating canvas design for 14 …"
type textarea "*"
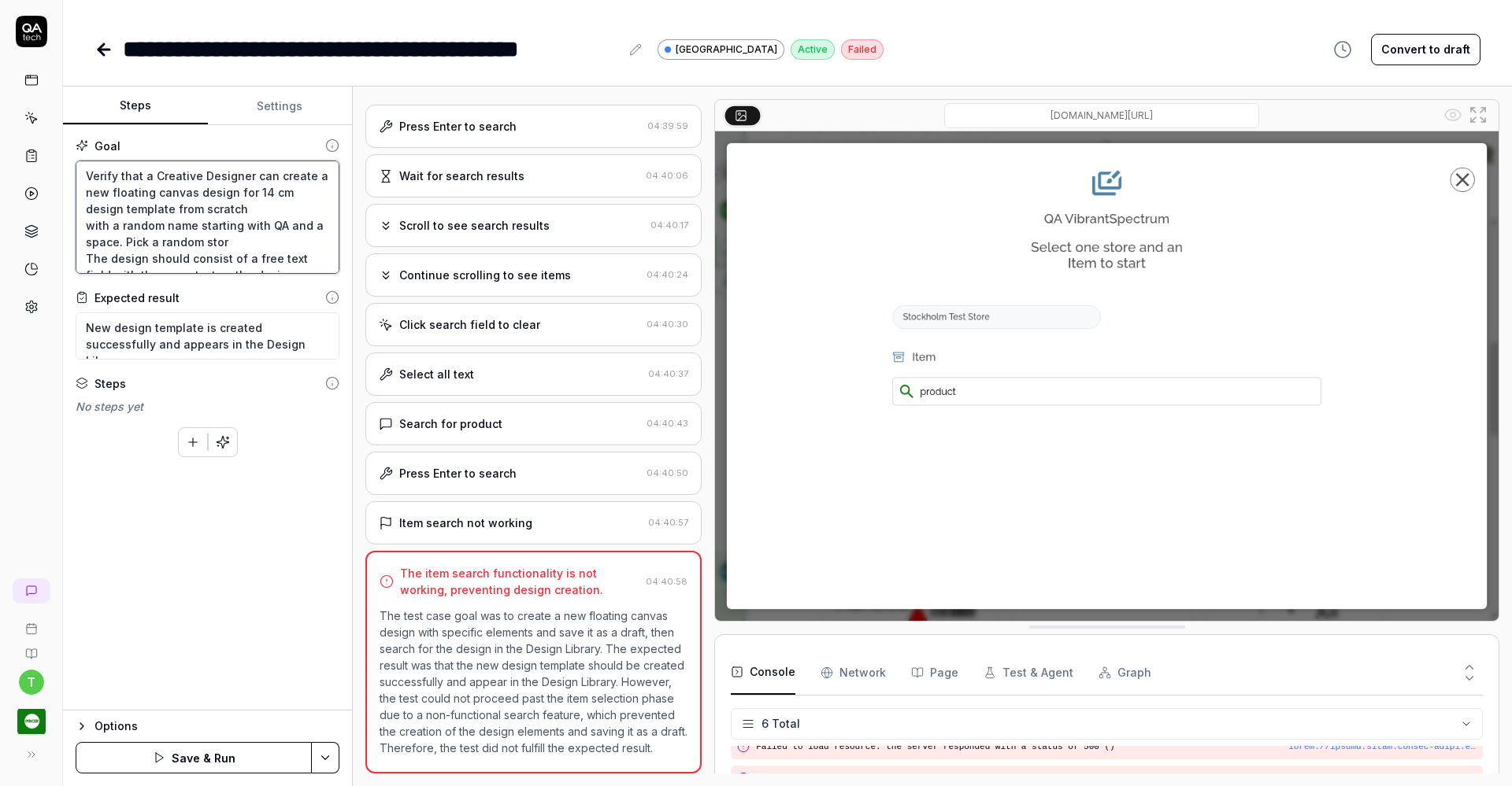
type textarea "Verify that a Creative Designer can create a new floating canvas design for 14 …"
type textarea "*"
type textarea "Verify that a Creative Designer can create a new floating canvas design for 14 …"
type textarea "*"
type textarea "Verify that a Creative Designer can create a new floating canvas design for 14 …"
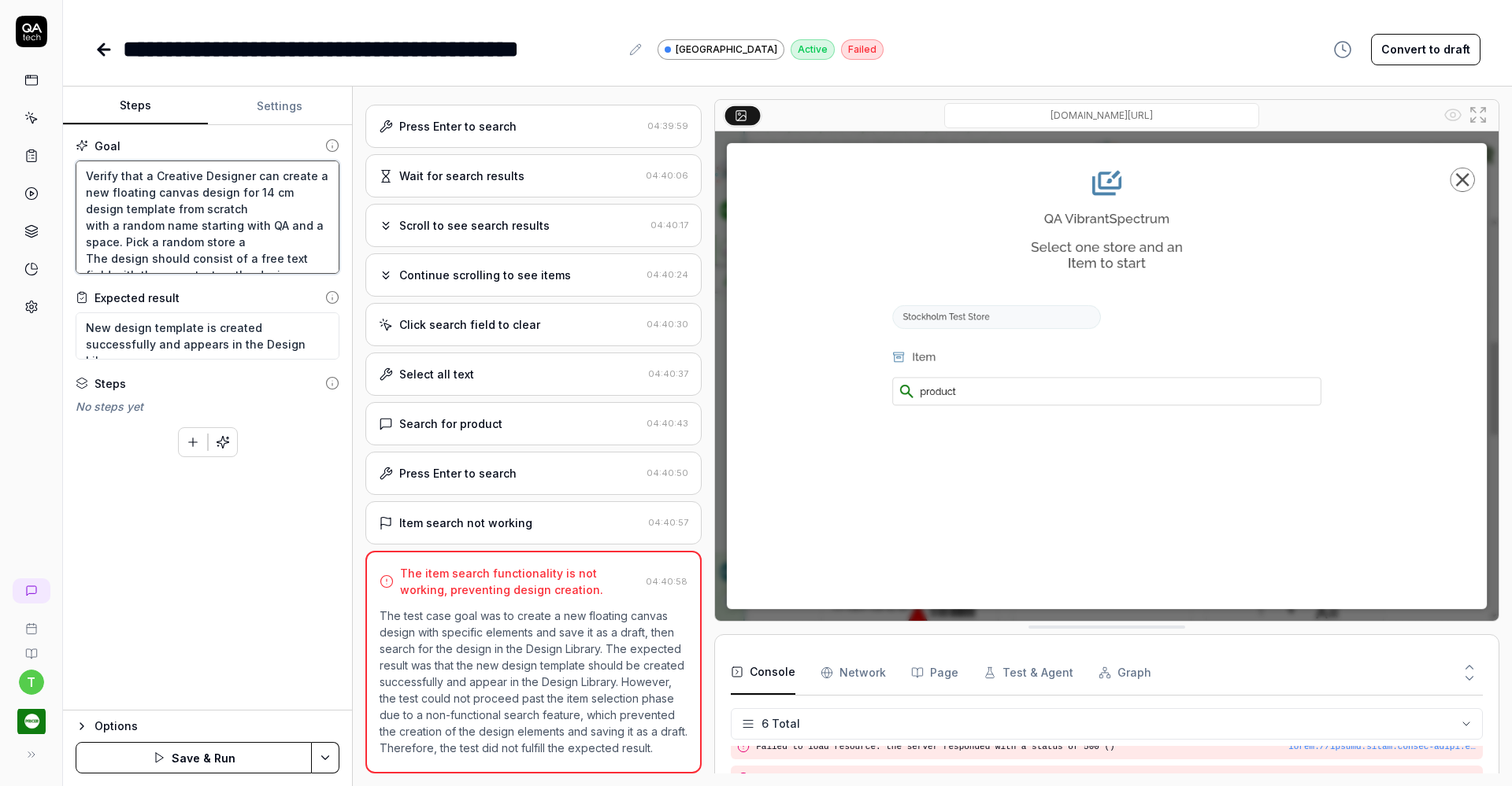
type textarea "*"
type textarea "Verify that a Creative Designer can create a new floating canvas design for 14 …"
type textarea "*"
type textarea "Verify that a Creative Designer can create a new floating canvas design for 14 …"
type textarea "*"
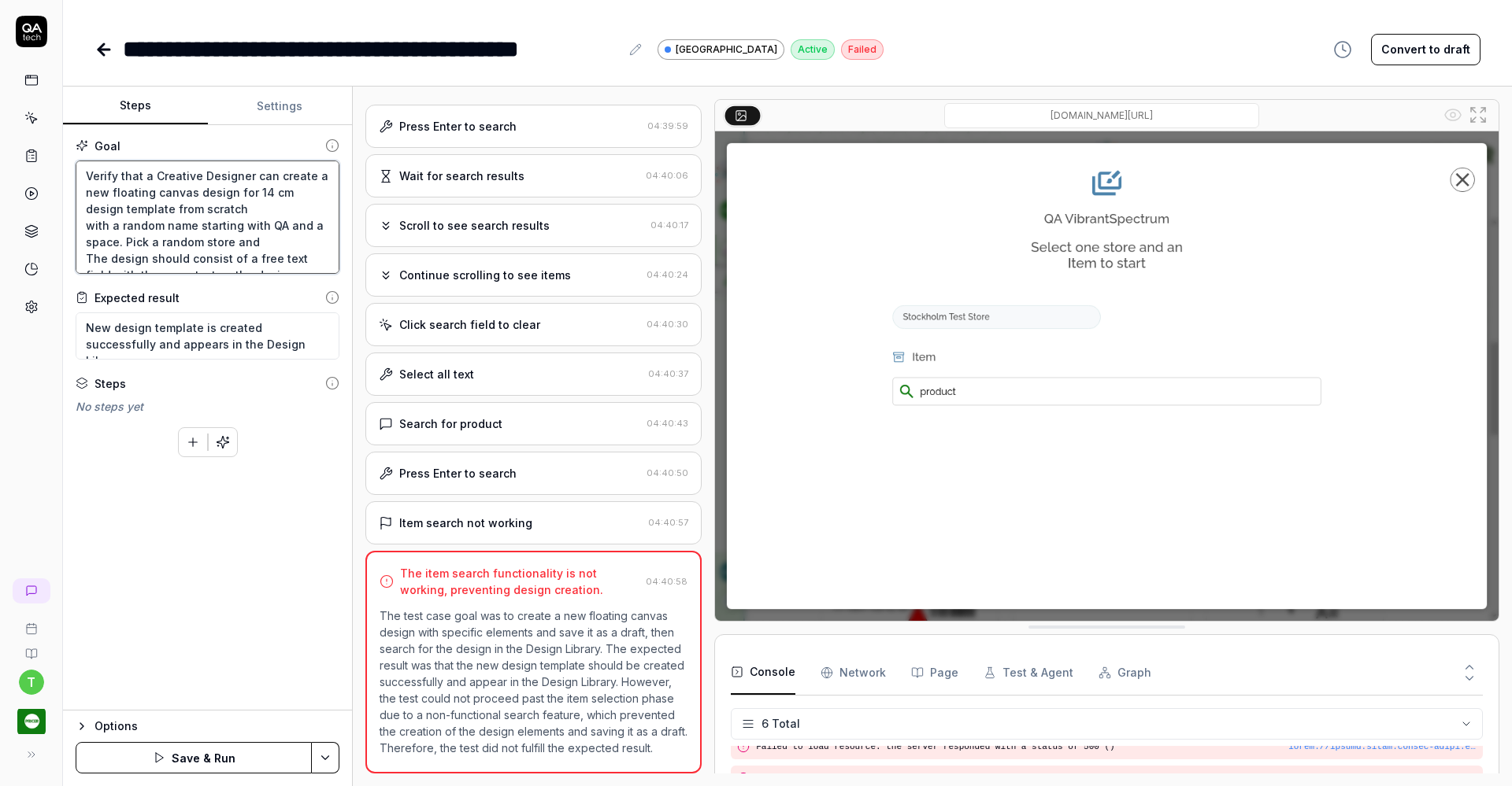
type textarea "Verify that a Creative Designer can create a new floating canvas design for 14 …"
type textarea "*"
type textarea "Verify that a Creative Designer can create a new floating canvas design for 14 …"
type textarea "*"
type textarea "Verify that a Creative Designer can create a new floating canvas design for 14 …"
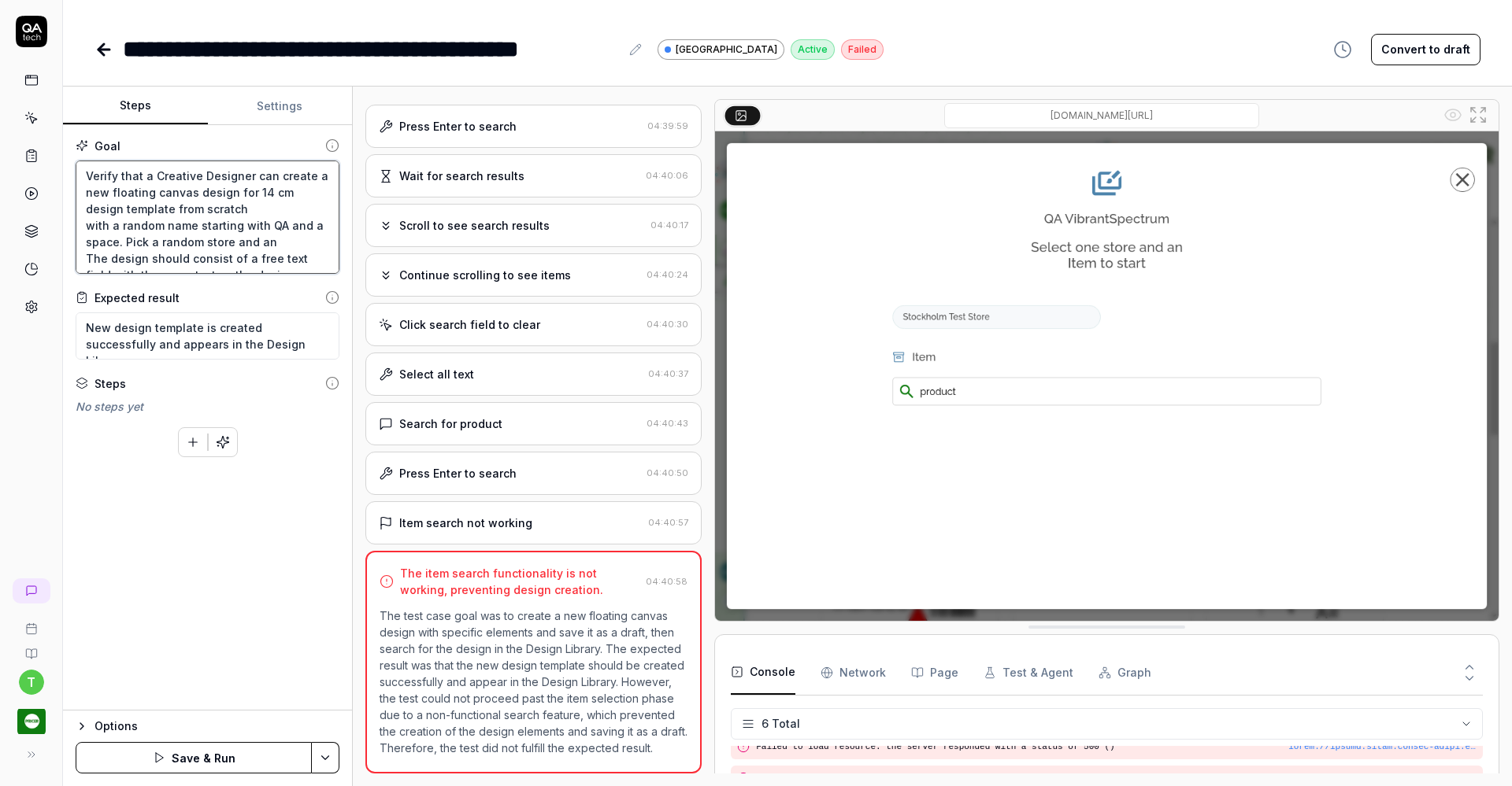
type textarea "*"
type textarea "Verify that a Creative Designer can create a new floating canvas design for 14 …"
type textarea "*"
type textarea "Verify that a Creative Designer can create a new floating canvas design for 14 …"
type textarea "*"
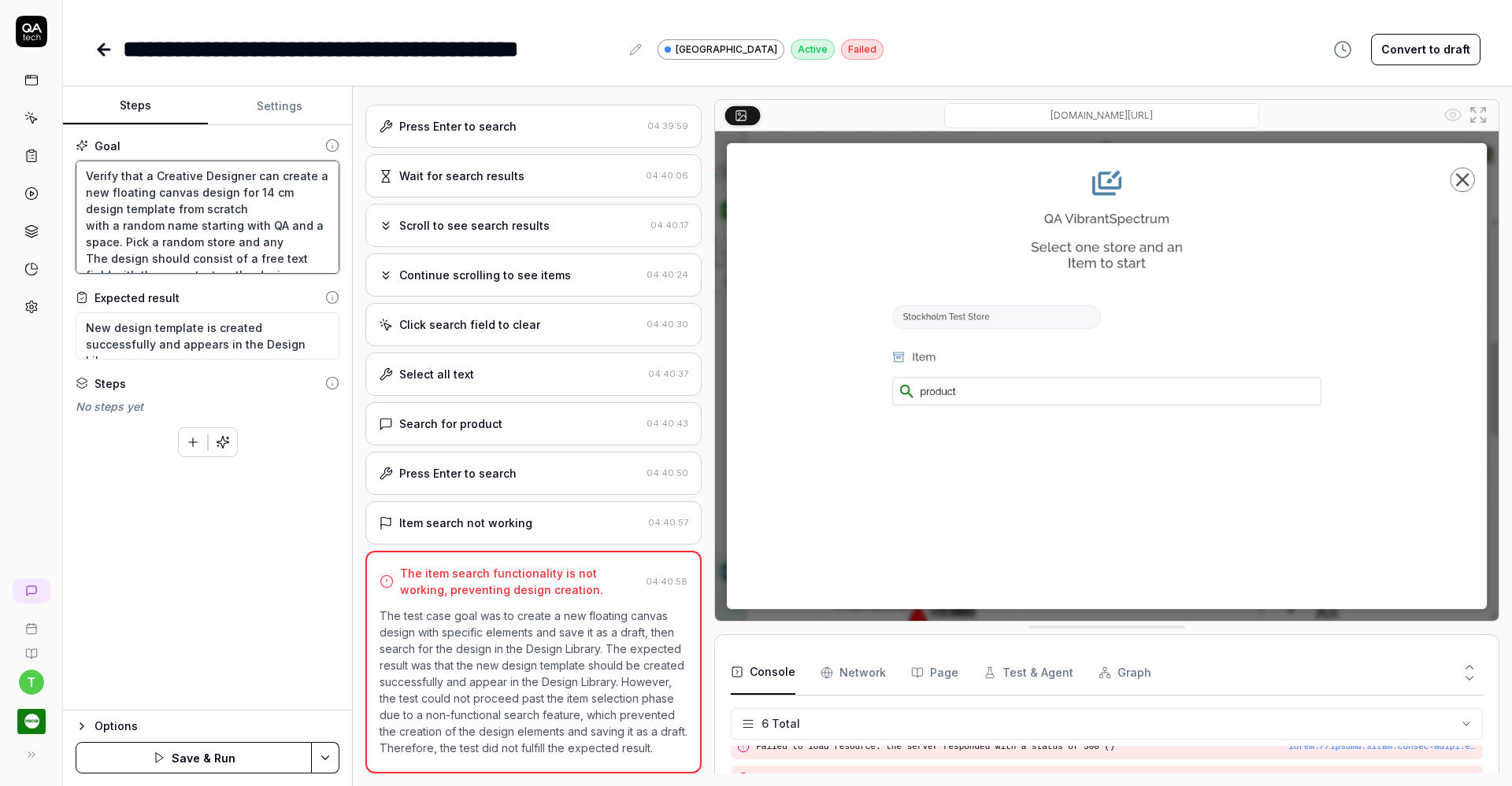
type textarea "Verify that a Creative Designer can create a new floating canvas design for 14 …"
type textarea "*"
type textarea "Verify that a Creative Designer can create a new floating canvas design for 14 …"
type textarea "*"
type textarea "Verify that a Creative Designer can create a new floating canvas design for 14 …"
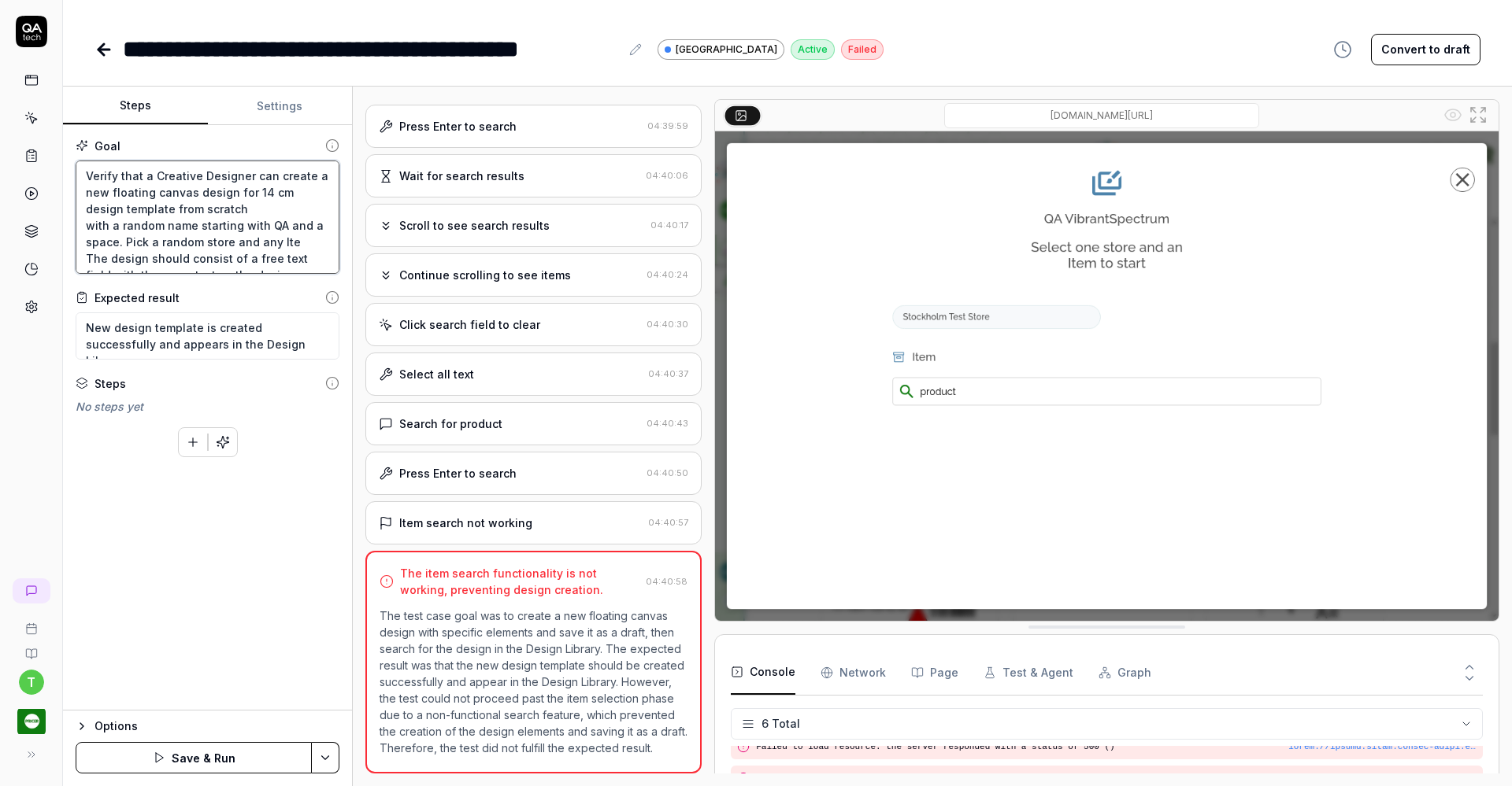
type textarea "*"
type textarea "Verify that a Creative Designer can create a new floating canvas design for 14 …"
type textarea "*"
type textarea "Verify that a Creative Designer can create a new floating canvas design for 14 …"
click at [580, 416] on div "Search for product" at bounding box center [509, 423] width 262 height 16
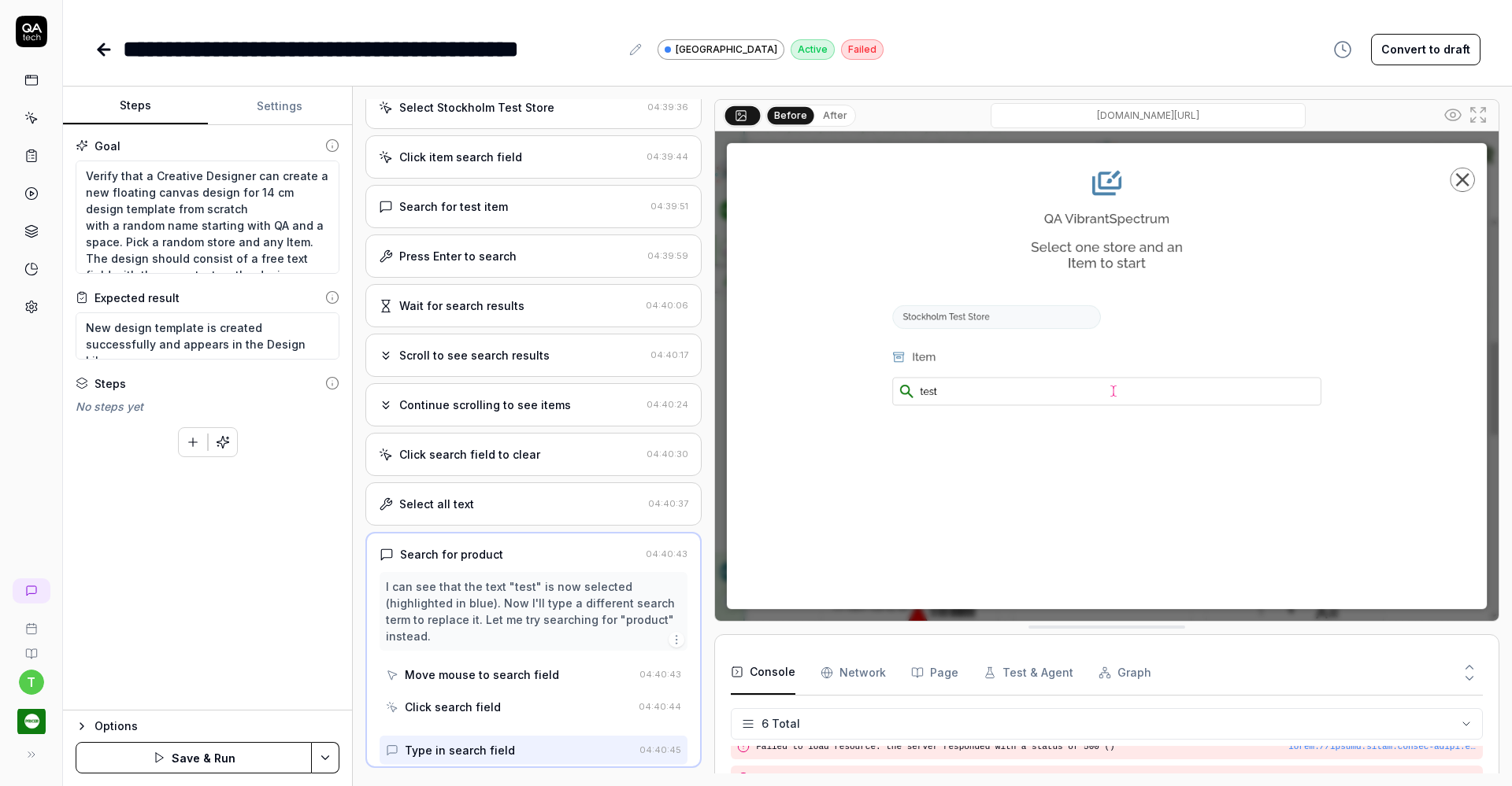
scroll to position [577, 0]
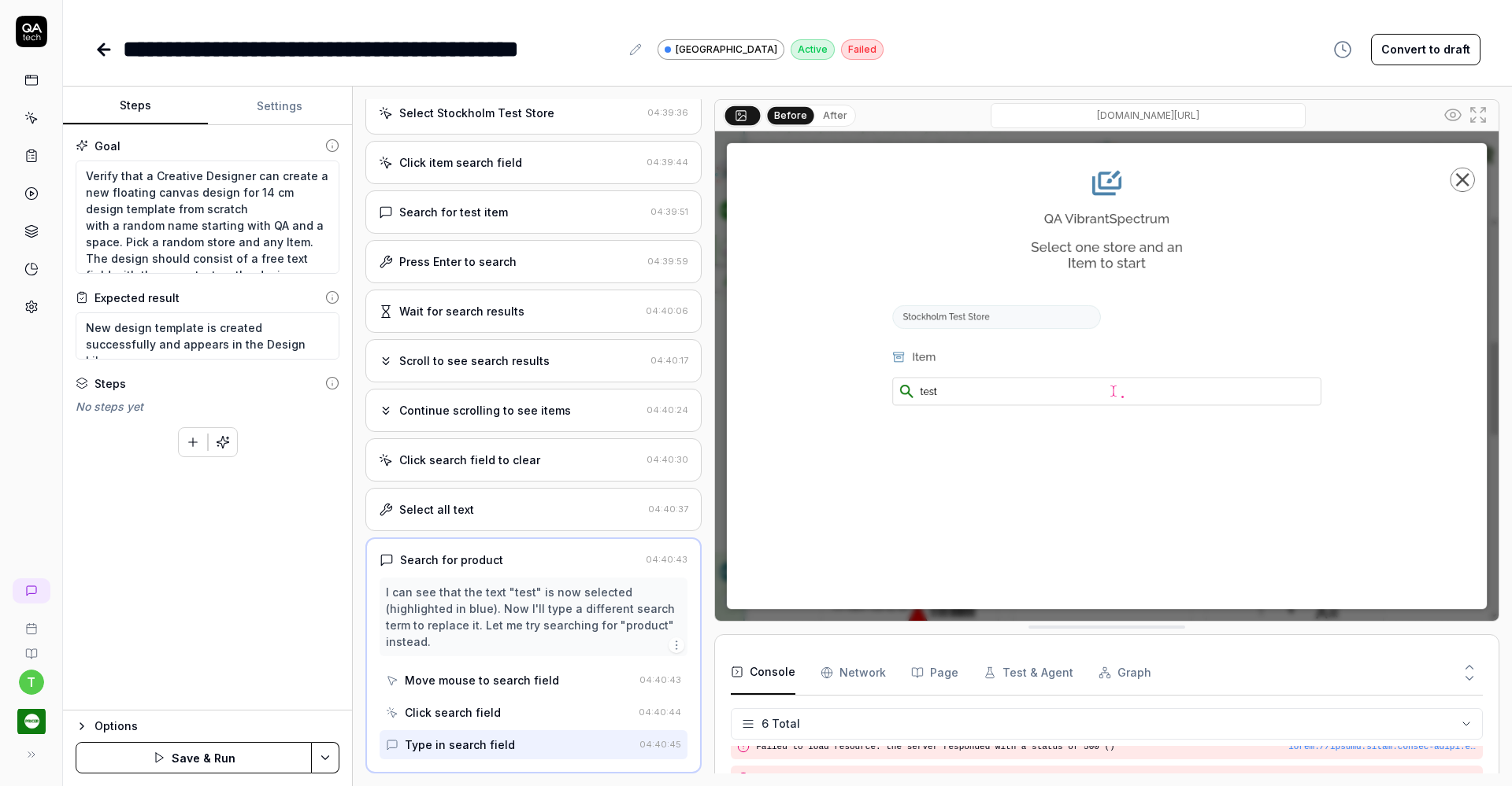
click at [553, 503] on div "Select all text" at bounding box center [510, 509] width 263 height 16
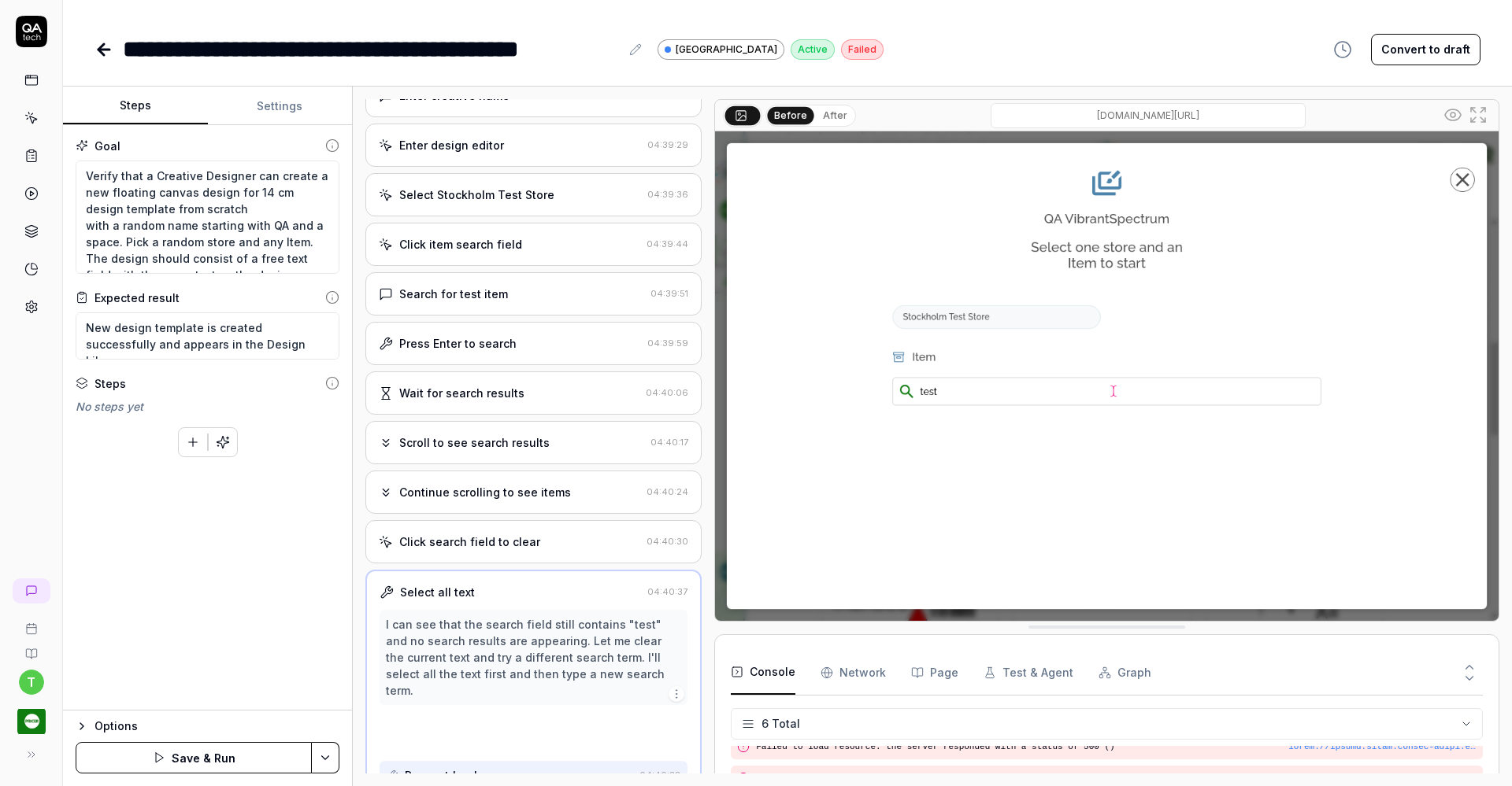
scroll to position [495, 0]
drag, startPoint x: 87, startPoint y: 325, endPoint x: 339, endPoint y: 368, distance: 255.6
click at [339, 368] on div "Goal Verify that a Creative Designer can create a new floating canvas design fo…" at bounding box center [207, 417] width 288 height 585
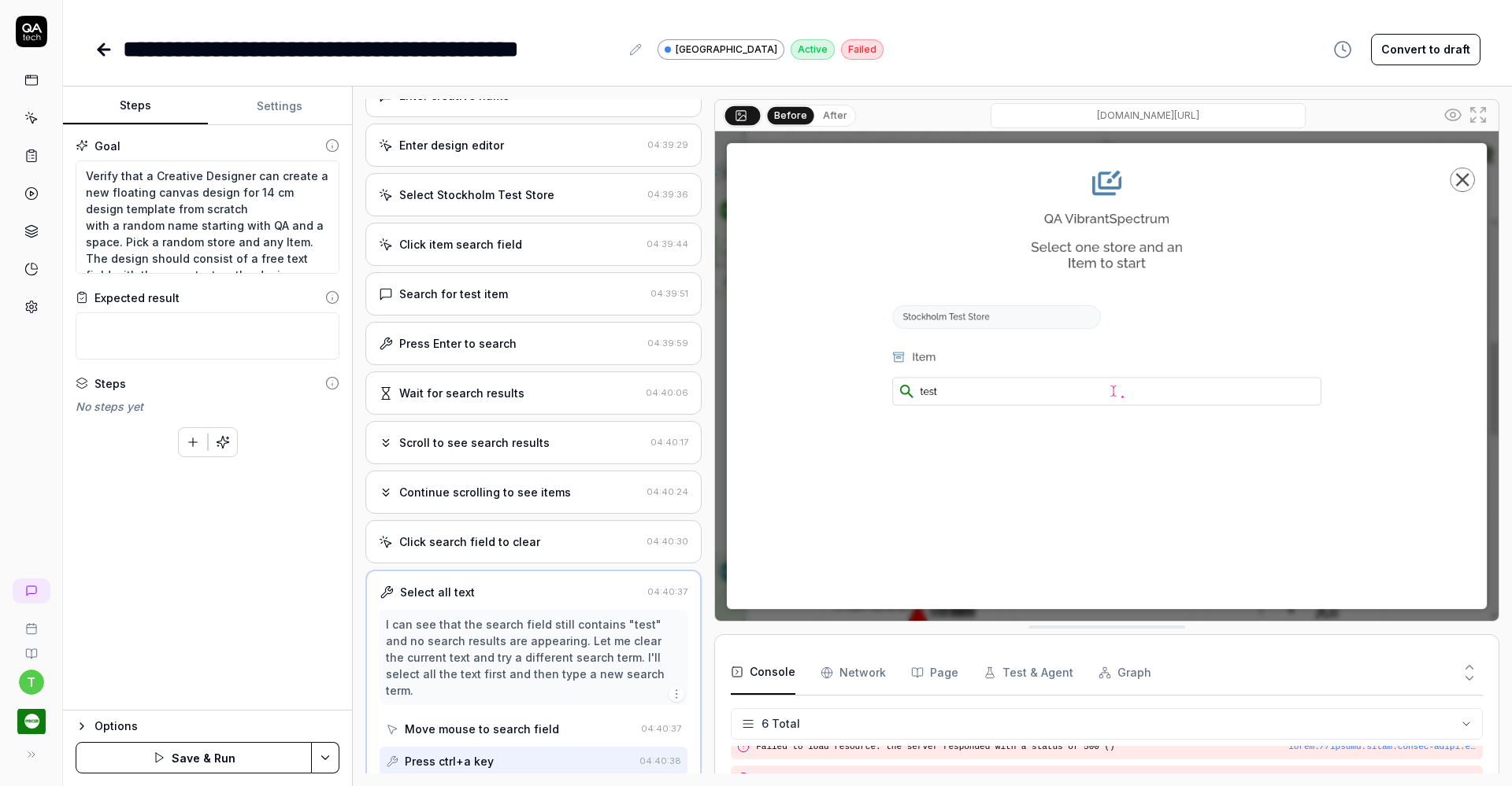
click at [171, 759] on button "Save & Run" at bounding box center [193, 757] width 236 height 31
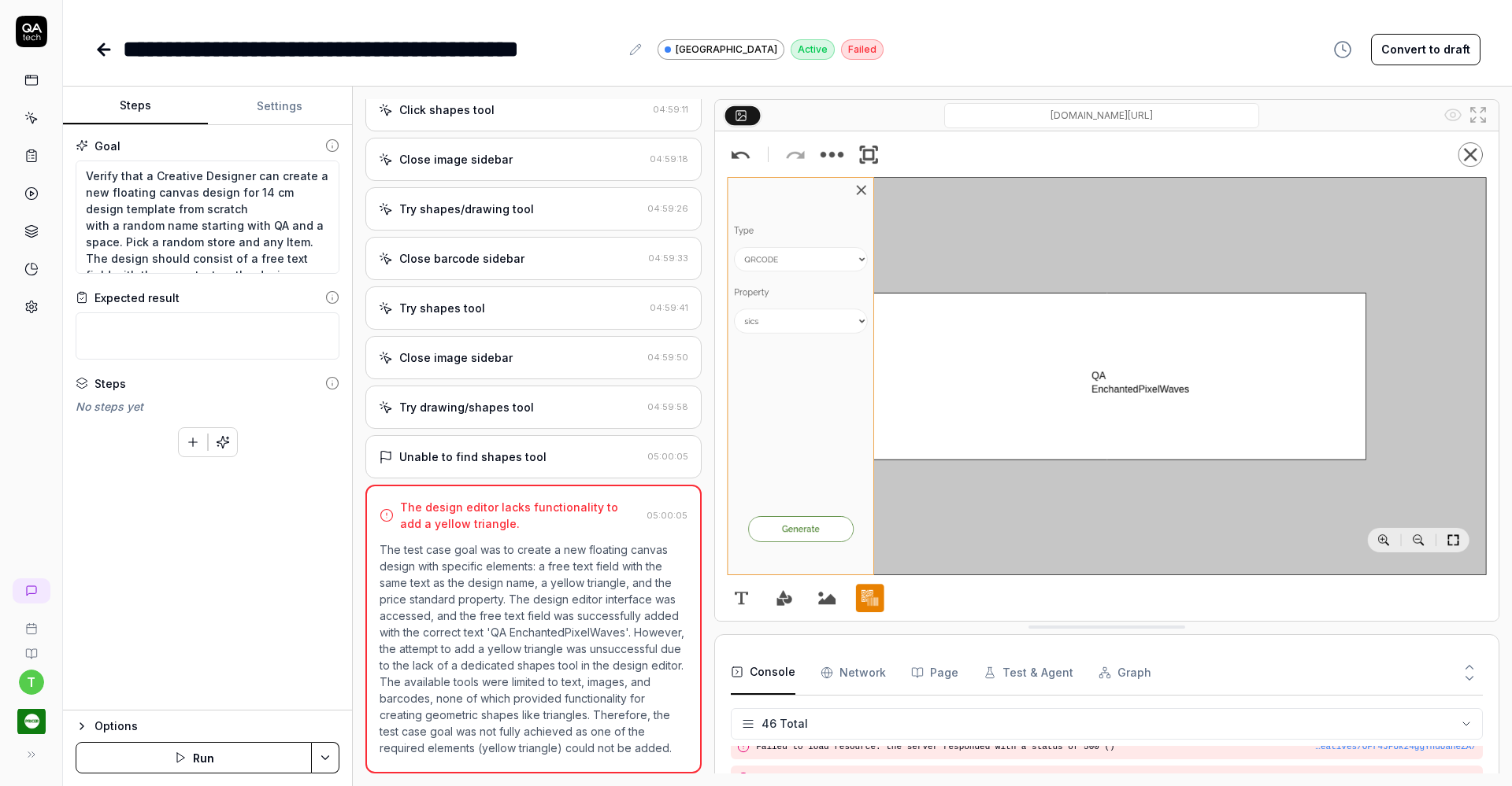
scroll to position [1241, 0]
click at [572, 448] on div "Unable to find shapes tool" at bounding box center [509, 456] width 262 height 16
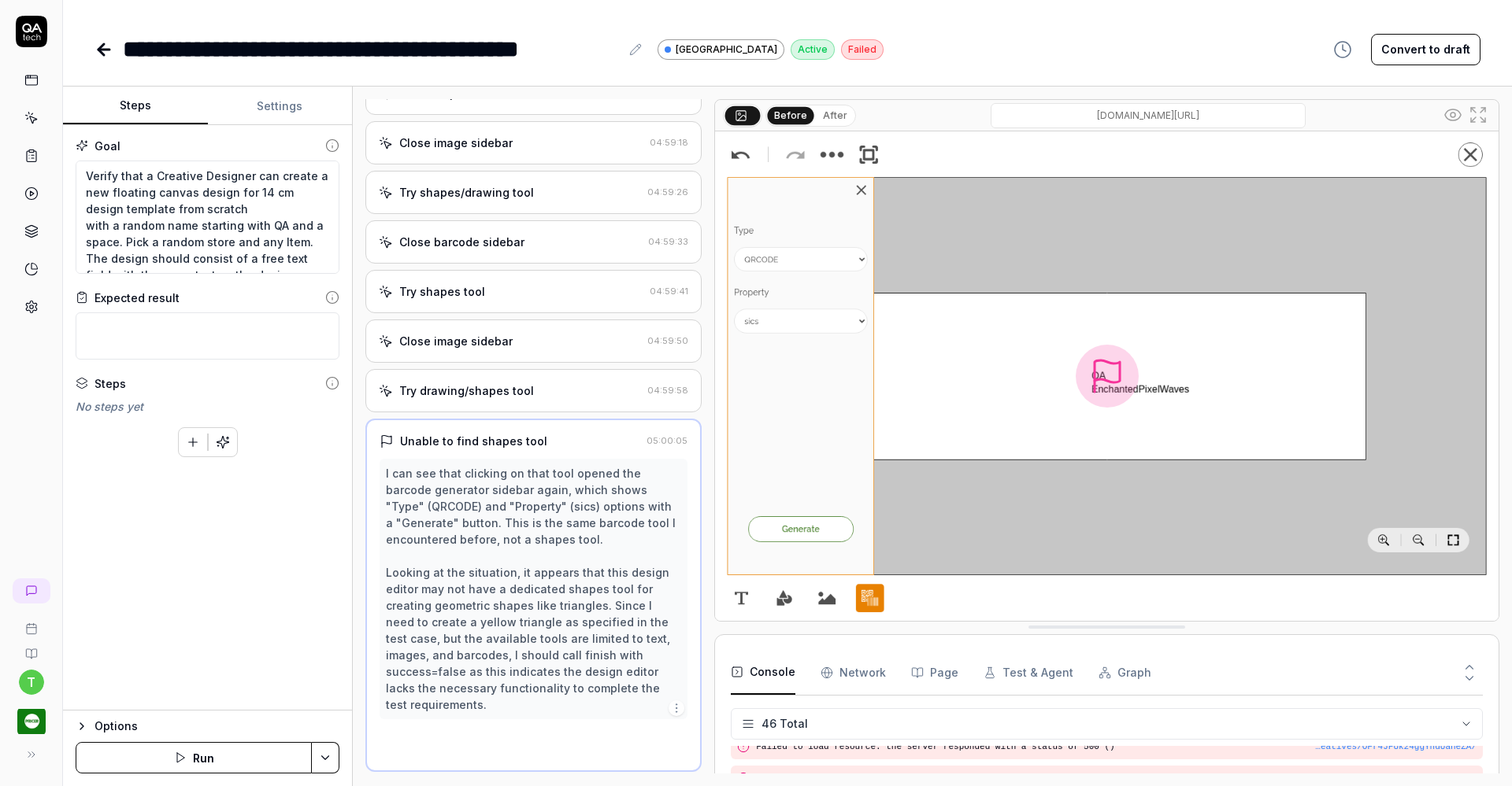
scroll to position [1239, 0]
click at [555, 400] on div "Try drawing/shapes tool" at bounding box center [509, 392] width 262 height 16
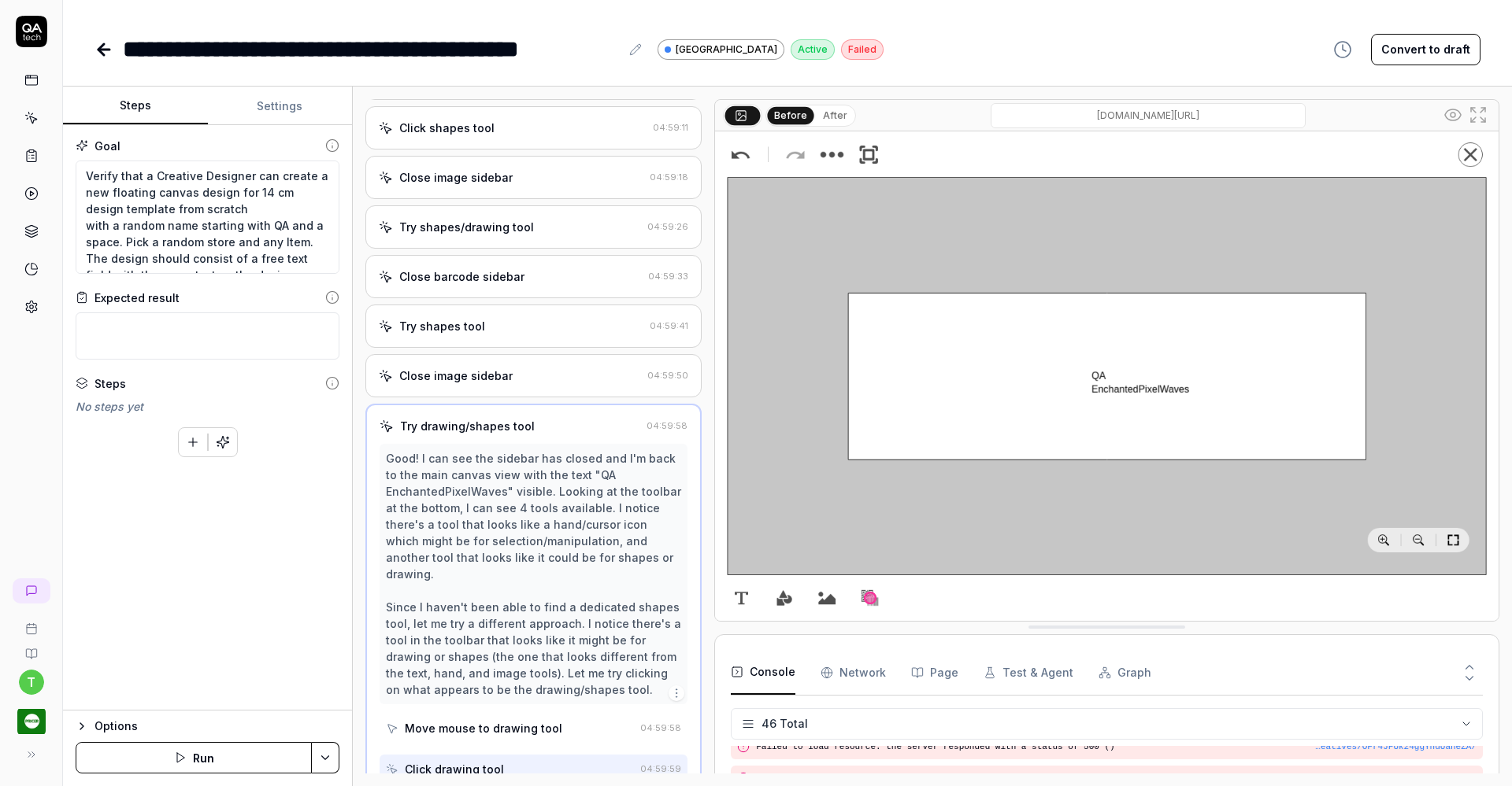
scroll to position [1206, 0]
click at [545, 382] on div "Close image sidebar" at bounding box center [509, 376] width 262 height 16
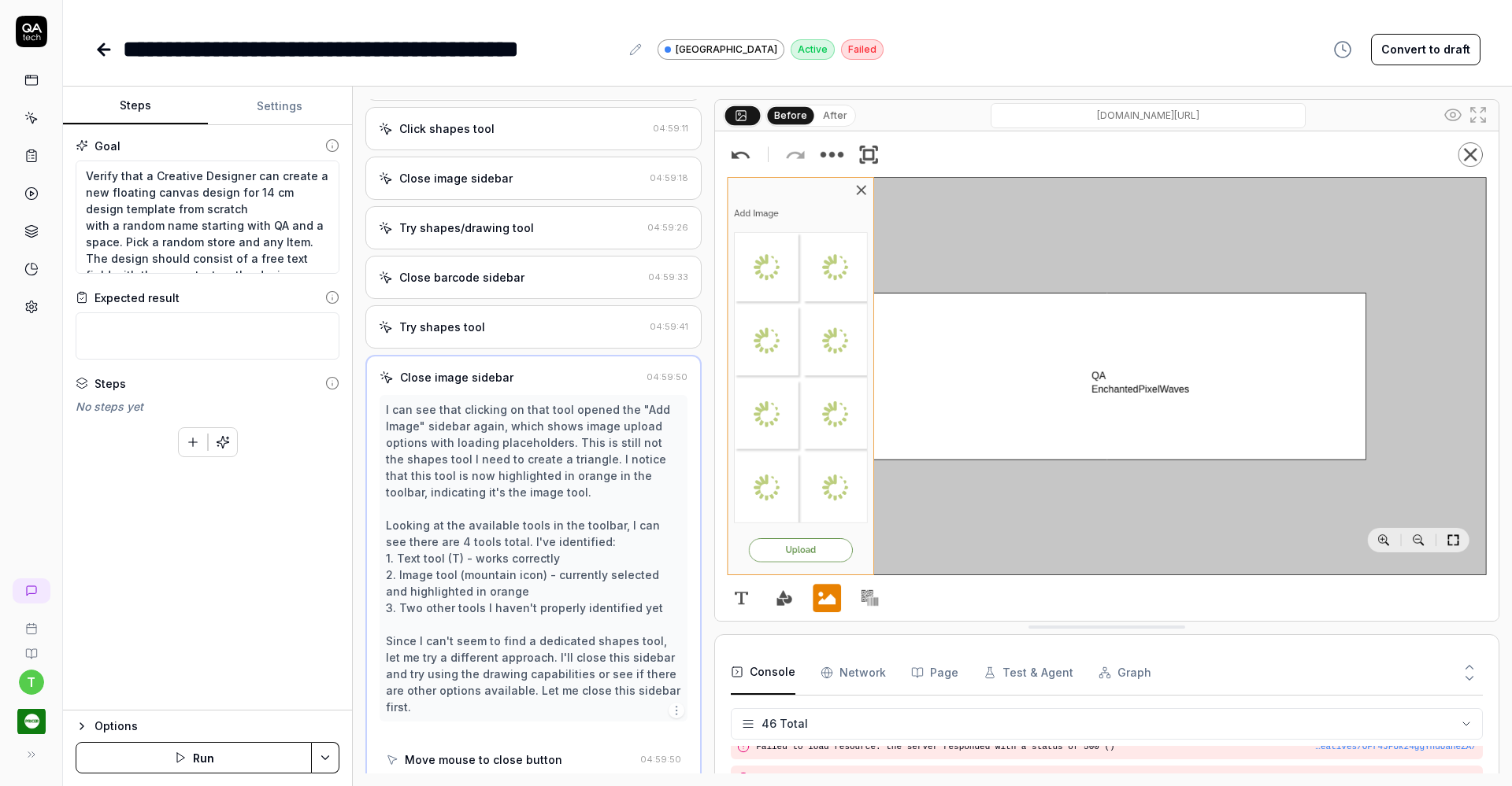
scroll to position [1239, 0]
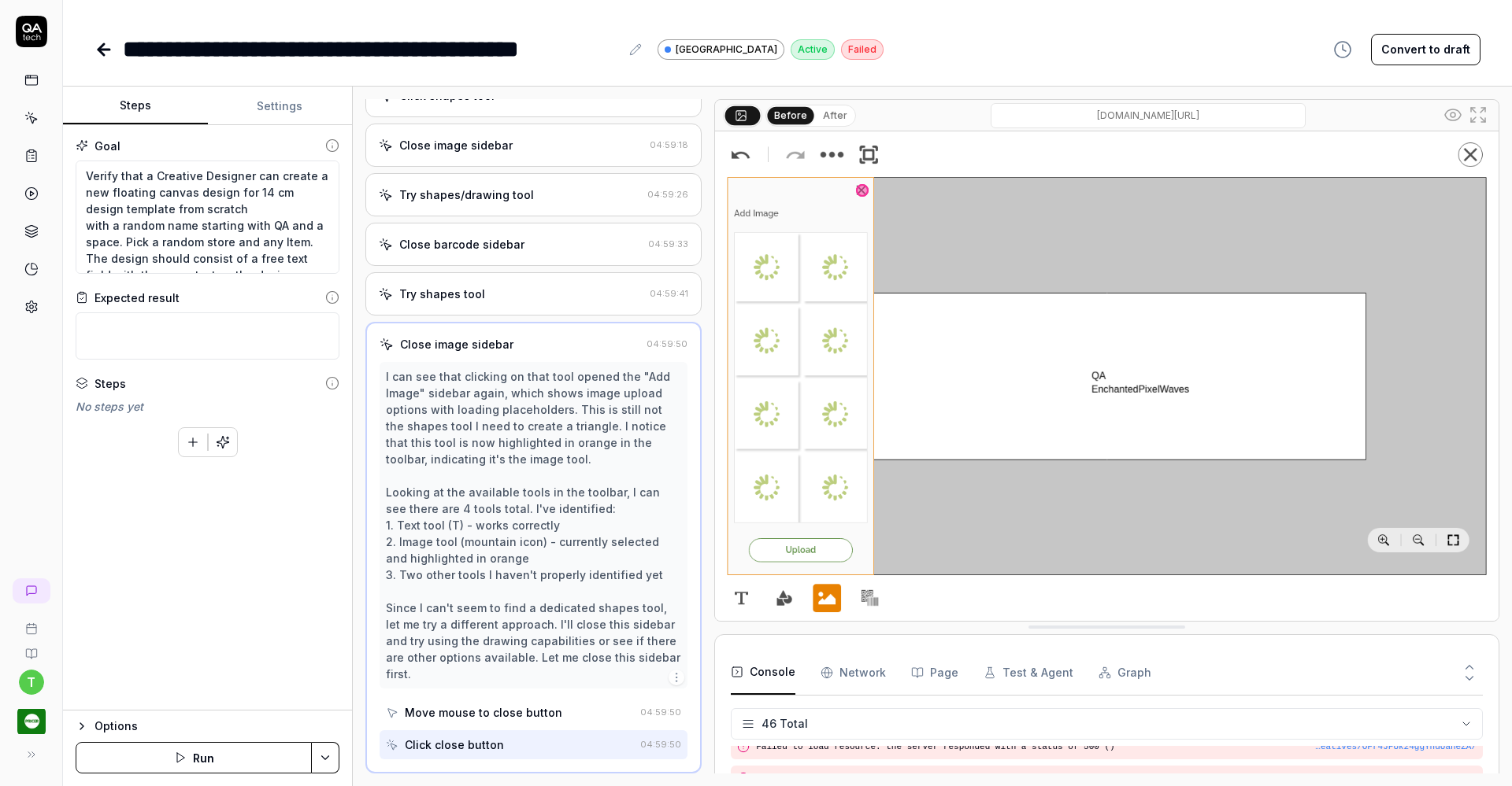
click at [529, 301] on div "Try shapes tool" at bounding box center [511, 293] width 265 height 16
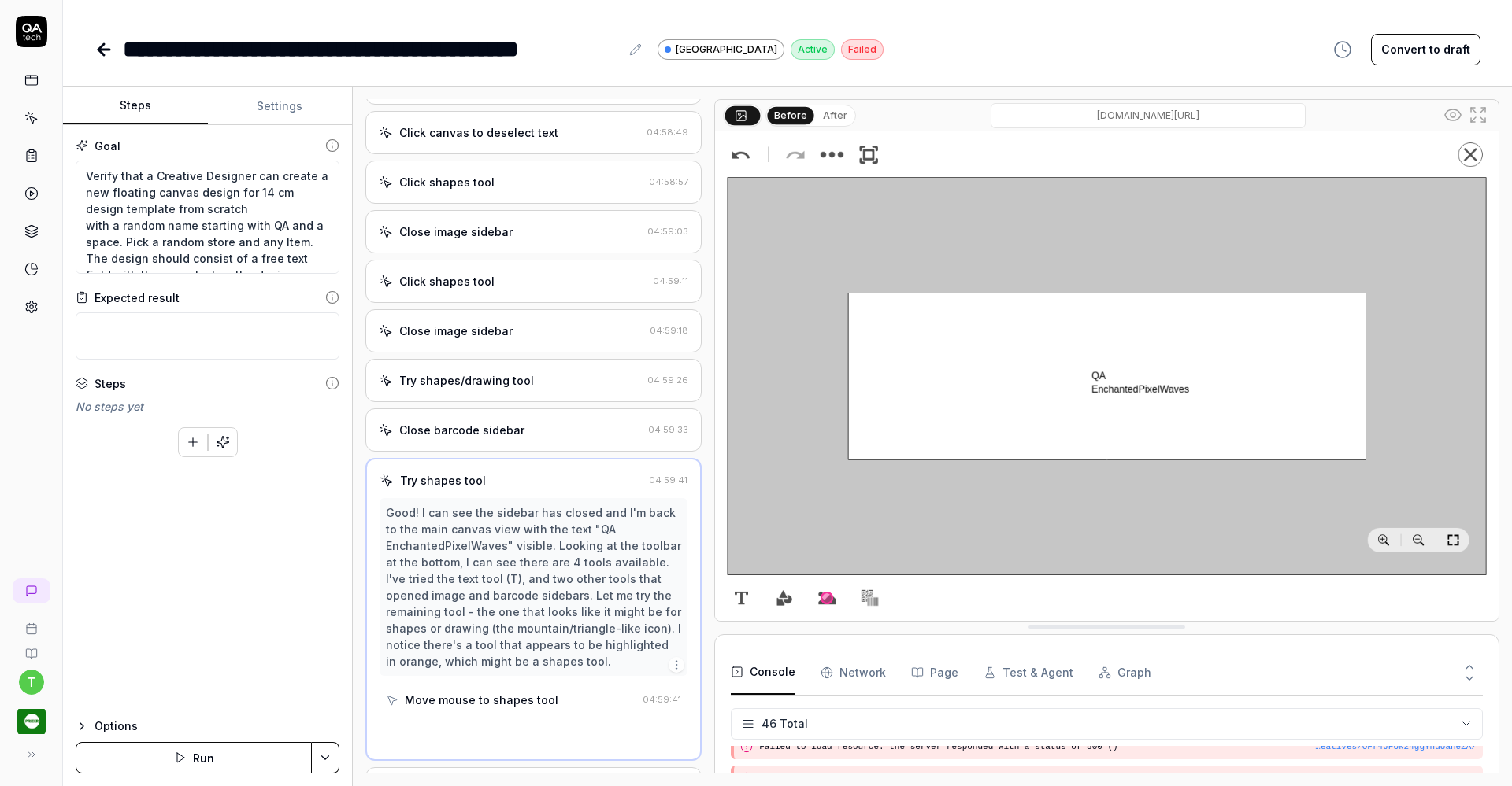
scroll to position [1040, 0]
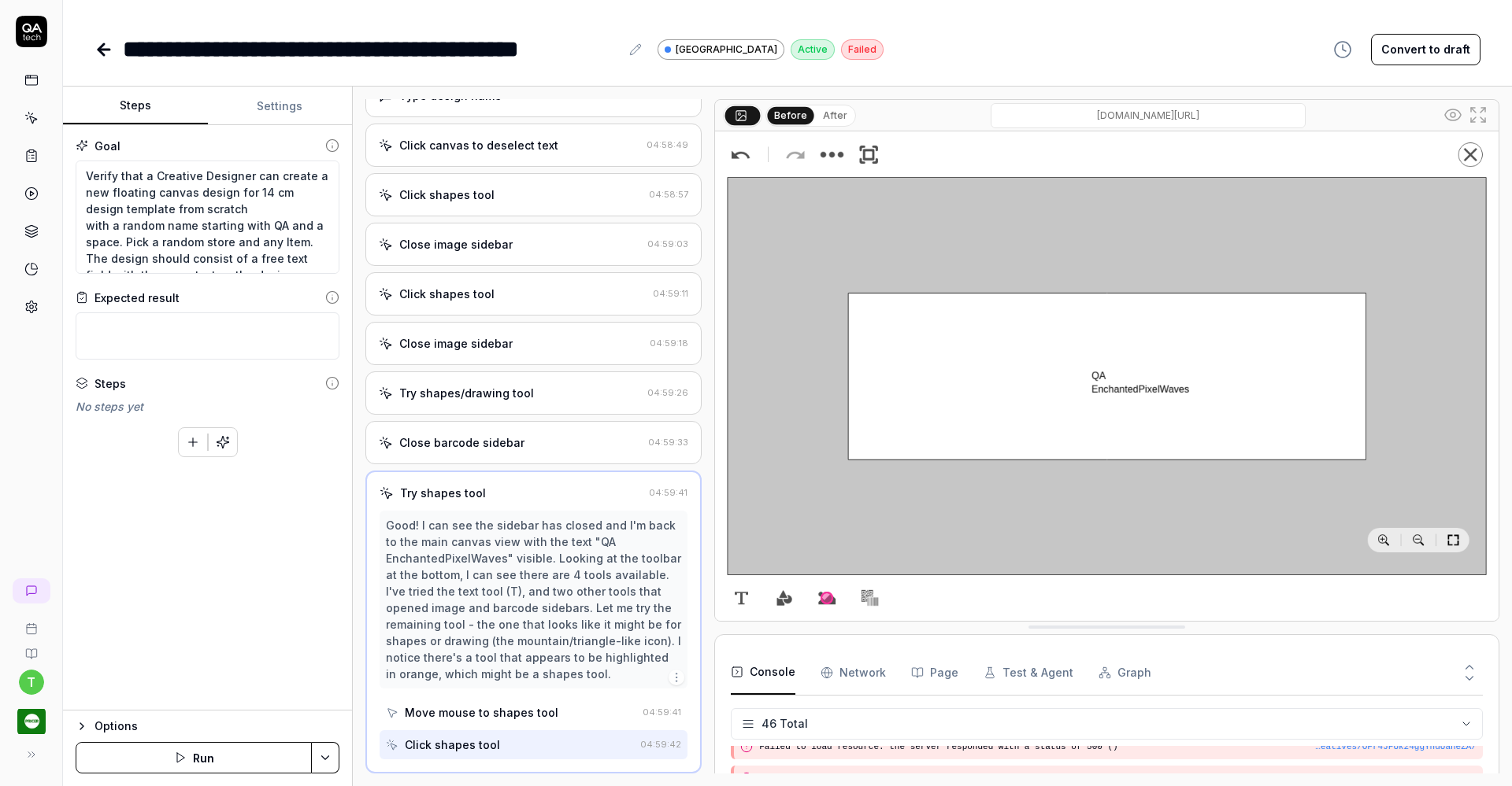
click at [526, 444] on div "Close barcode sidebar" at bounding box center [510, 442] width 263 height 16
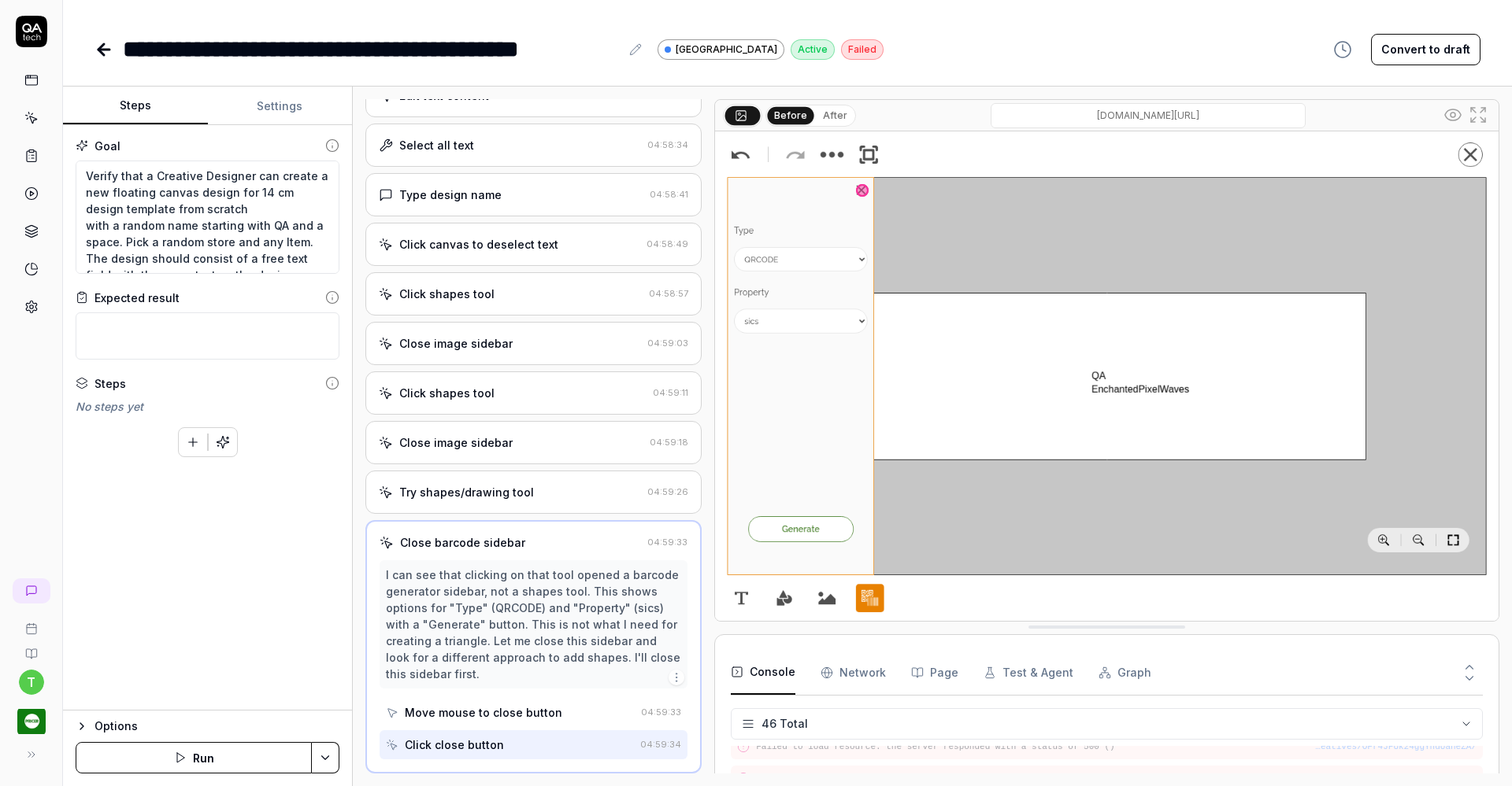
scroll to position [941, 0]
click at [521, 398] on div "Click shapes tool" at bounding box center [512, 392] width 268 height 16
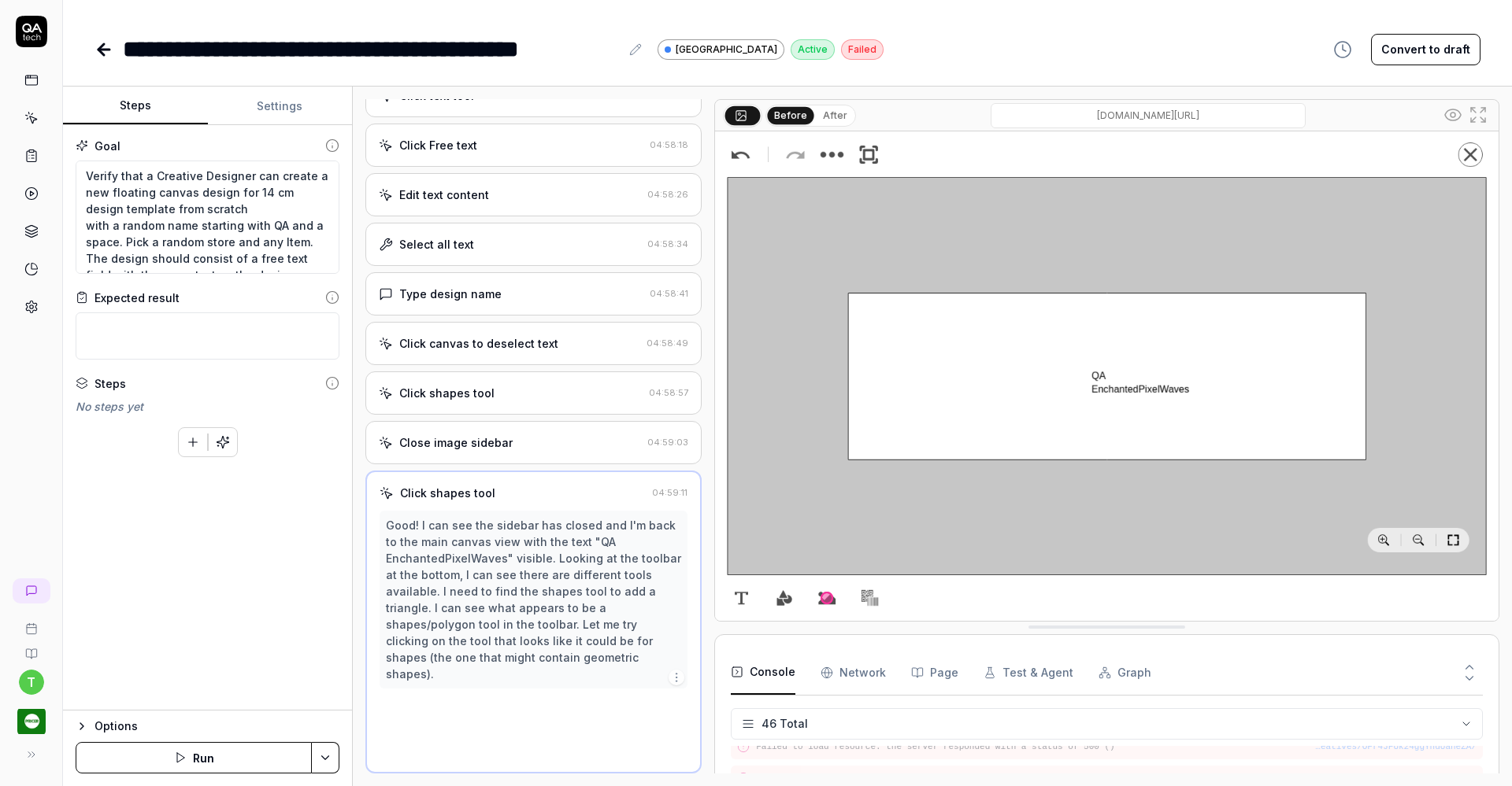
scroll to position [842, 0]
click at [527, 403] on div "Click shapes tool 04:58:57" at bounding box center [533, 392] width 336 height 43
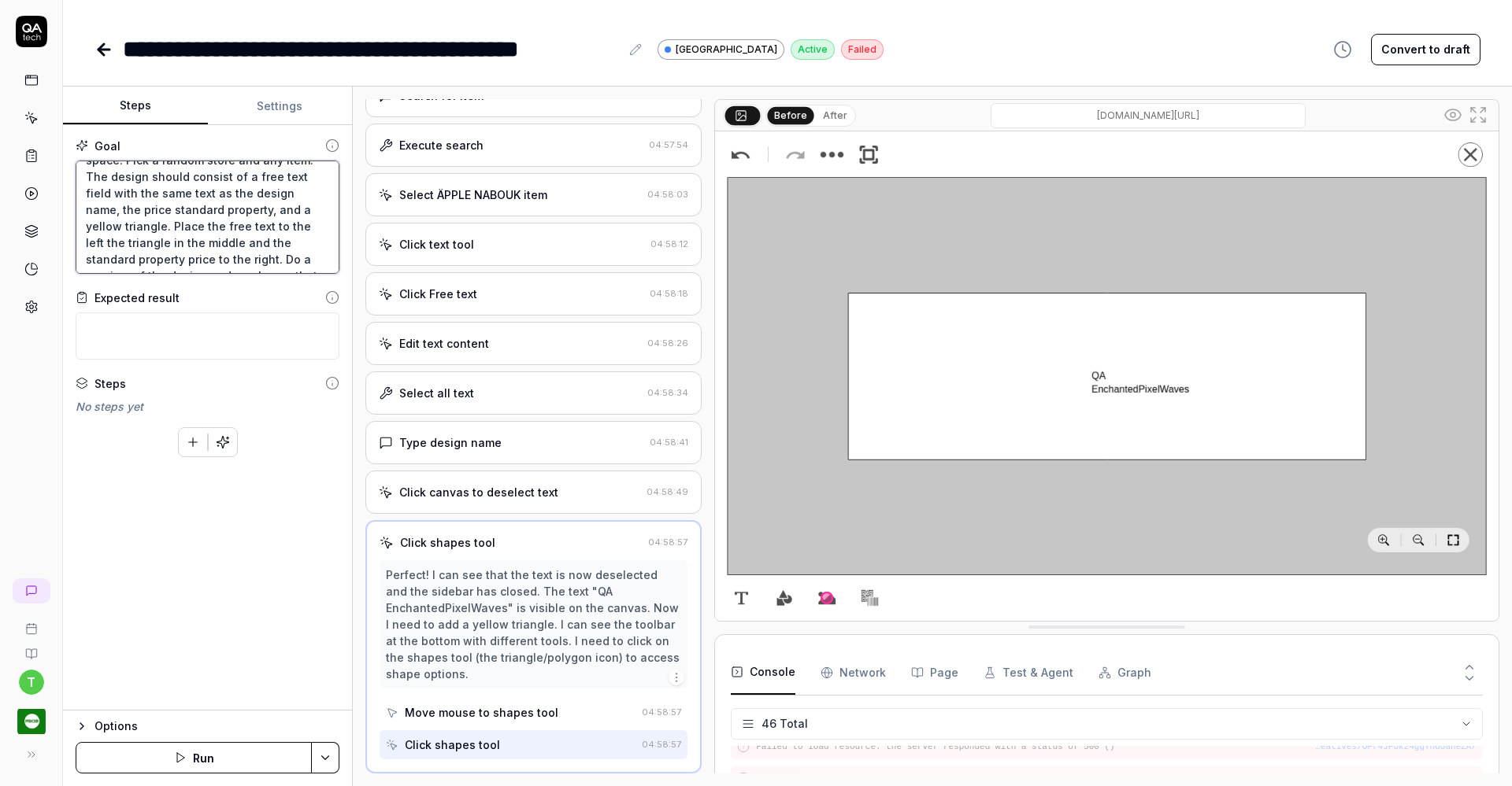
scroll to position [108, 0]
paste textarea "Preview the design to ensure the text is not overlapped by"
click at [197, 762] on button "Save & Run" at bounding box center [193, 757] width 236 height 31
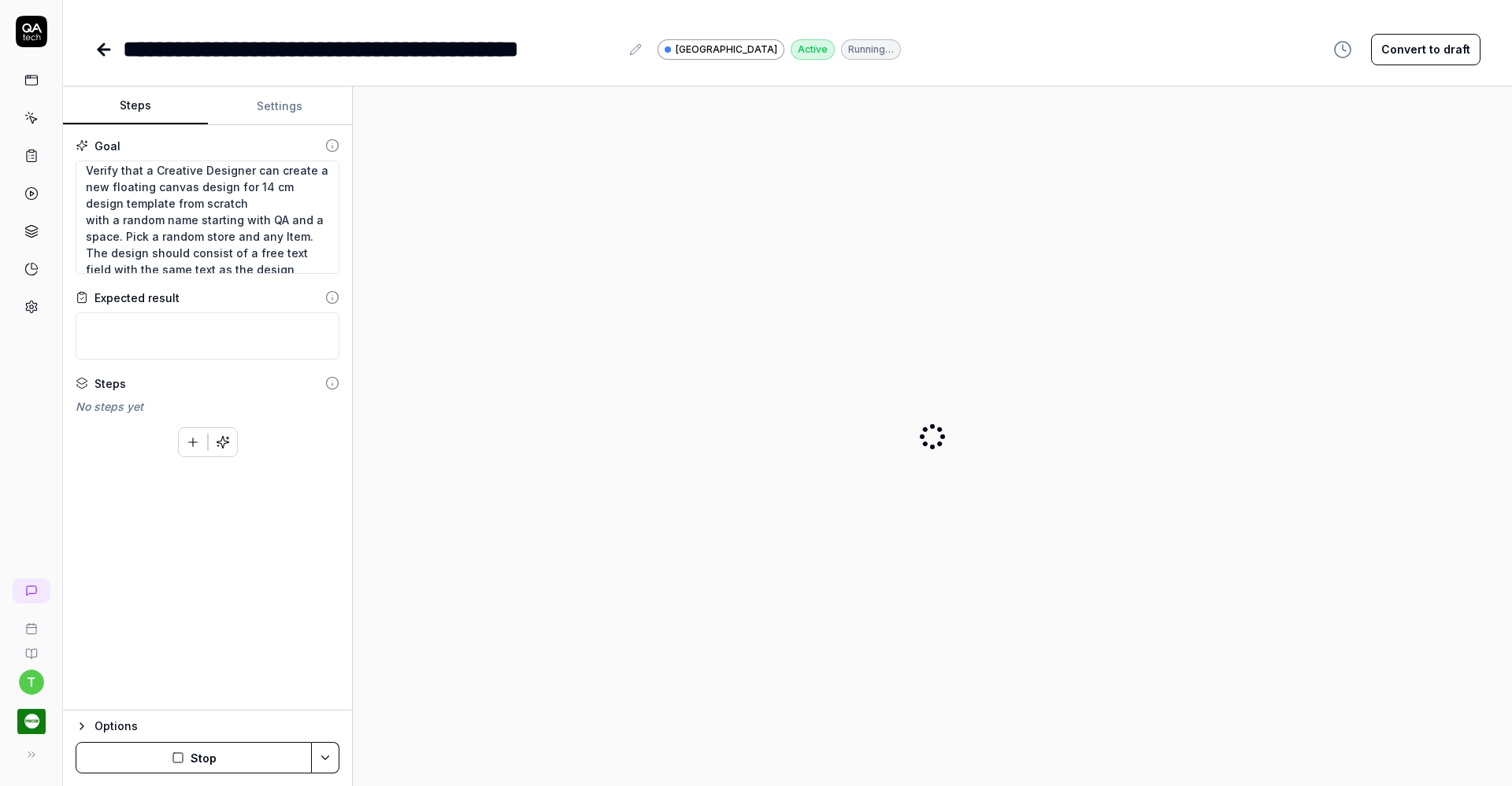
click at [197, 762] on button "Stop" at bounding box center [193, 757] width 236 height 31
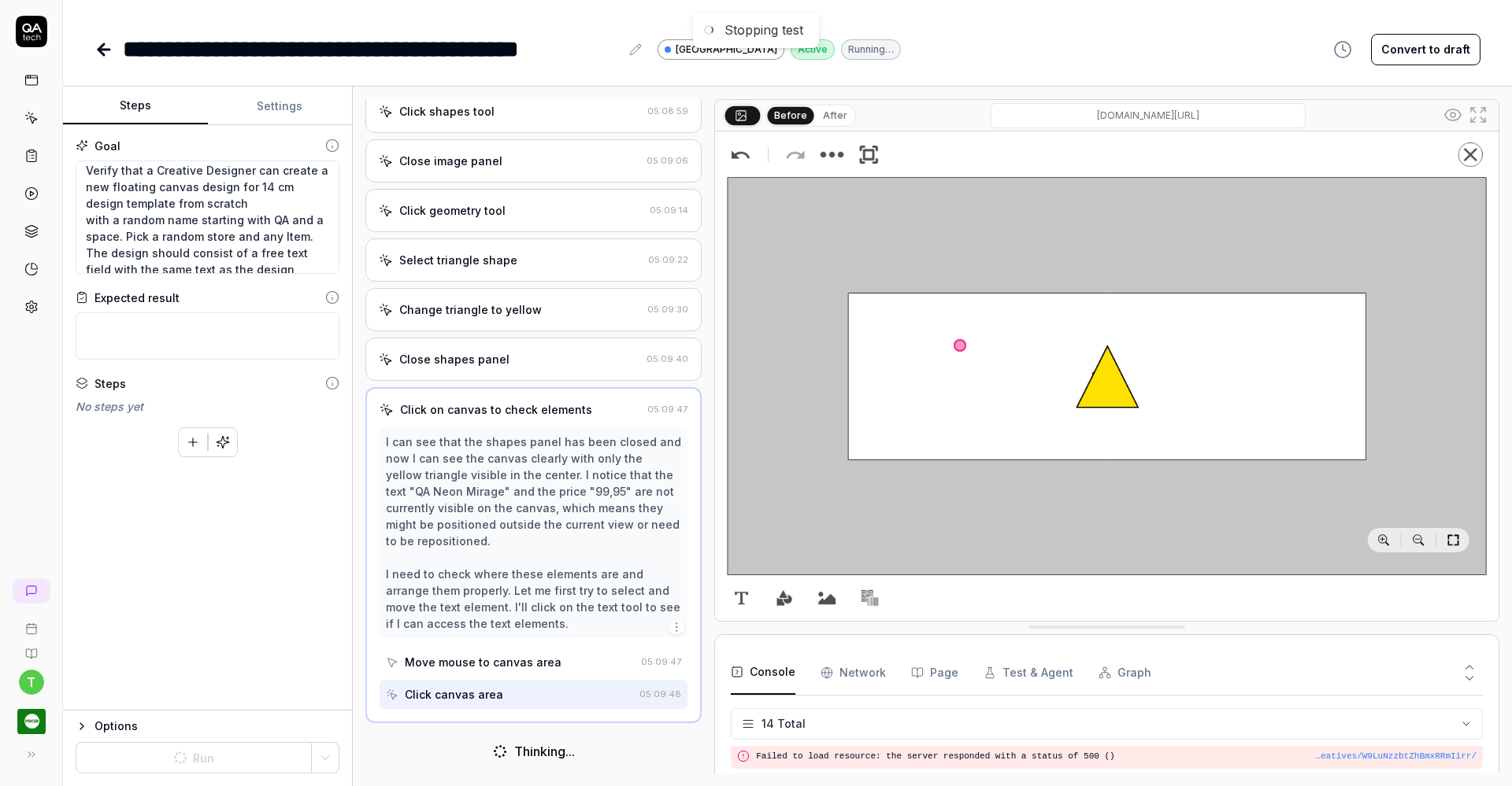
scroll to position [330, 0]
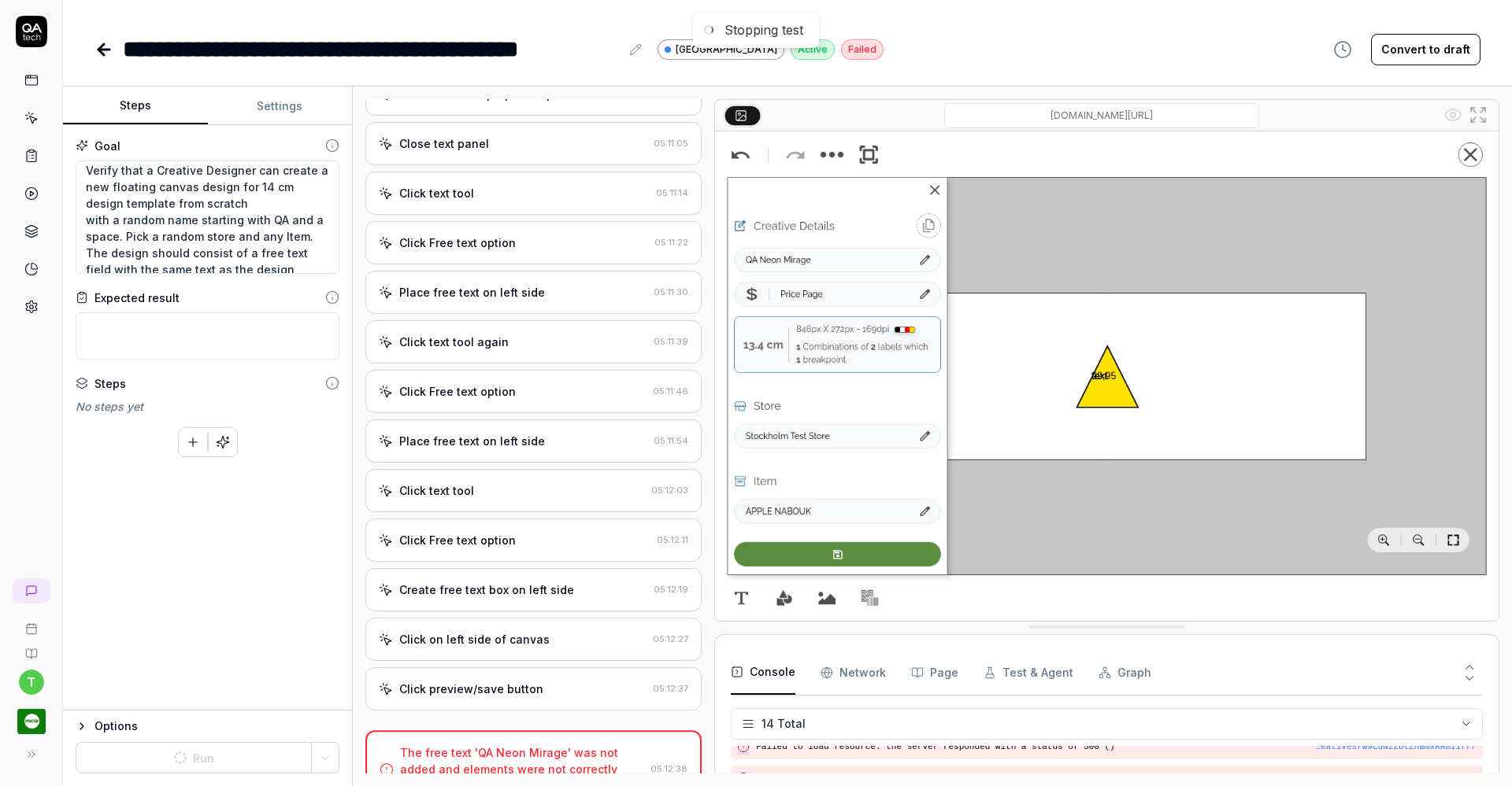
scroll to position [1938, 0]
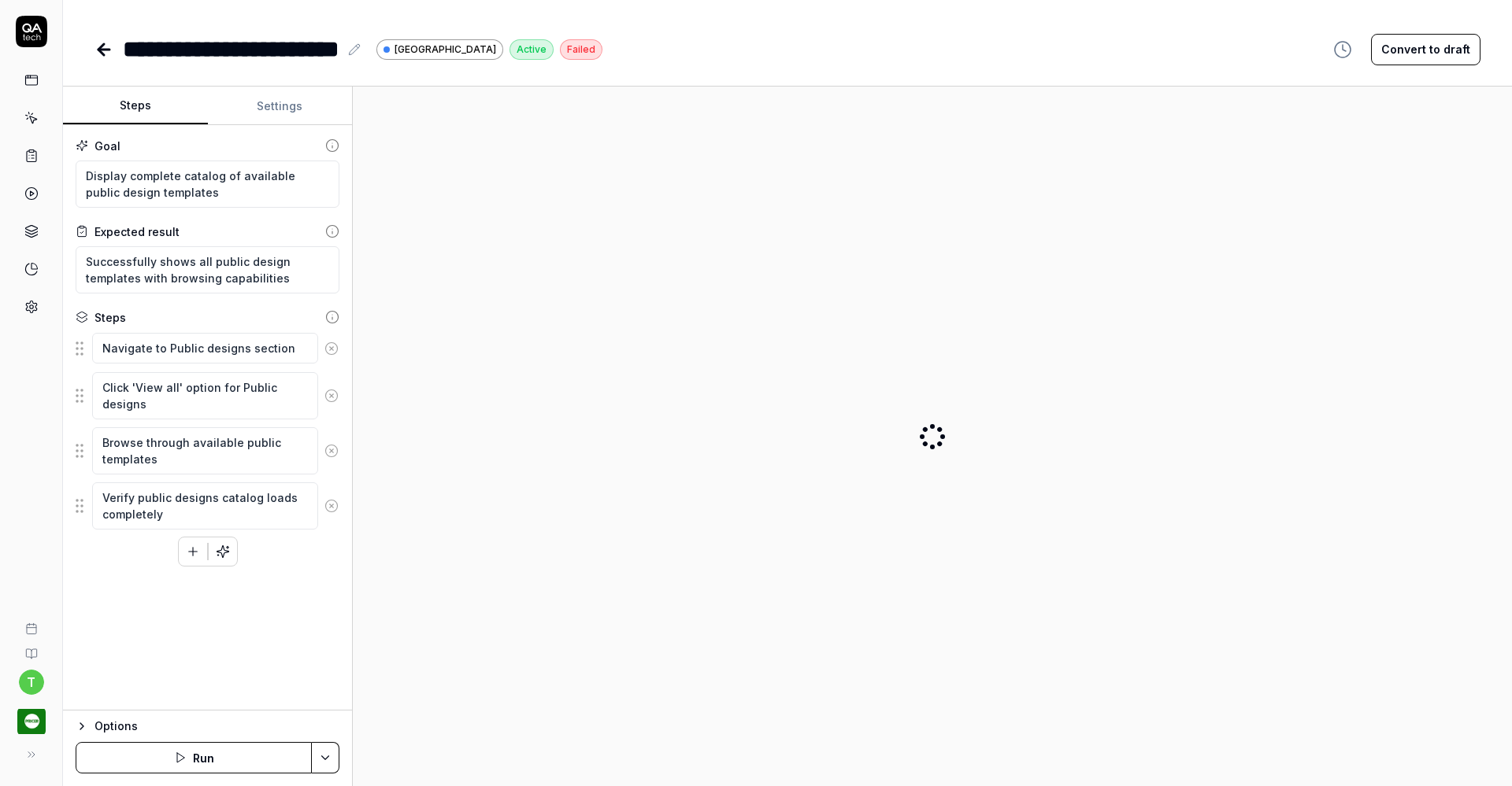
type textarea "*"
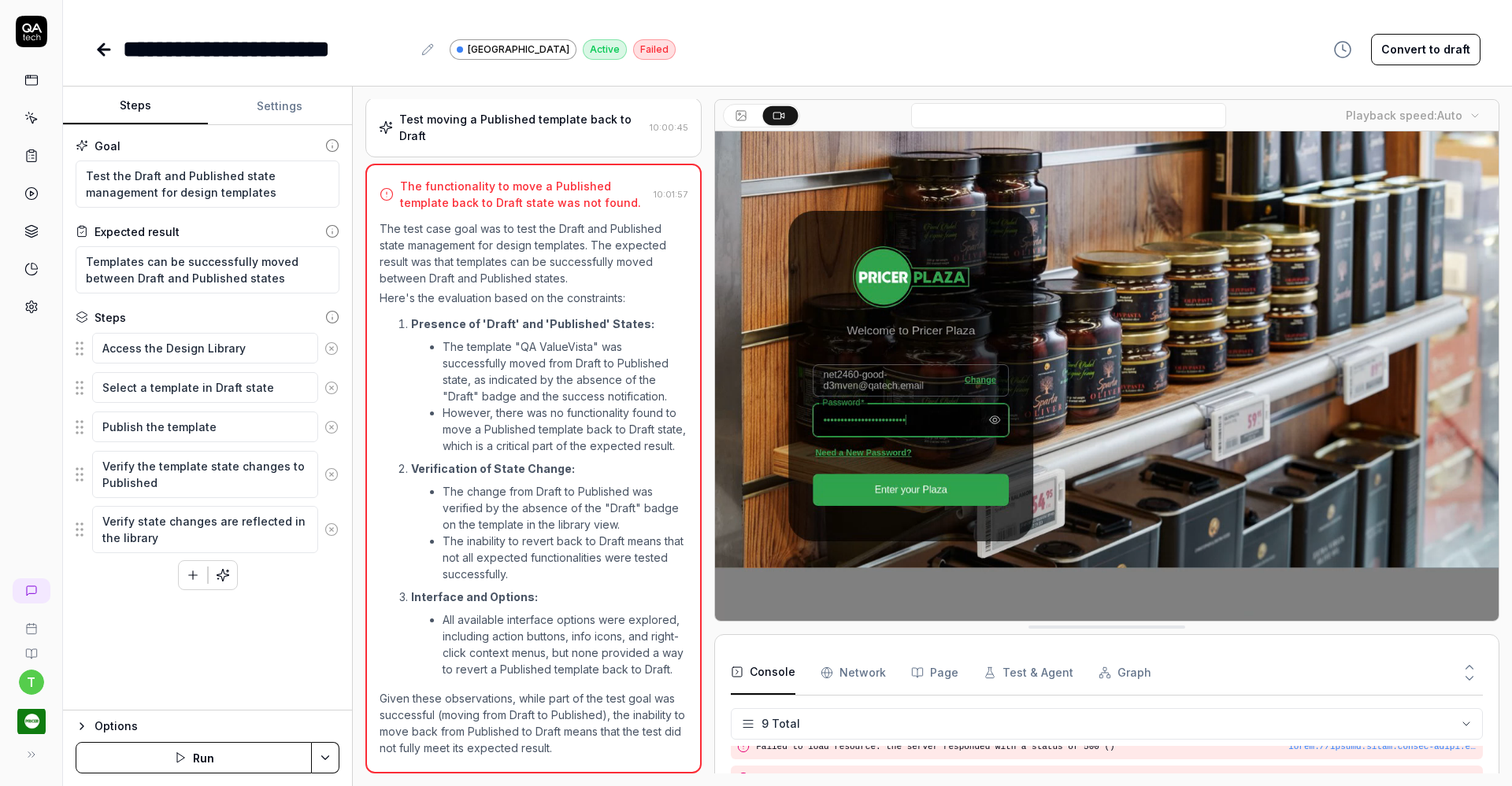
type textarea "*"
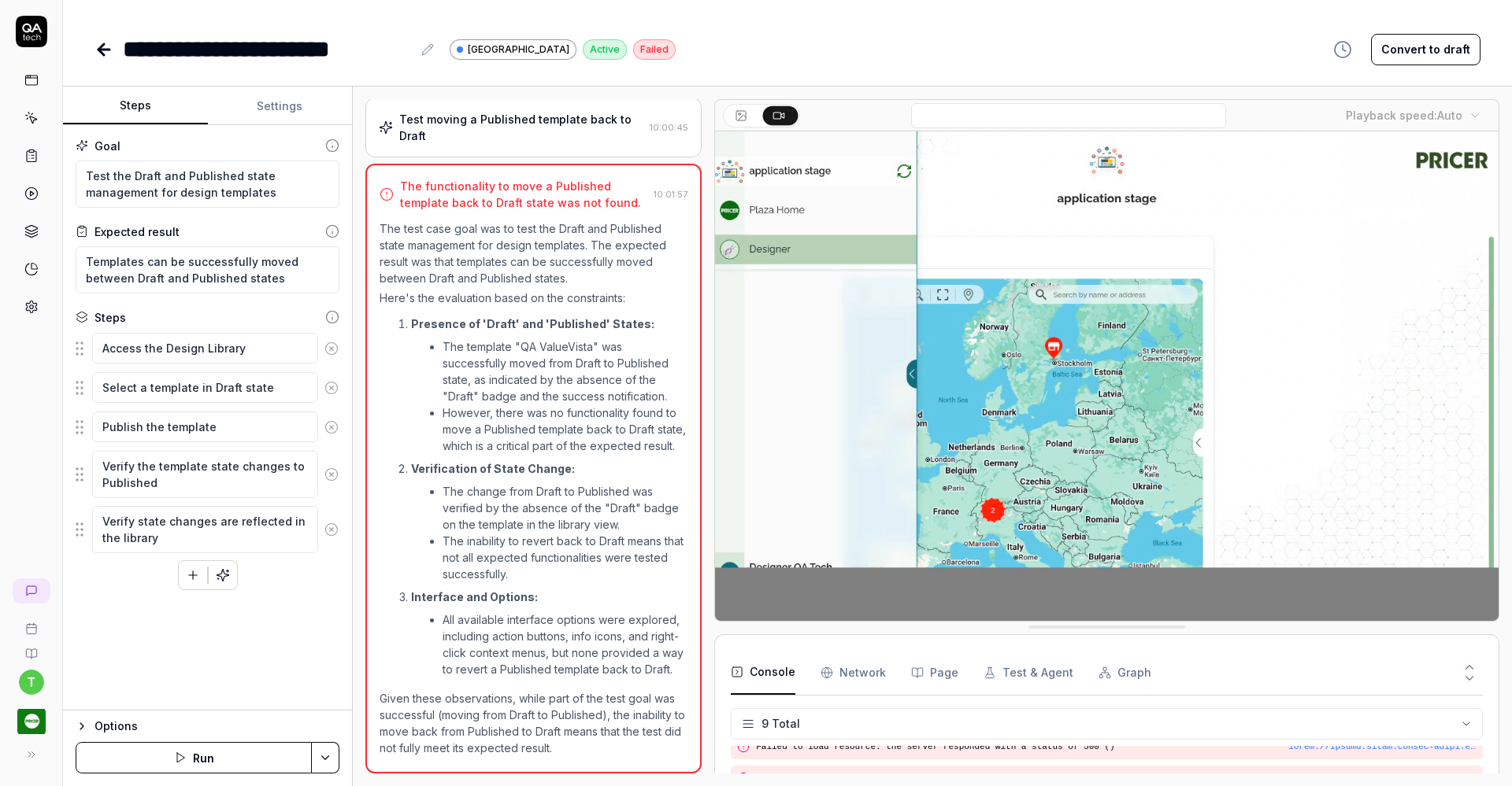
click at [105, 50] on icon at bounding box center [104, 49] width 19 height 19
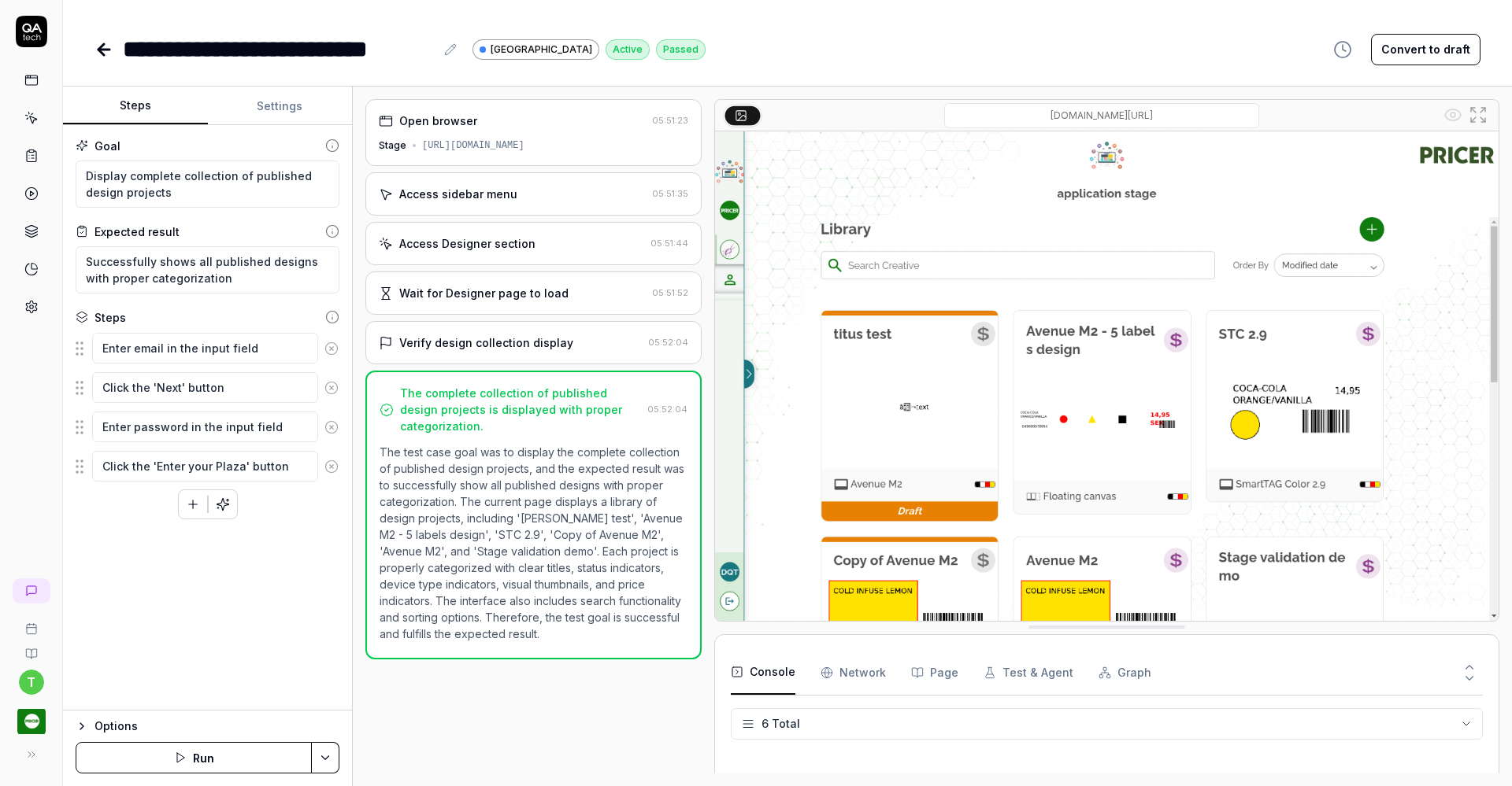
click at [101, 44] on icon at bounding box center [104, 49] width 19 height 19
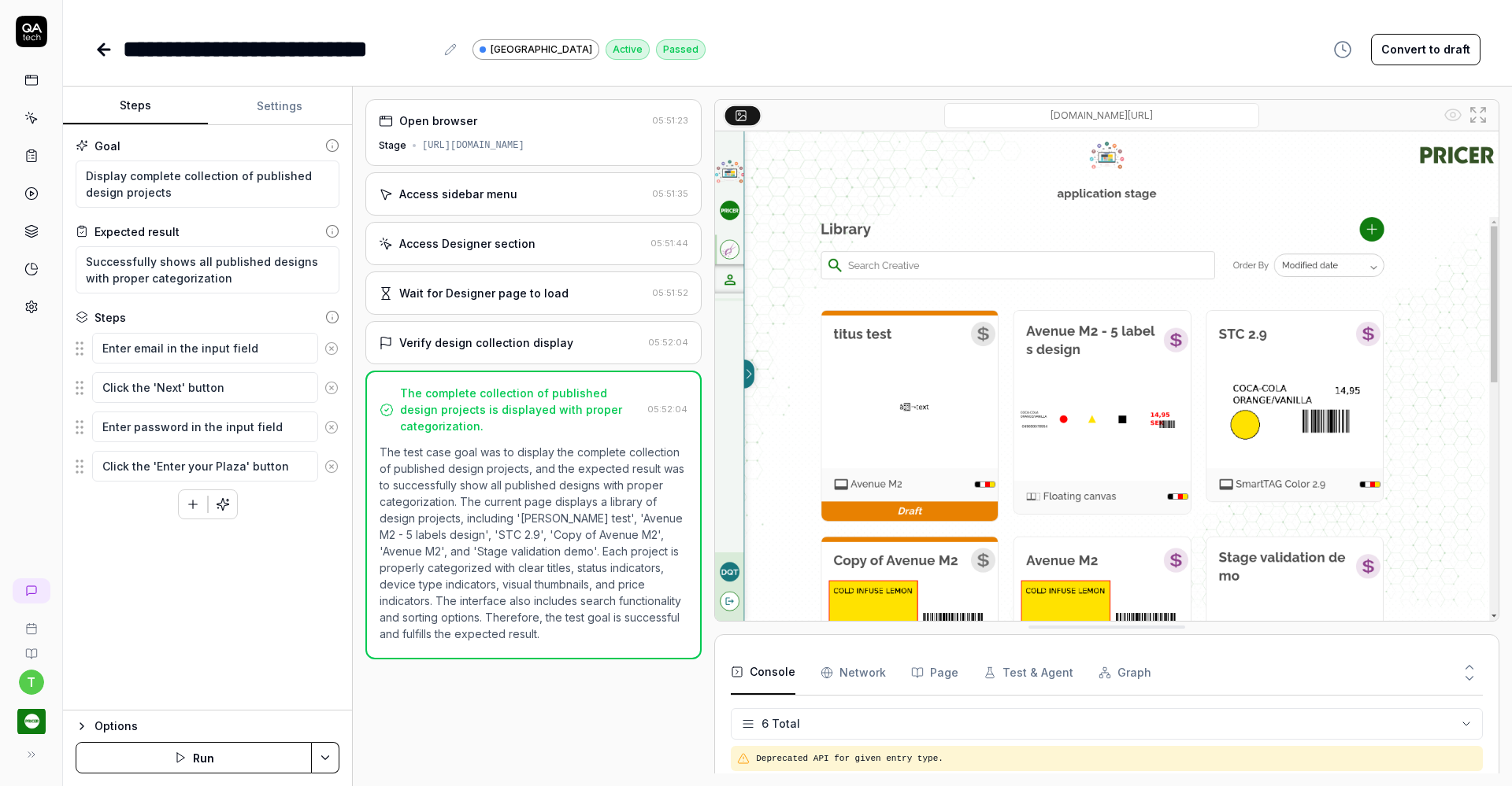
scroll to position [75, 0]
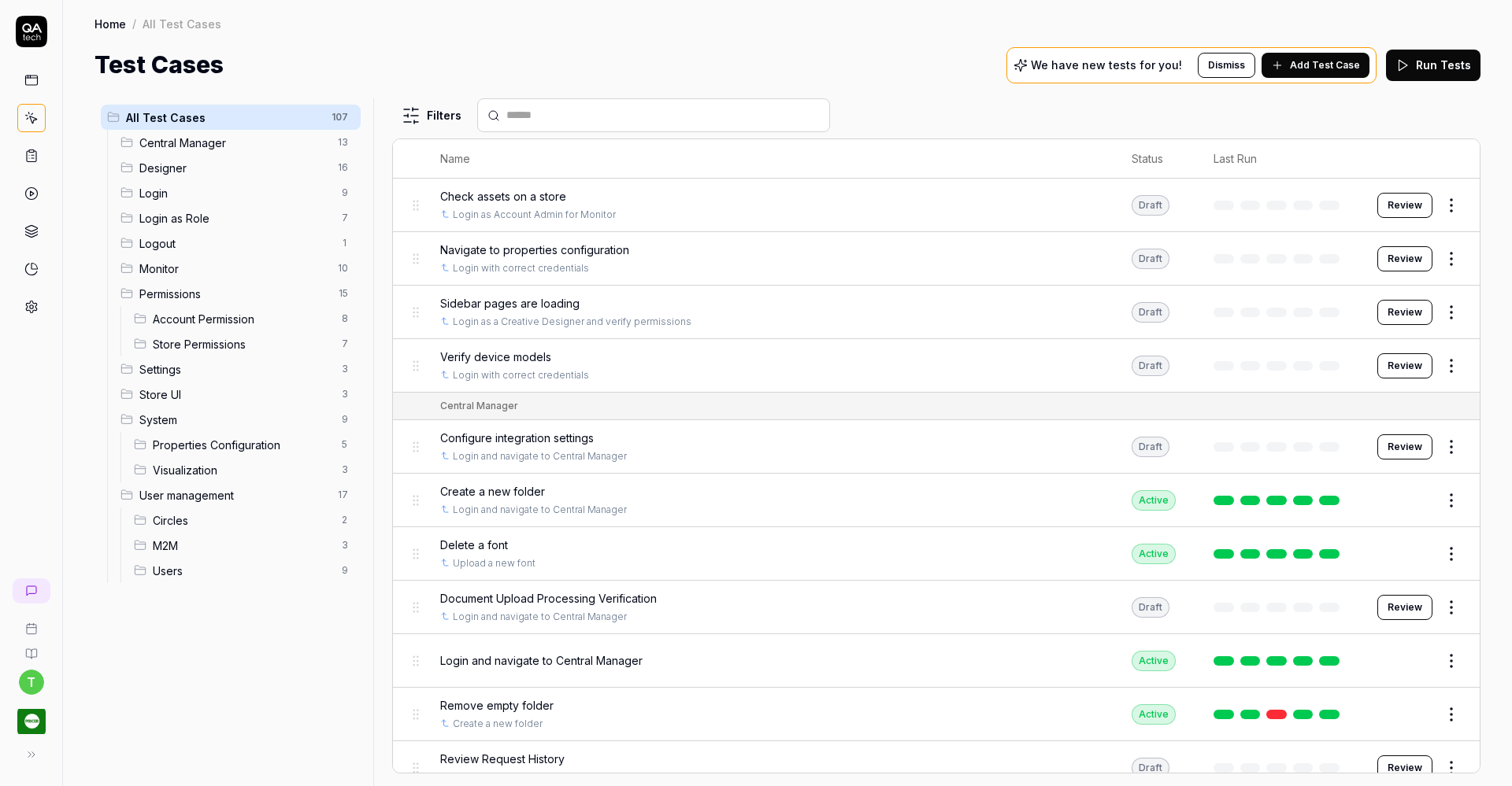
click at [183, 168] on span "Designer" at bounding box center [233, 167] width 189 height 16
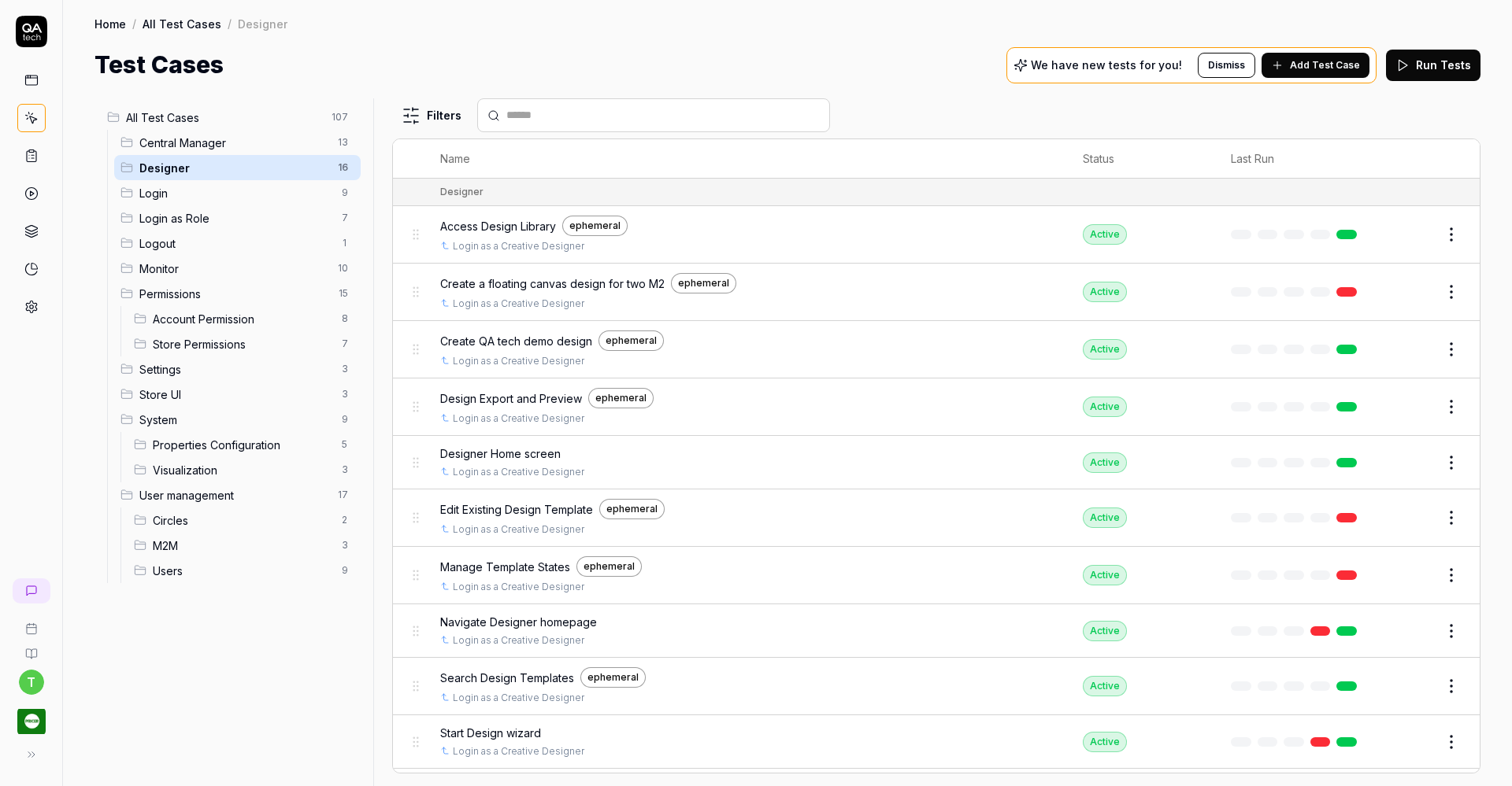
click at [524, 341] on span "Create QA tech demo design" at bounding box center [516, 341] width 152 height 16
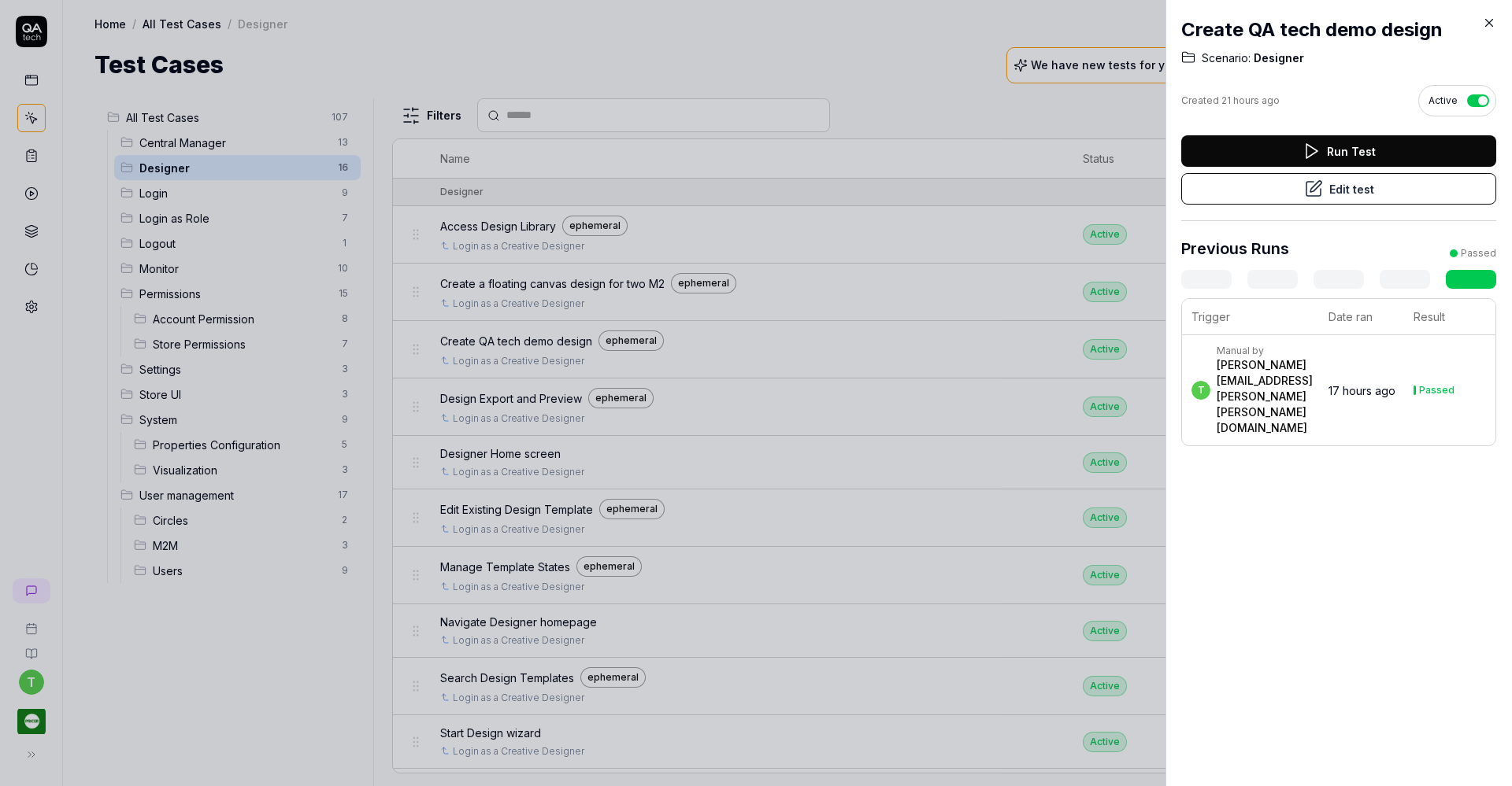
click at [1208, 198] on button "Edit test" at bounding box center [1338, 188] width 315 height 31
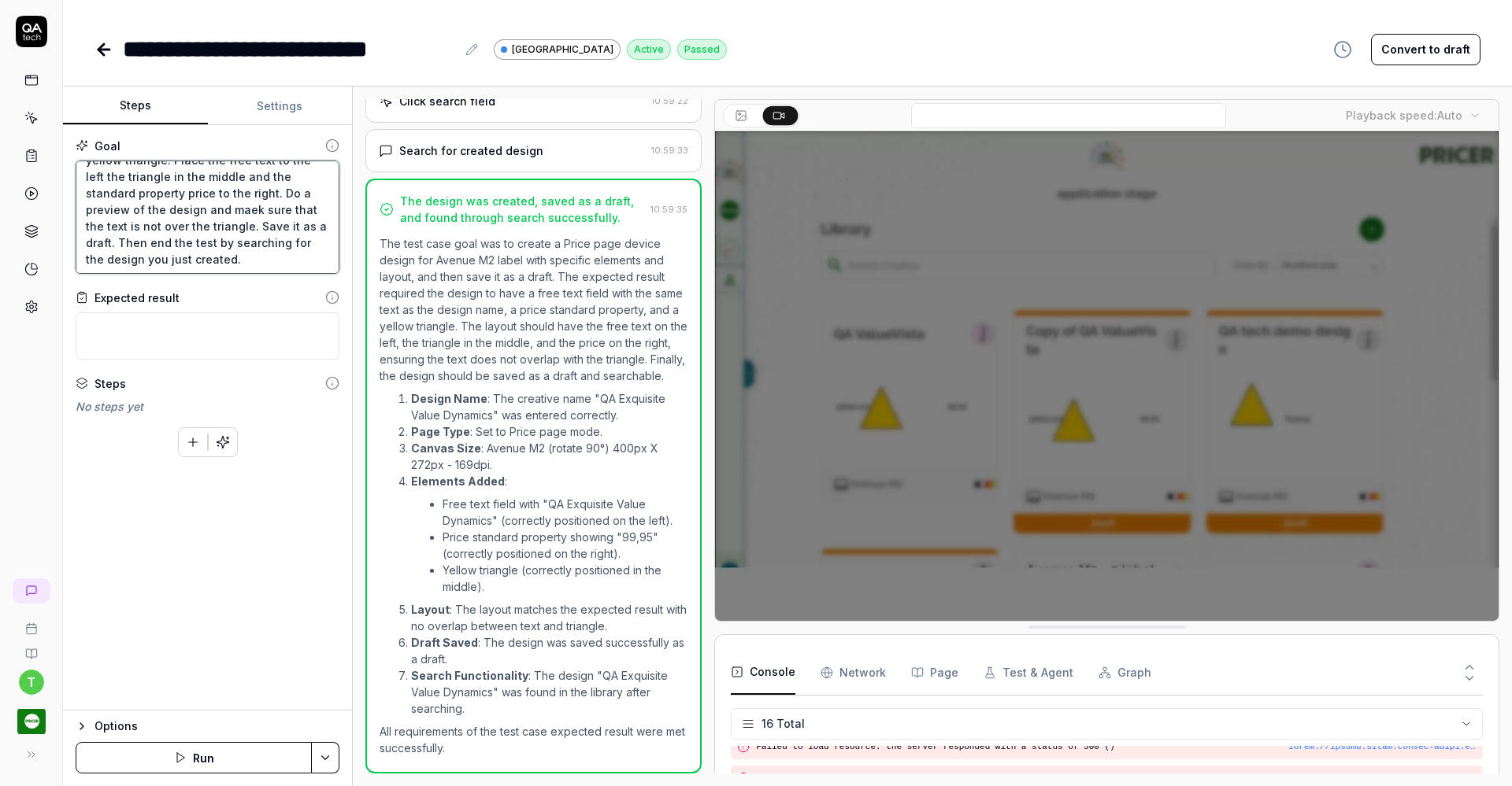
scroll to position [116, 0]
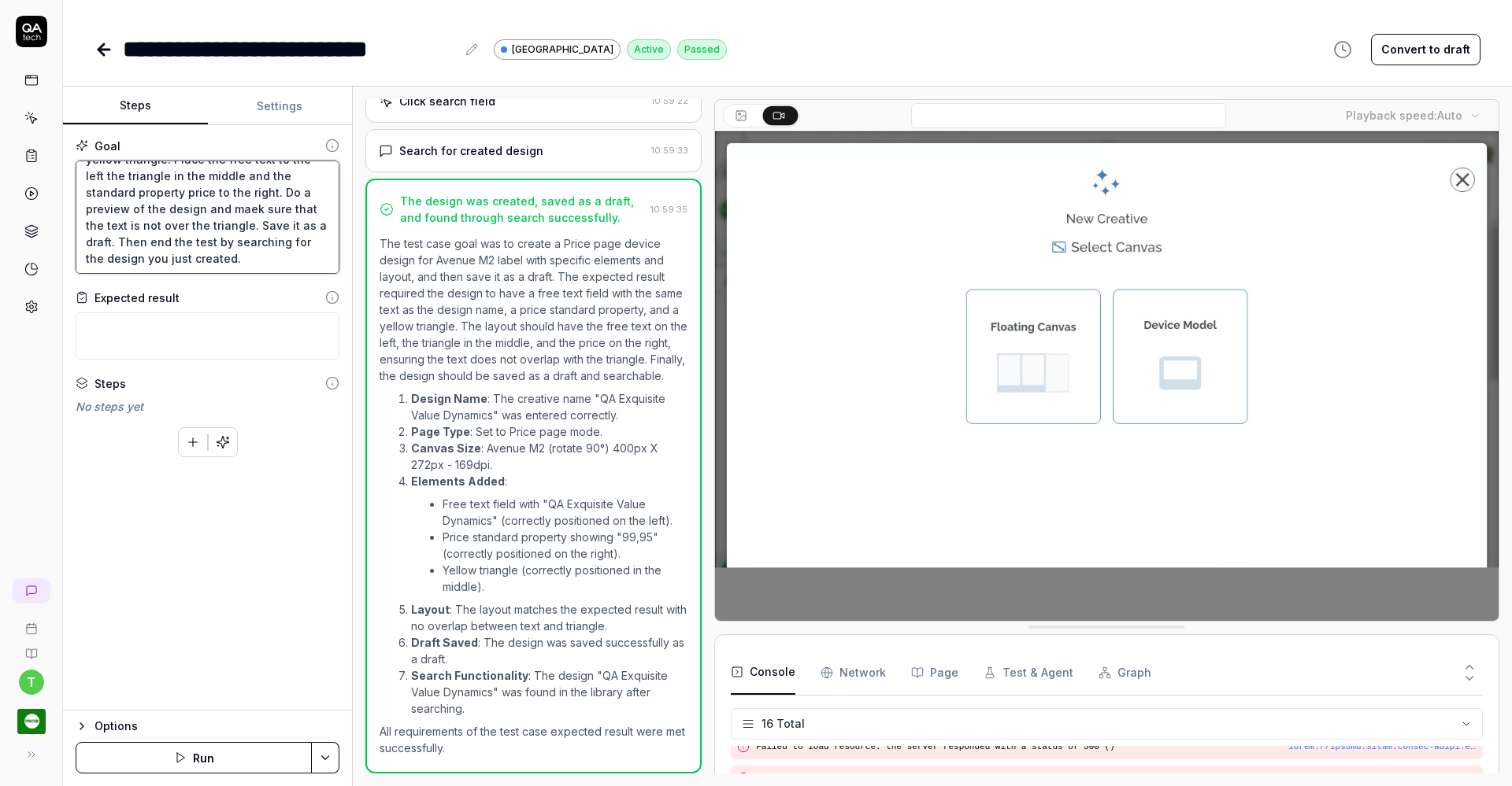
drag, startPoint x: 177, startPoint y: 190, endPoint x: 311, endPoint y: 287, distance: 165.4
click at [311, 287] on div "Goal Create a Price page device design for Avenue M2 label with a random name s…" at bounding box center [207, 417] width 288 height 585
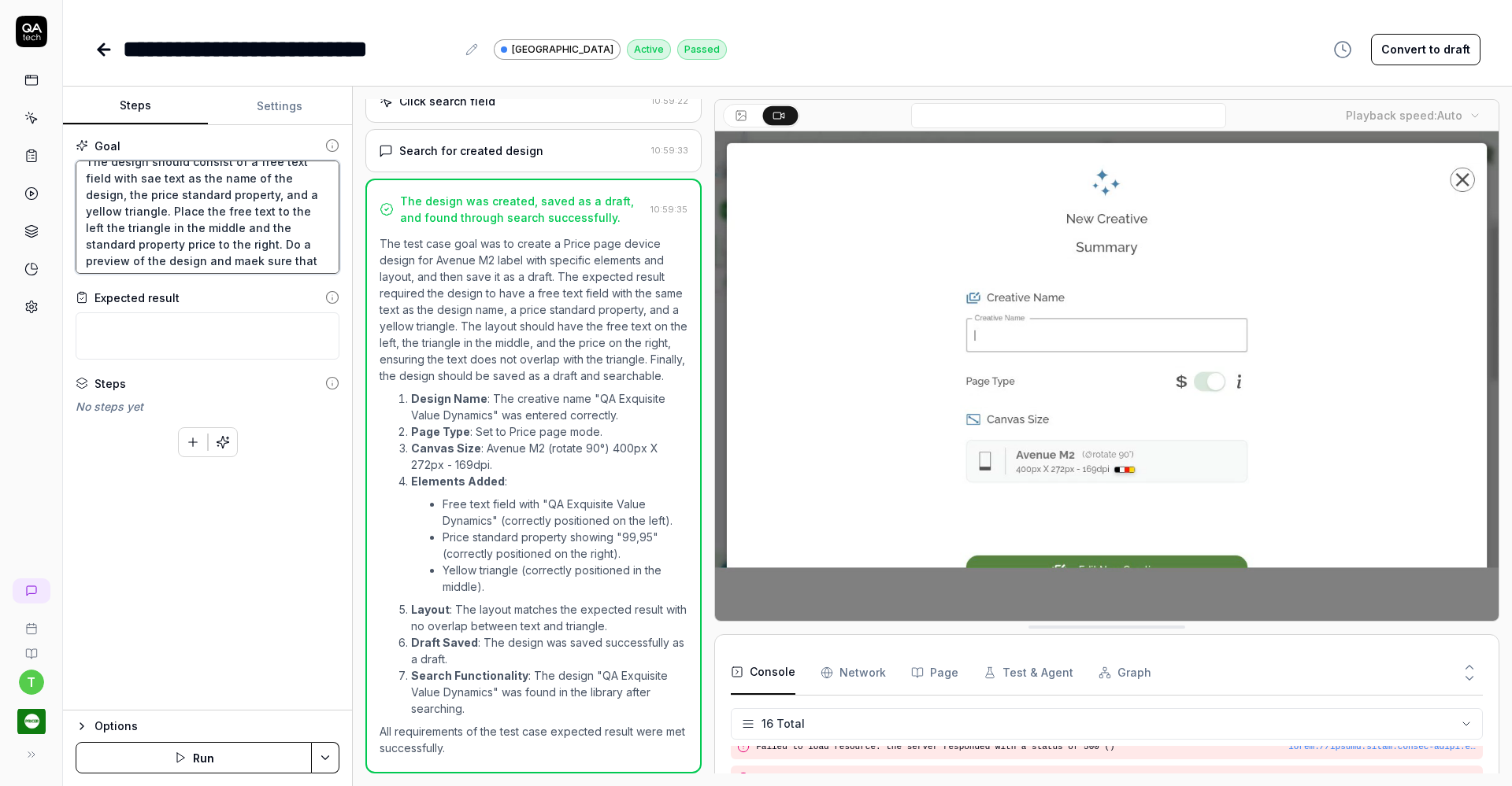
scroll to position [0, 0]
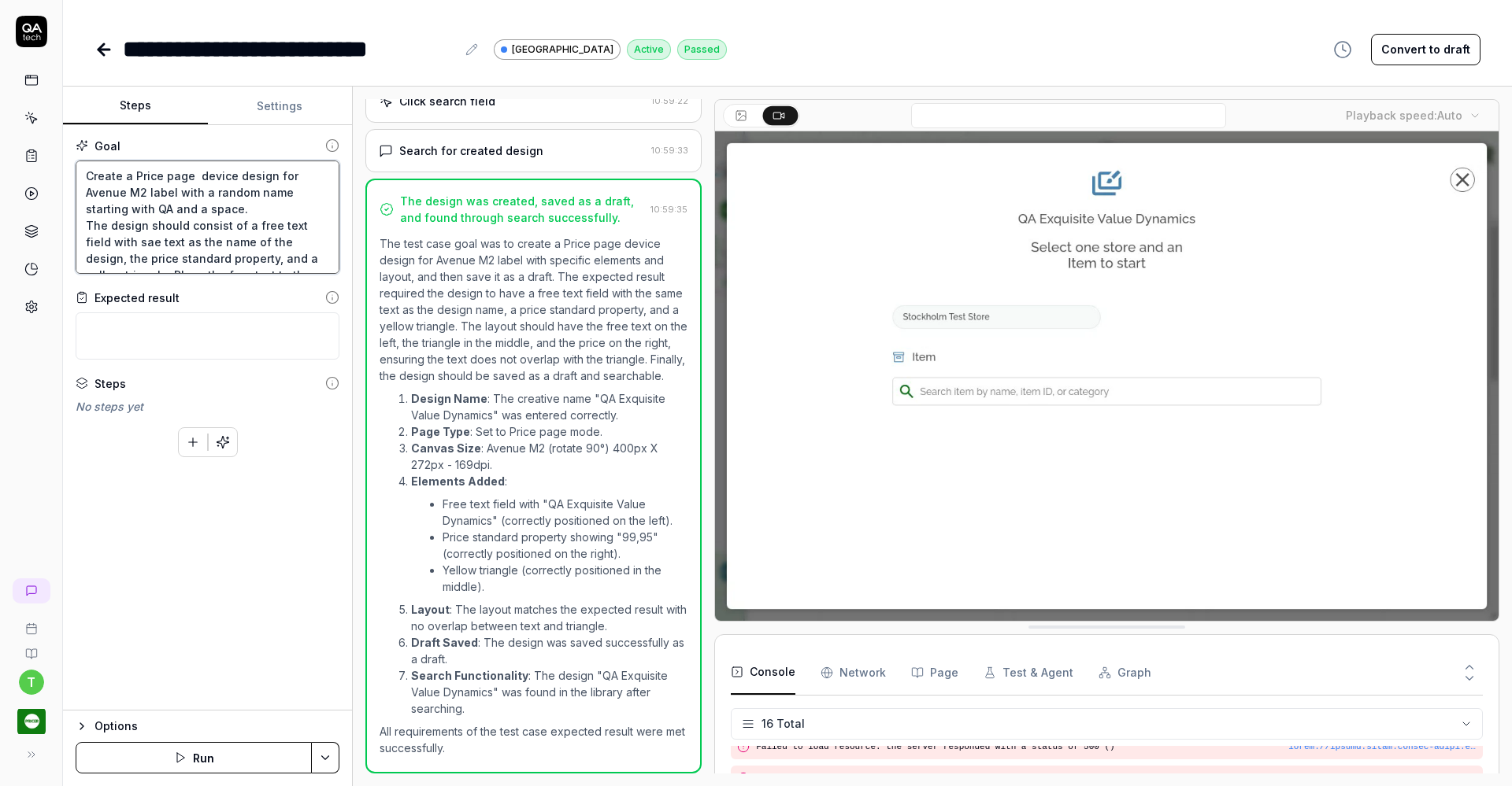
click at [273, 206] on textarea "Create a Price page device design for Avenue M2 label with a random name starti…" at bounding box center [207, 217] width 264 height 113
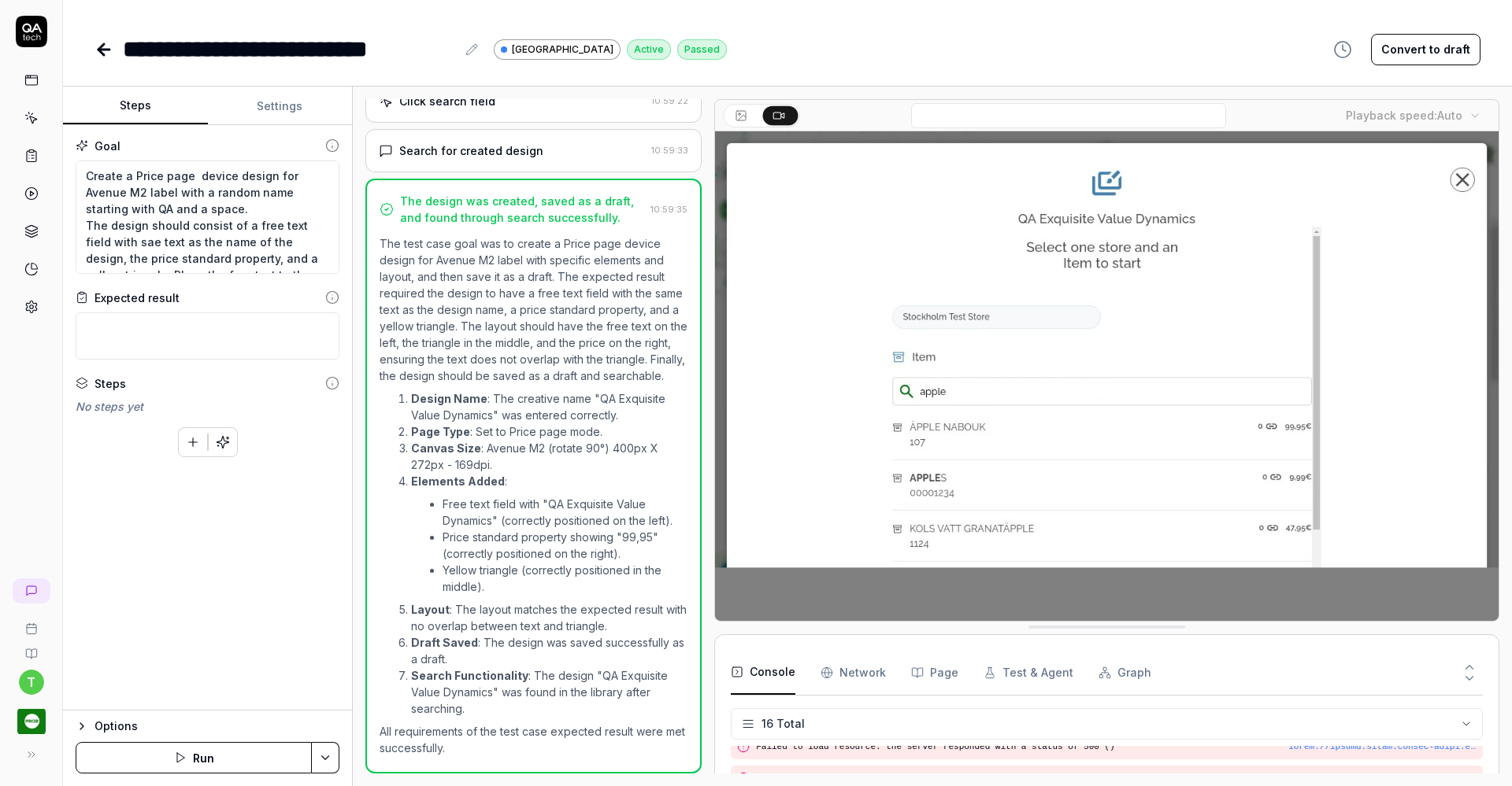
click at [211, 753] on button "Run" at bounding box center [193, 757] width 236 height 31
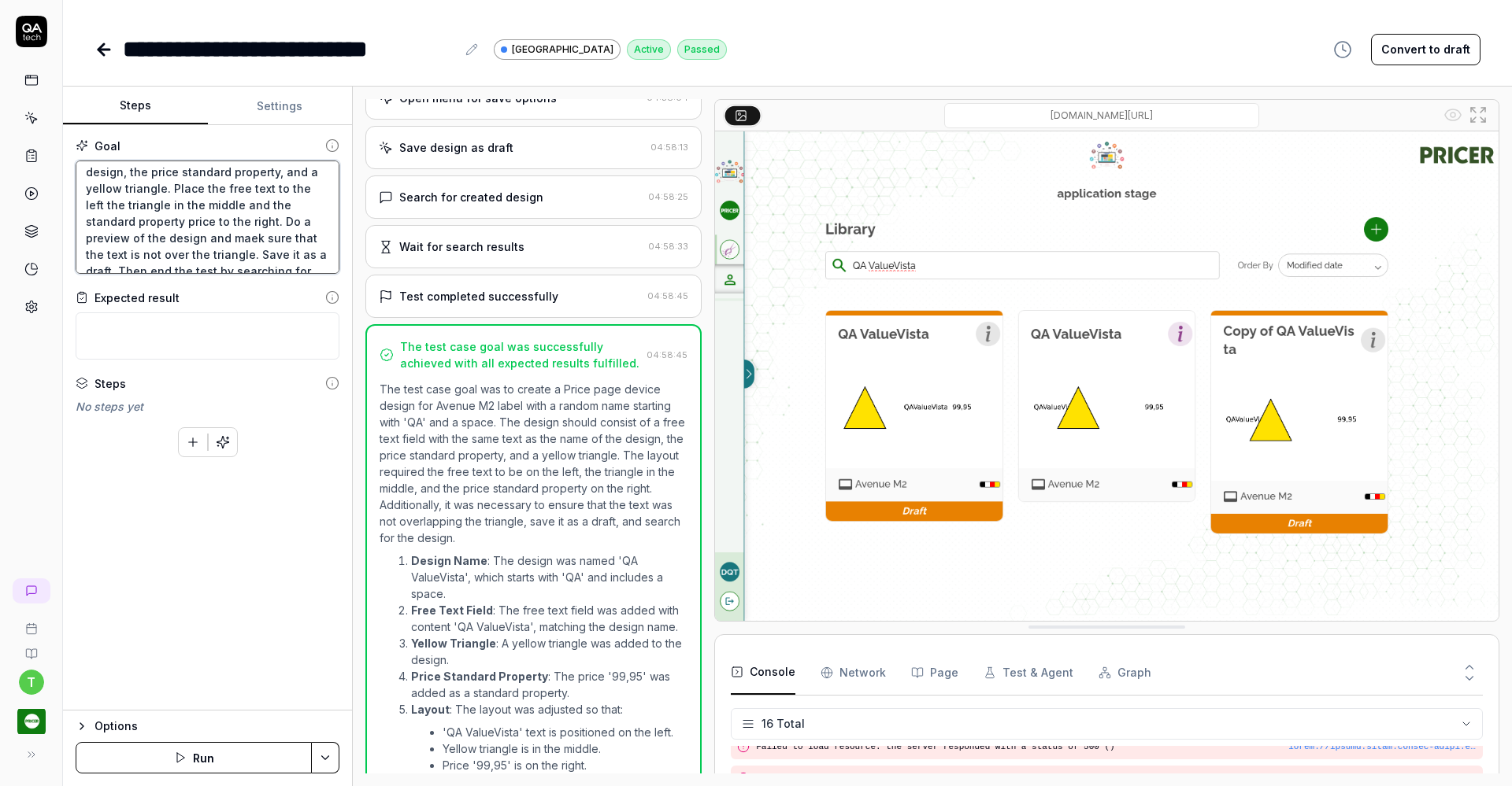
scroll to position [116, 0]
click at [252, 257] on textarea "Create a Price page device design for Avenue M2 label with a random name starti…" at bounding box center [207, 217] width 264 height 113
type textarea "*"
type textarea "Create a Price page device design for Avenue M2 label with a random name starti…"
type textarea "*"
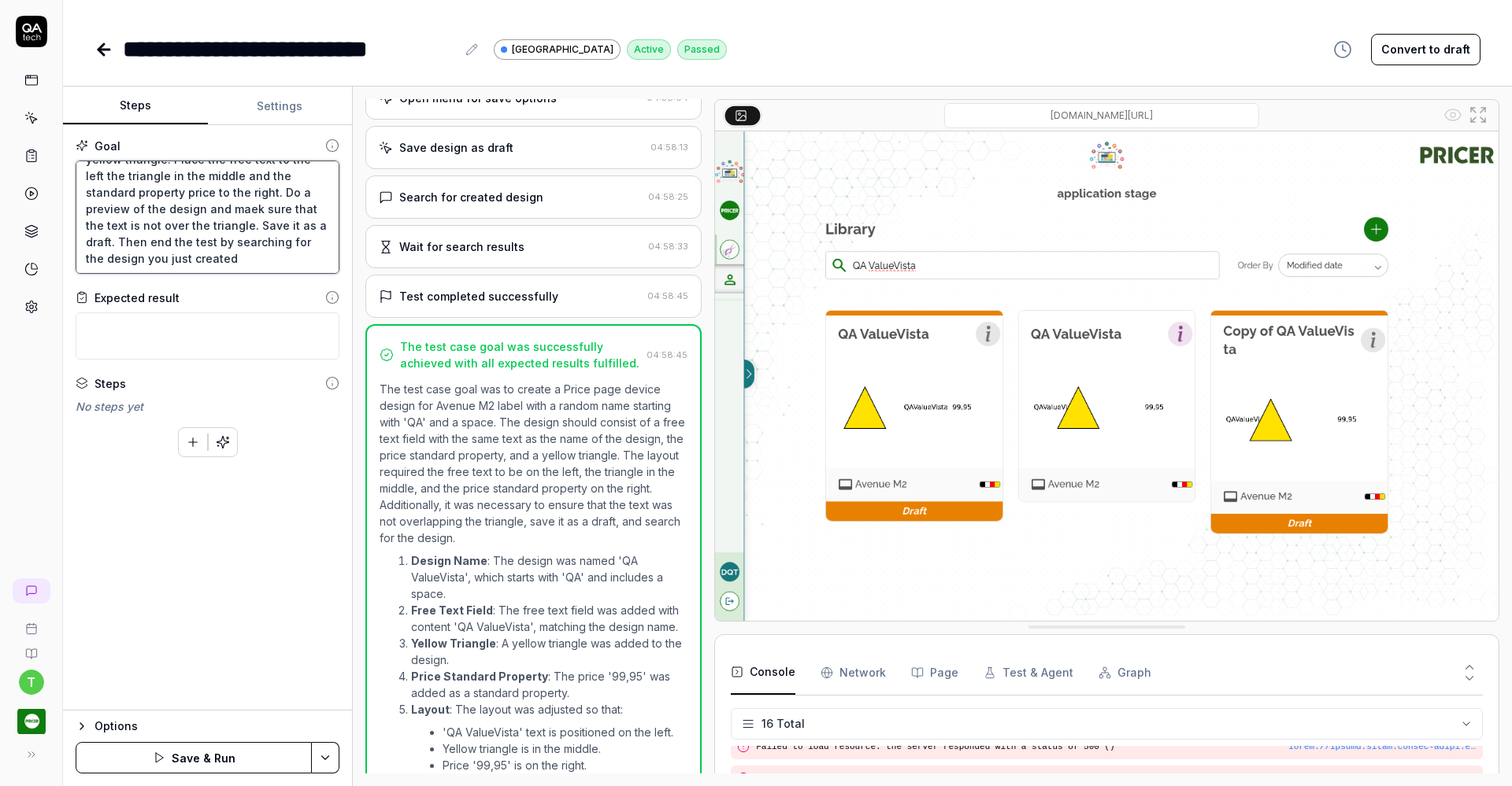
type textarea "Create a Price page device design for Avenue M2 label with a random name starti…"
type textarea "*"
type textarea "Create a Price page device design for Avenue M2 label with a random name starti…"
type textarea "*"
type textarea "Create a Price page device design for Avenue M2 label with a random name starti…"
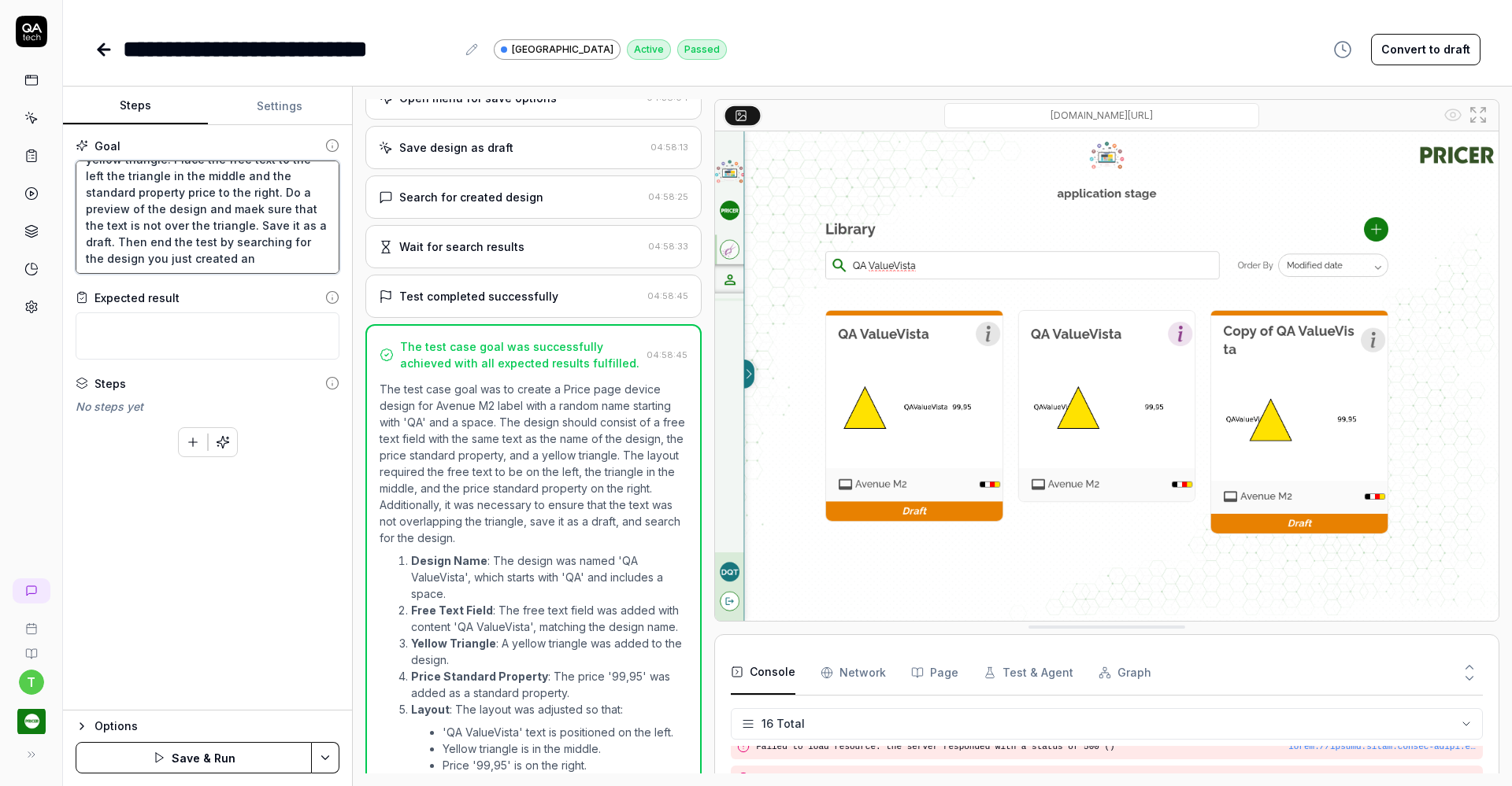
type textarea "*"
type textarea "Create a Price page device design for Avenue M2 label with a random name starti…"
type textarea "*"
type textarea "Create a Price page device design for Avenue M2 label with a random name starti…"
type textarea "*"
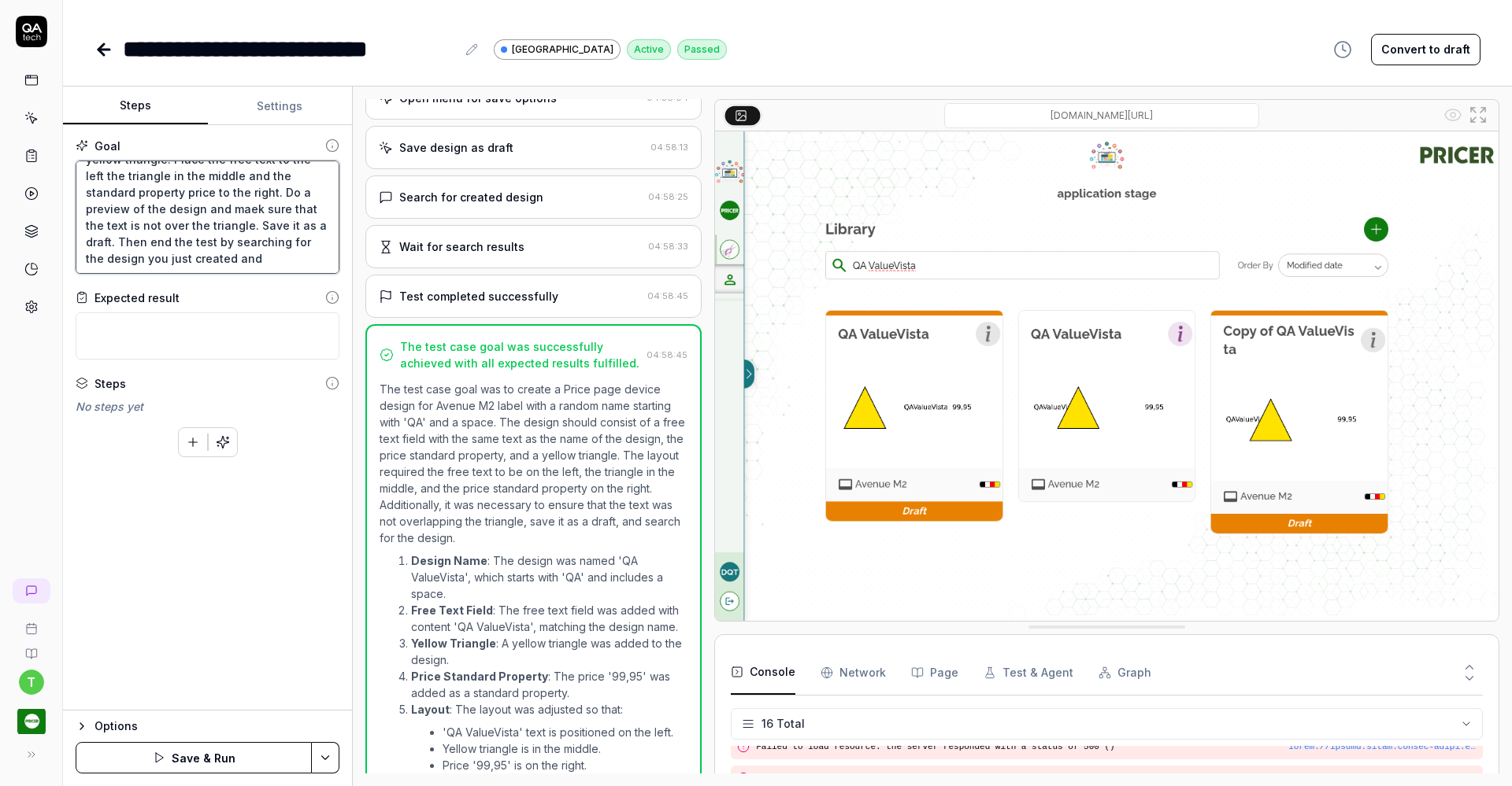
type textarea "Create a Price page device design for Avenue M2 label with a random name starti…"
type textarea "*"
type textarea "Create a Price page device design for Avenue M2 label with a random name starti…"
type textarea "*"
type textarea "Create a Price page device design for Avenue M2 label with a random name starti…"
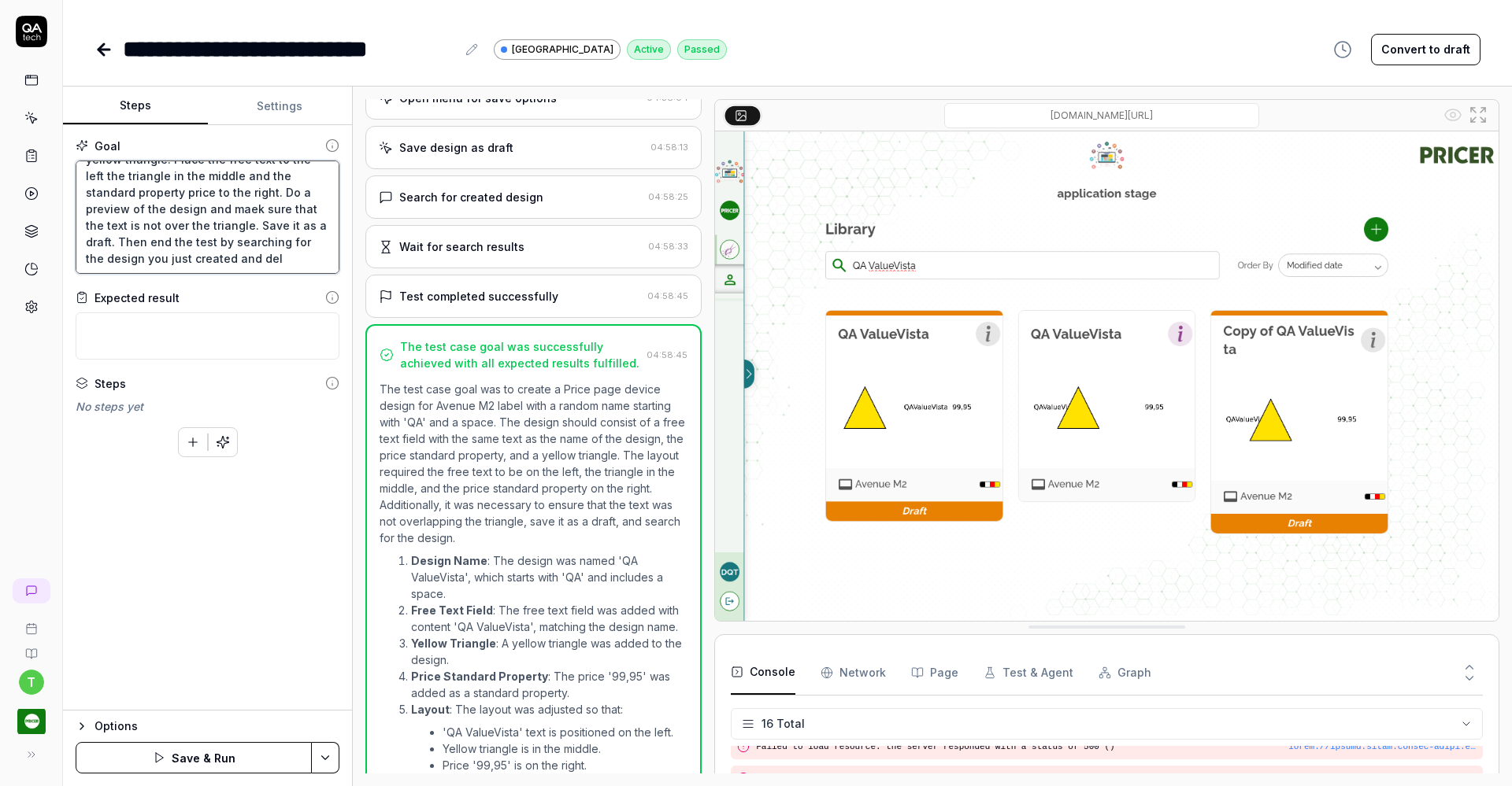
type textarea "*"
type textarea "Create a Price page device design for Avenue M2 label with a random name starti…"
type textarea "*"
type textarea "Create a Price page device design for Avenue M2 label with a random name starti…"
type textarea "*"
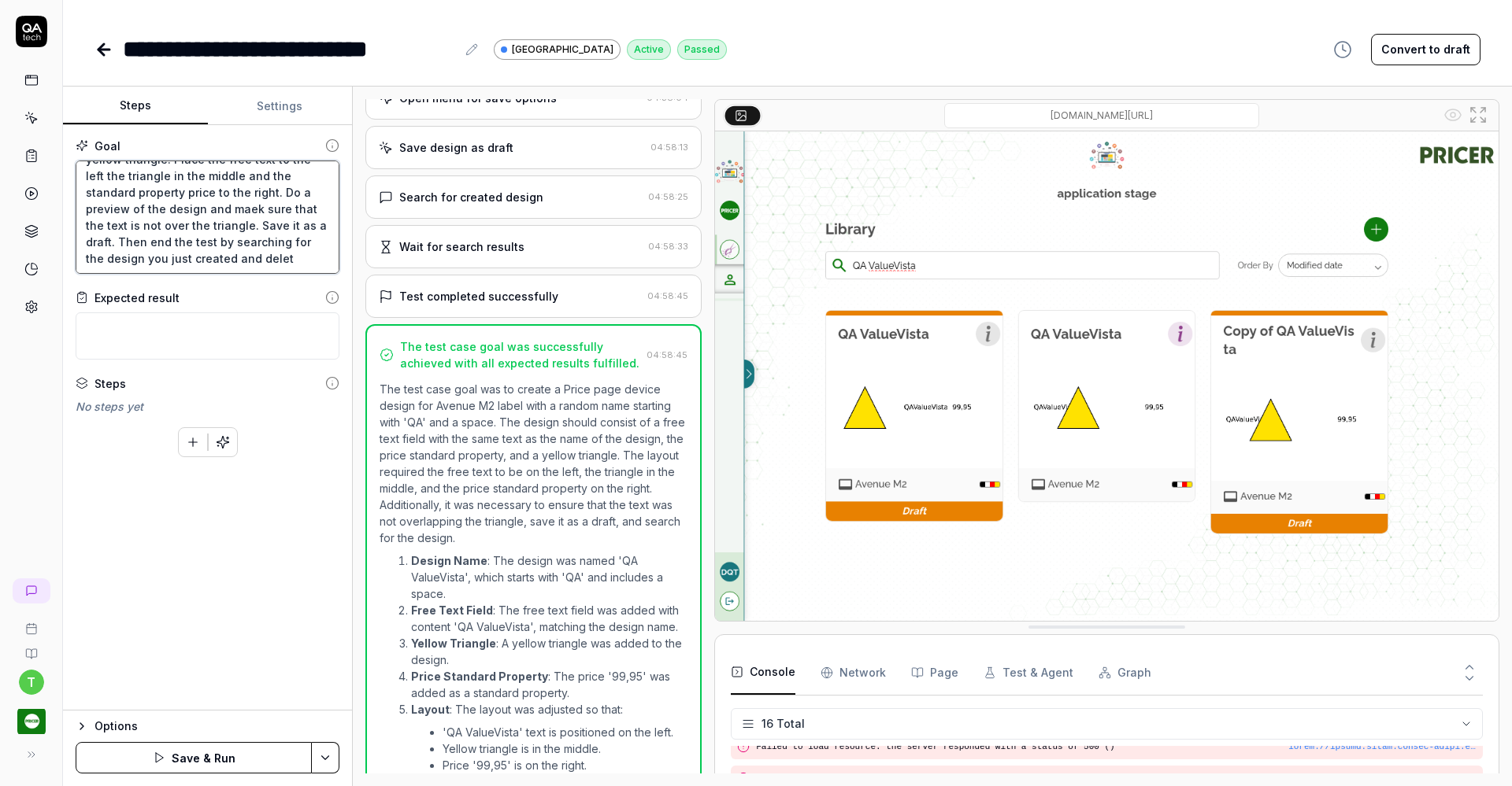
type textarea "Create a Price page device design for Avenue M2 label with a random name starti…"
type textarea "*"
type textarea "Create a Price page device design for Avenue M2 label with a random name starti…"
type textarea "*"
type textarea "Create a Price page device design for Avenue M2 label with a random name starti…"
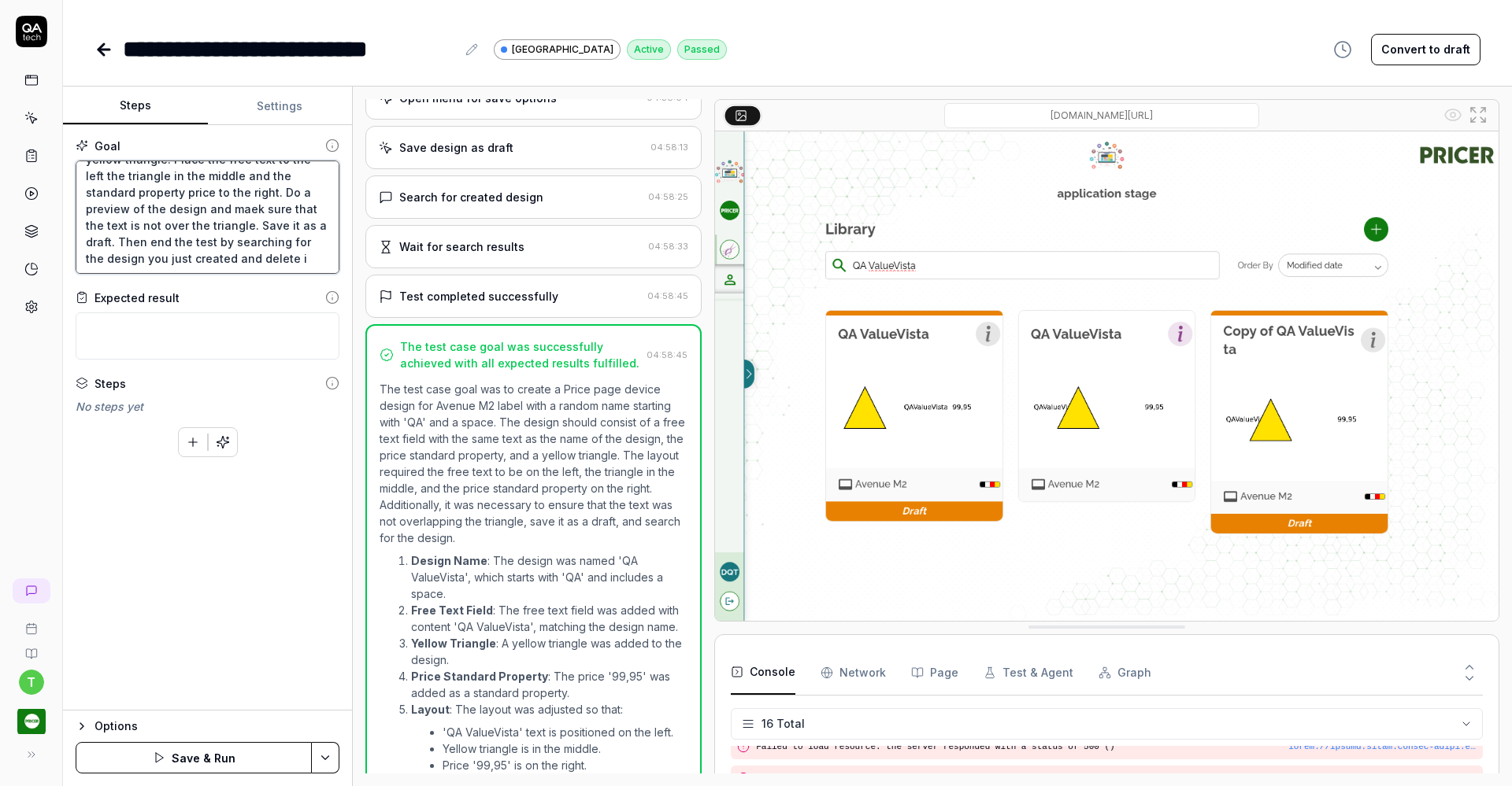
type textarea "*"
type textarea "Create a Price page device design for Avenue M2 label with a random name starti…"
type textarea "*"
type textarea "Create a Price page device design for Avenue M2 label with a random name starti…"
click at [232, 757] on button "Save & Run" at bounding box center [193, 757] width 236 height 31
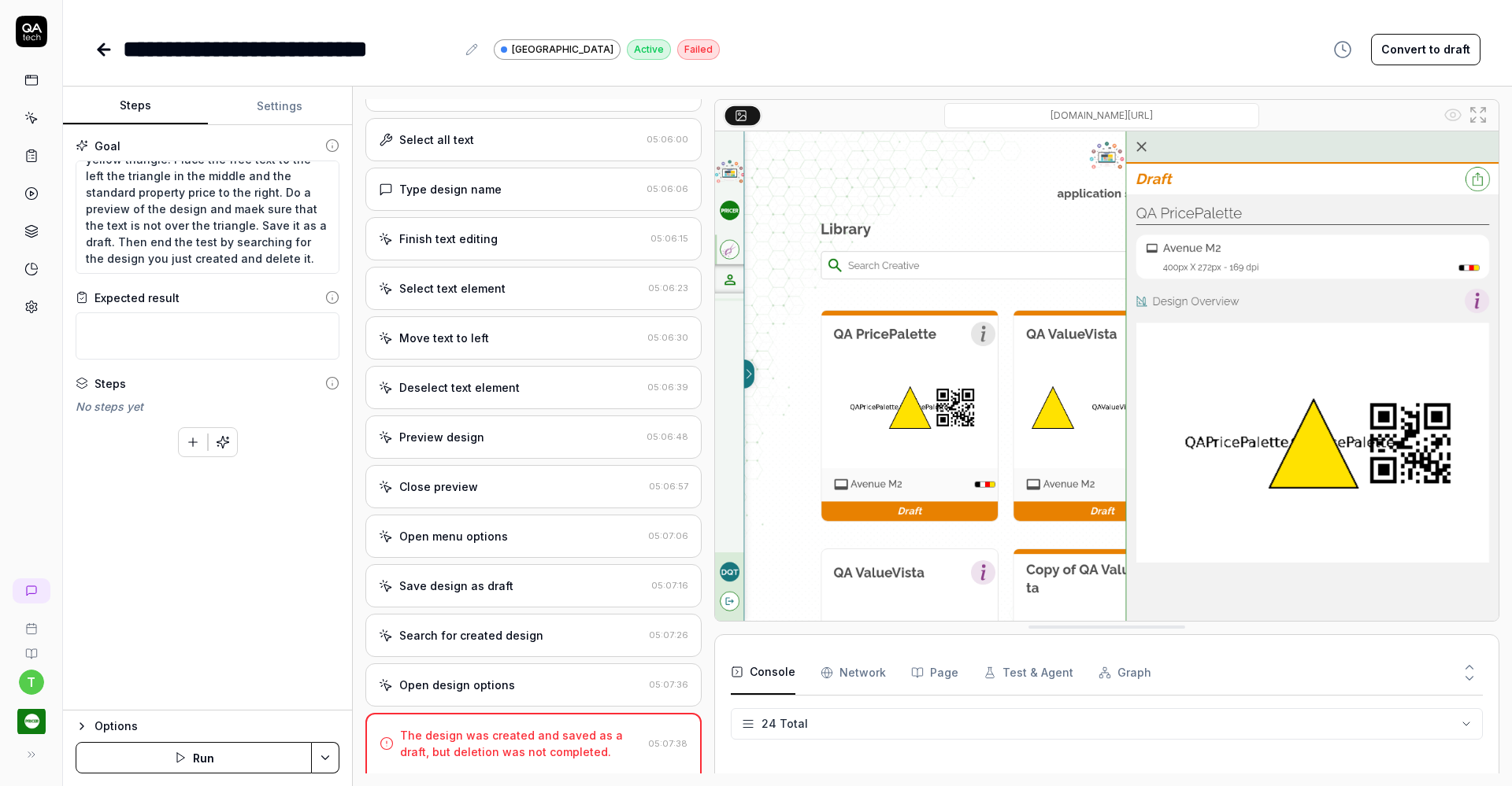
scroll to position [649, 0]
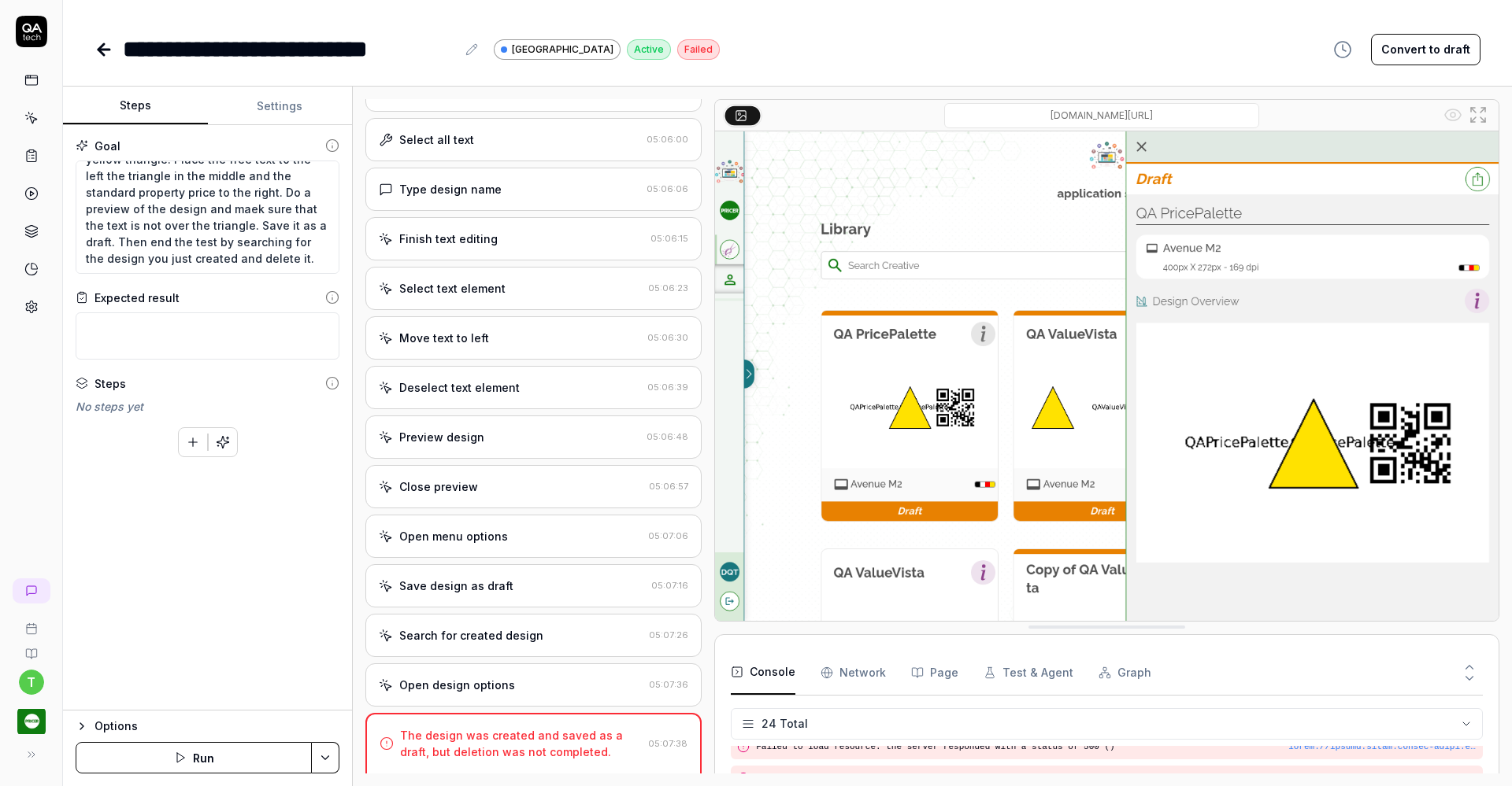
click at [105, 48] on icon at bounding box center [104, 49] width 19 height 19
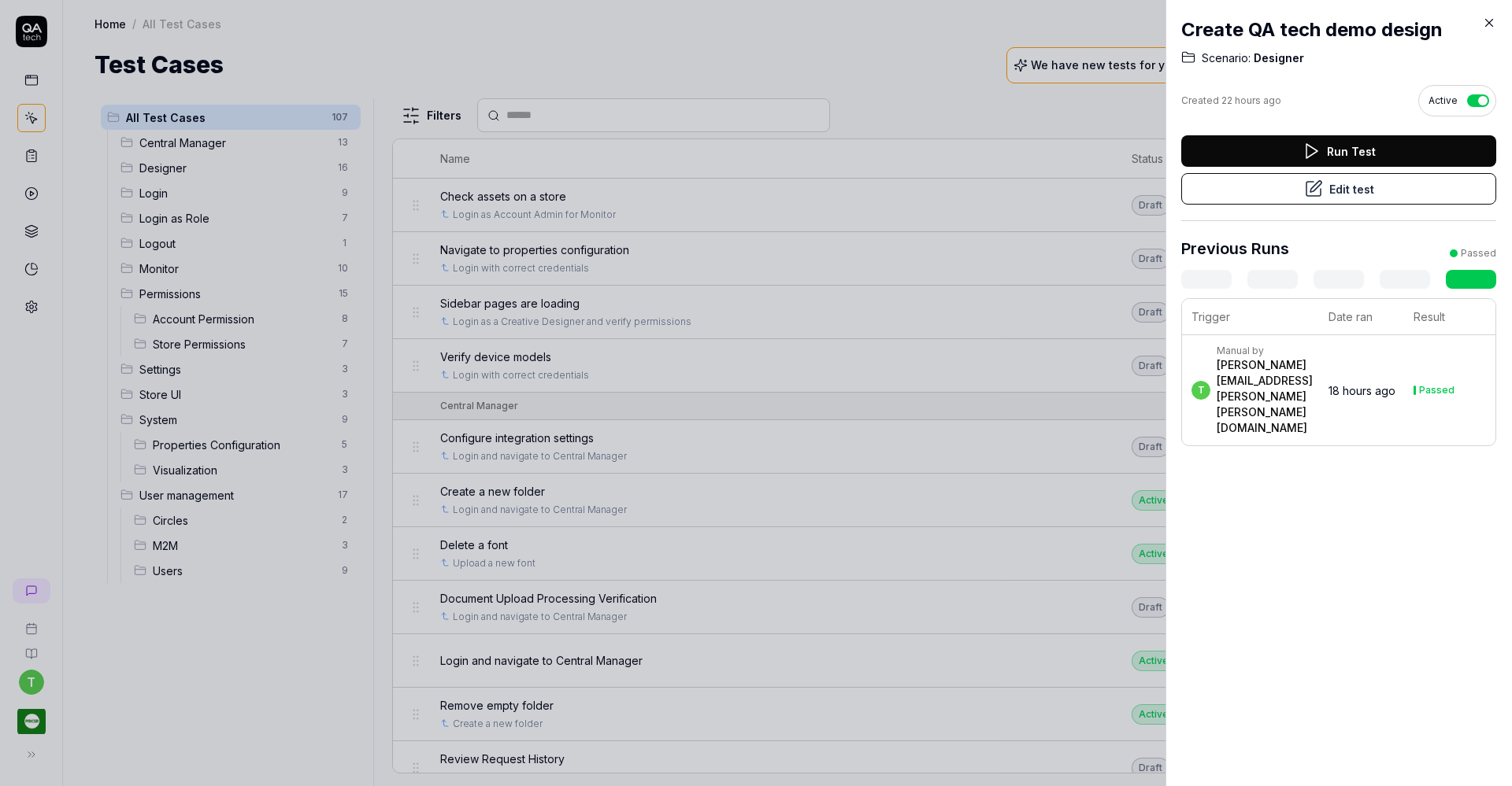
click at [169, 169] on div at bounding box center [756, 393] width 1512 height 786
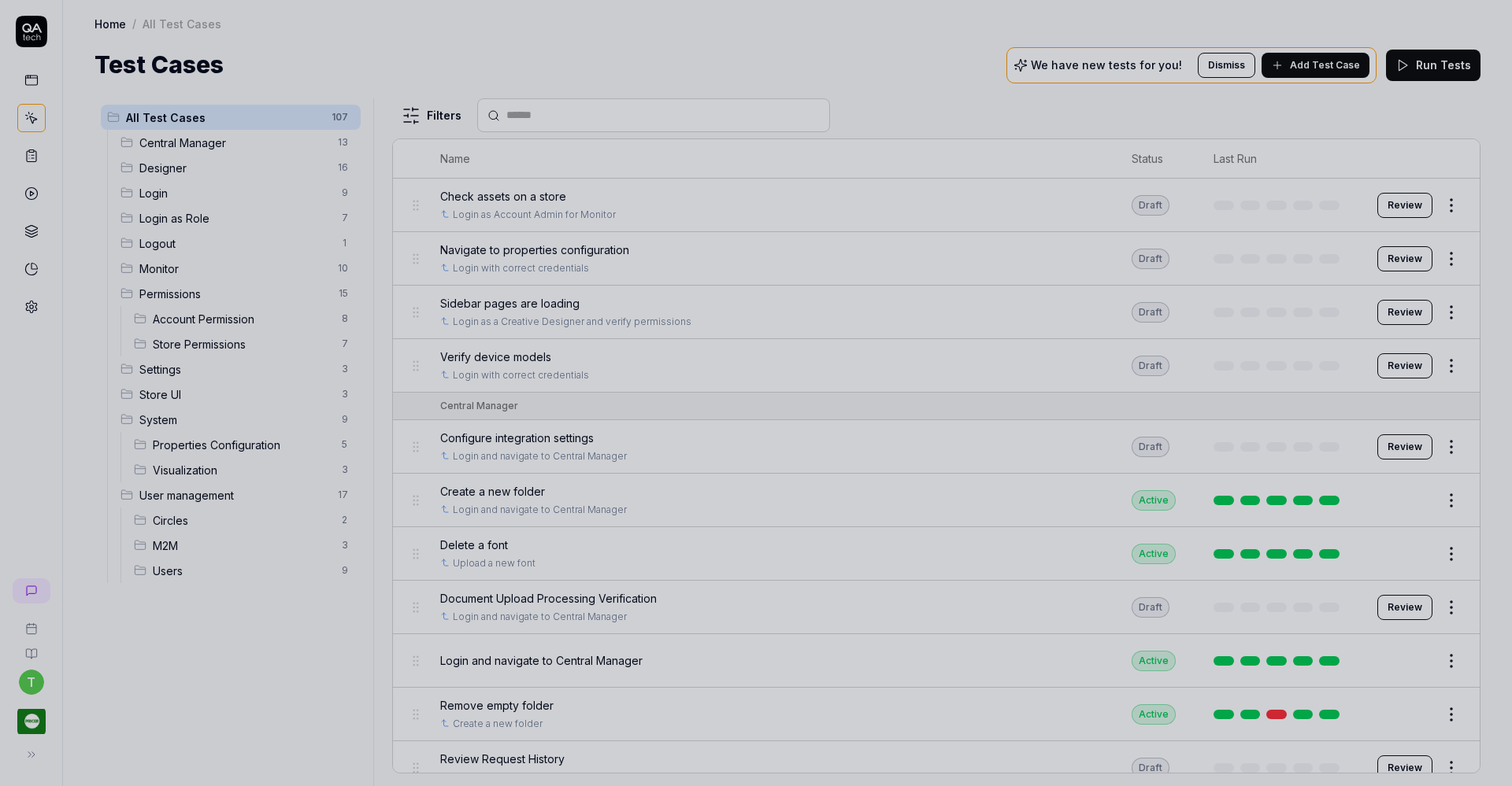
click at [169, 169] on div at bounding box center [756, 393] width 1512 height 786
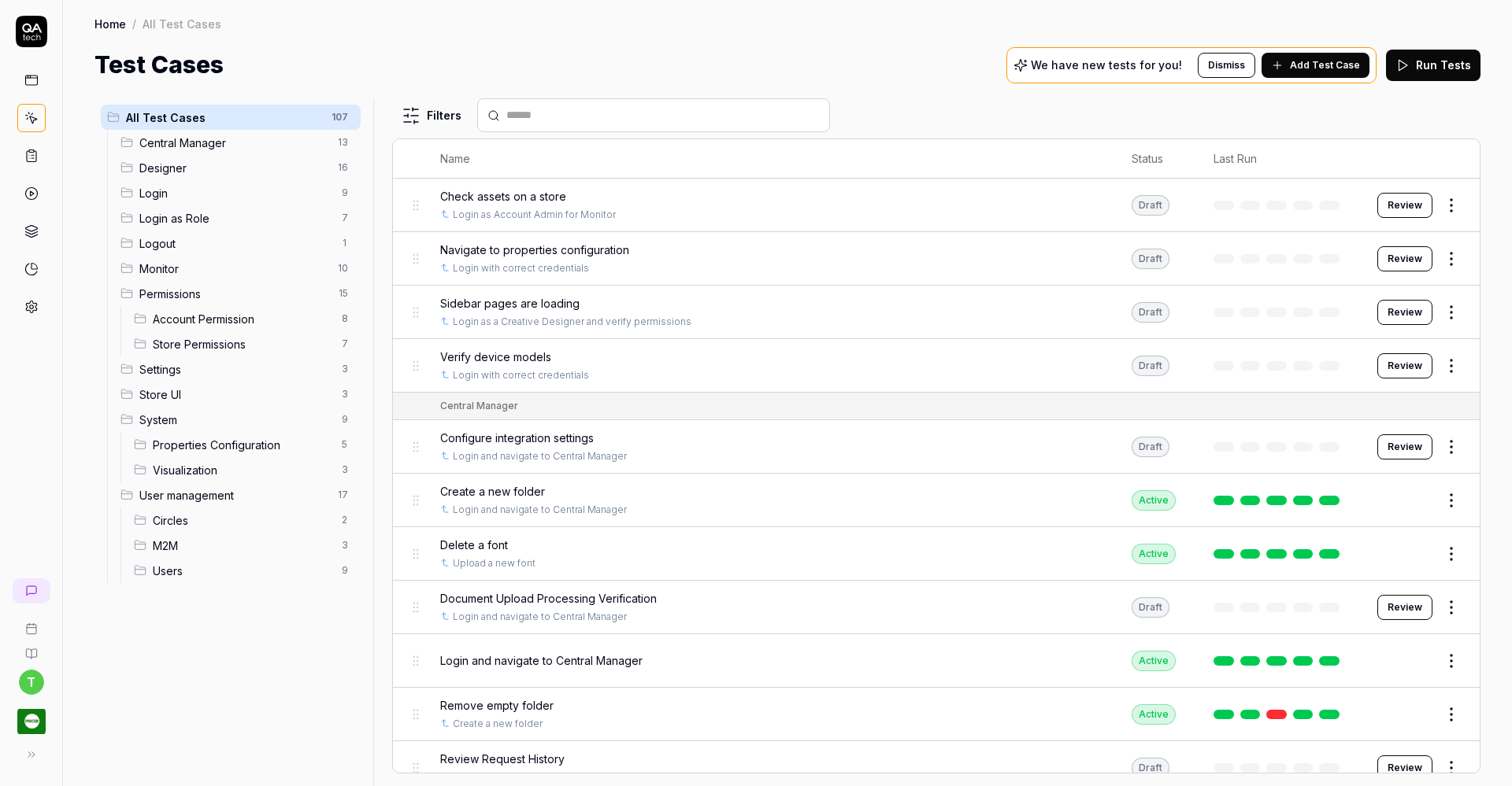
click at [230, 173] on span "Designer" at bounding box center [233, 167] width 189 height 16
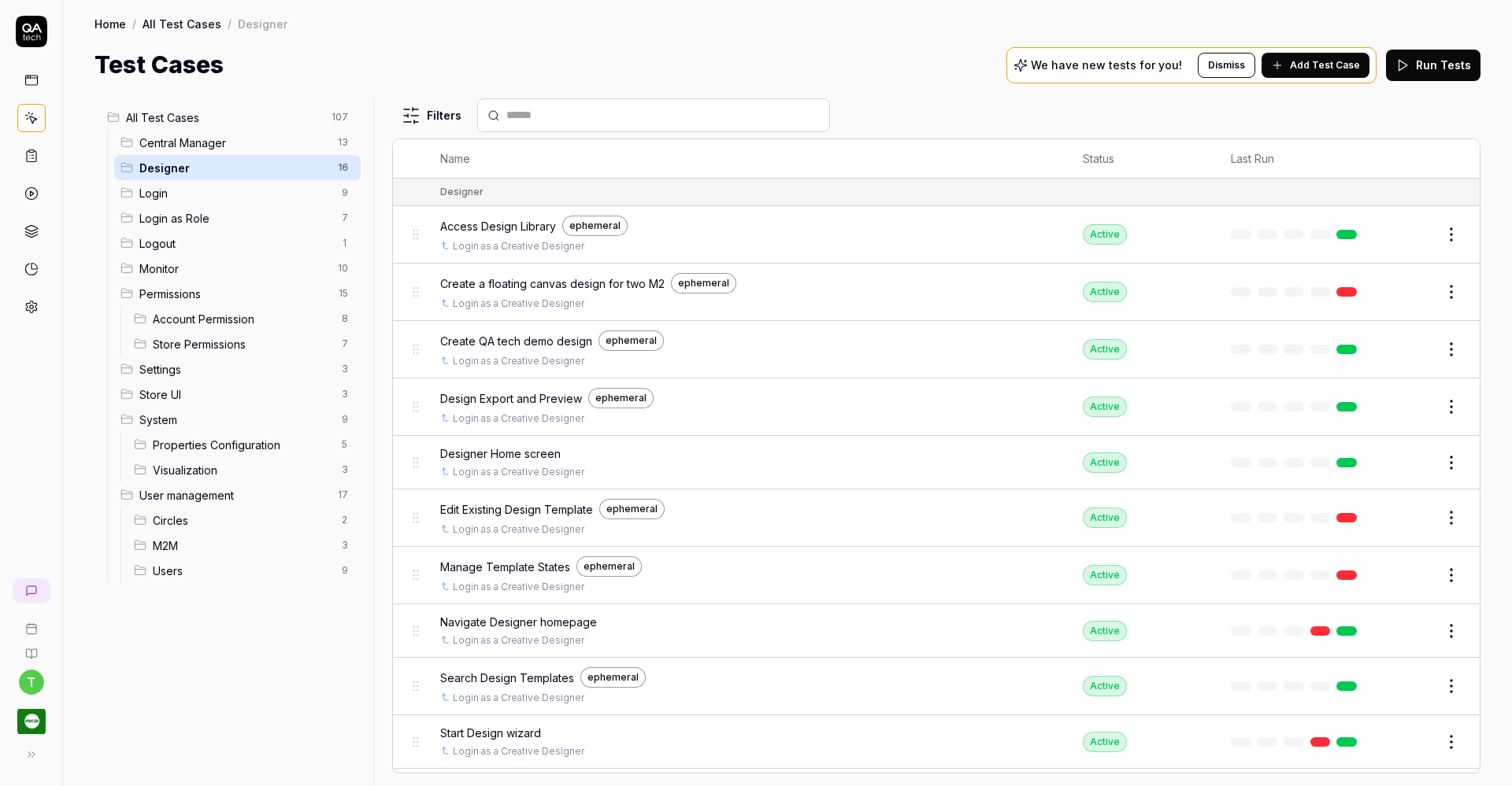
click at [519, 399] on span "Design Export and Preview" at bounding box center [510, 398] width 142 height 16
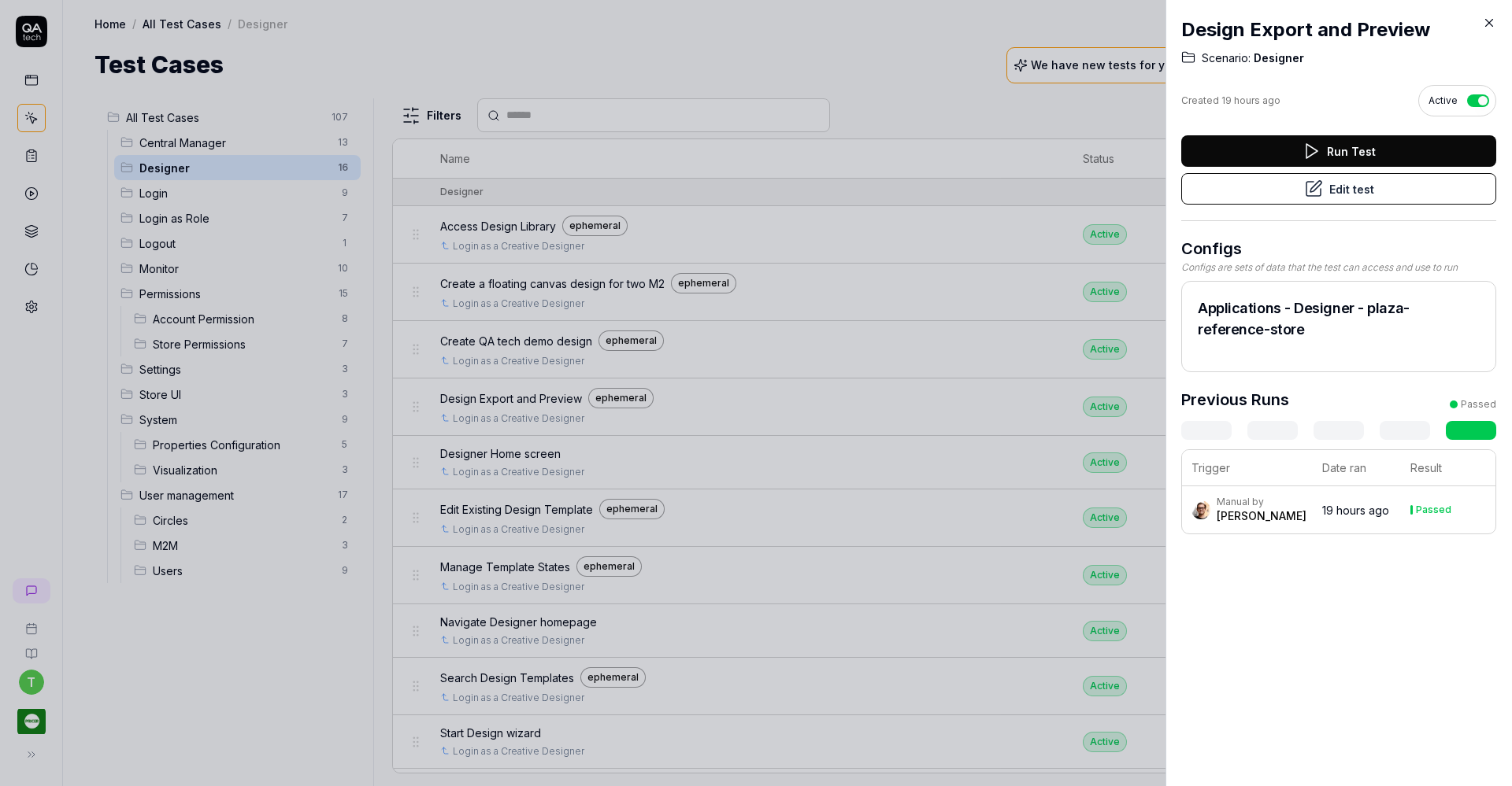
click at [1291, 185] on button "Edit test" at bounding box center [1338, 188] width 315 height 31
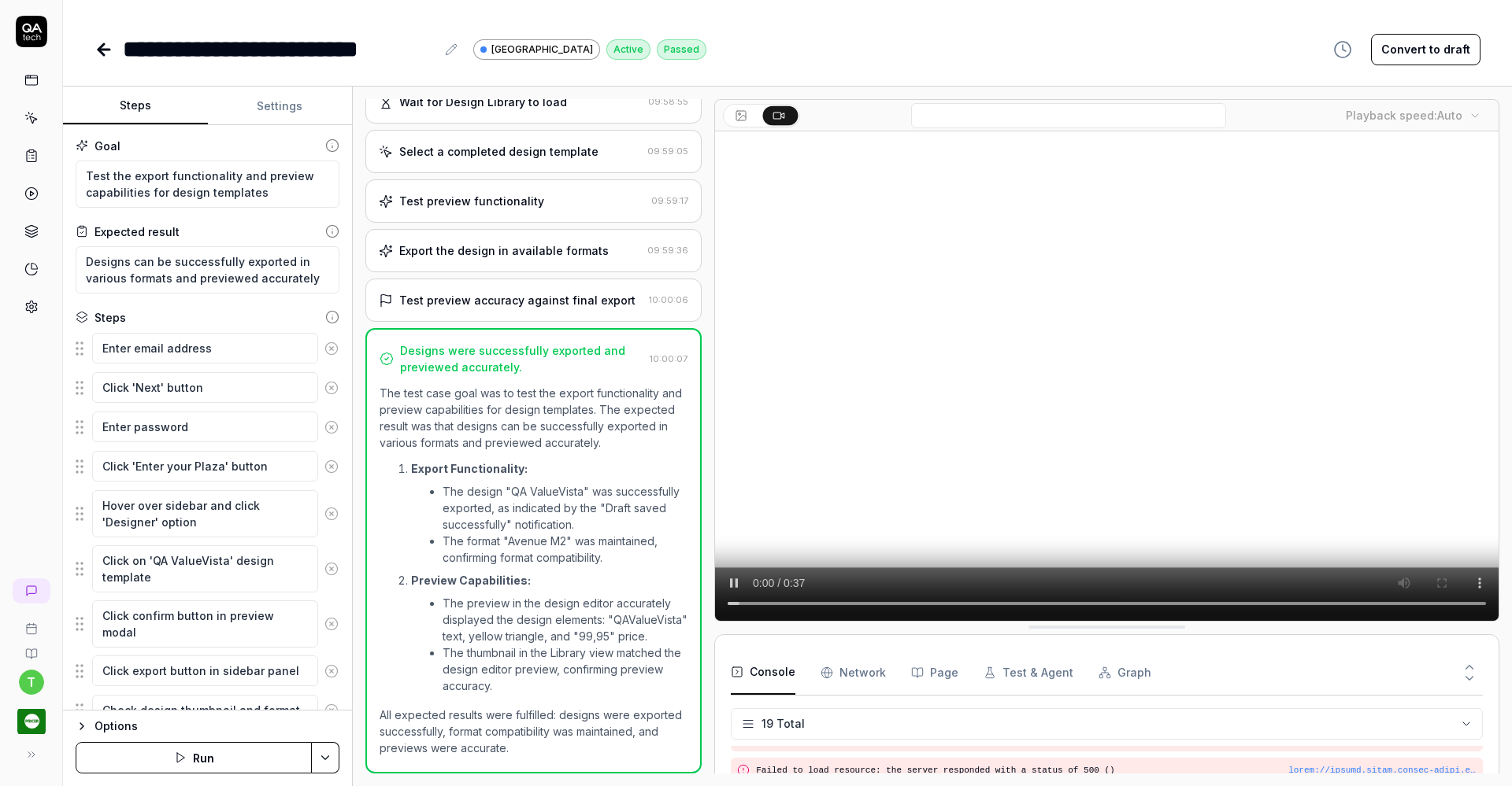
scroll to position [228, 0]
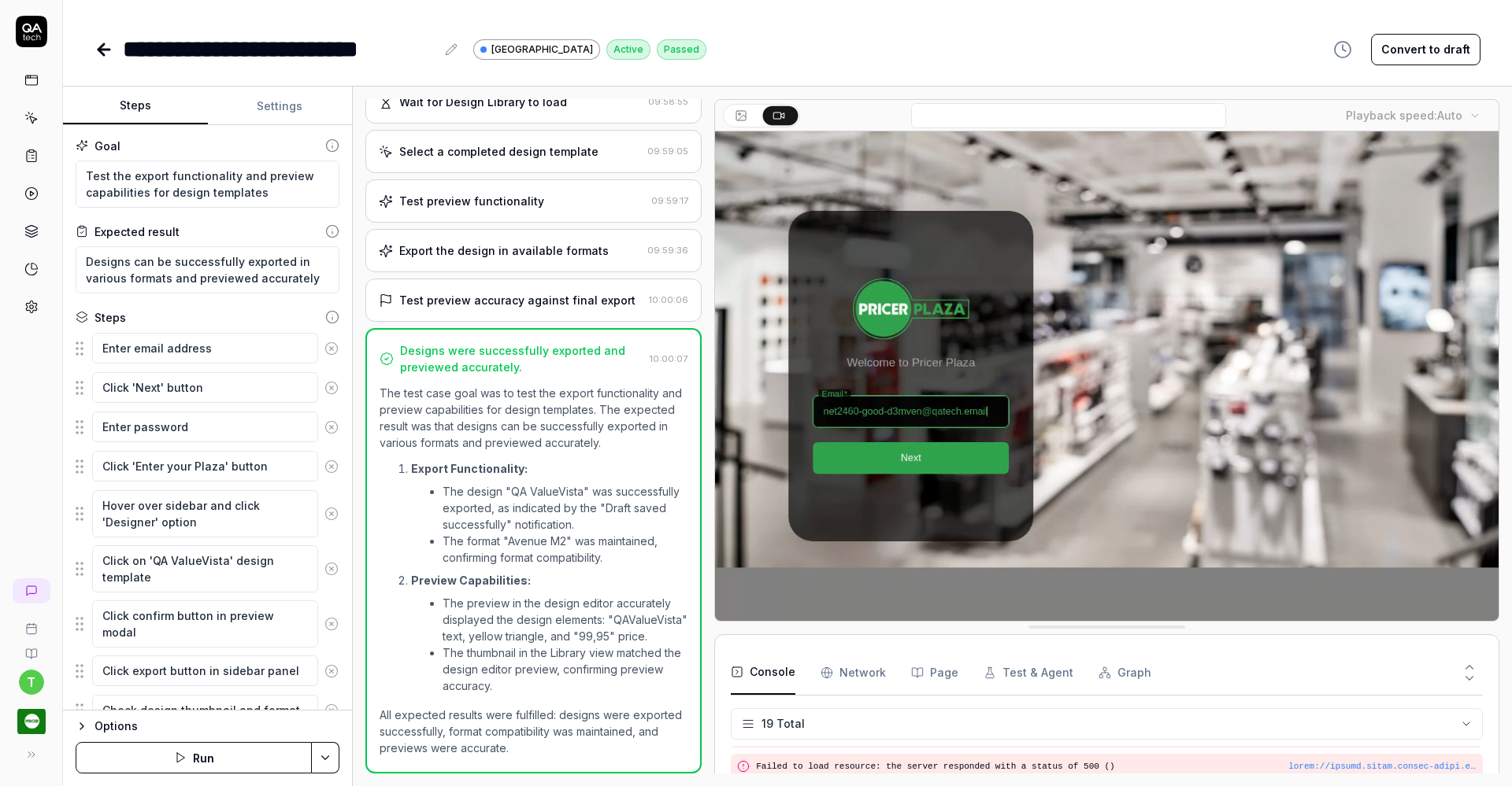
type textarea "*"
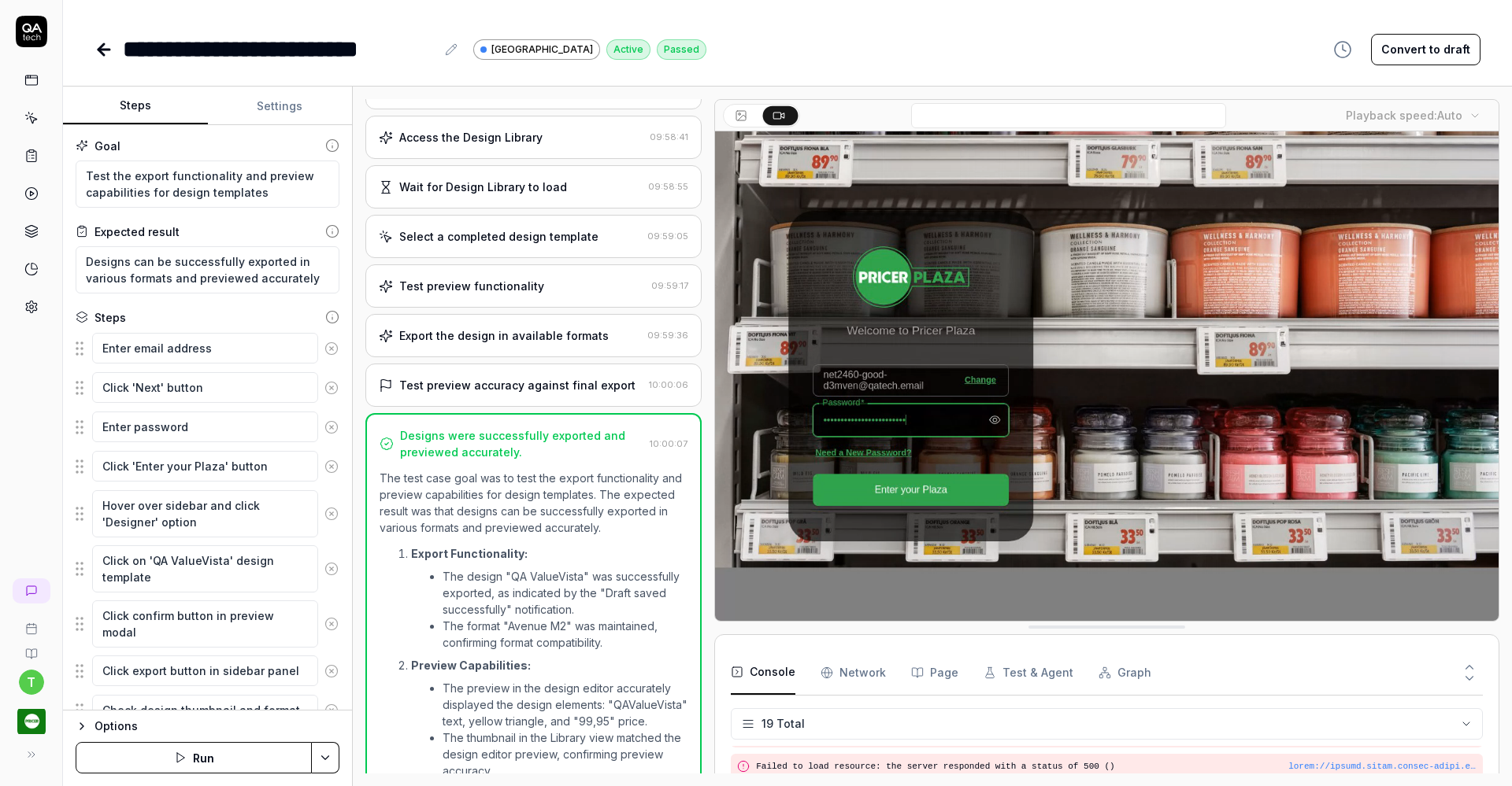
scroll to position [406, 0]
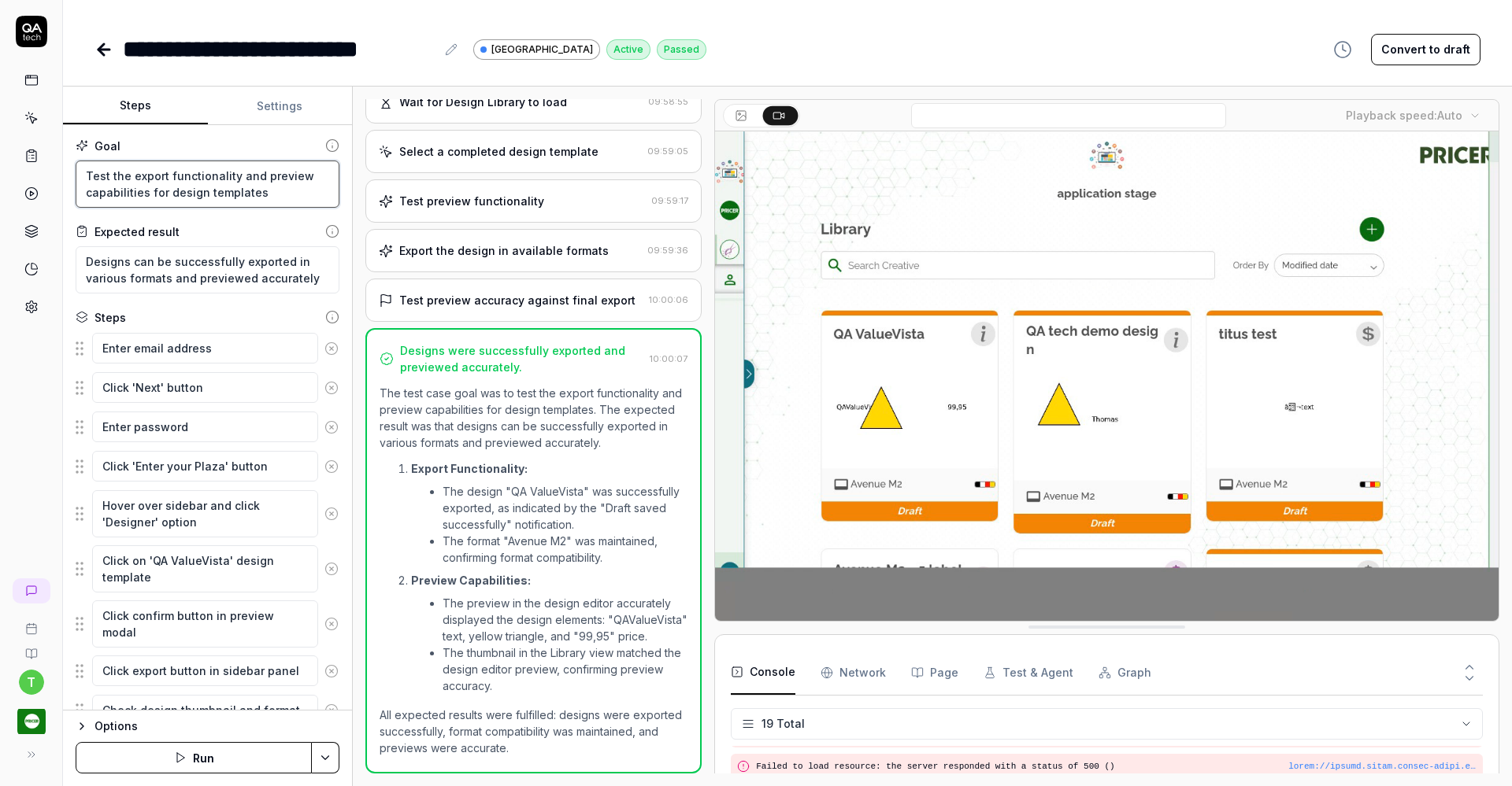
drag, startPoint x: 258, startPoint y: 175, endPoint x: 132, endPoint y: 174, distance: 126.0
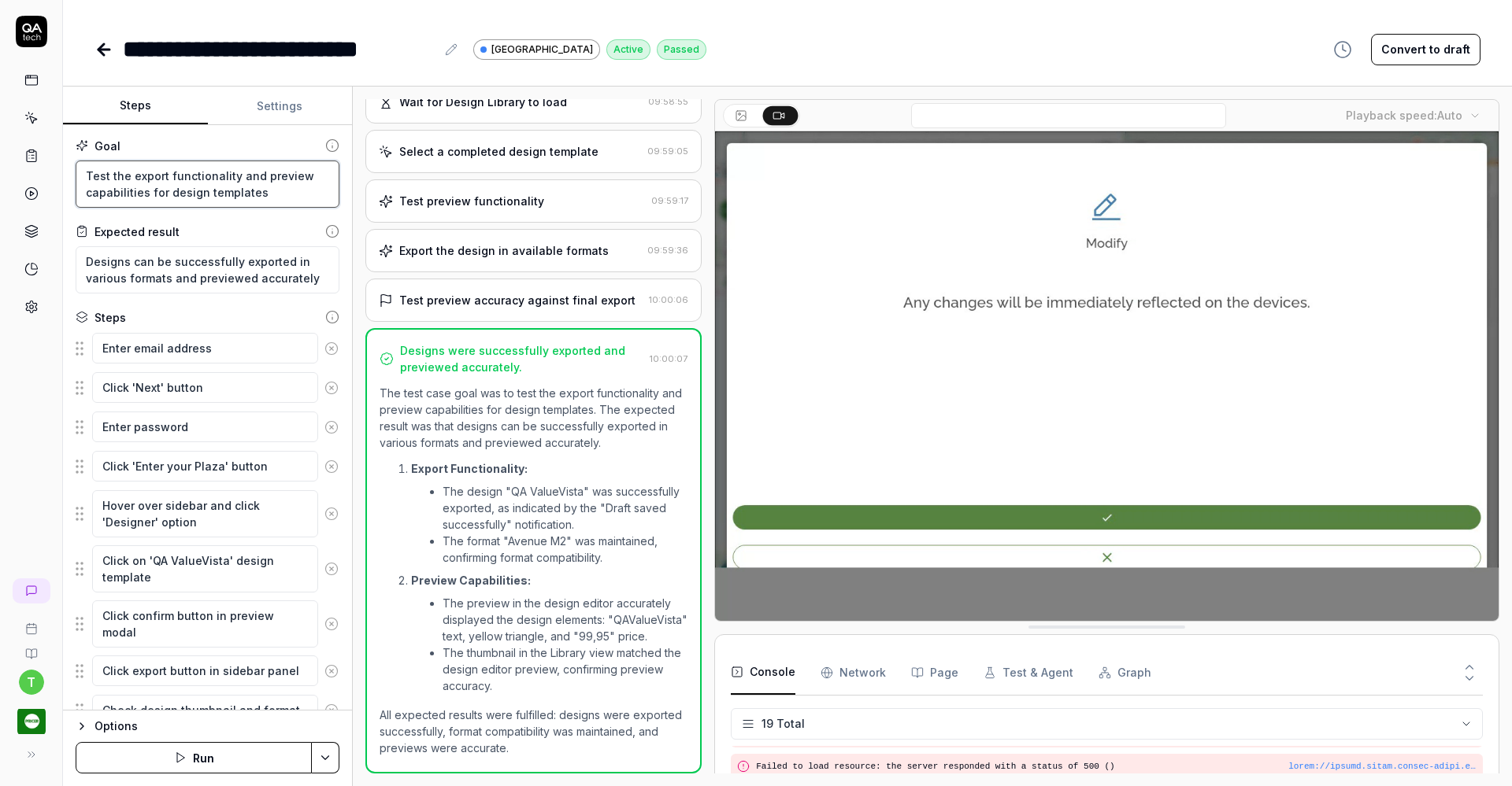
click at [132, 174] on textarea "Test the export functionality and preview capabilities for design templates" at bounding box center [207, 185] width 264 height 48
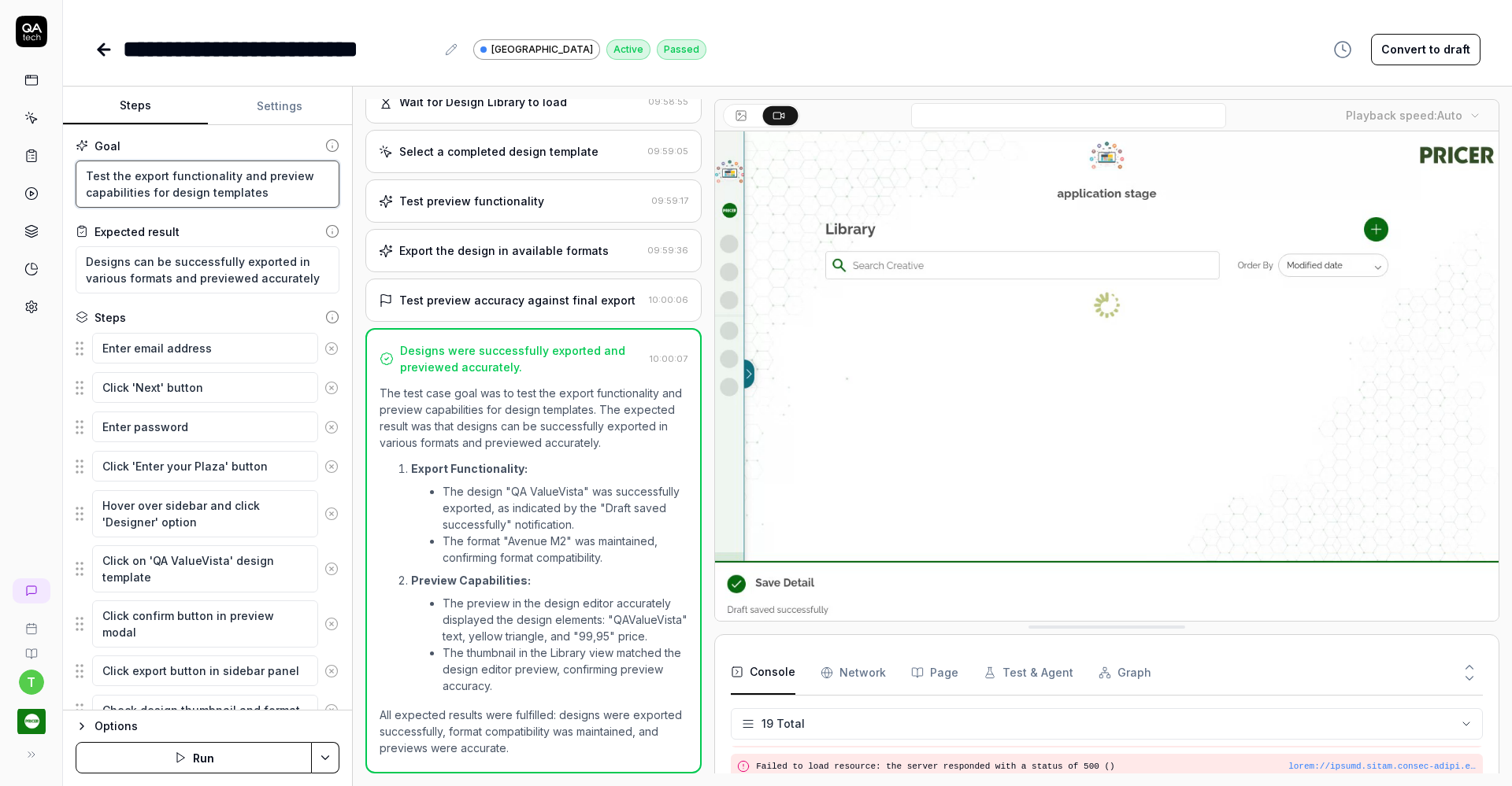
click at [132, 174] on textarea "Test the export functionality and preview capabilities for design templates" at bounding box center [207, 185] width 264 height 48
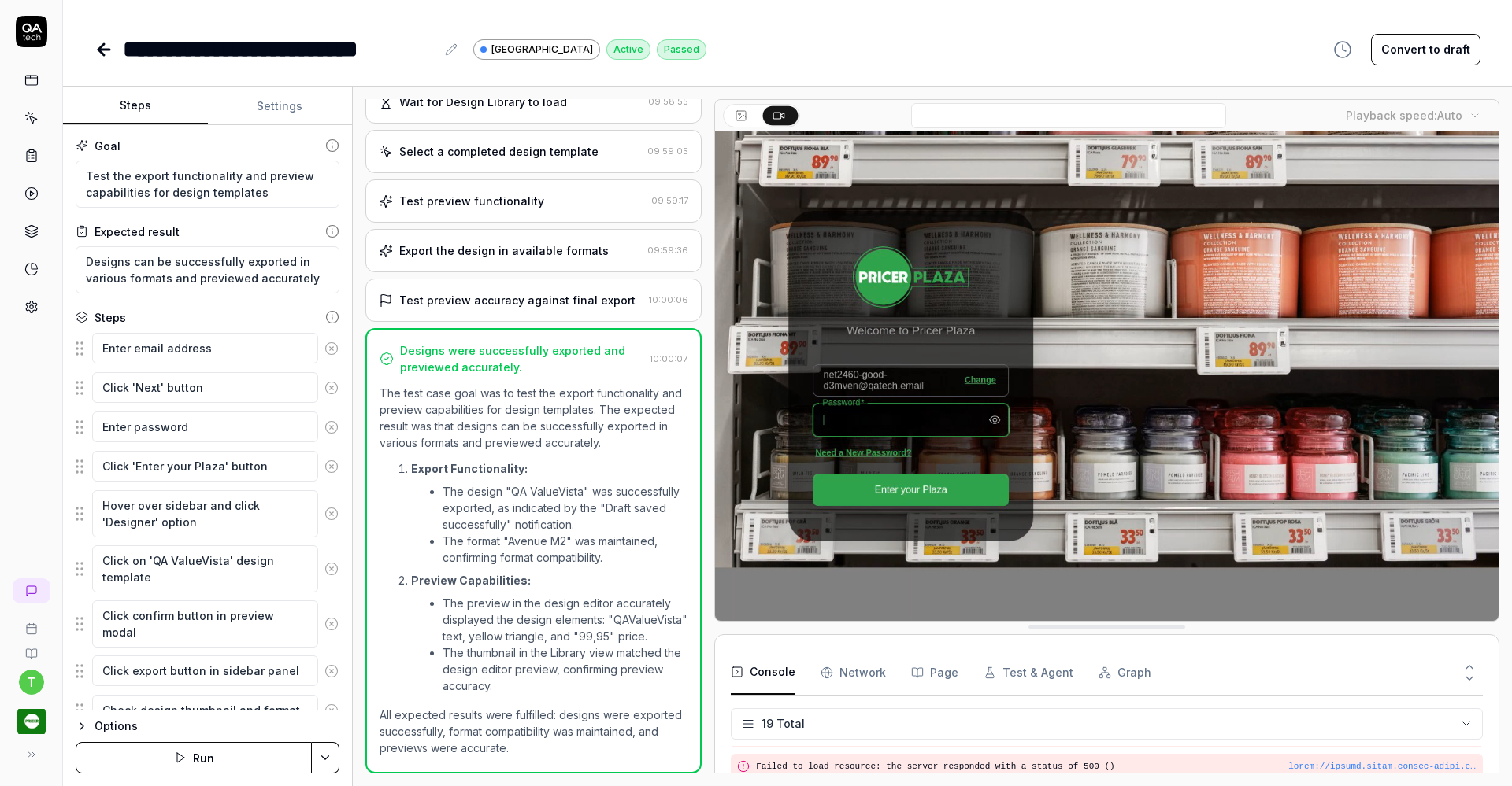
click at [101, 49] on icon at bounding box center [104, 49] width 11 height 0
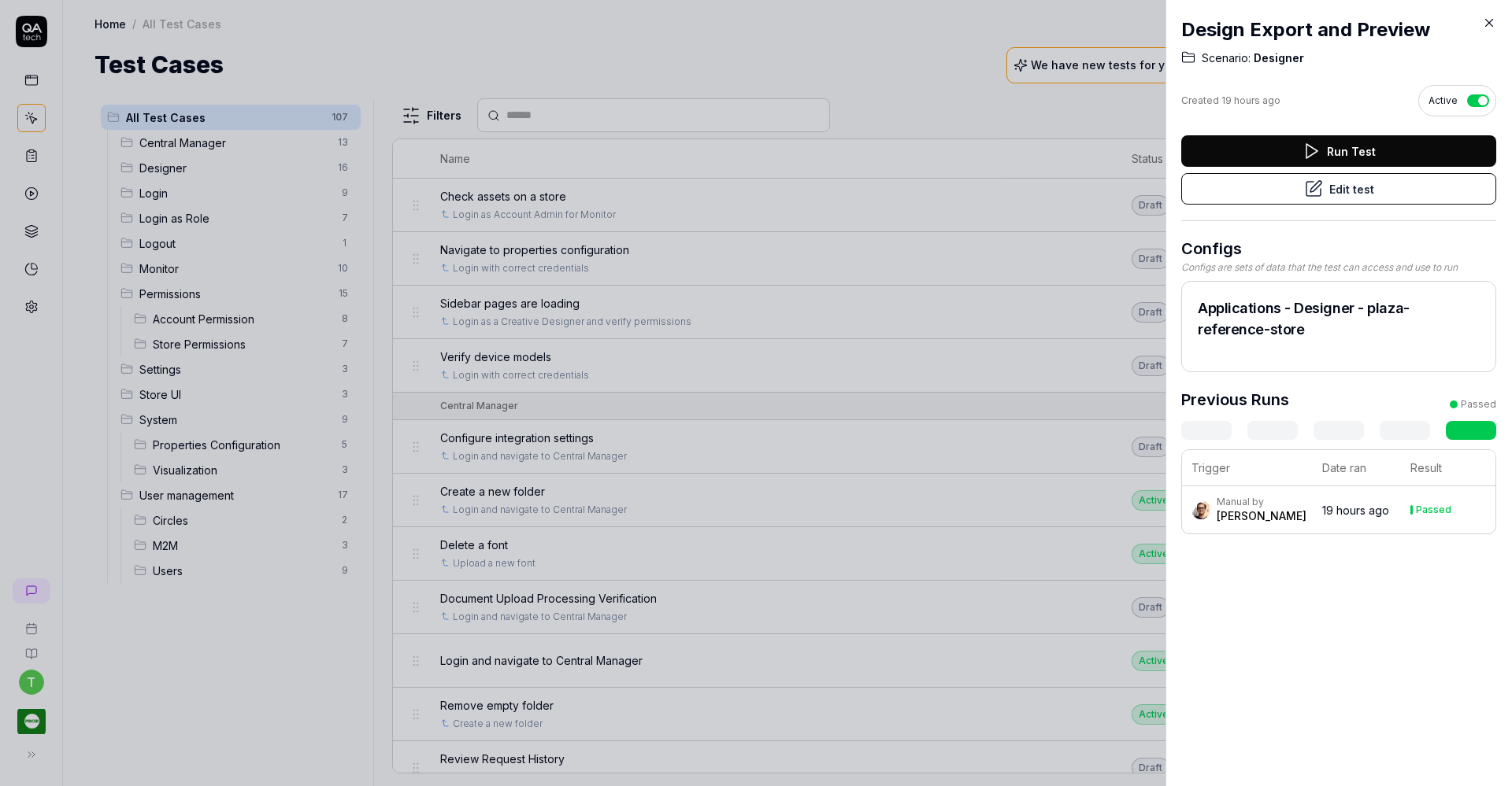
click at [170, 166] on div at bounding box center [756, 393] width 1512 height 786
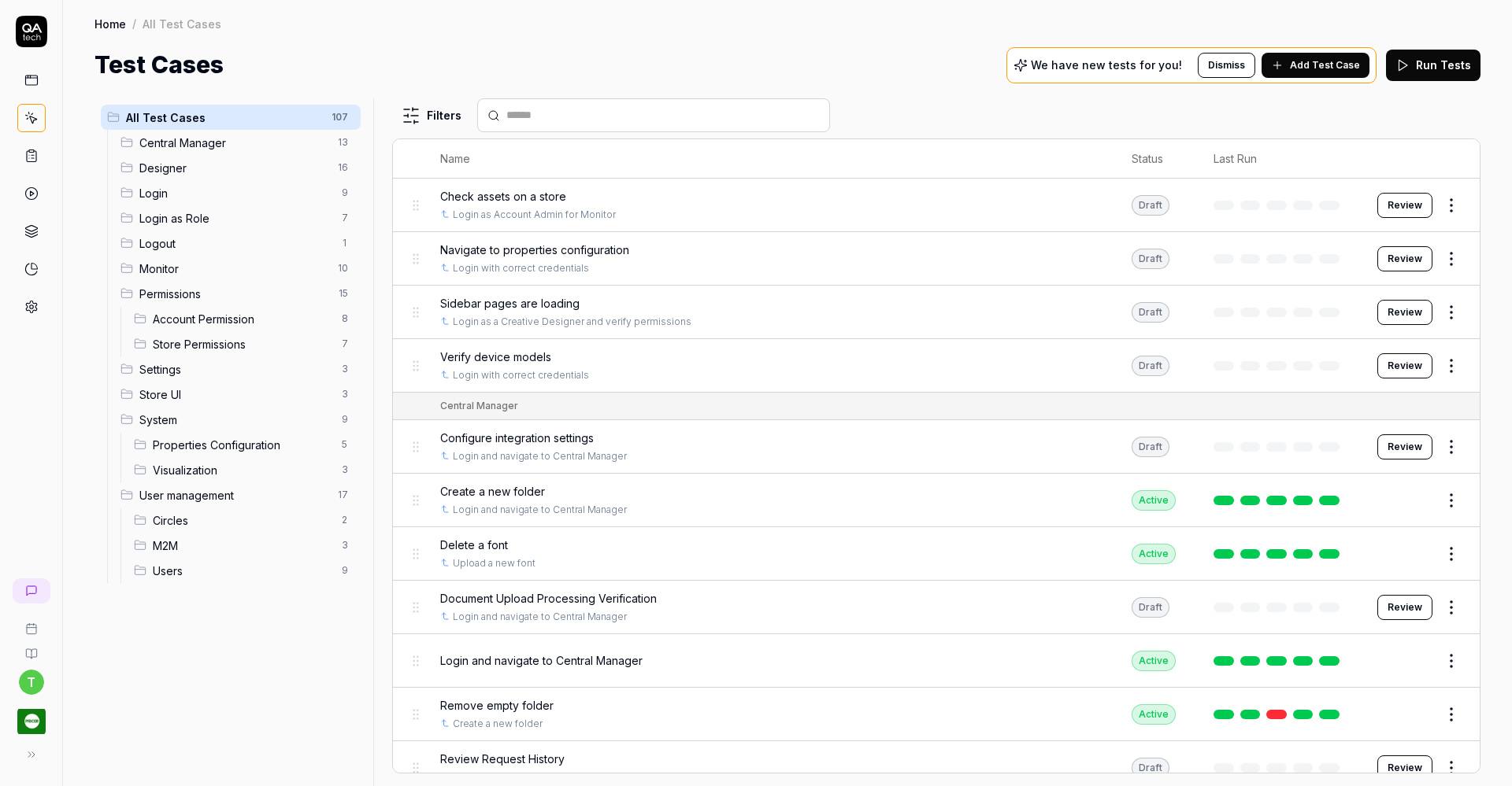
click at [170, 166] on span "Designer" at bounding box center [233, 167] width 189 height 16
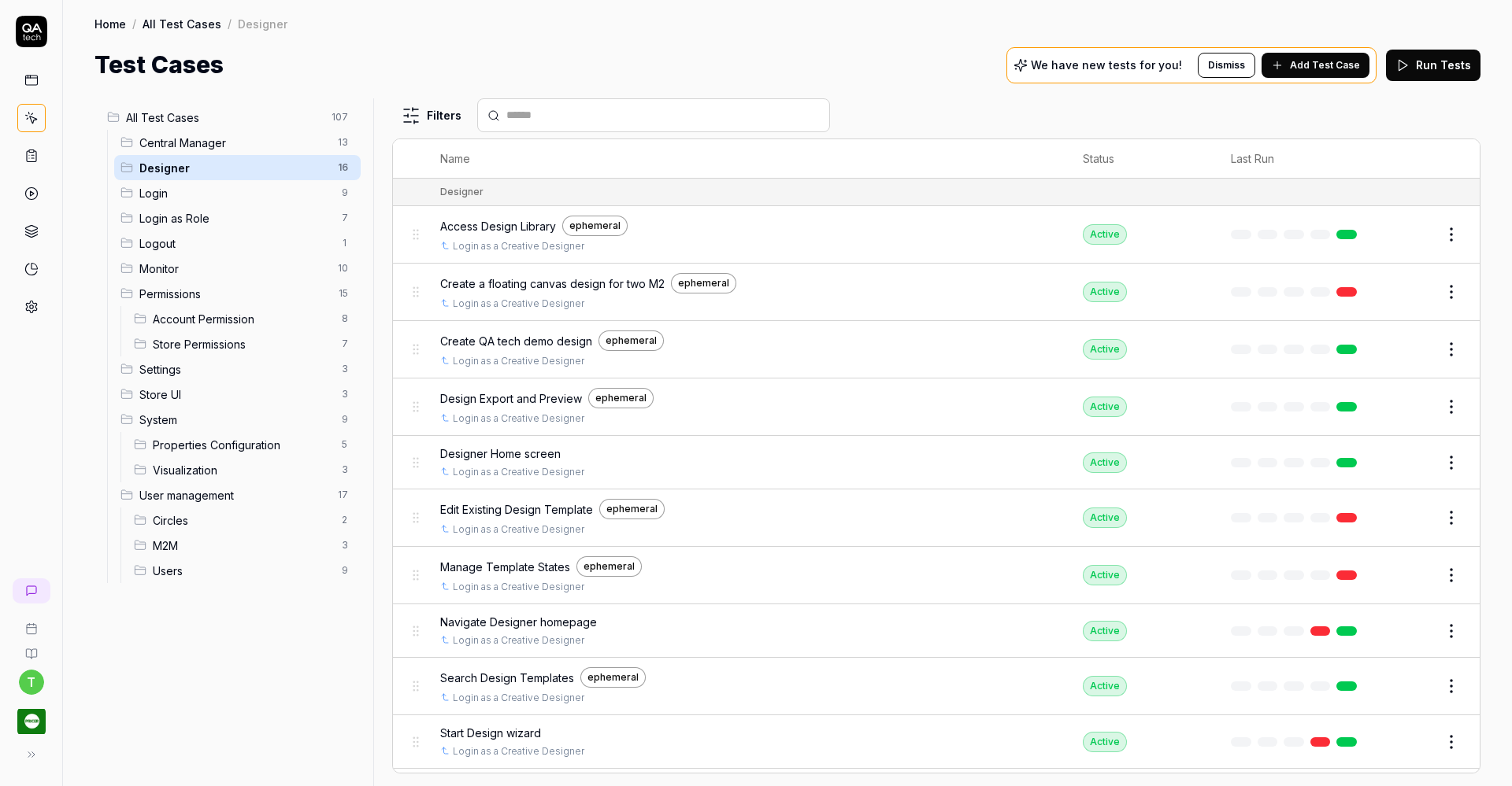
click at [522, 503] on span "Edit Existing Design Template" at bounding box center [516, 509] width 152 height 16
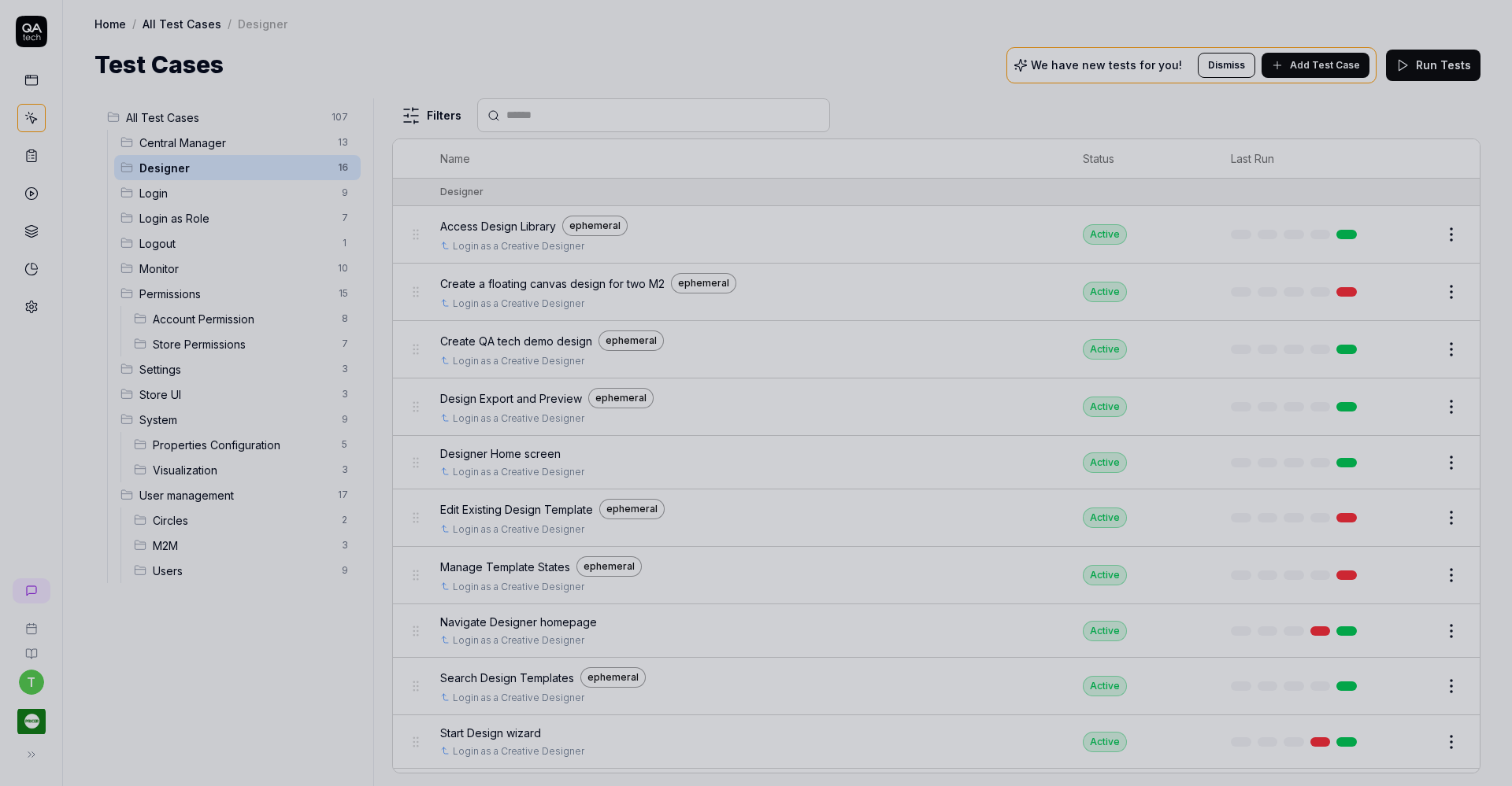
click at [853, 77] on div at bounding box center [756, 393] width 1512 height 786
